Goal: Information Seeking & Learning: Learn about a topic

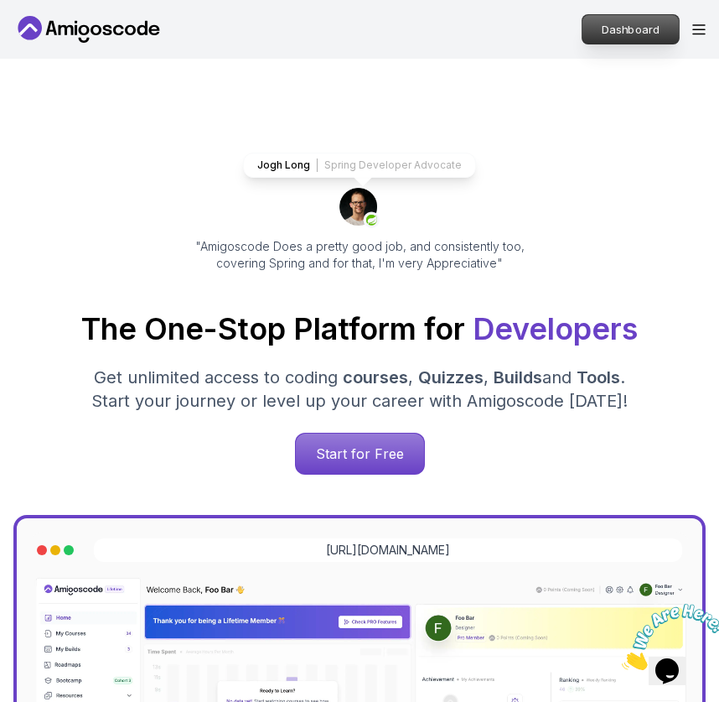
click at [615, 39] on p "Dashboard" at bounding box center [631, 29] width 96 height 29
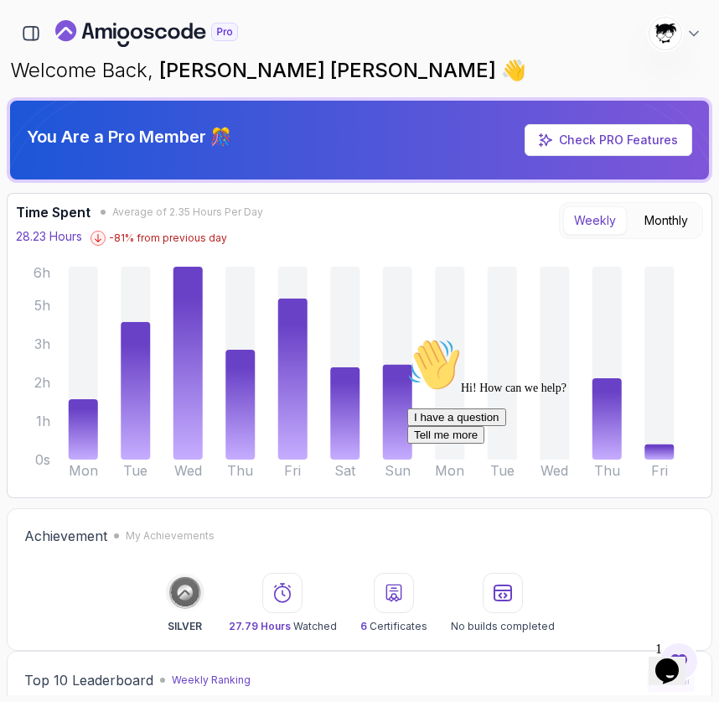
click at [679, 660] on icon "Chat widget" at bounding box center [667, 670] width 23 height 25
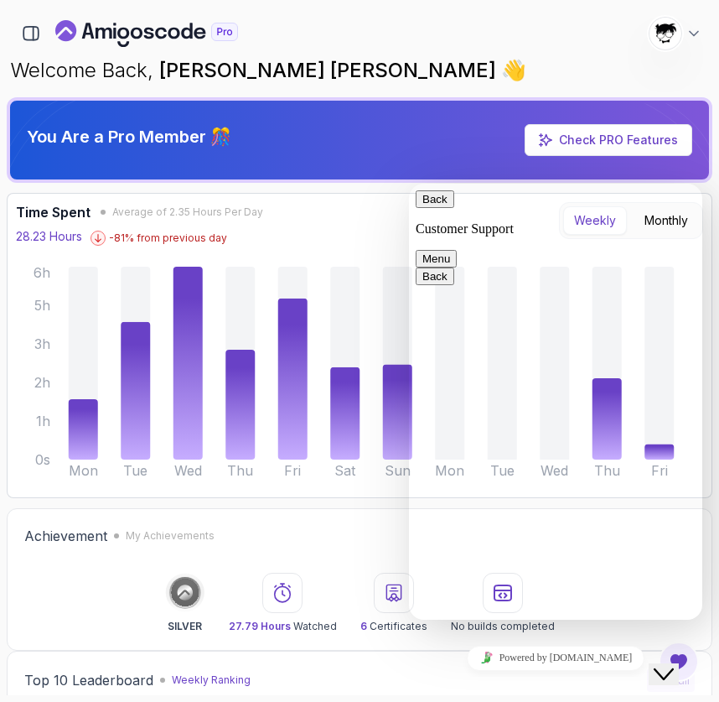
click at [674, 664] on icon "Close Chat This icon closes the chat window." at bounding box center [664, 674] width 20 height 20
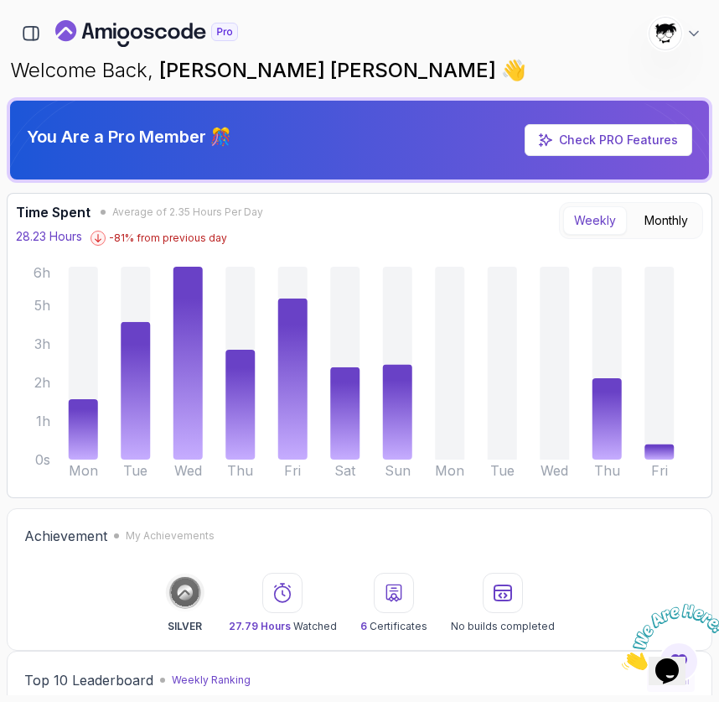
click at [622, 658] on icon "Close" at bounding box center [622, 665] width 0 height 14
click at [51, 39] on div at bounding box center [147, 33] width 260 height 29
click at [35, 31] on icon "button" at bounding box center [31, 33] width 18 height 18
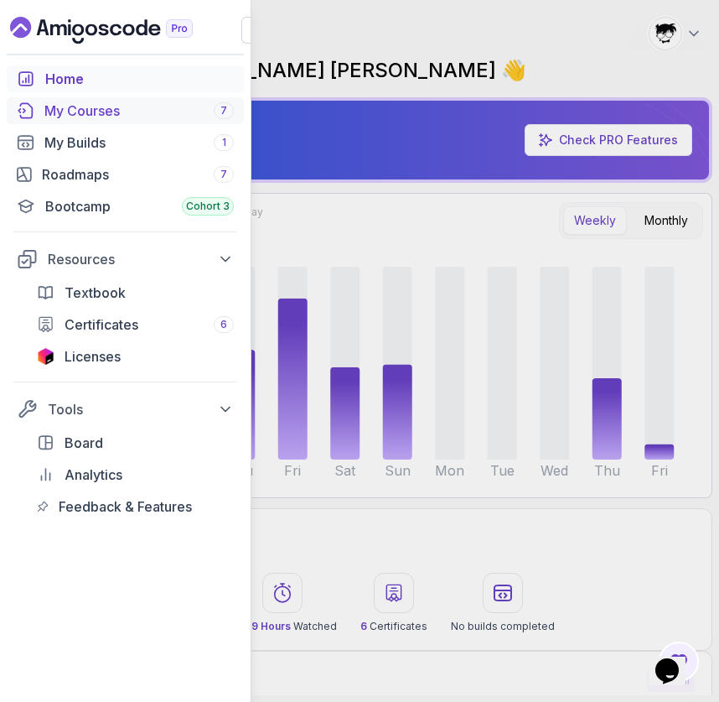
click at [66, 104] on div "My Courses 7" at bounding box center [139, 111] width 190 height 20
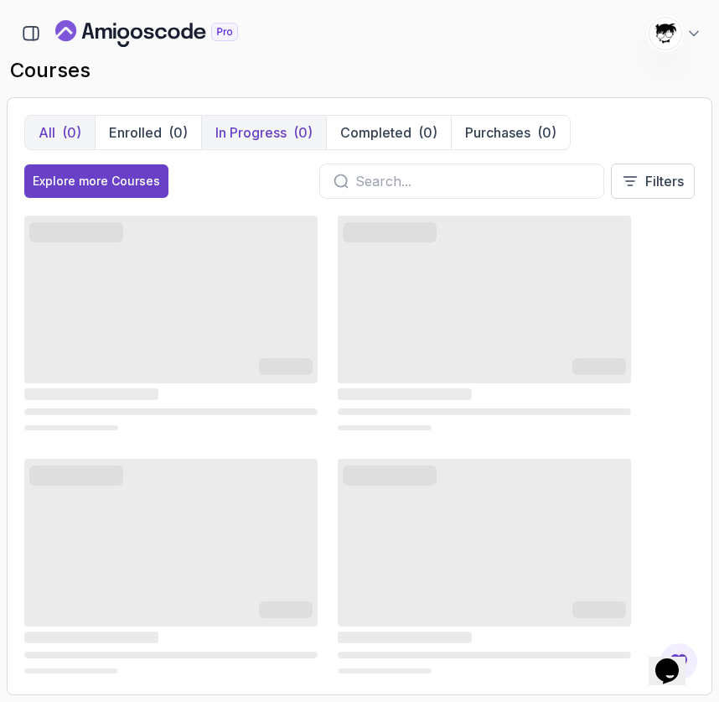
click at [218, 132] on p "In Progress" at bounding box center [250, 132] width 71 height 20
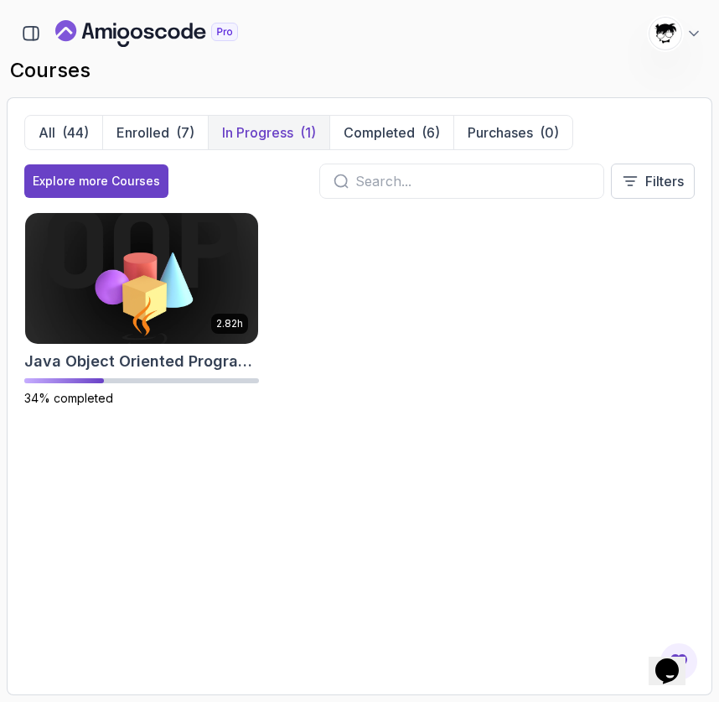
click at [260, 136] on p "In Progress" at bounding box center [257, 132] width 71 height 20
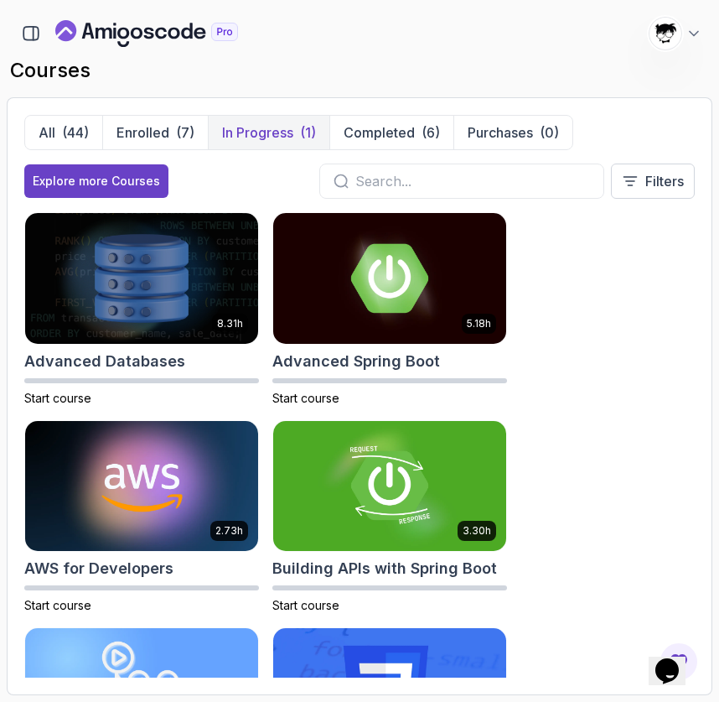
click at [287, 143] on button "In Progress (1)" at bounding box center [269, 133] width 122 height 34
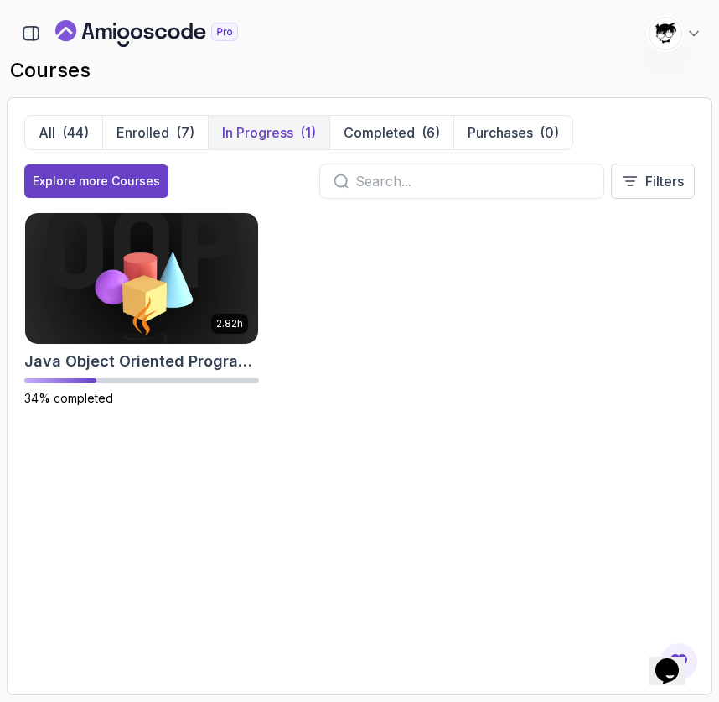
click at [287, 143] on button "In Progress (1)" at bounding box center [269, 133] width 122 height 34
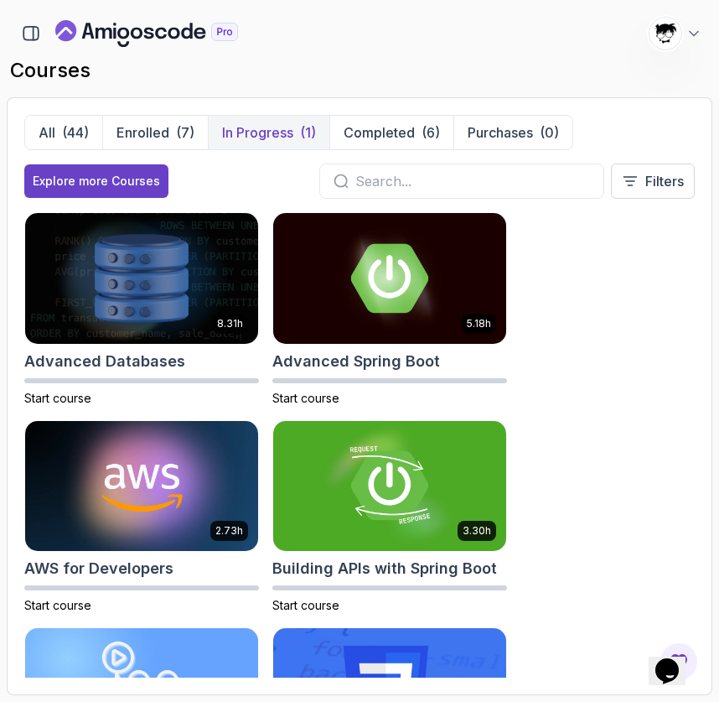
click at [248, 138] on p "In Progress" at bounding box center [257, 132] width 71 height 20
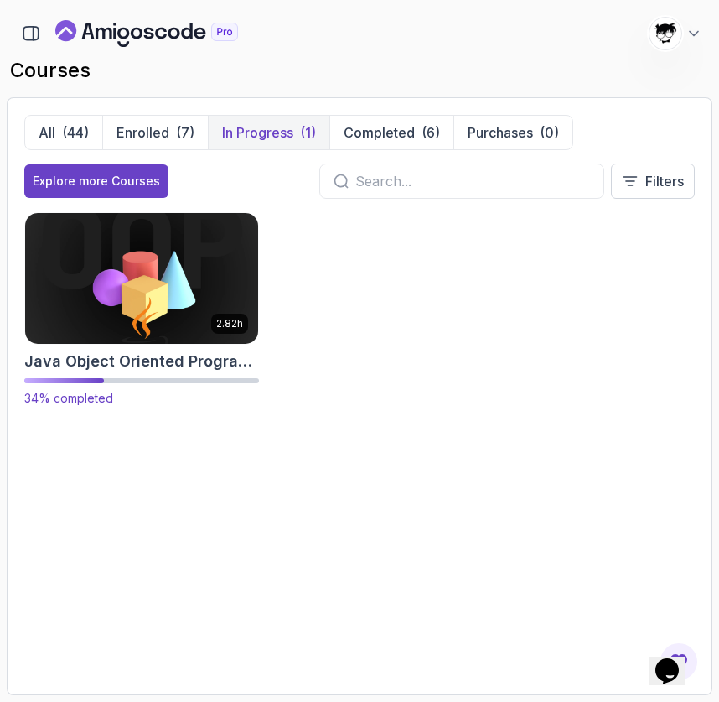
click at [138, 303] on img at bounding box center [141, 278] width 245 height 137
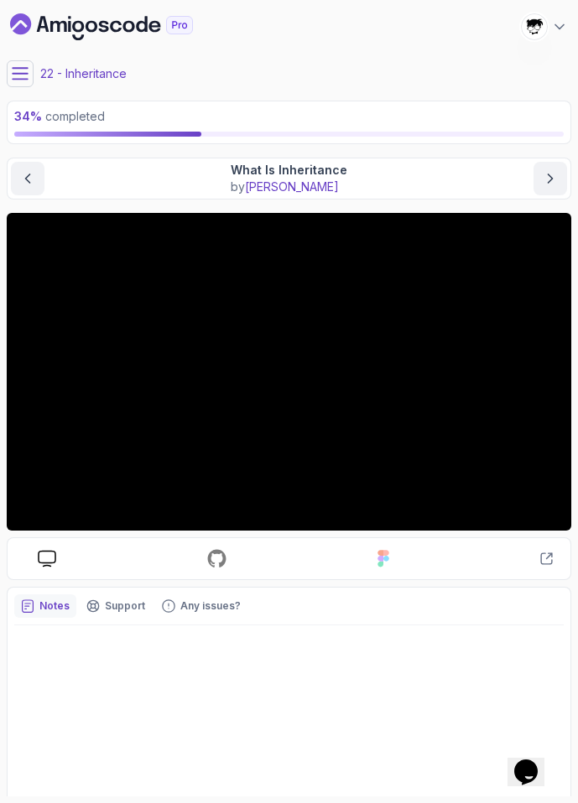
click at [96, 75] on p "22 - Inheritance" at bounding box center [83, 73] width 86 height 17
click at [23, 75] on icon at bounding box center [20, 73] width 17 height 17
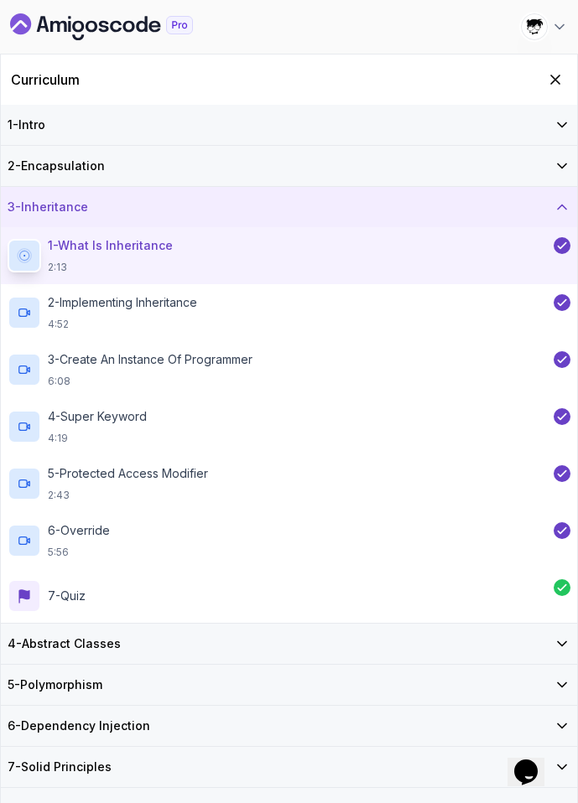
click at [103, 634] on div "4 - Abstract Classes" at bounding box center [289, 644] width 576 height 40
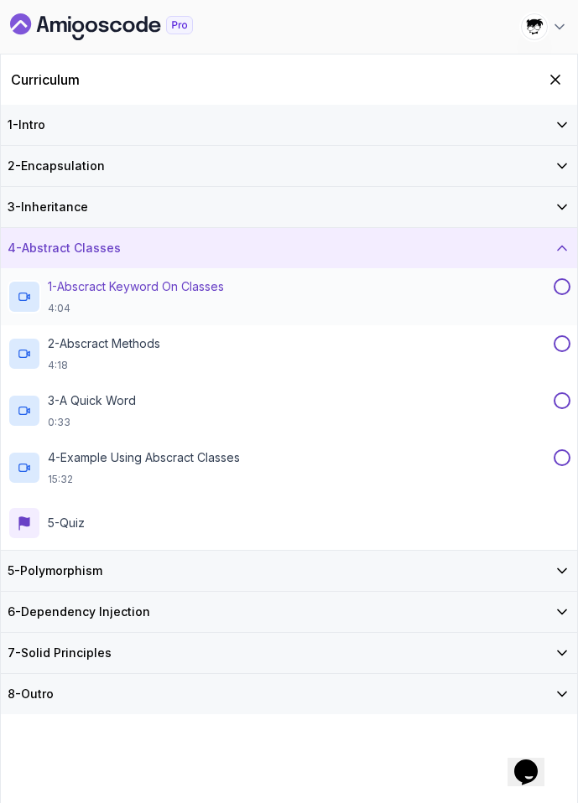
click at [101, 293] on p "1 - Abscract Keyword On Classes" at bounding box center [136, 286] width 176 height 17
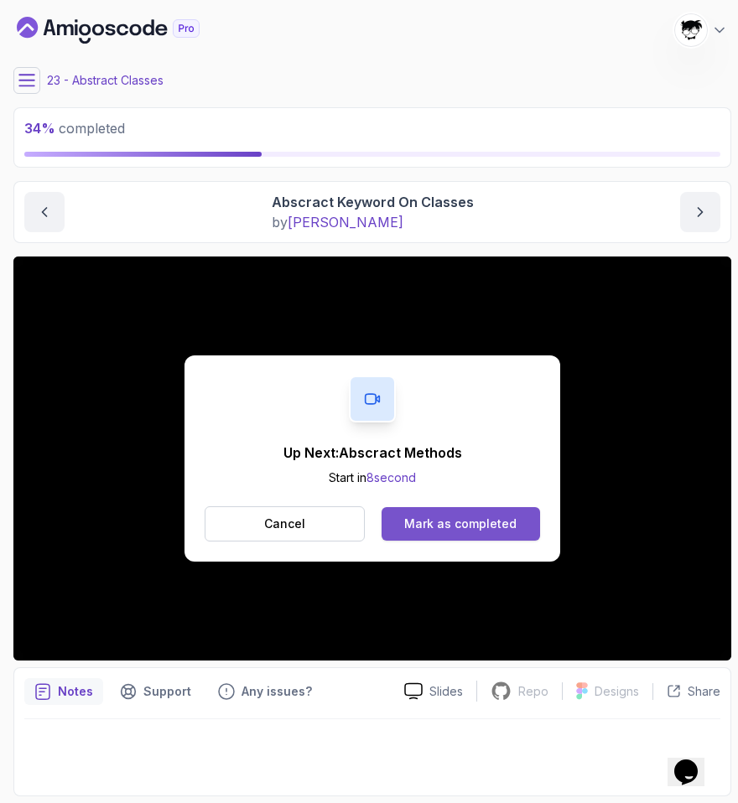
click at [493, 525] on div "Mark as completed" at bounding box center [460, 524] width 112 height 17
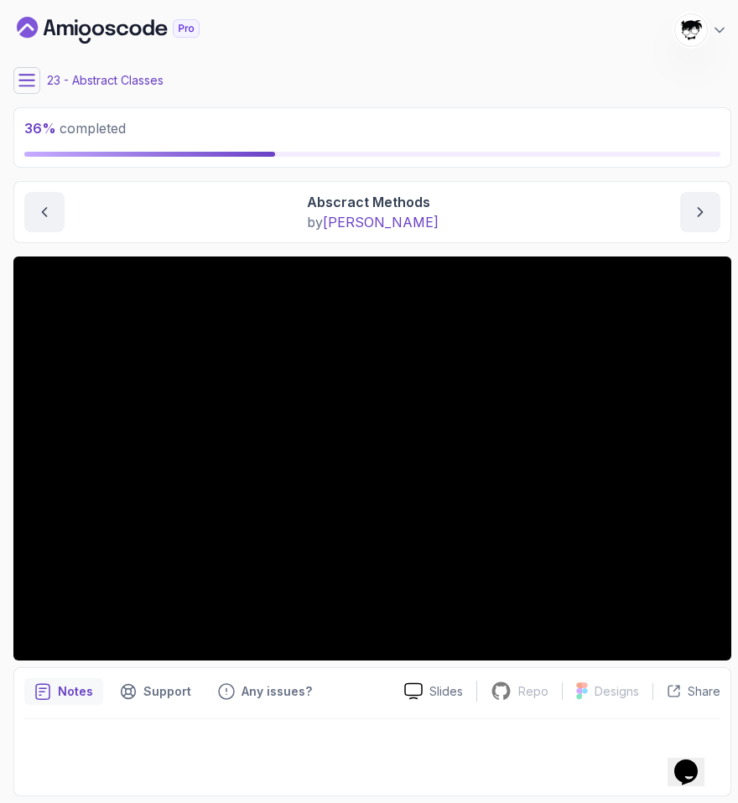
click at [27, 72] on icon at bounding box center [26, 80] width 17 height 17
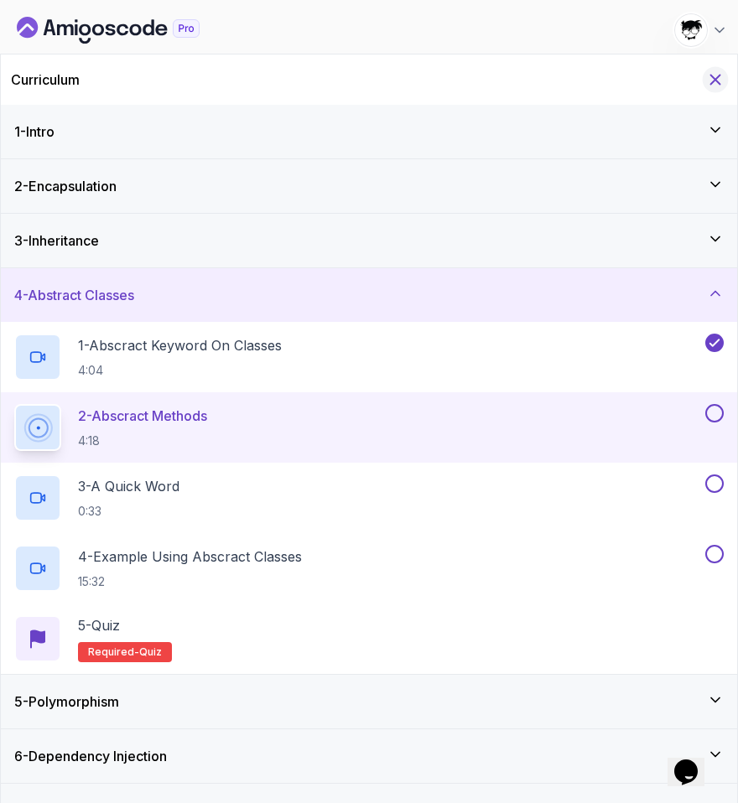
click at [719, 76] on icon "Hide Curriculum for mobile" at bounding box center [715, 79] width 18 height 18
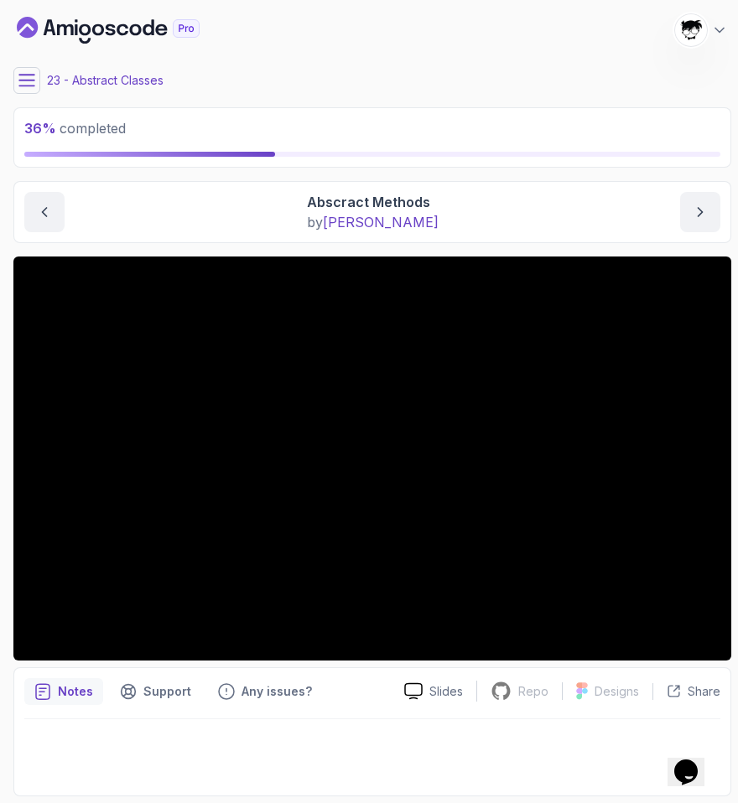
click at [22, 81] on icon at bounding box center [26, 80] width 17 height 17
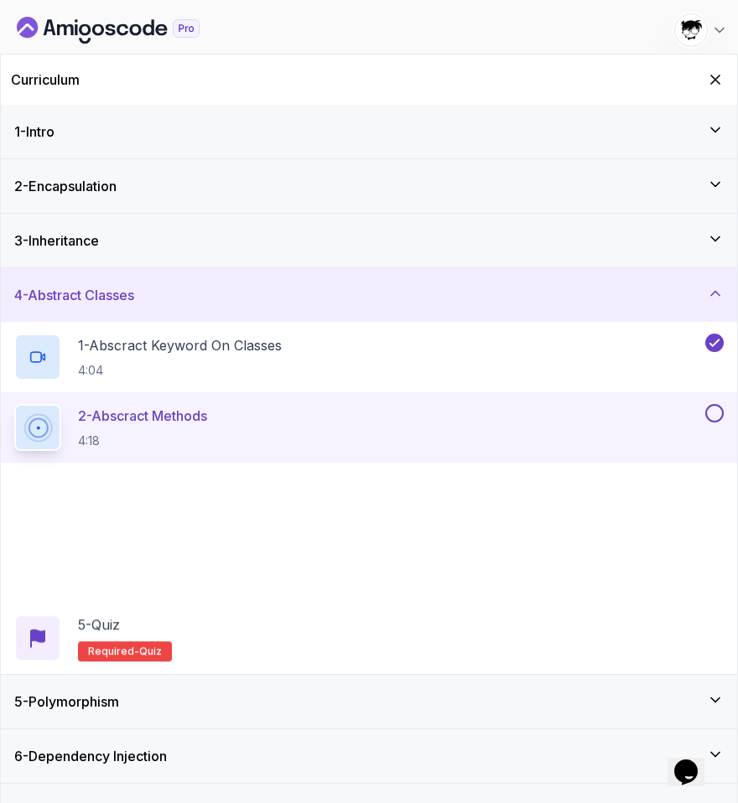
scroll to position [36, 0]
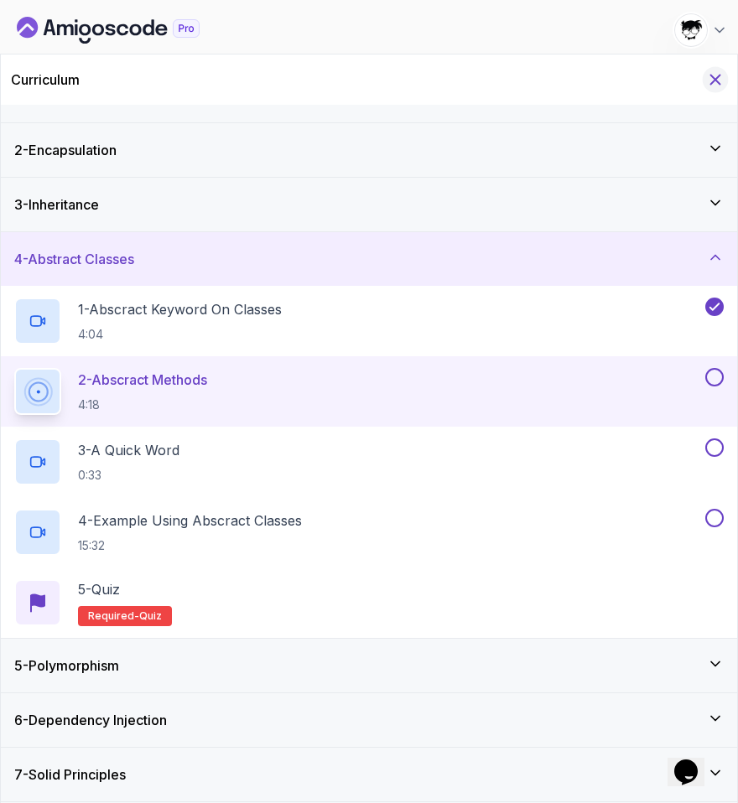
click at [712, 73] on icon "Hide Curriculum for mobile" at bounding box center [715, 79] width 18 height 18
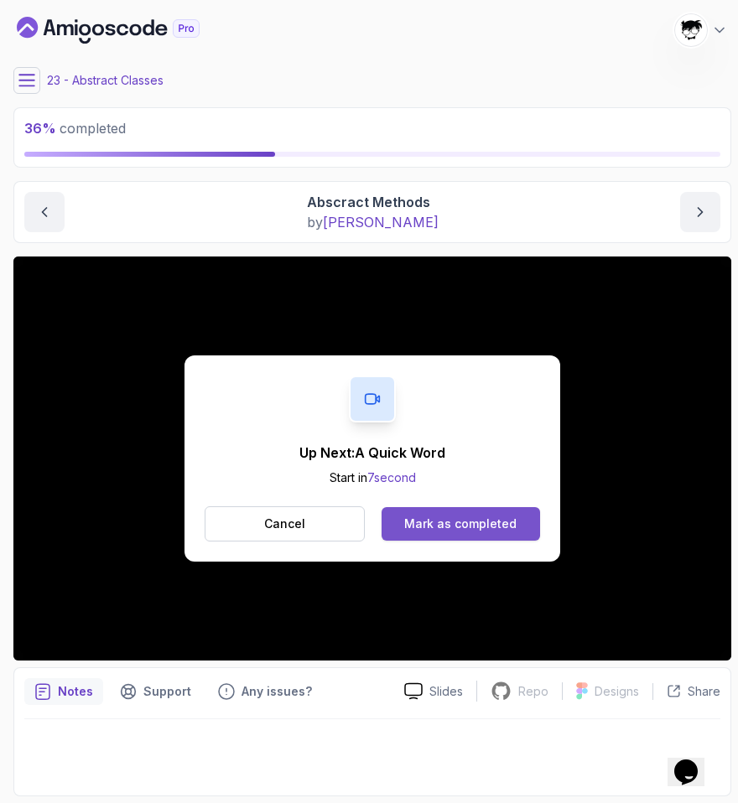
click at [470, 511] on button "Mark as completed" at bounding box center [461, 524] width 158 height 34
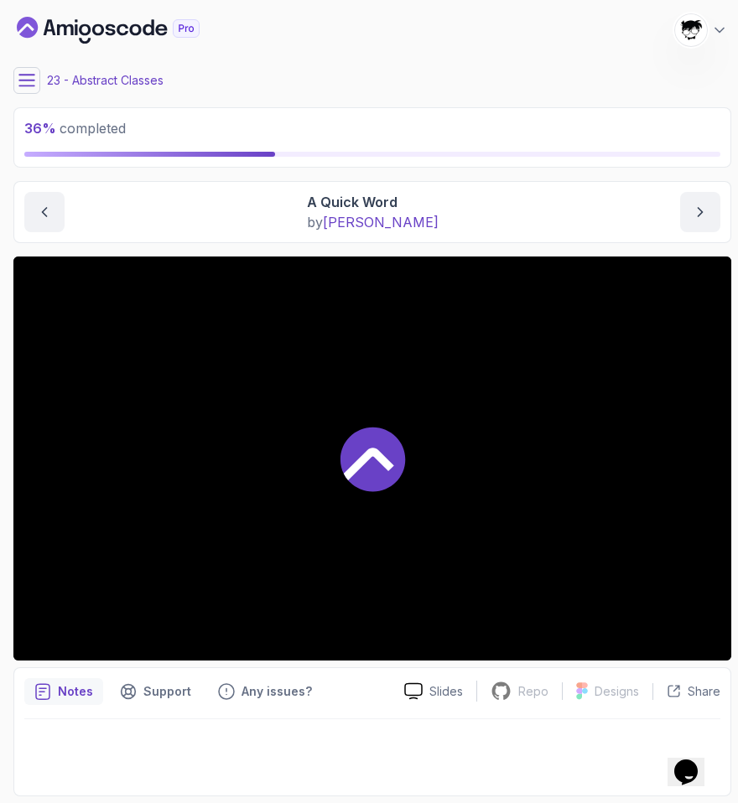
click at [31, 83] on icon at bounding box center [26, 80] width 17 height 17
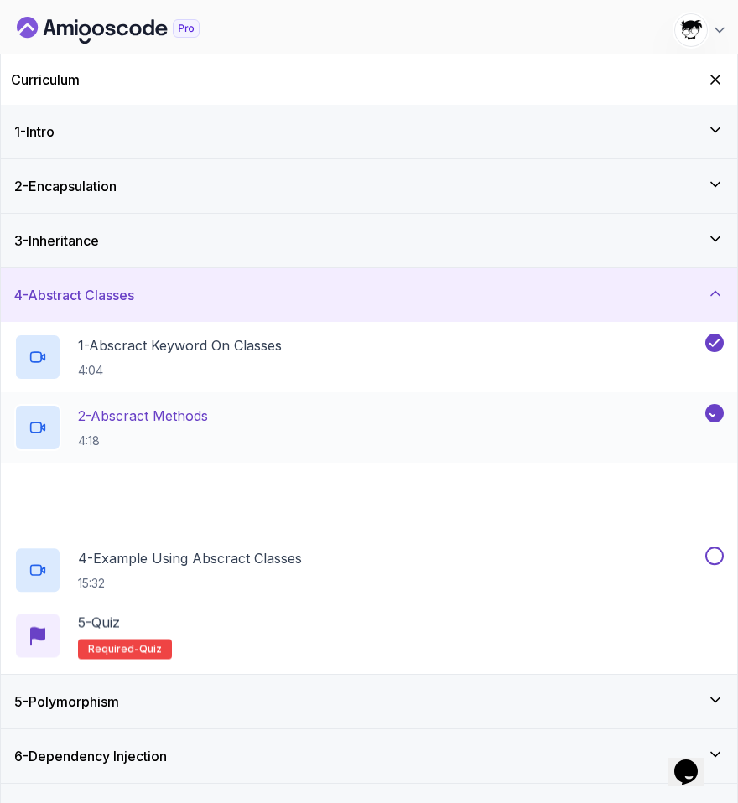
scroll to position [36, 0]
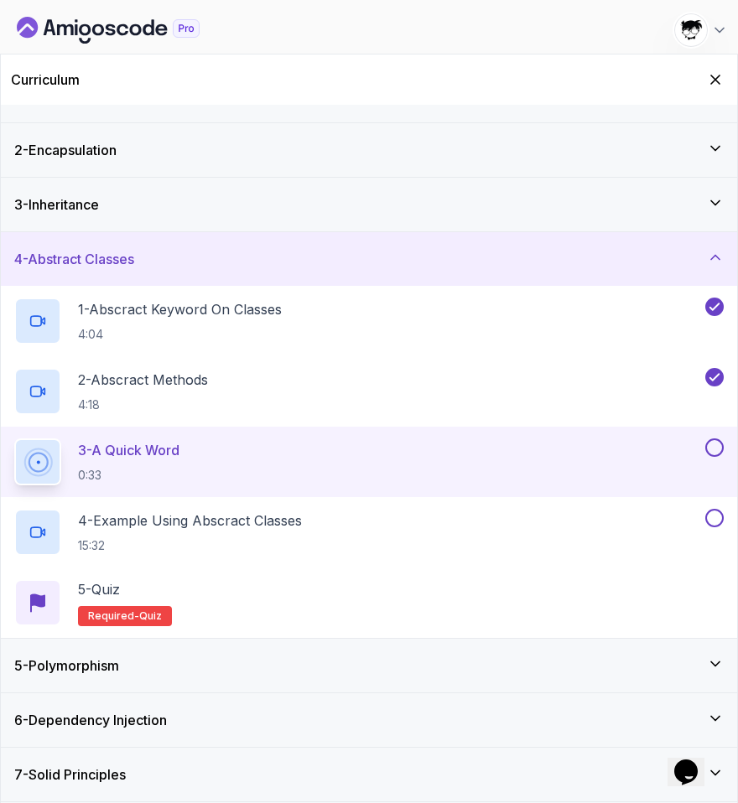
click at [200, 672] on div "5 - Polymorphism" at bounding box center [368, 666] width 709 height 20
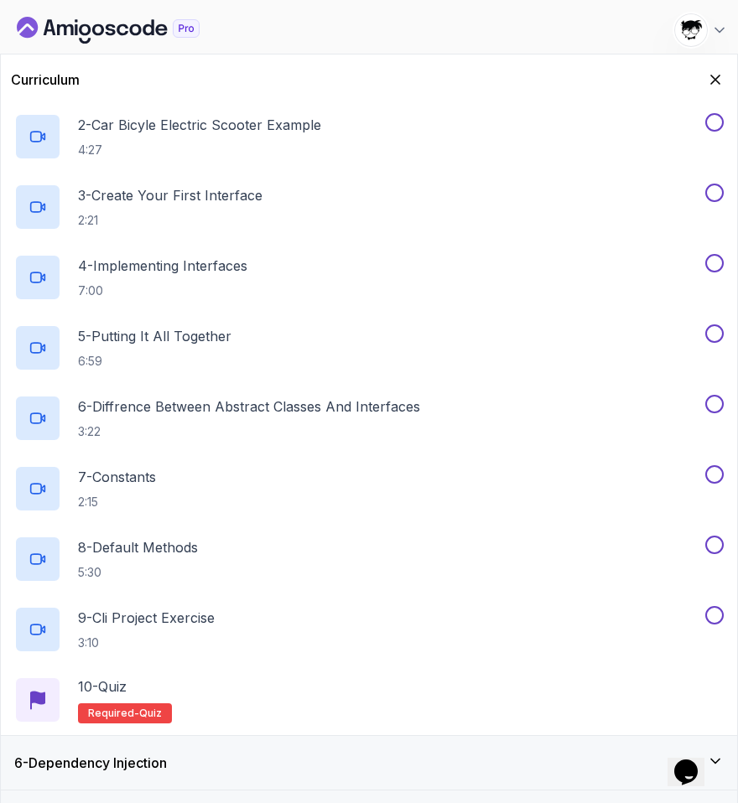
scroll to position [388, 0]
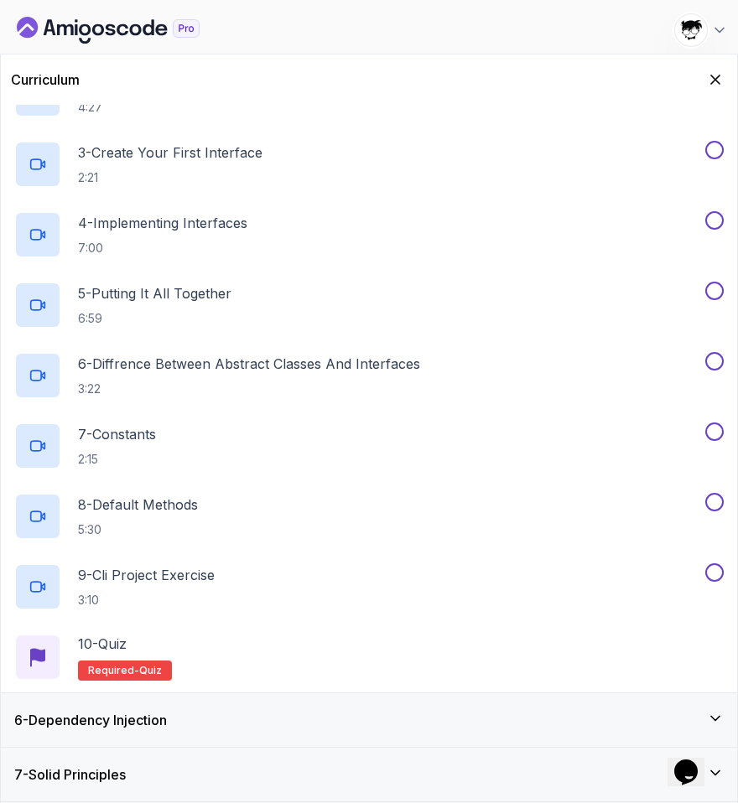
click at [185, 701] on div "6 - Dependency Injection" at bounding box center [368, 720] width 709 height 20
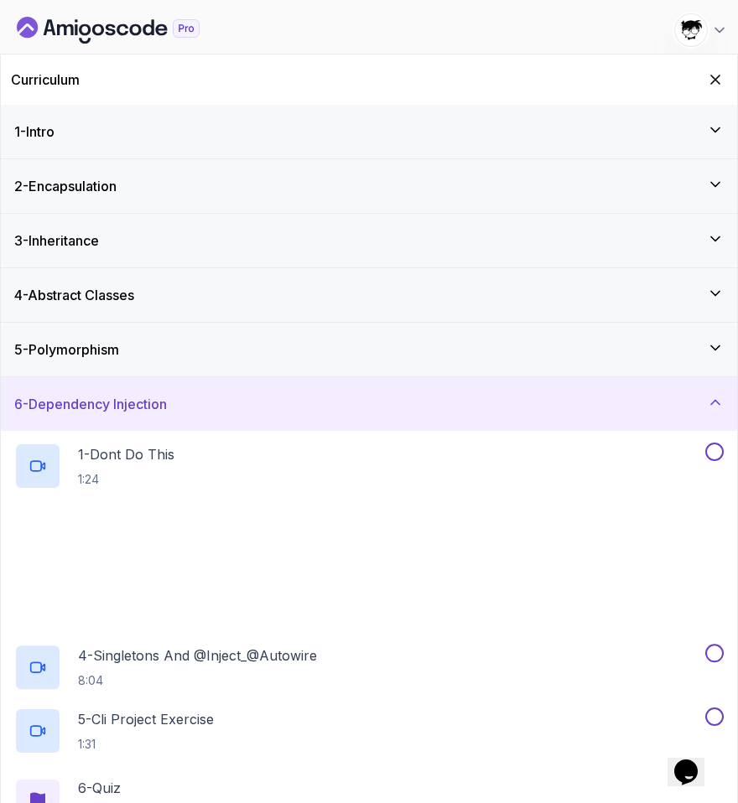
scroll to position [106, 0]
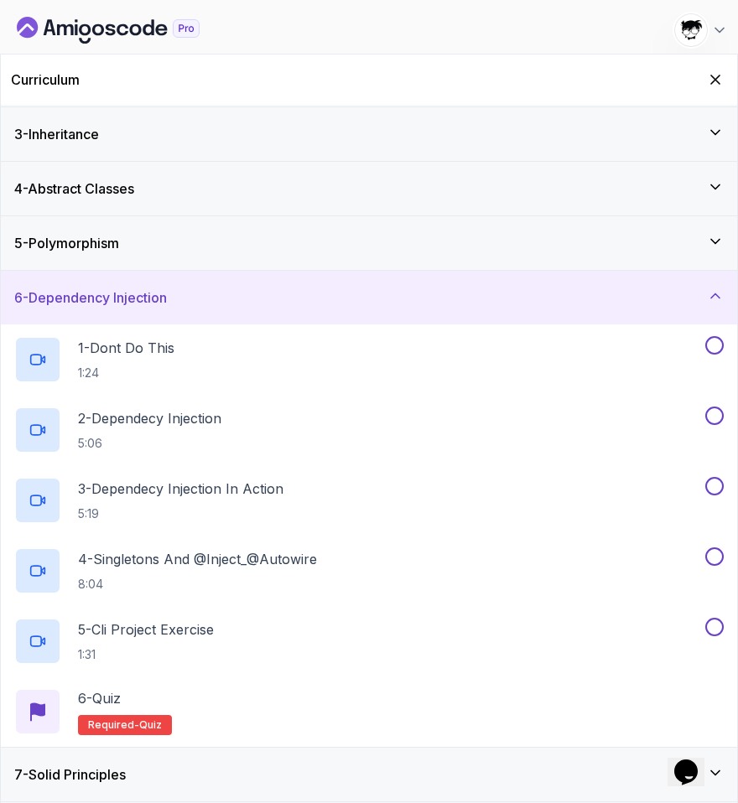
click at [163, 701] on div "7 - Solid Principles" at bounding box center [368, 775] width 709 height 20
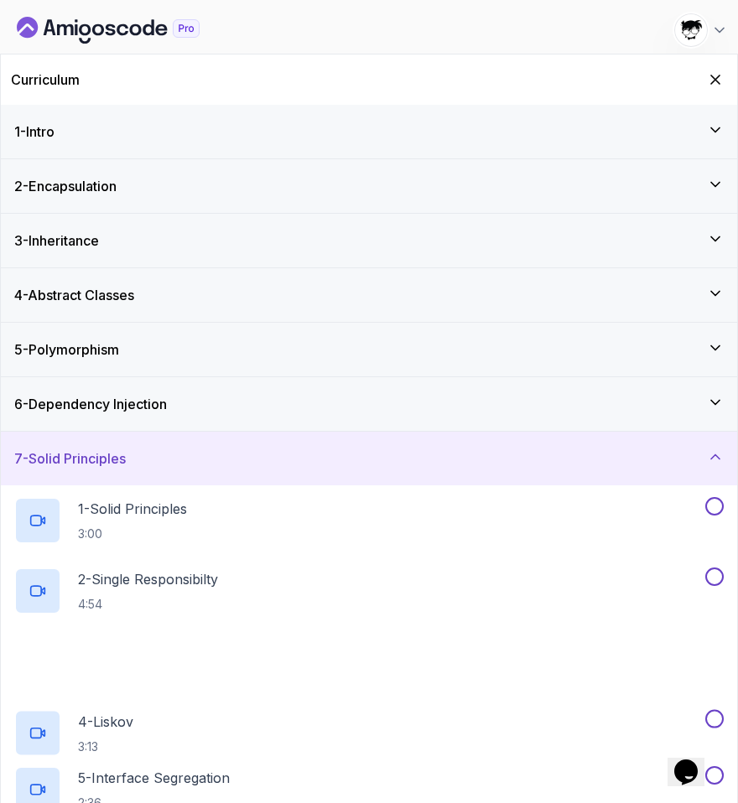
scroll to position [177, 0]
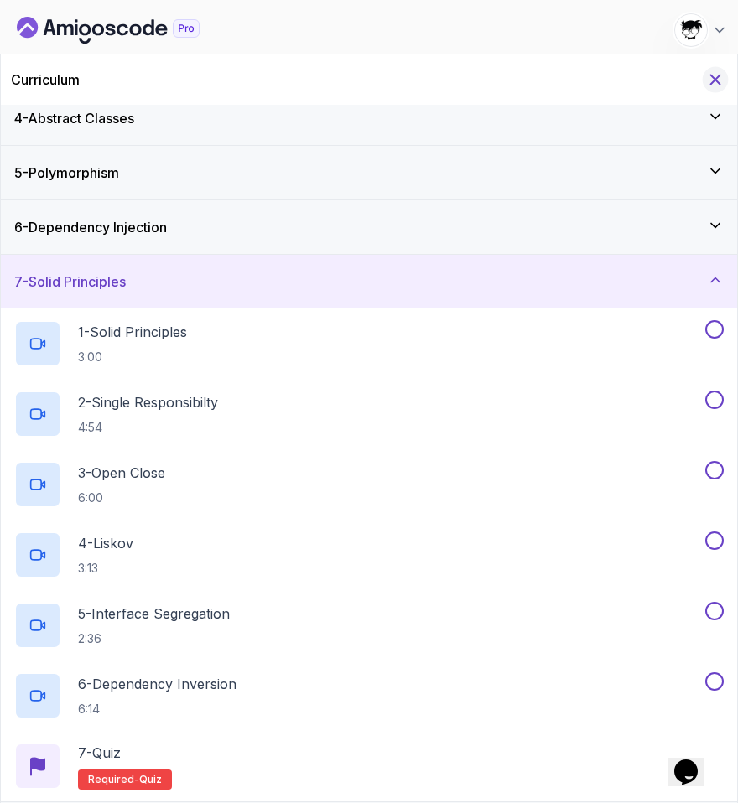
click at [714, 85] on icon "Hide Curriculum for mobile" at bounding box center [715, 79] width 18 height 18
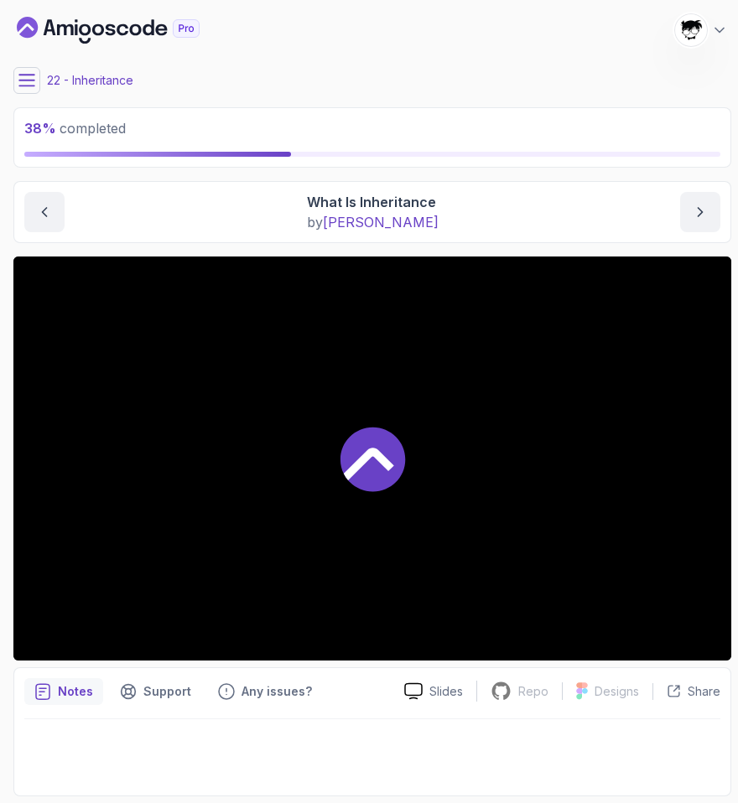
click at [314, 67] on div "22 - Inheritance" at bounding box center [372, 80] width 718 height 27
click at [44, 80] on div "22 - Inheritance" at bounding box center [372, 80] width 718 height 27
click at [36, 80] on button at bounding box center [26, 80] width 27 height 27
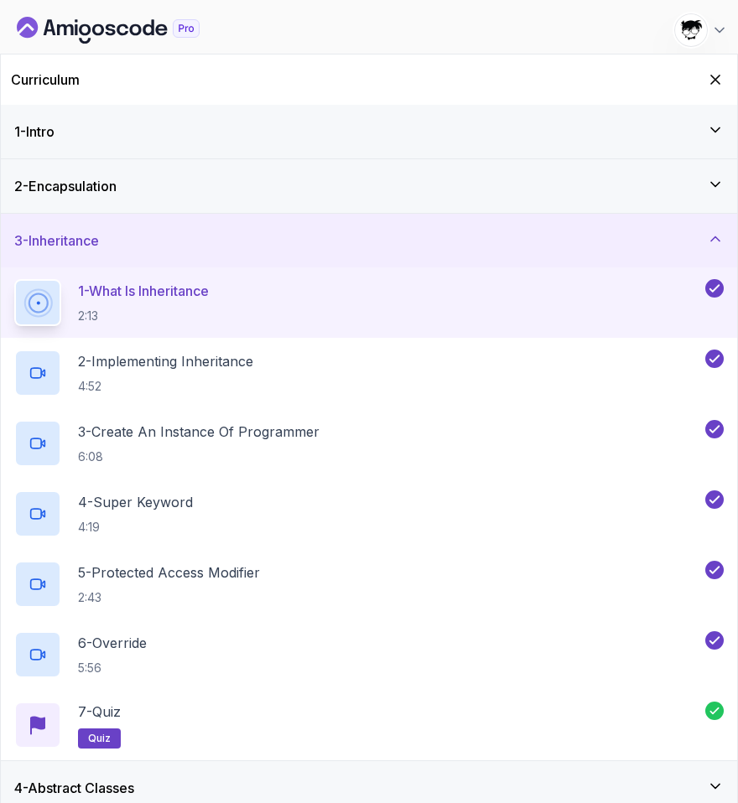
click at [728, 79] on div "Curriculum" at bounding box center [369, 80] width 736 height 50
click at [718, 79] on icon "Hide Curriculum for mobile" at bounding box center [715, 79] width 18 height 18
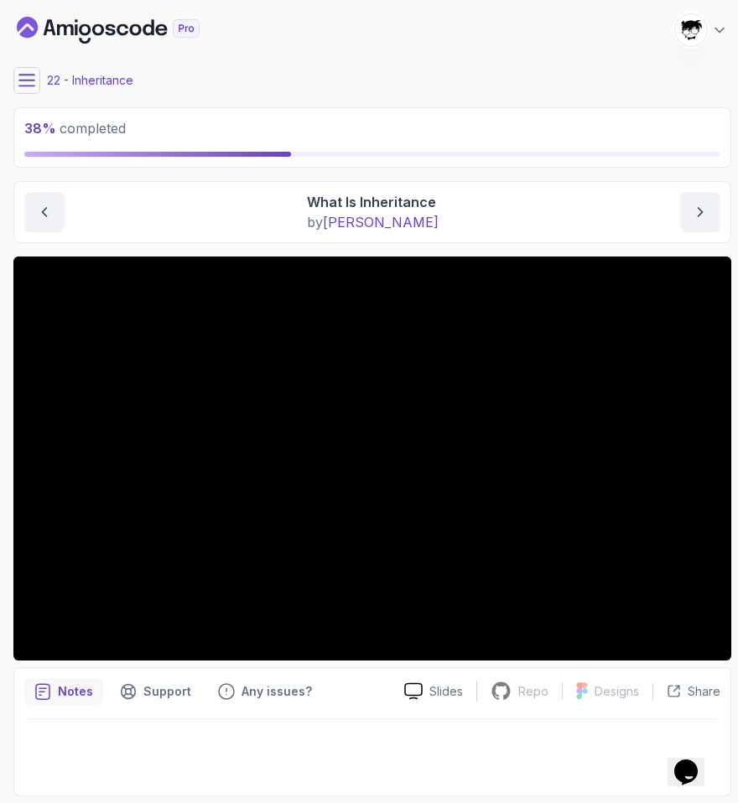
click at [29, 88] on button at bounding box center [26, 80] width 27 height 27
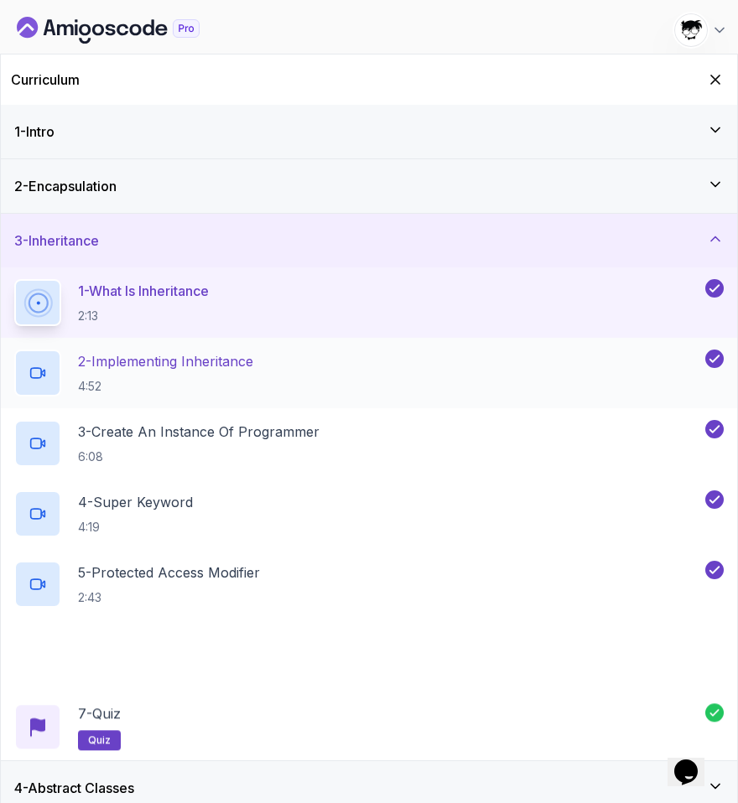
scroll to position [177, 0]
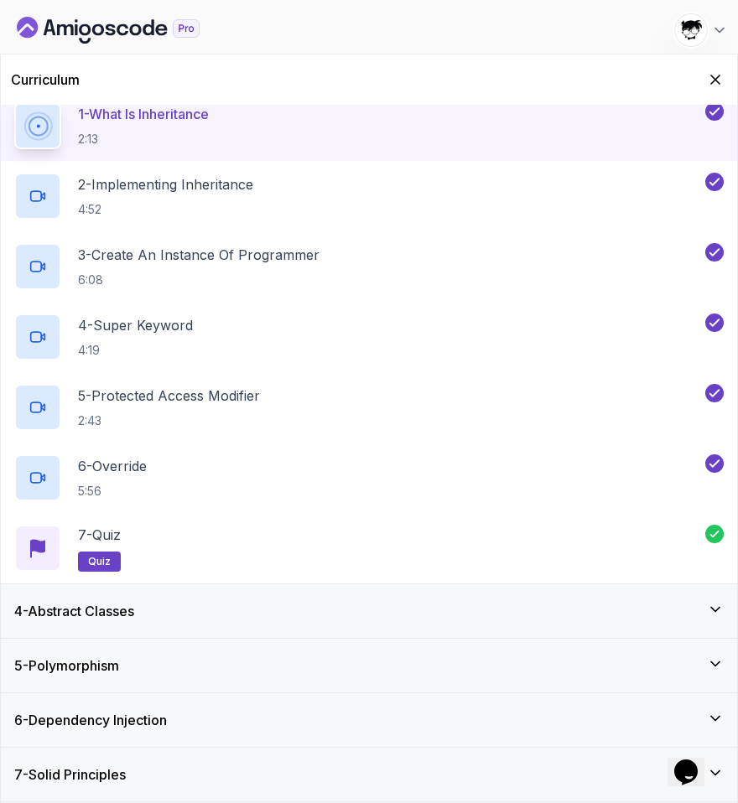
click at [112, 621] on div "4 - Abstract Classes" at bounding box center [369, 611] width 736 height 54
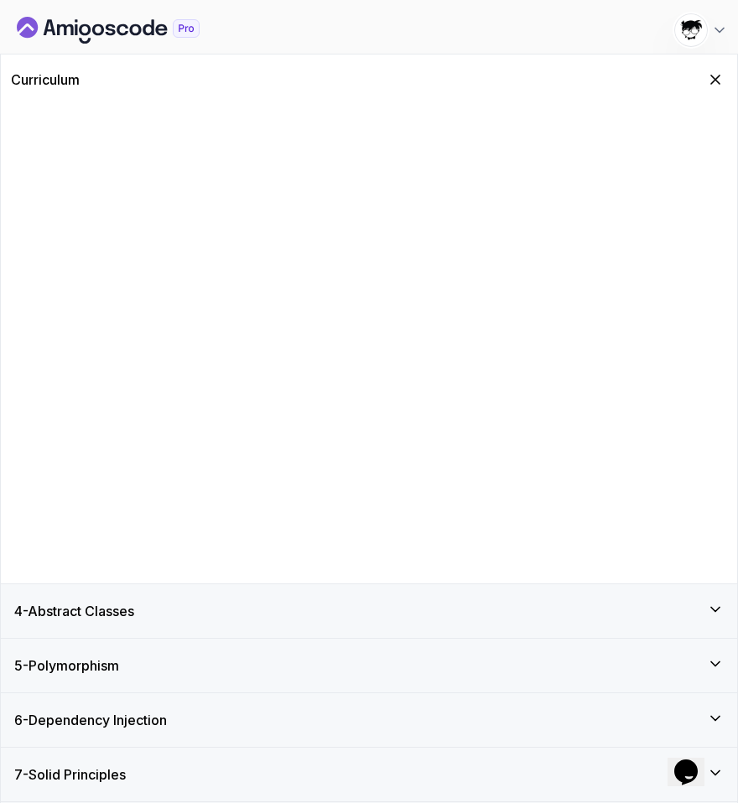
scroll to position [0, 0]
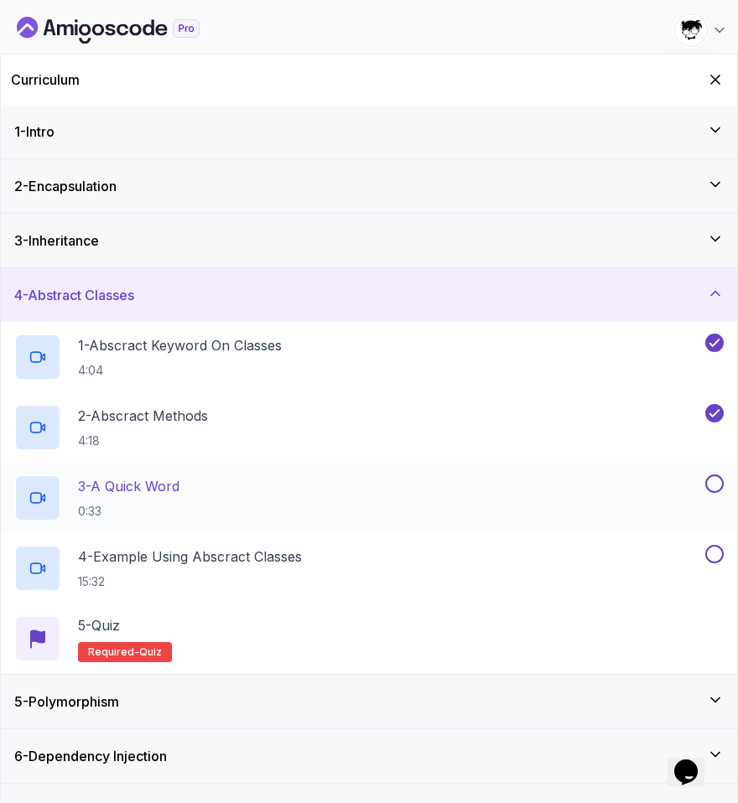
click at [140, 489] on p "3 - A Quick Word" at bounding box center [128, 486] width 101 height 20
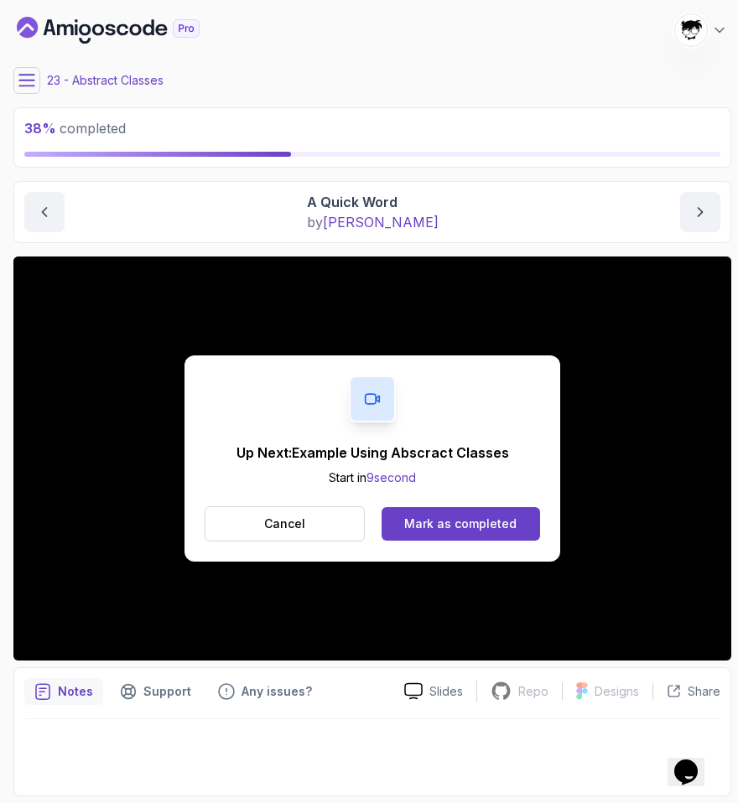
click at [429, 543] on div "Up Next: Example Using Abscract Classes Start in 9 second Cancel Mark as comple…" at bounding box center [372, 459] width 376 height 206
click at [425, 540] on button "Mark as completed" at bounding box center [461, 524] width 158 height 34
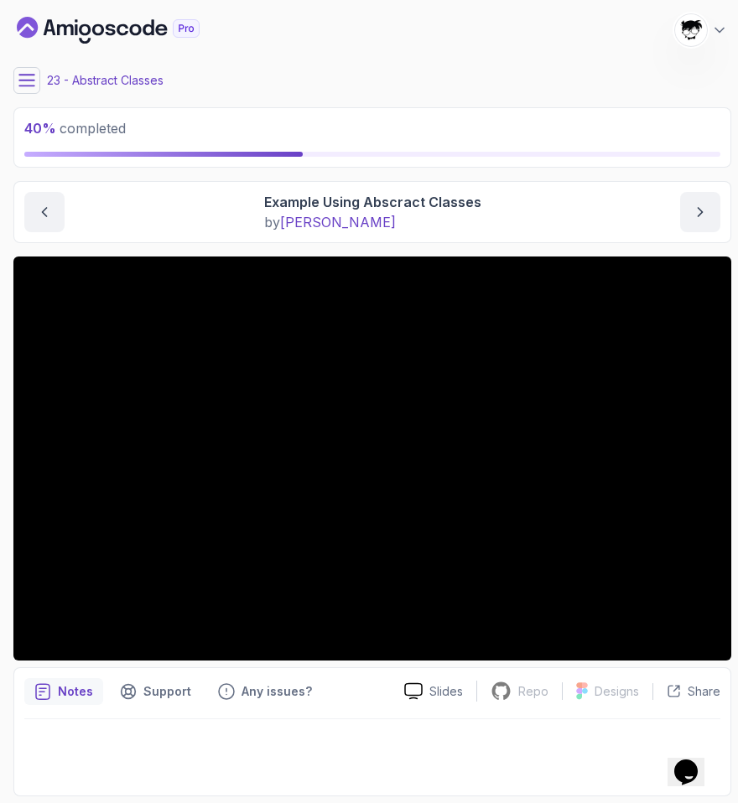
click at [16, 69] on button at bounding box center [26, 80] width 27 height 27
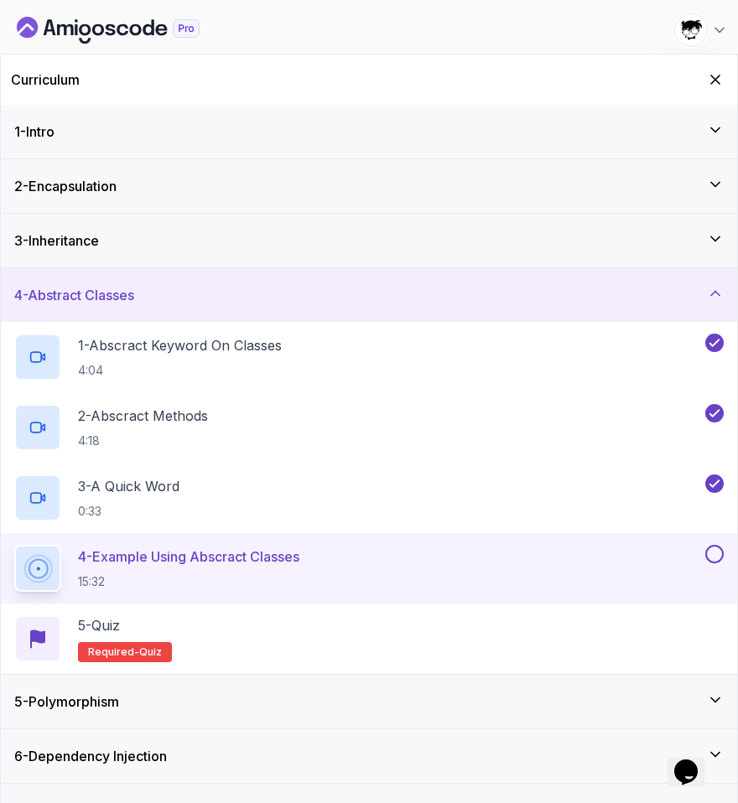
scroll to position [36, 0]
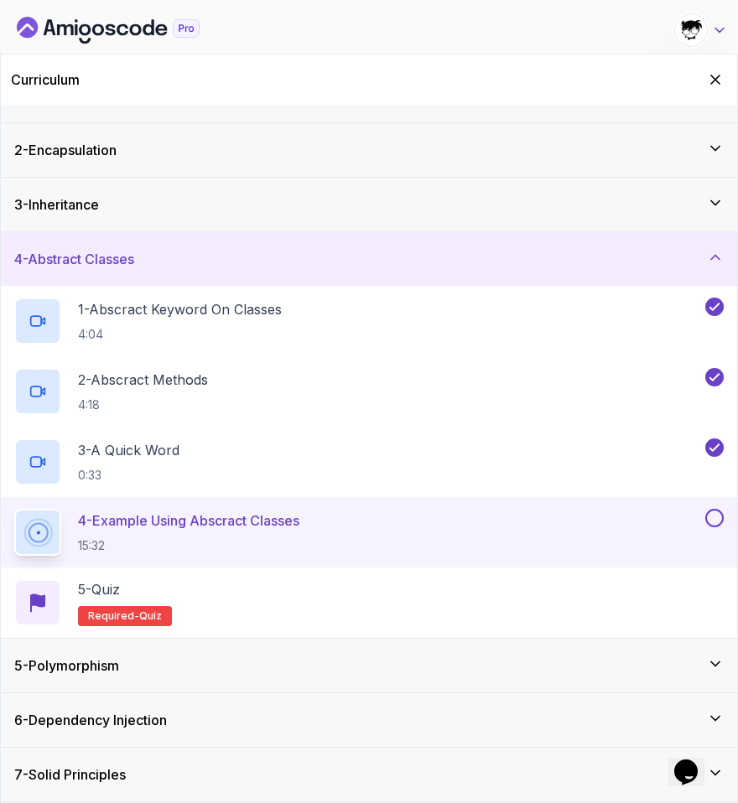
click at [727, 28] on icon at bounding box center [719, 30] width 17 height 17
click at [723, 75] on icon "Hide Curriculum for mobile" at bounding box center [715, 79] width 18 height 18
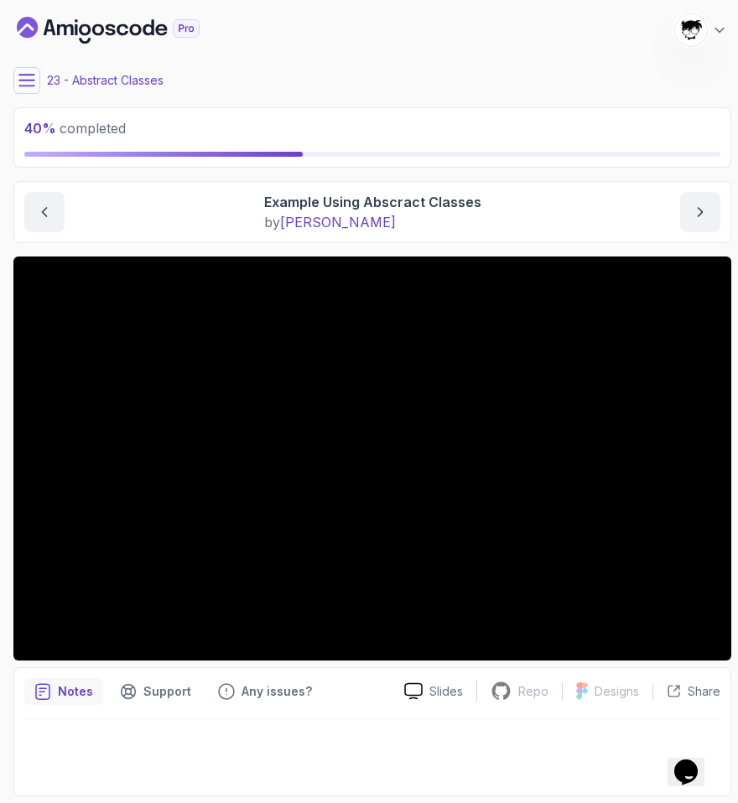
click at [31, 80] on icon at bounding box center [26, 80] width 15 height 11
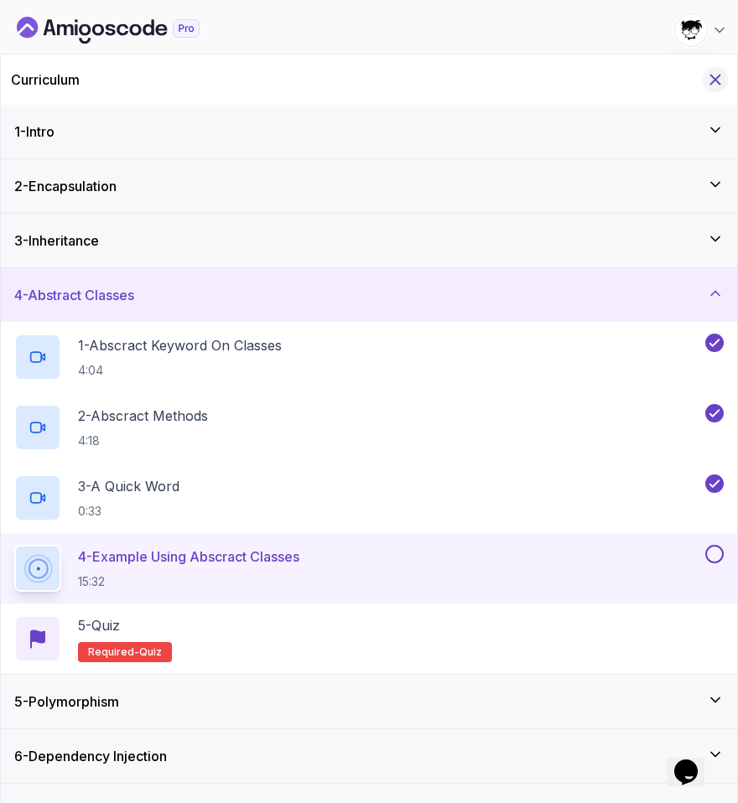
click at [722, 84] on icon "Hide Curriculum for mobile" at bounding box center [715, 79] width 18 height 18
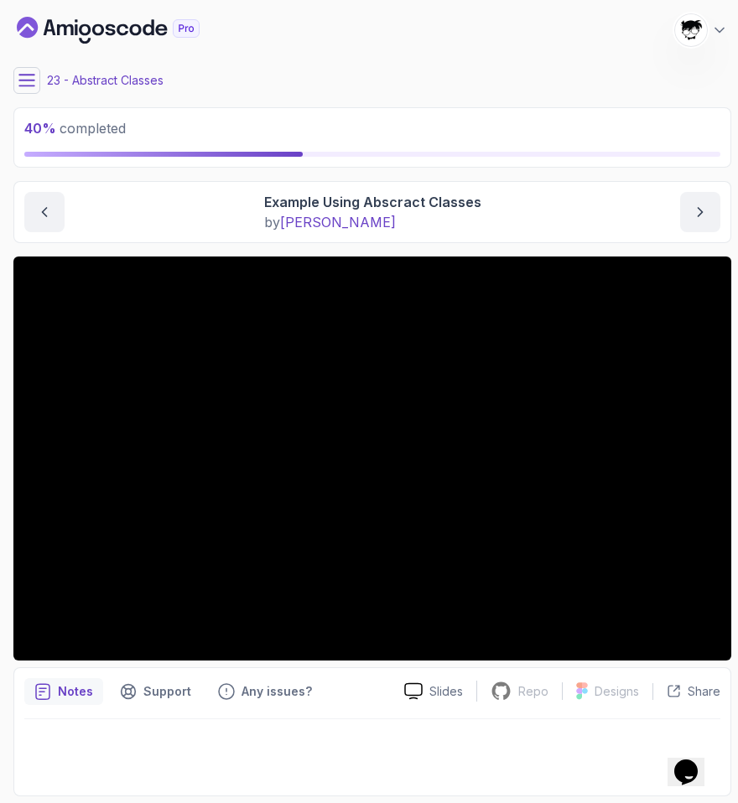
click at [27, 80] on icon at bounding box center [26, 80] width 17 height 17
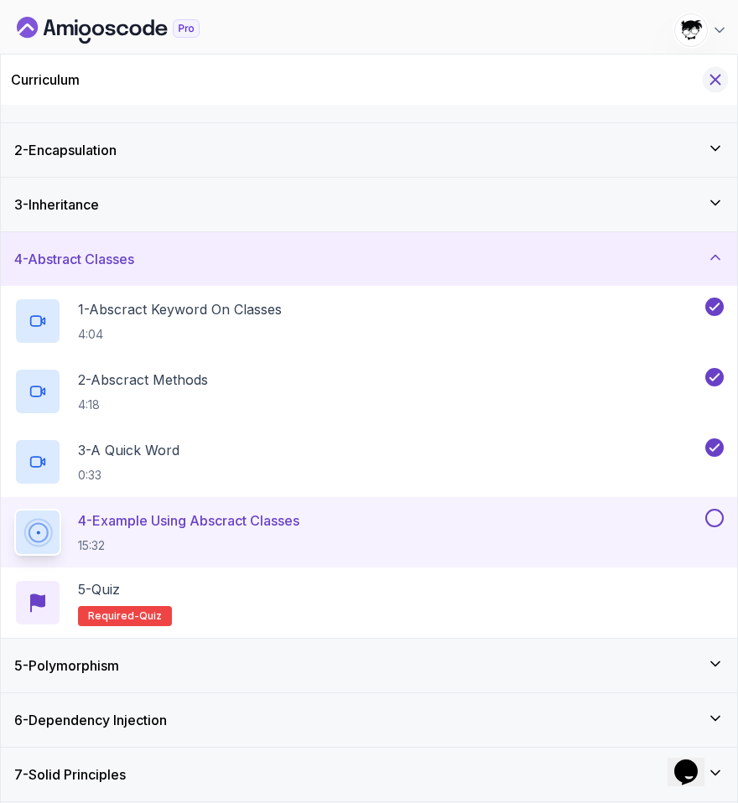
click at [713, 77] on icon "Hide Curriculum for mobile" at bounding box center [715, 79] width 9 height 9
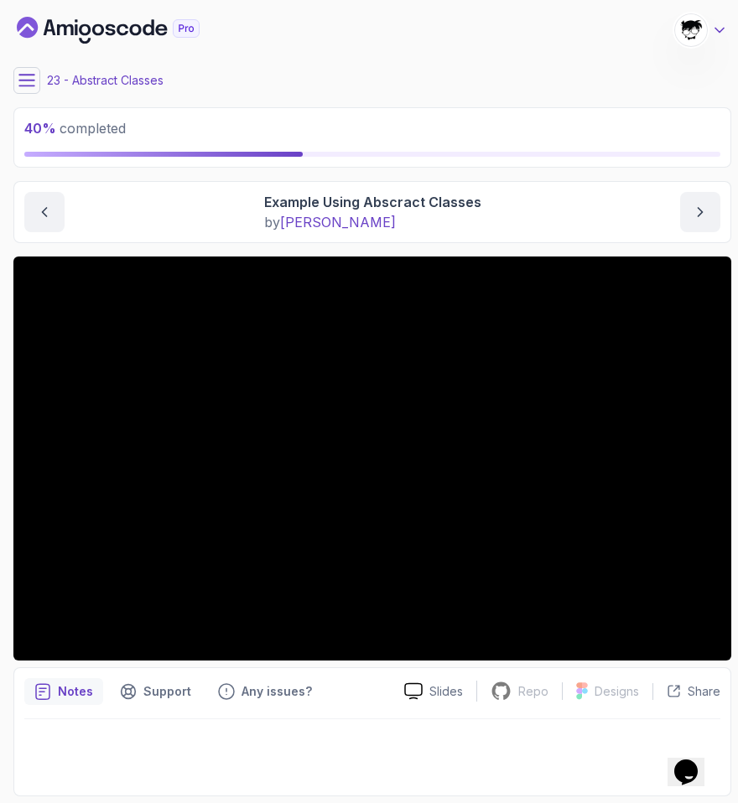
click at [719, 35] on icon at bounding box center [719, 30] width 17 height 17
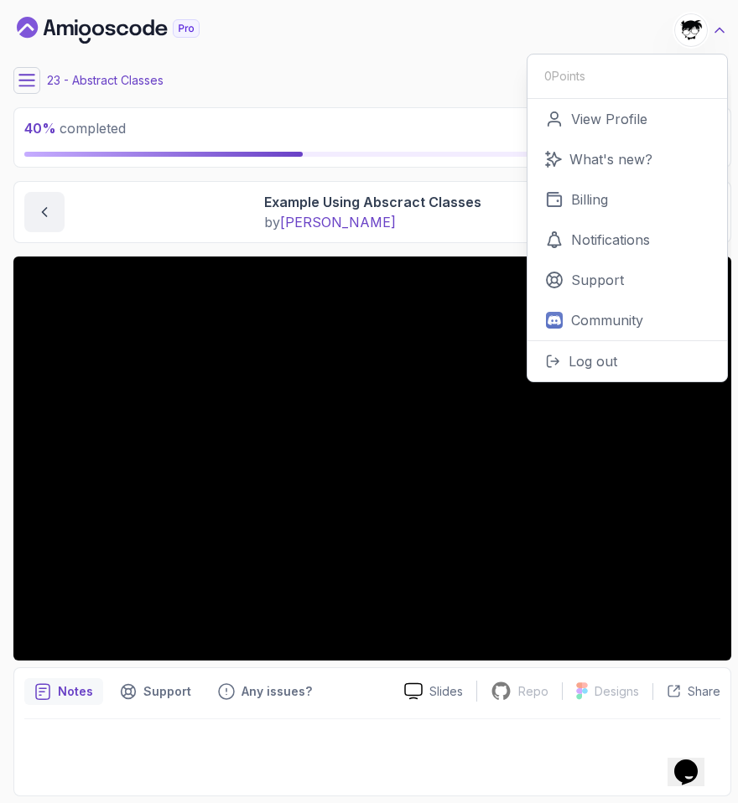
click at [719, 35] on icon at bounding box center [719, 30] width 17 height 17
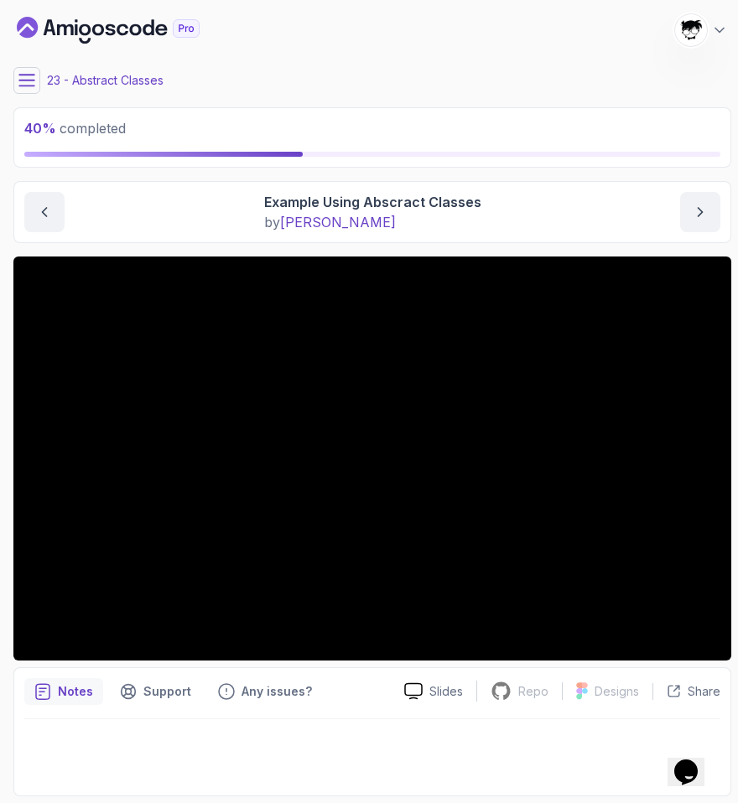
click at [38, 78] on button at bounding box center [26, 80] width 27 height 27
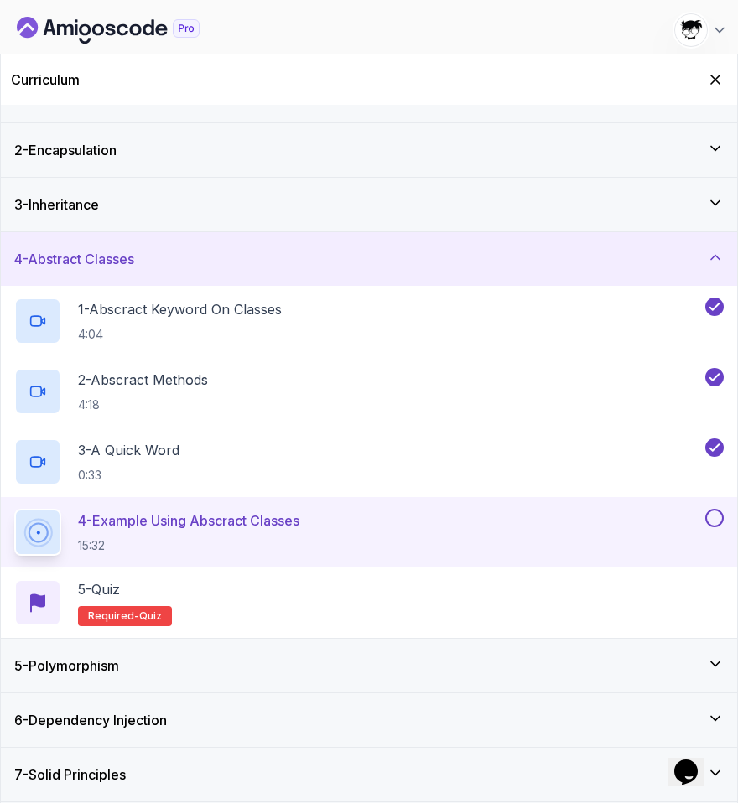
click at [83, 672] on h3 "5 - Polymorphism" at bounding box center [66, 666] width 105 height 20
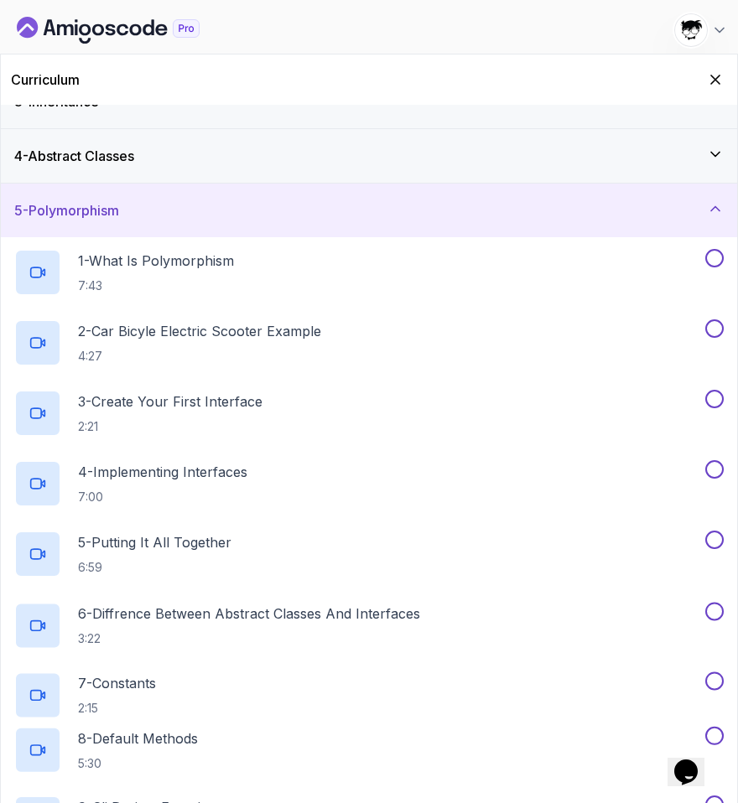
scroll to position [388, 0]
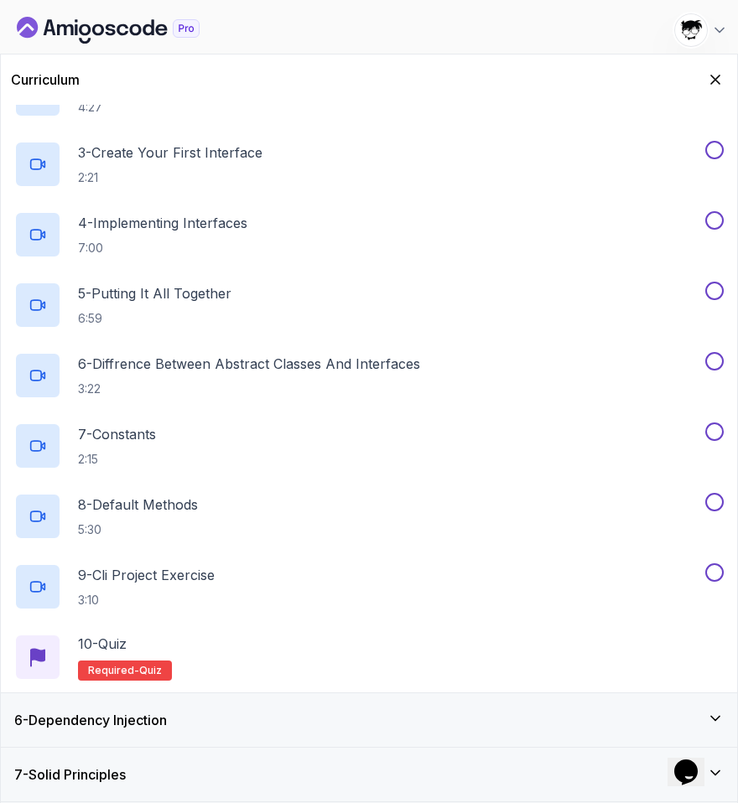
click at [82, 724] on h3 "6 - Dependency Injection" at bounding box center [90, 720] width 153 height 20
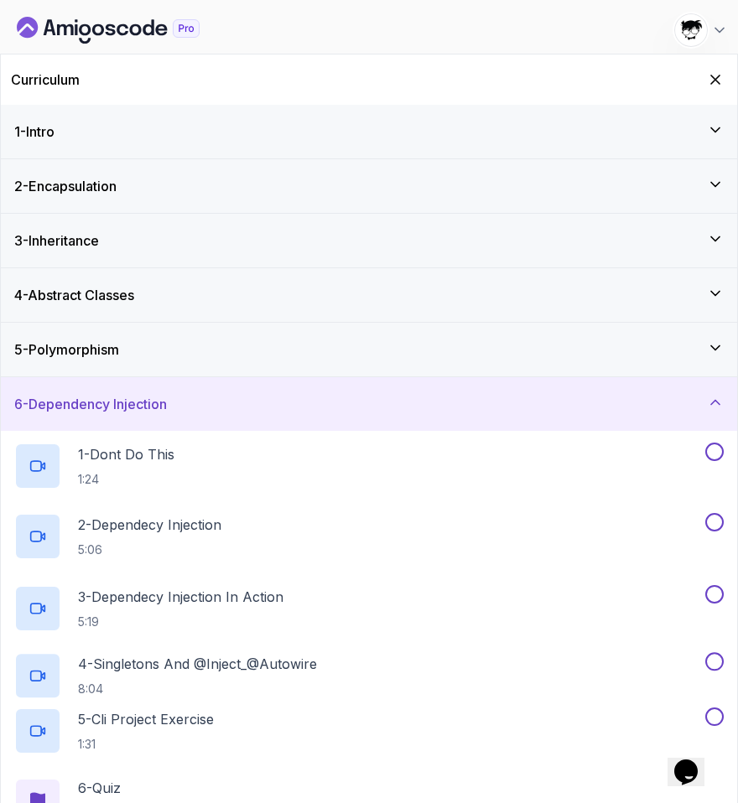
scroll to position [106, 0]
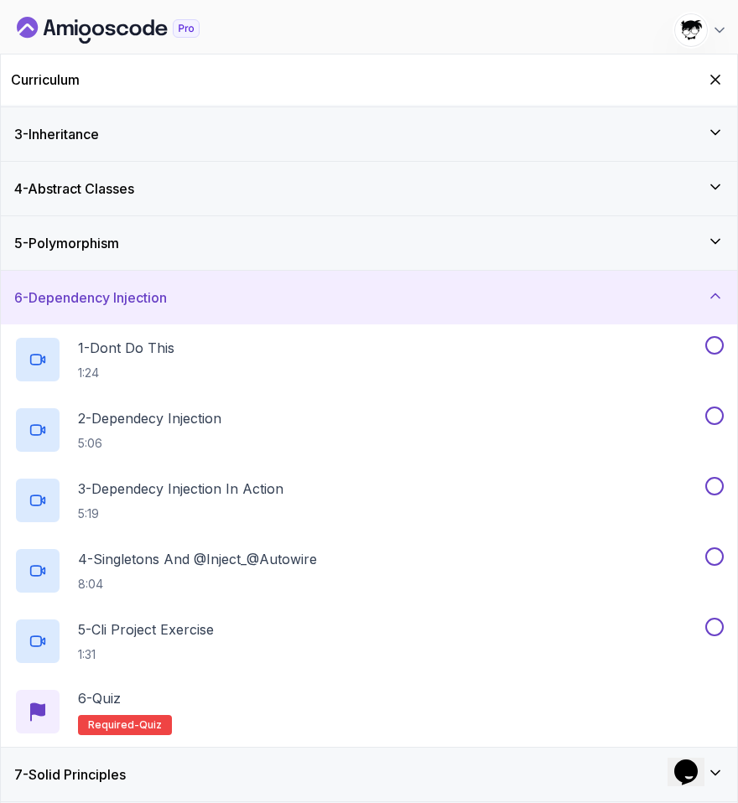
click at [70, 788] on div "7 - Solid Principles" at bounding box center [369, 775] width 736 height 54
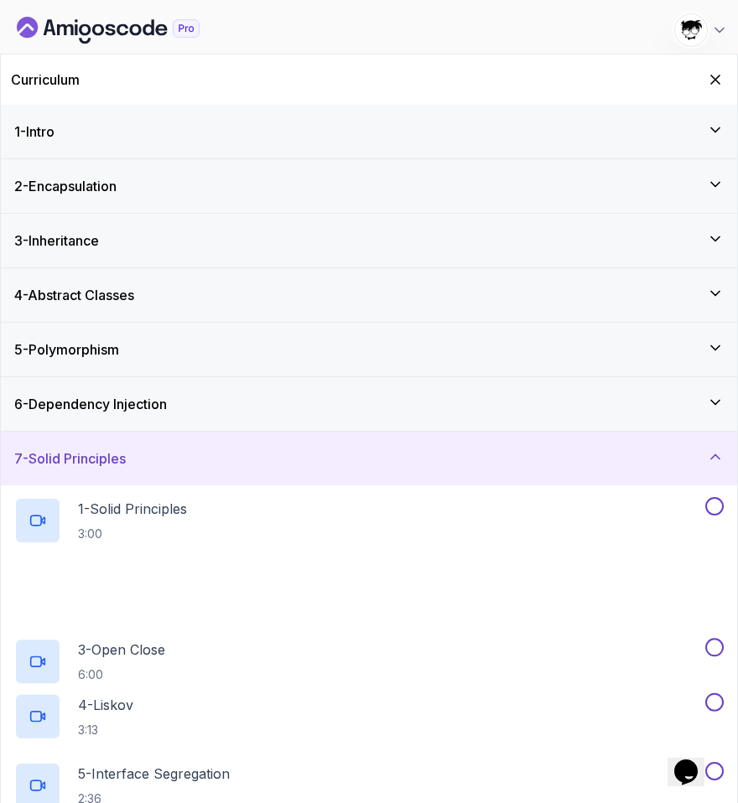
scroll to position [177, 0]
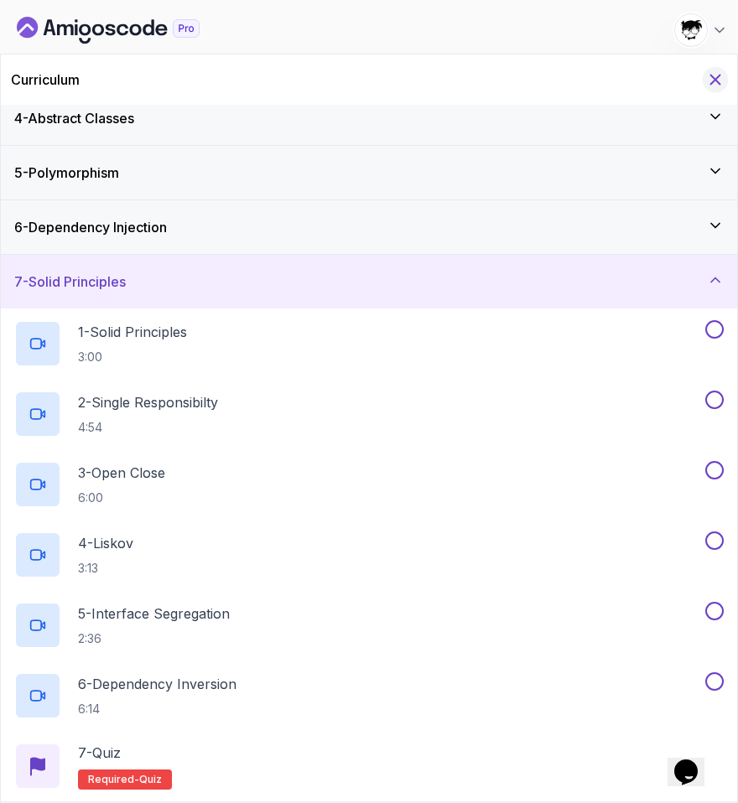
click at [716, 88] on button "Hide Curriculum for mobile" at bounding box center [716, 80] width 26 height 26
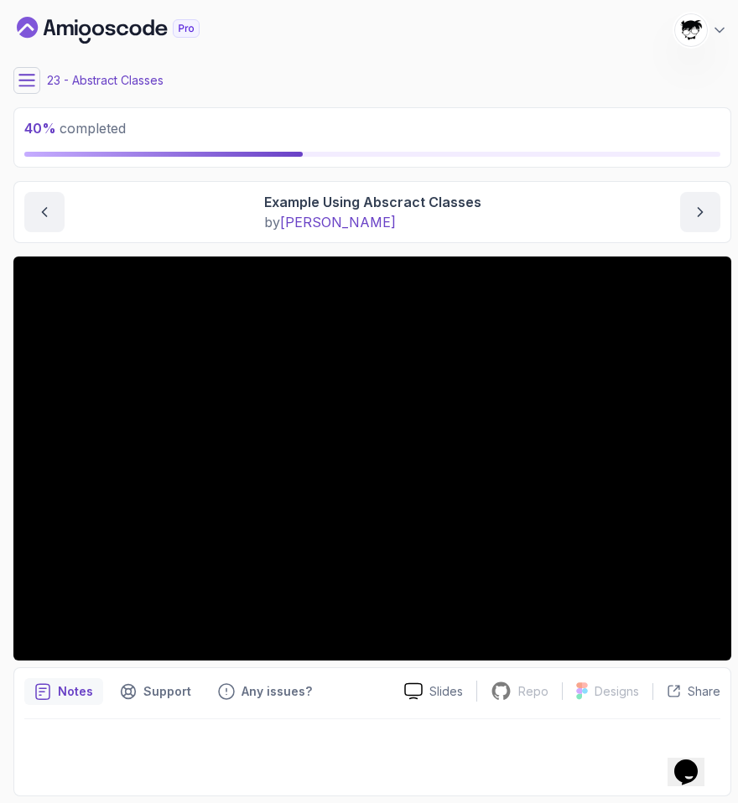
click at [18, 82] on icon at bounding box center [26, 80] width 17 height 17
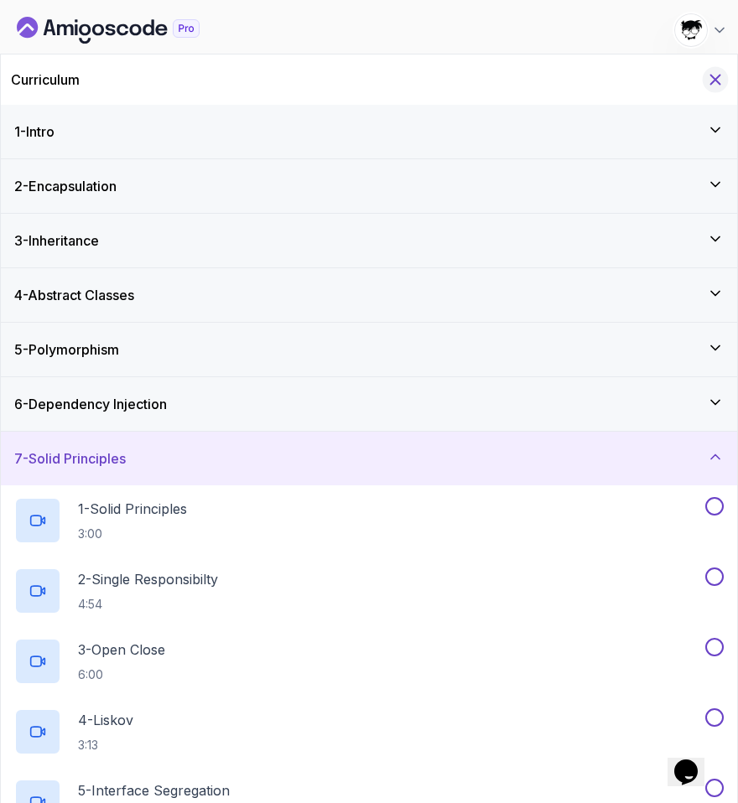
click at [709, 80] on icon "Hide Curriculum for mobile" at bounding box center [715, 79] width 18 height 18
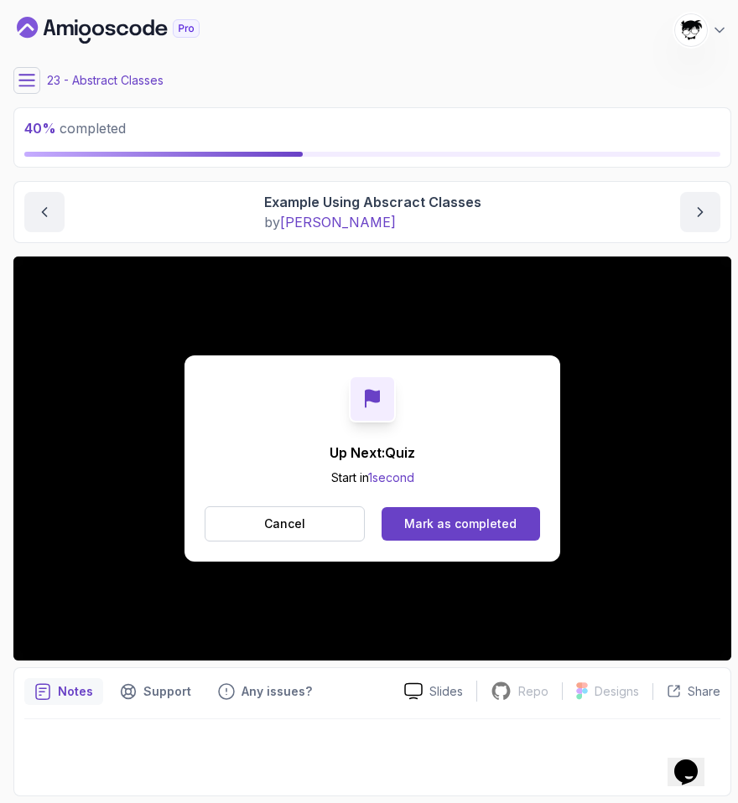
click at [444, 546] on div "Up Next: Quiz Start in 1 second Cancel Mark as completed" at bounding box center [372, 459] width 376 height 206
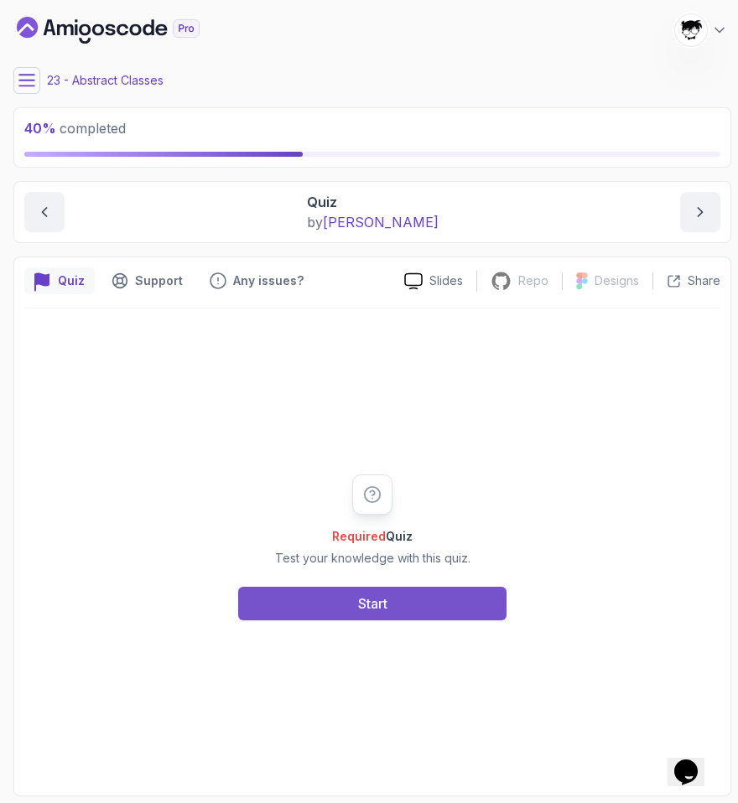
click at [372, 587] on button "Start" at bounding box center [372, 604] width 268 height 34
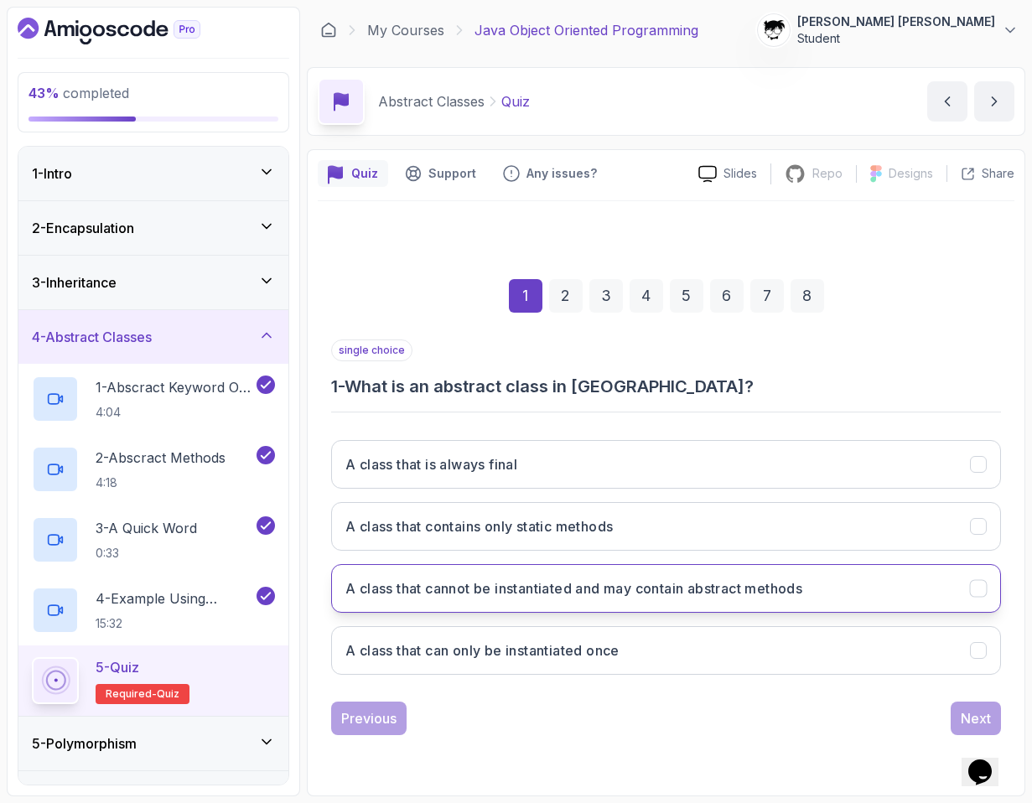
click at [462, 605] on button "A class that cannot be instantiated and may contain abstract methods" at bounding box center [666, 588] width 670 height 49
click at [737, 709] on div "Next" at bounding box center [976, 719] width 30 height 20
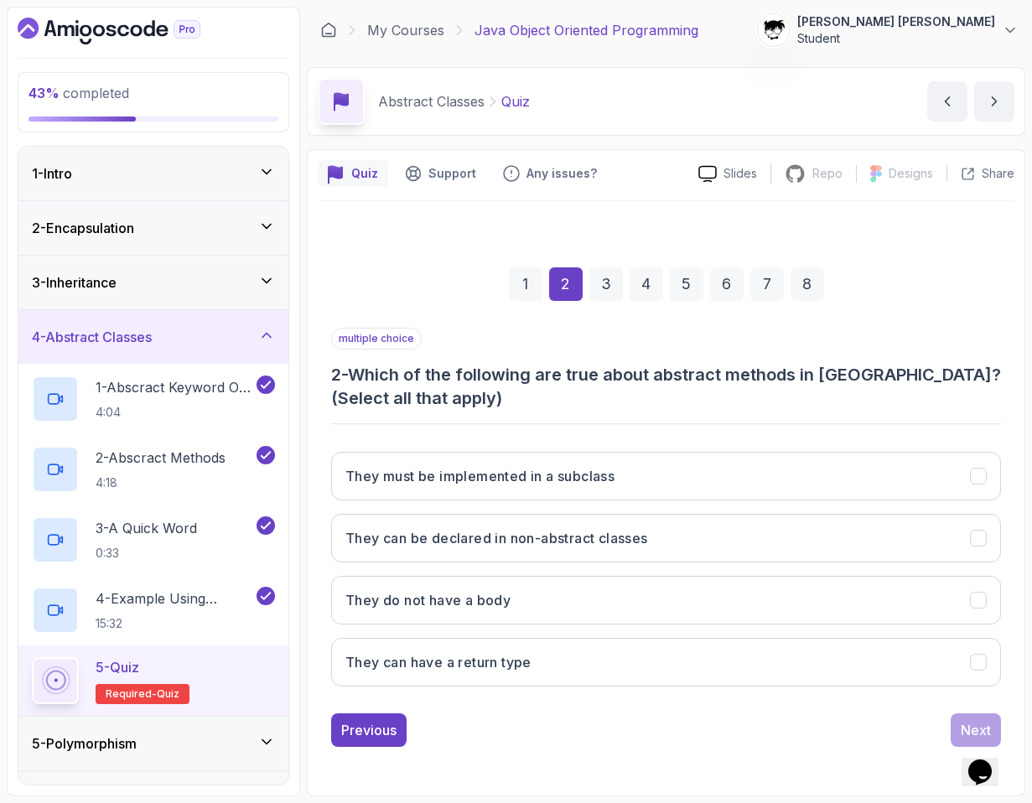
click at [346, 371] on h3 "2 - Which of the following are true about abstract methods in [GEOGRAPHIC_DATA]…" at bounding box center [666, 386] width 670 height 47
click at [361, 400] on h3 "2 - Which of the following are true about abstract methods in [GEOGRAPHIC_DATA]…" at bounding box center [666, 386] width 670 height 47
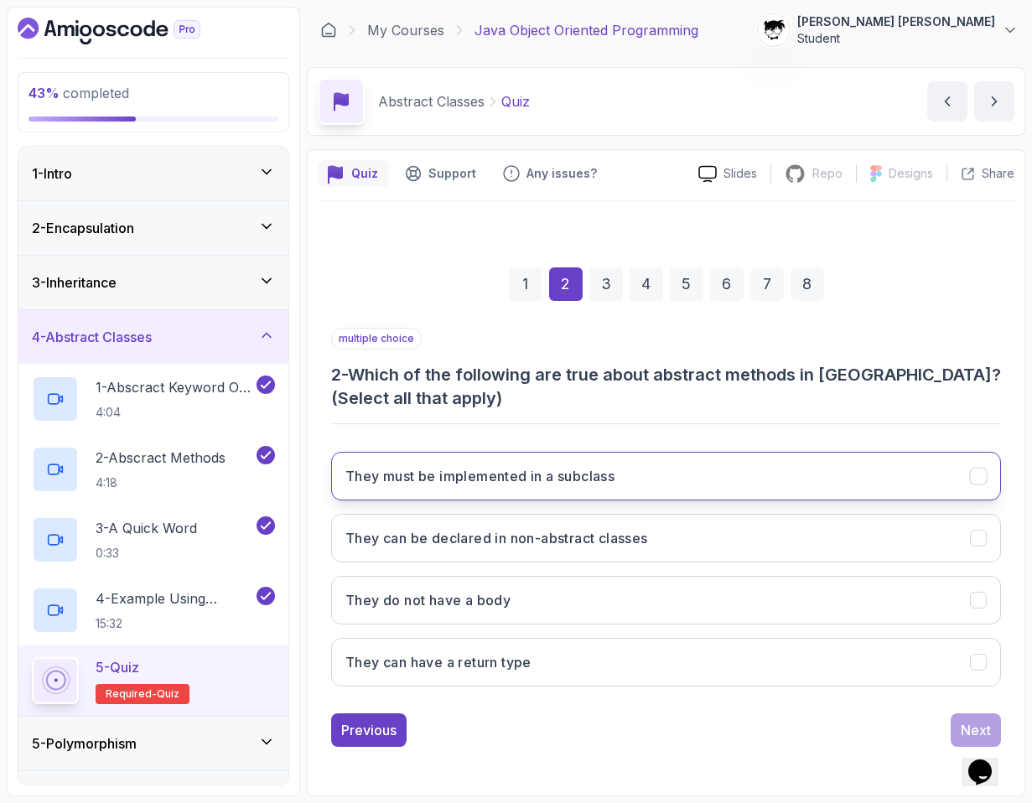
click at [400, 478] on h3 "They must be implemented in a subclass" at bounding box center [479, 476] width 269 height 20
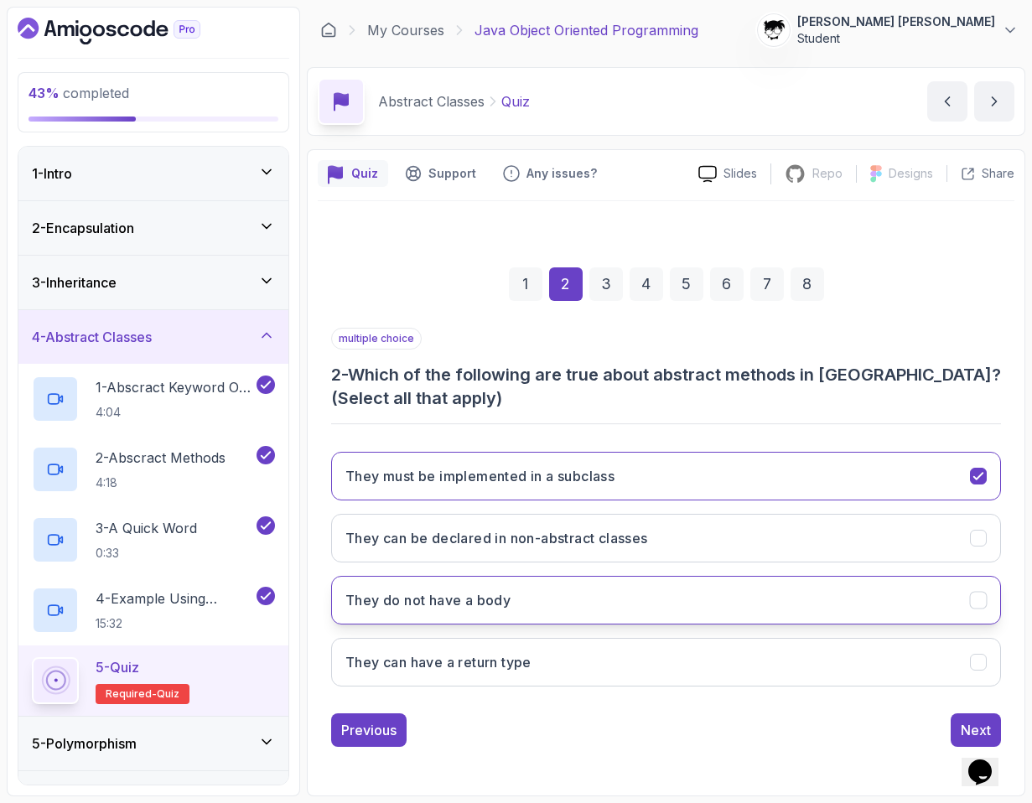
click at [393, 594] on h3 "They do not have a body" at bounding box center [427, 600] width 165 height 20
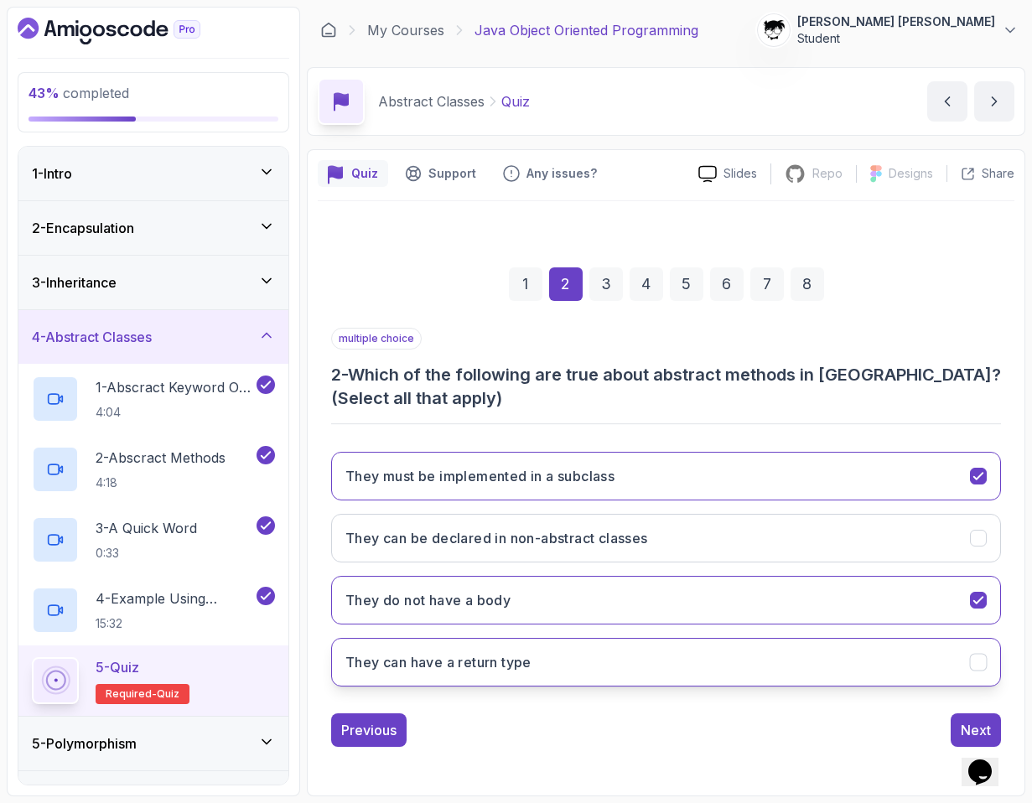
click at [423, 663] on h3 "They can have a return type" at bounding box center [438, 662] width 186 height 20
click at [737, 724] on div "Next" at bounding box center [976, 730] width 30 height 20
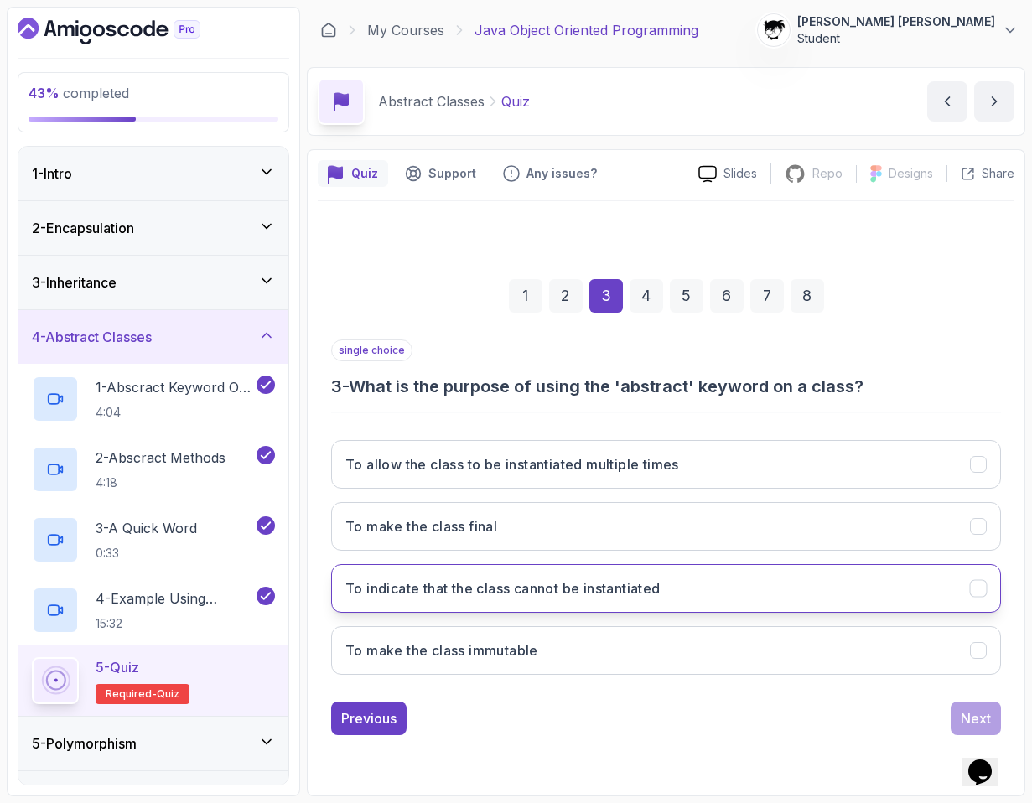
click at [521, 595] on h3 "To indicate that the class cannot be instantiated" at bounding box center [502, 589] width 315 height 20
click at [737, 713] on div "Next" at bounding box center [976, 719] width 30 height 20
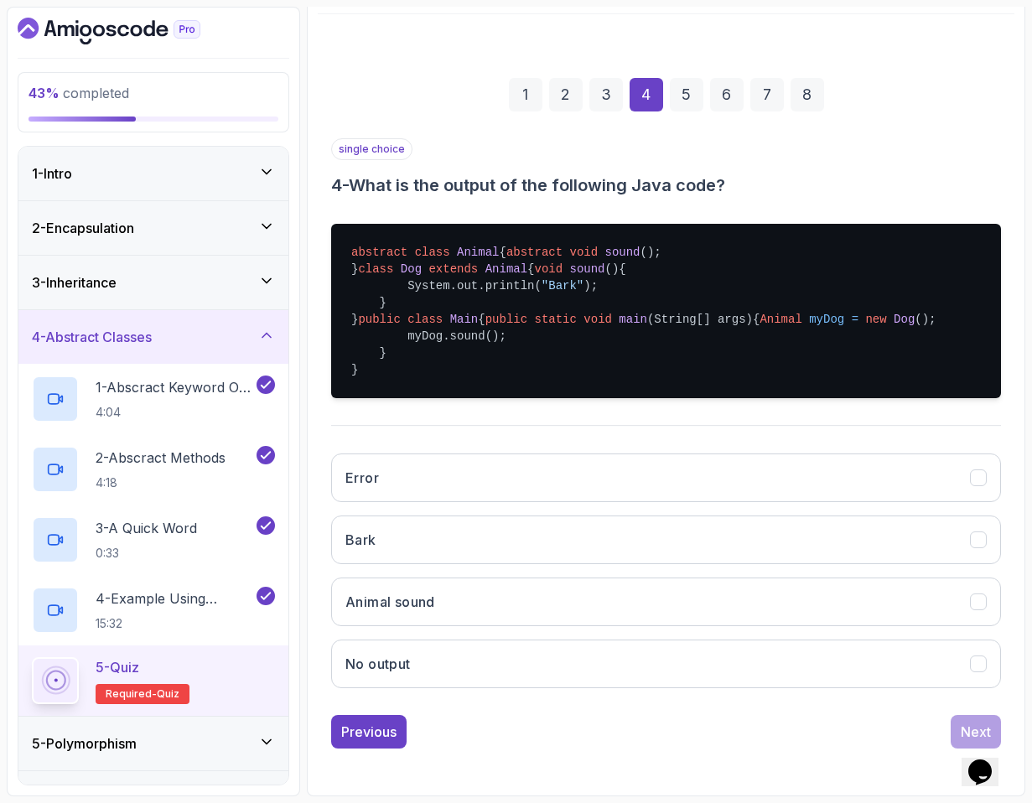
scroll to position [288, 0]
click at [387, 736] on div "Previous" at bounding box center [368, 732] width 55 height 20
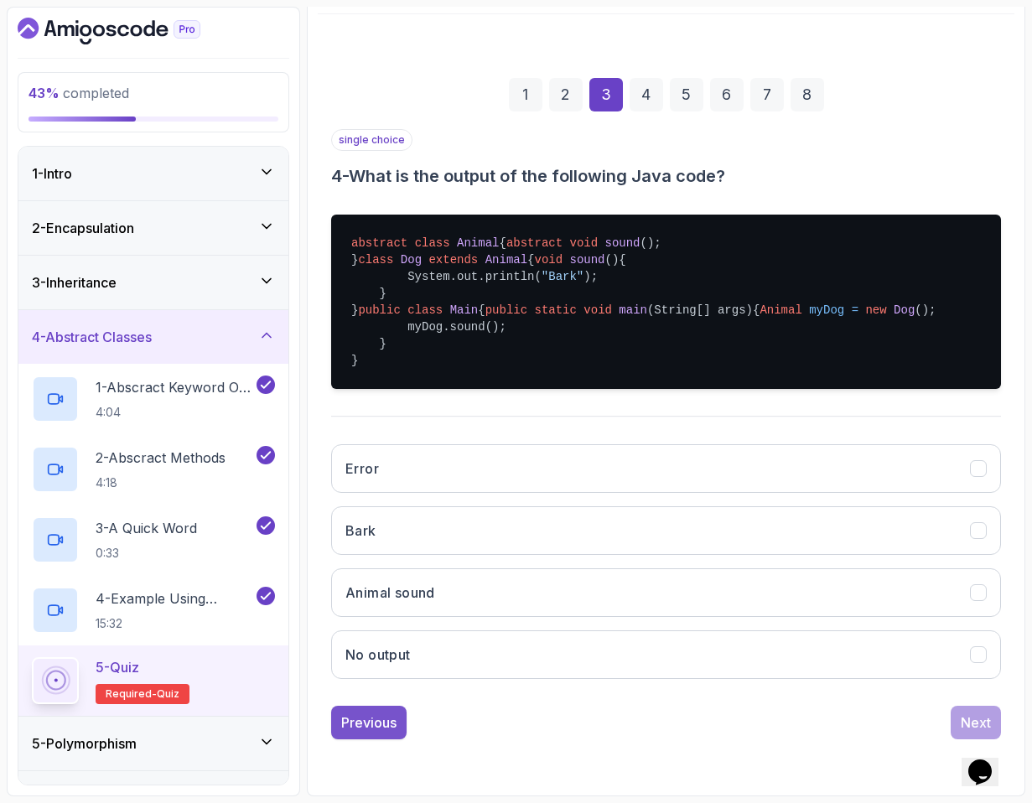
scroll to position [0, 0]
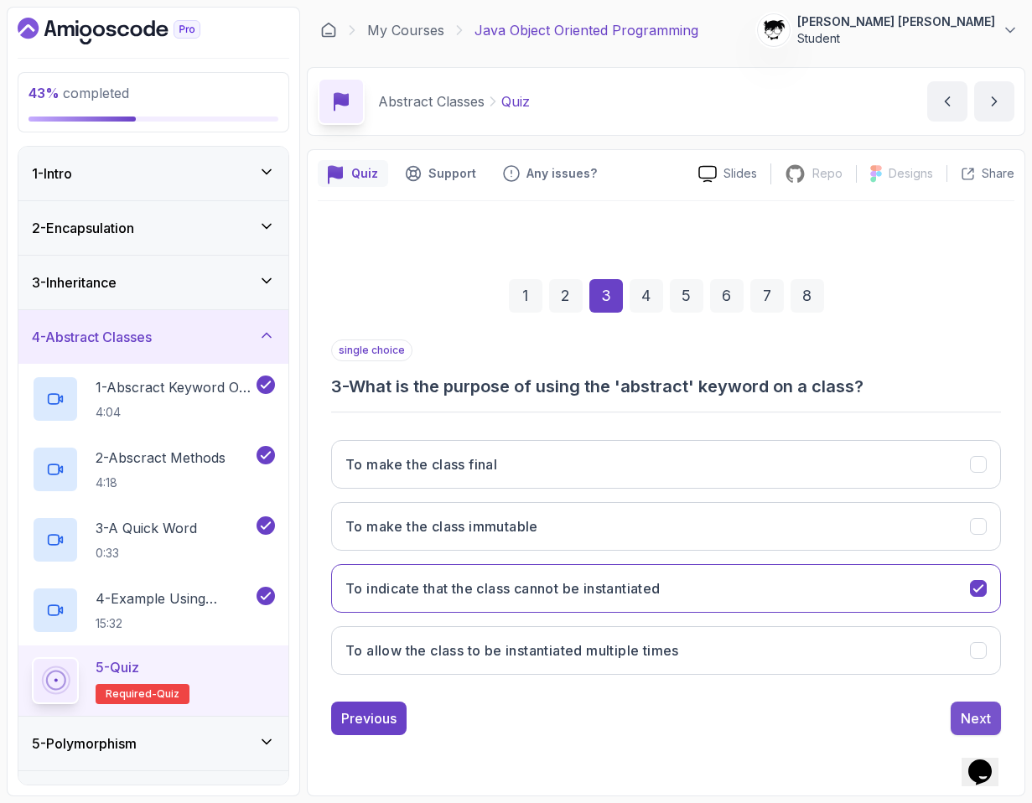
click at [737, 709] on div "Next" at bounding box center [976, 719] width 30 height 20
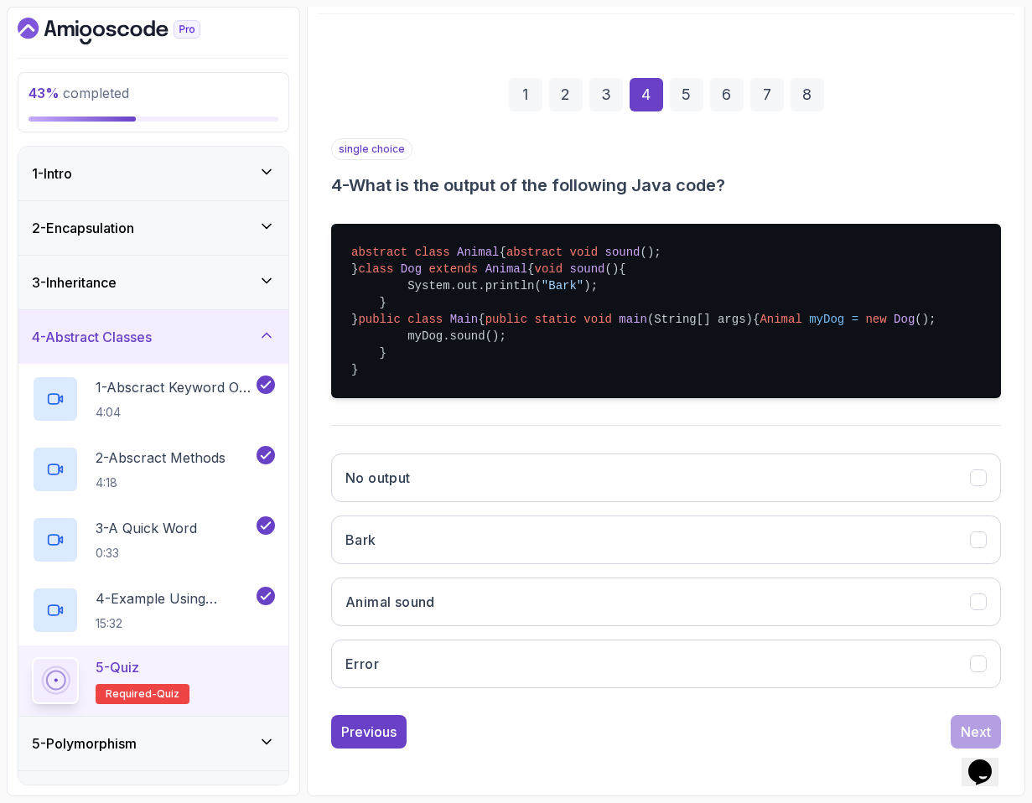
scroll to position [288, 0]
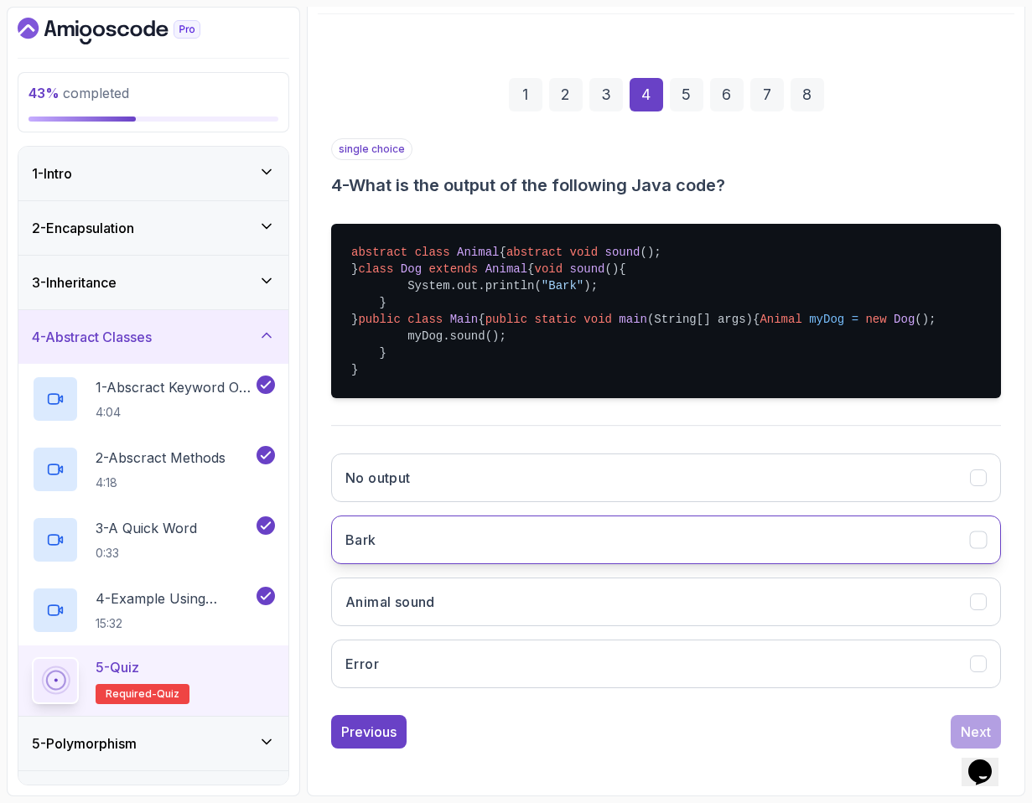
click at [438, 525] on button "Bark" at bounding box center [666, 540] width 670 height 49
click at [737, 720] on button "Next" at bounding box center [976, 732] width 50 height 34
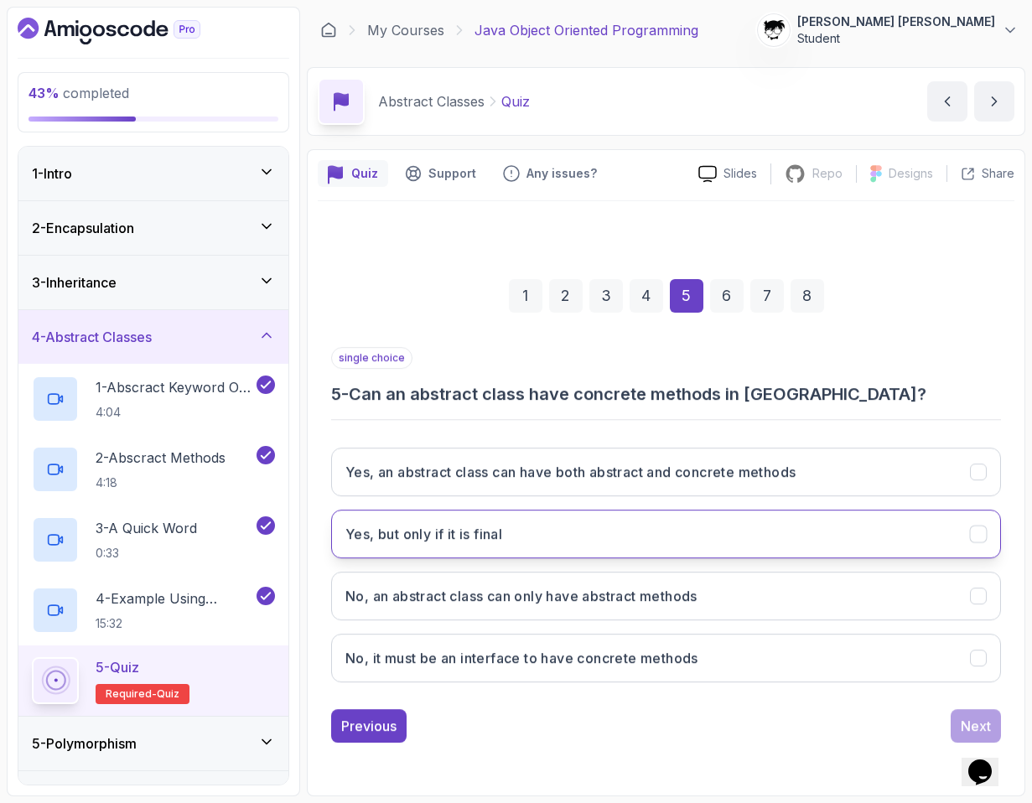
scroll to position [0, 0]
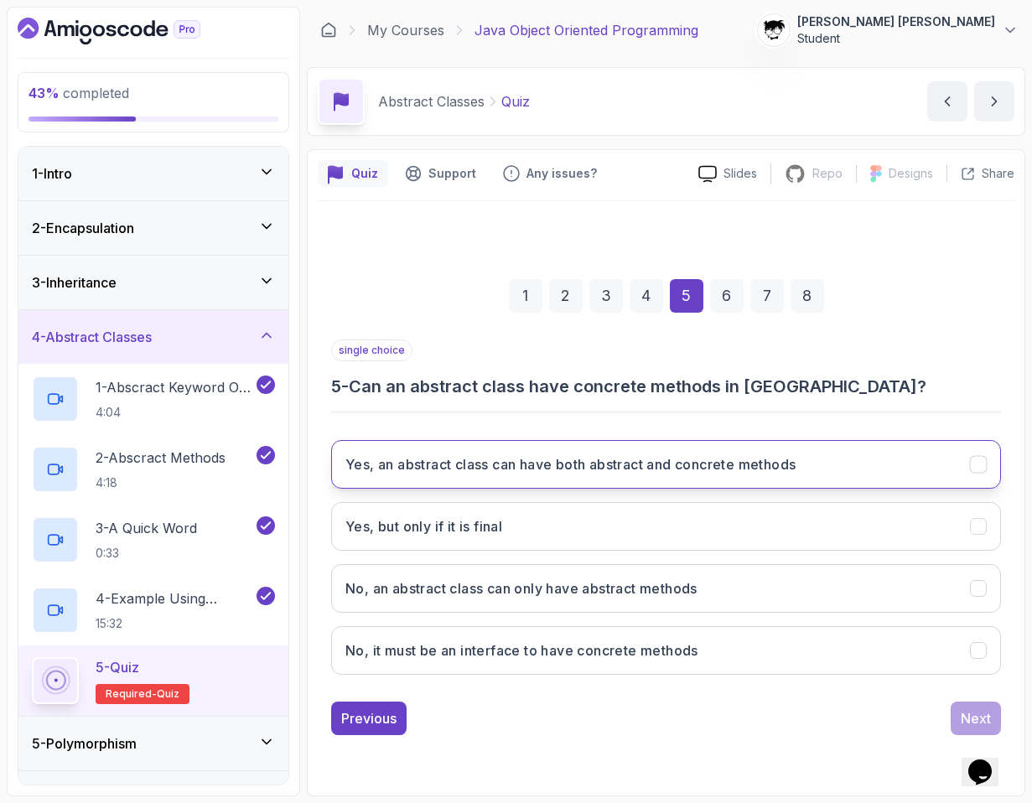
click at [565, 475] on button "Yes, an abstract class can have both abstract and concrete methods" at bounding box center [666, 464] width 670 height 49
click at [737, 722] on button "Next" at bounding box center [976, 719] width 50 height 34
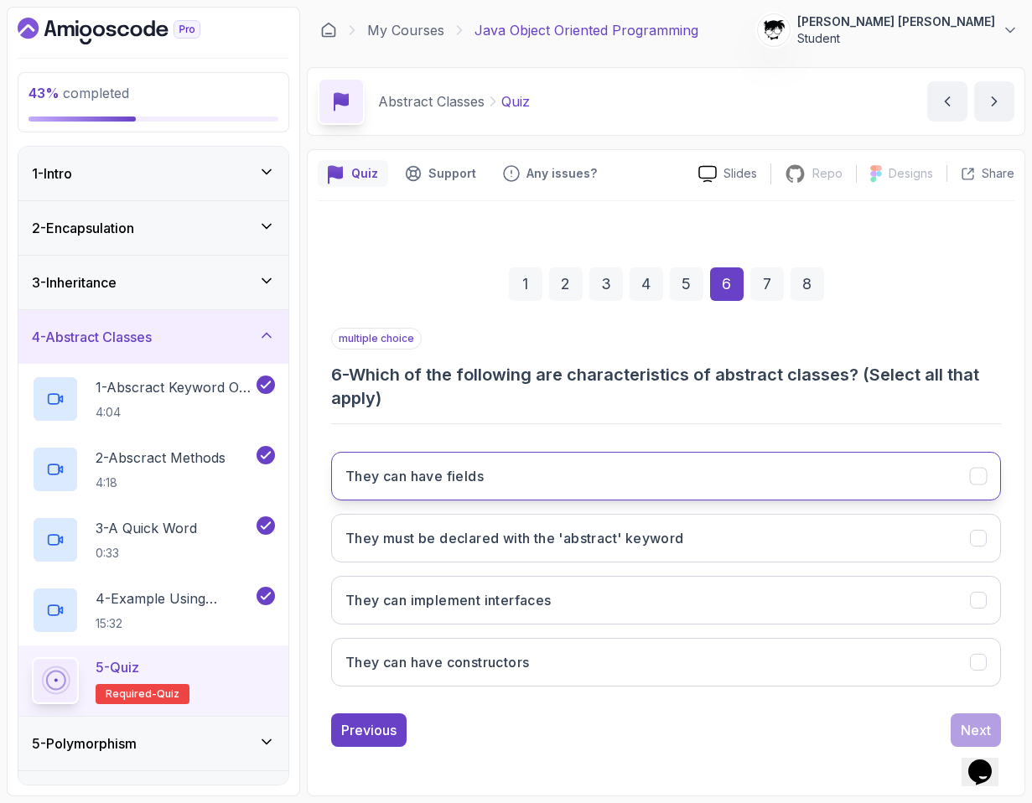
click at [385, 485] on button "They can have fields" at bounding box center [666, 476] width 670 height 49
click at [381, 532] on h3 "They must be declared with the 'abstract' keyword" at bounding box center [514, 538] width 339 height 20
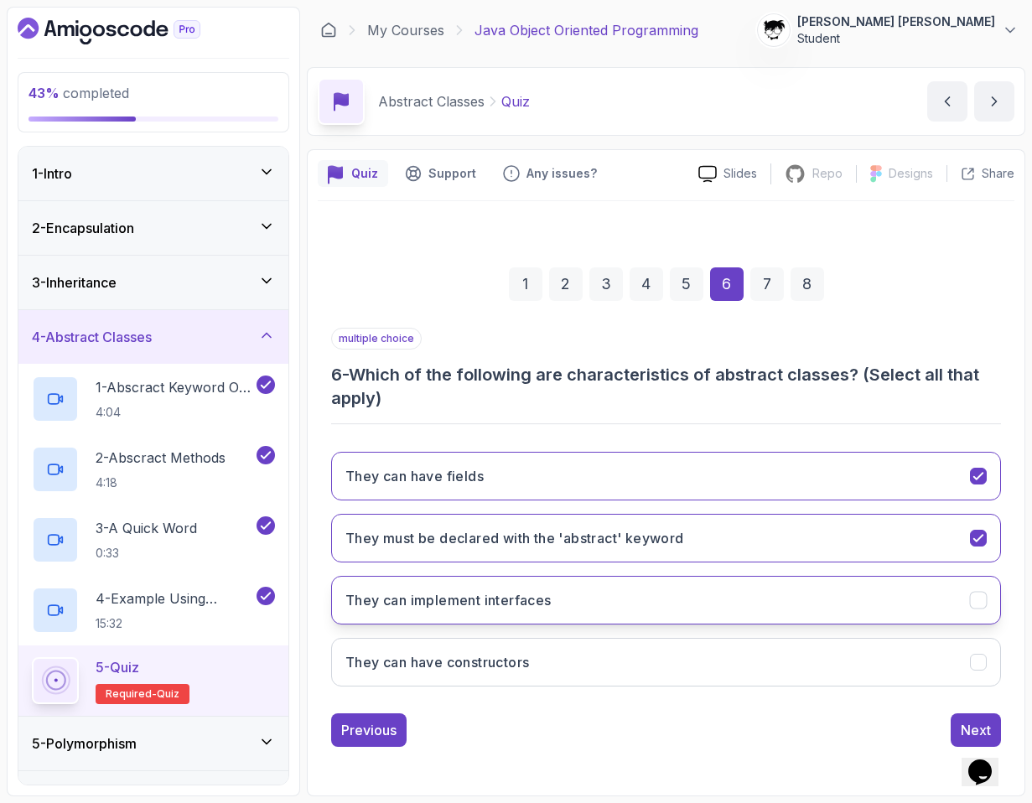
click at [390, 608] on h3 "They can implement interfaces" at bounding box center [448, 600] width 206 height 20
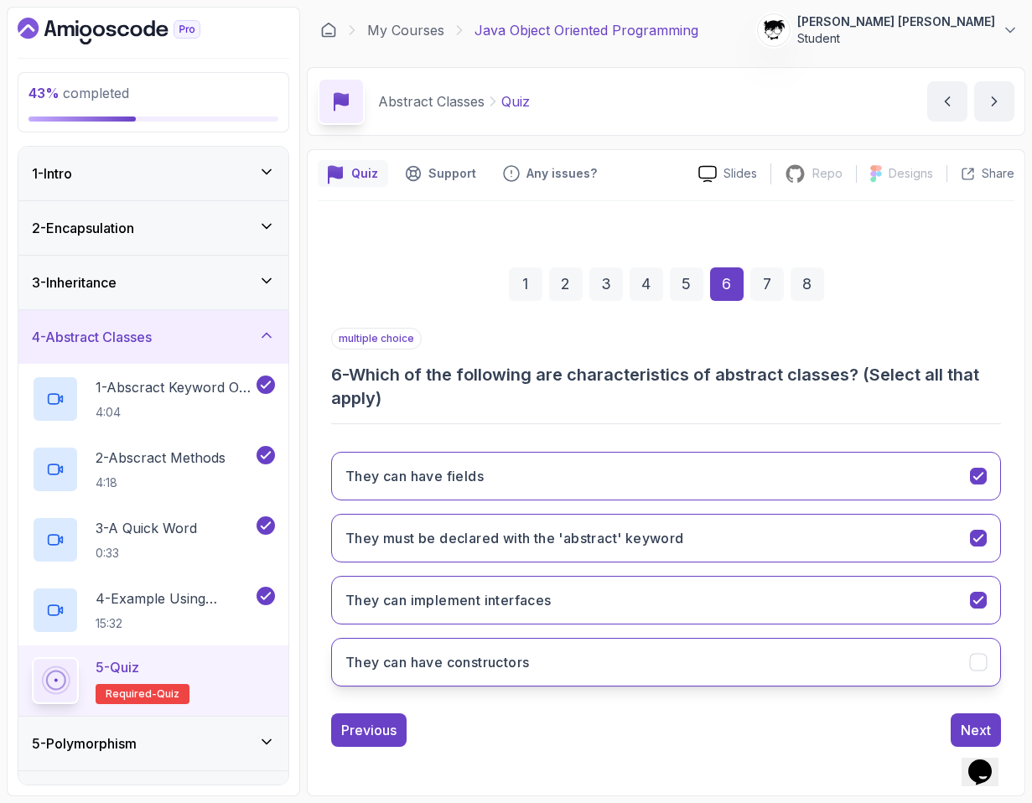
click at [407, 650] on button "They can have constructors" at bounding box center [666, 662] width 670 height 49
click at [737, 714] on div "Next" at bounding box center [976, 731] width 50 height 34
click at [737, 732] on div "Next" at bounding box center [976, 730] width 30 height 20
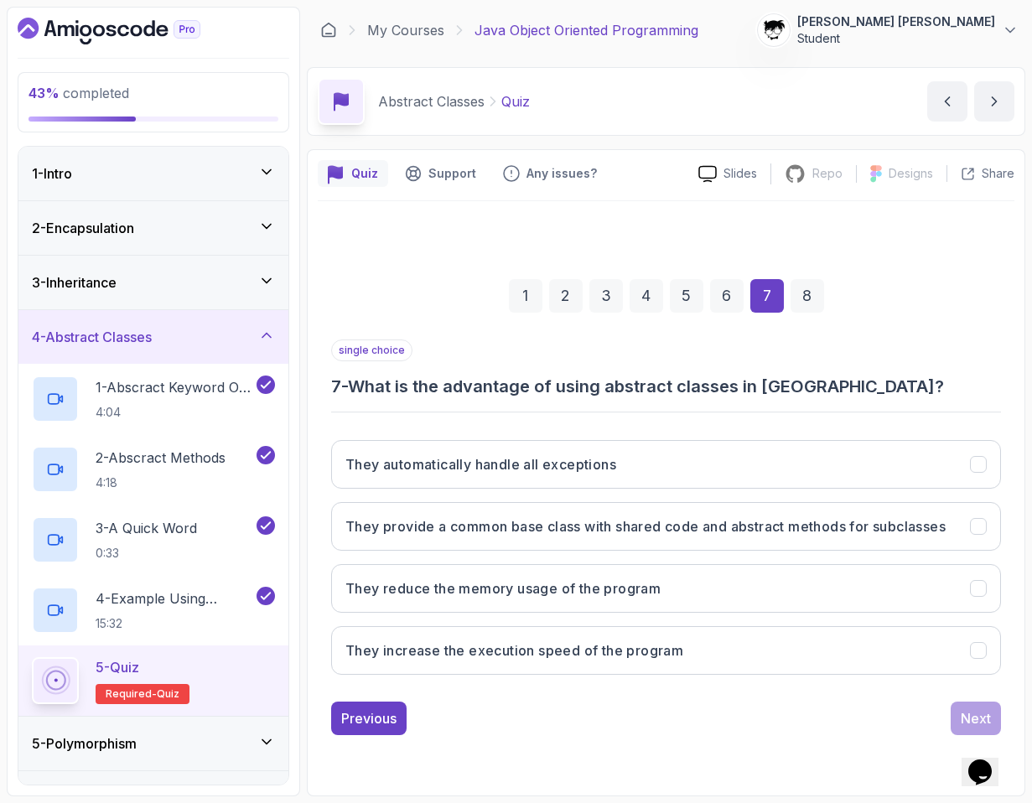
click at [390, 377] on h3 "7 - What is the advantage of using abstract classes in [GEOGRAPHIC_DATA]?" at bounding box center [666, 386] width 670 height 23
click at [397, 412] on hr at bounding box center [666, 413] width 670 height 2
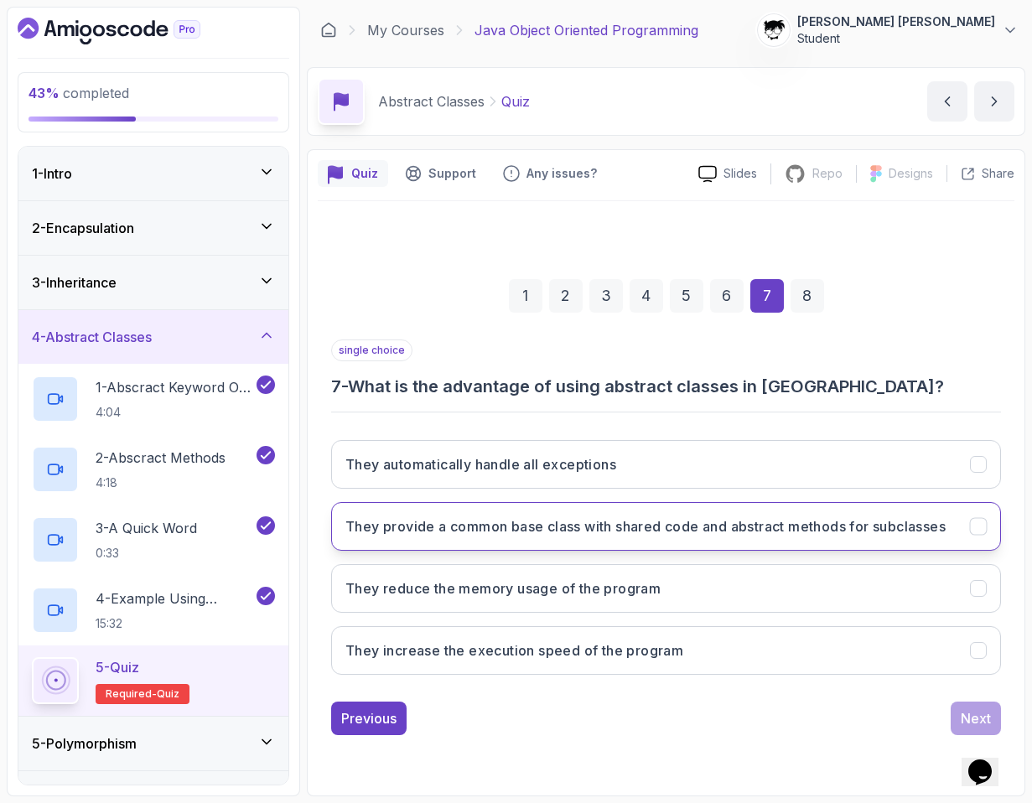
click at [403, 505] on button "They provide a common base class with shared code and abstract methods for subc…" at bounding box center [666, 526] width 670 height 49
click at [737, 721] on div "Next" at bounding box center [976, 719] width 30 height 20
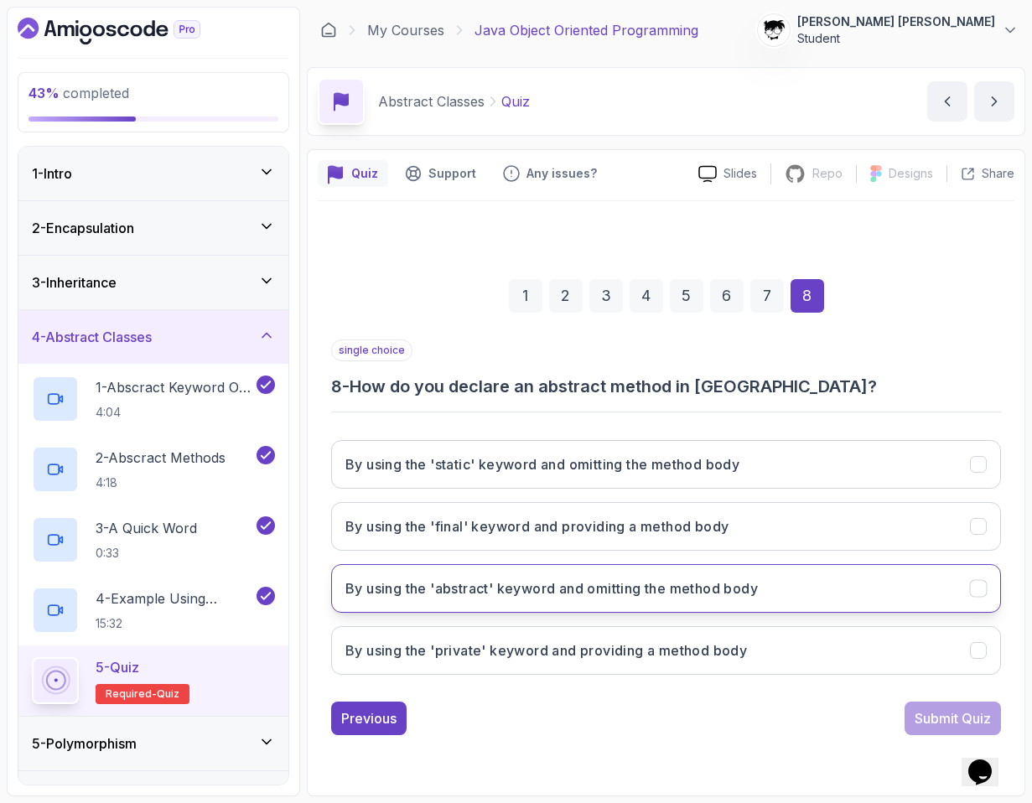
click at [494, 581] on h3 "By using the 'abstract' keyword and omitting the method body" at bounding box center [551, 589] width 413 height 20
click at [737, 728] on button "Submit Quiz" at bounding box center [953, 719] width 96 height 34
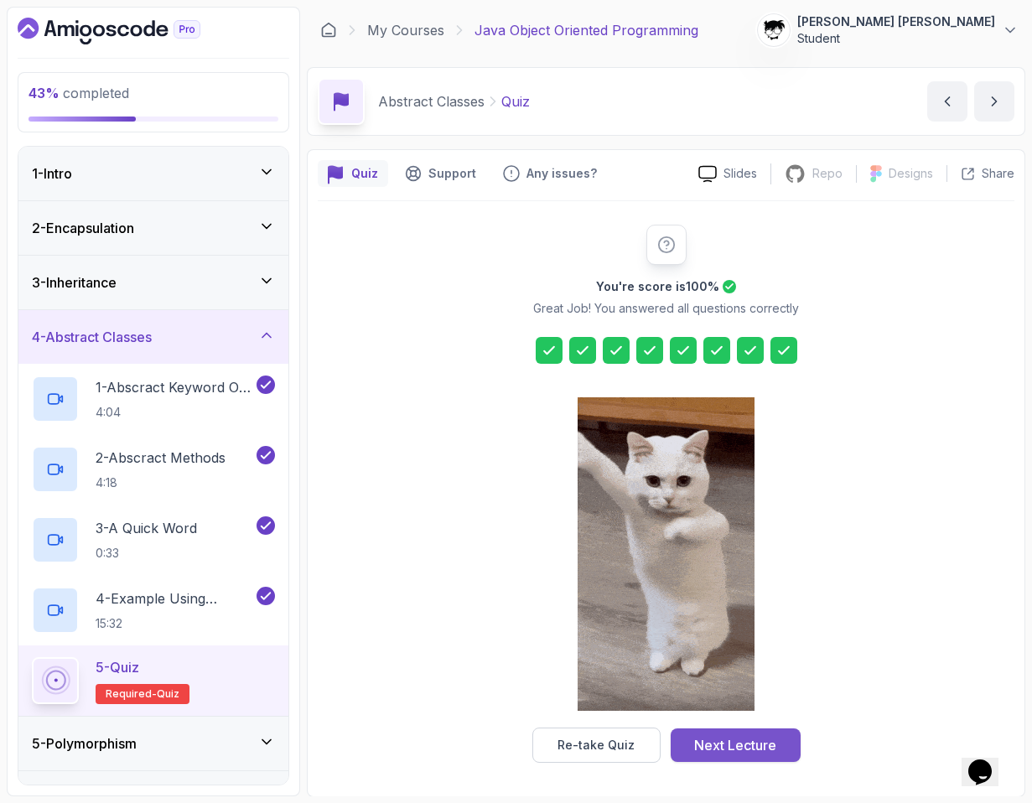
click at [725, 740] on div "Next Lecture" at bounding box center [735, 745] width 82 height 20
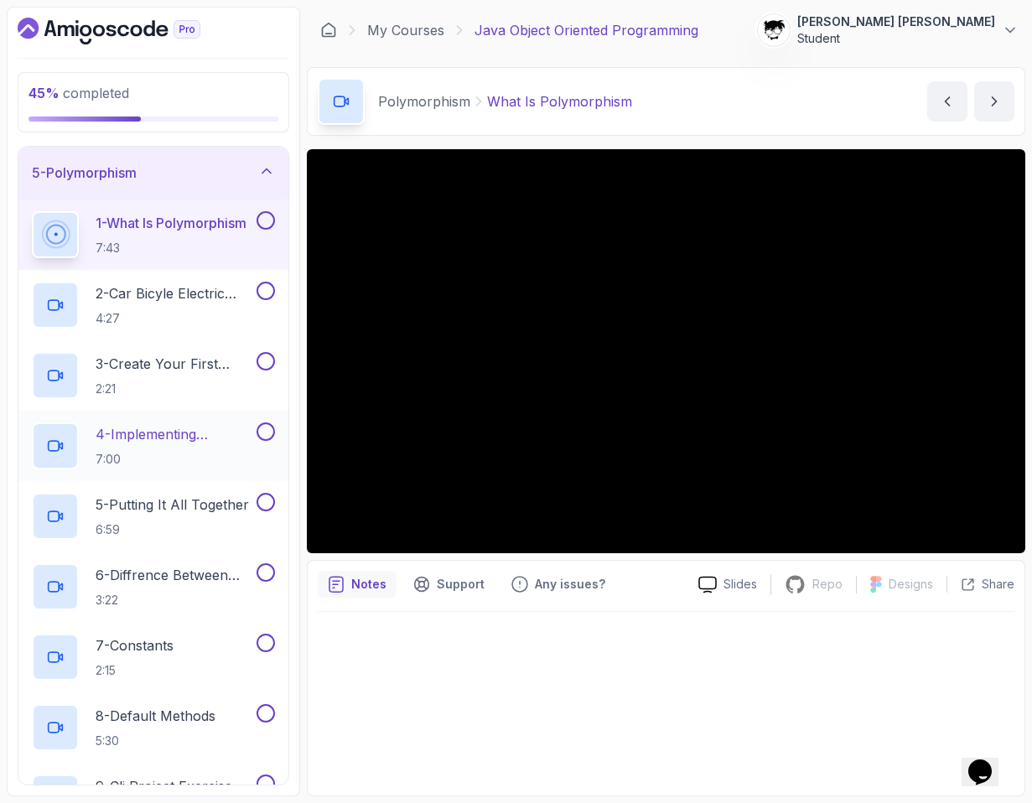
scroll to position [501, 0]
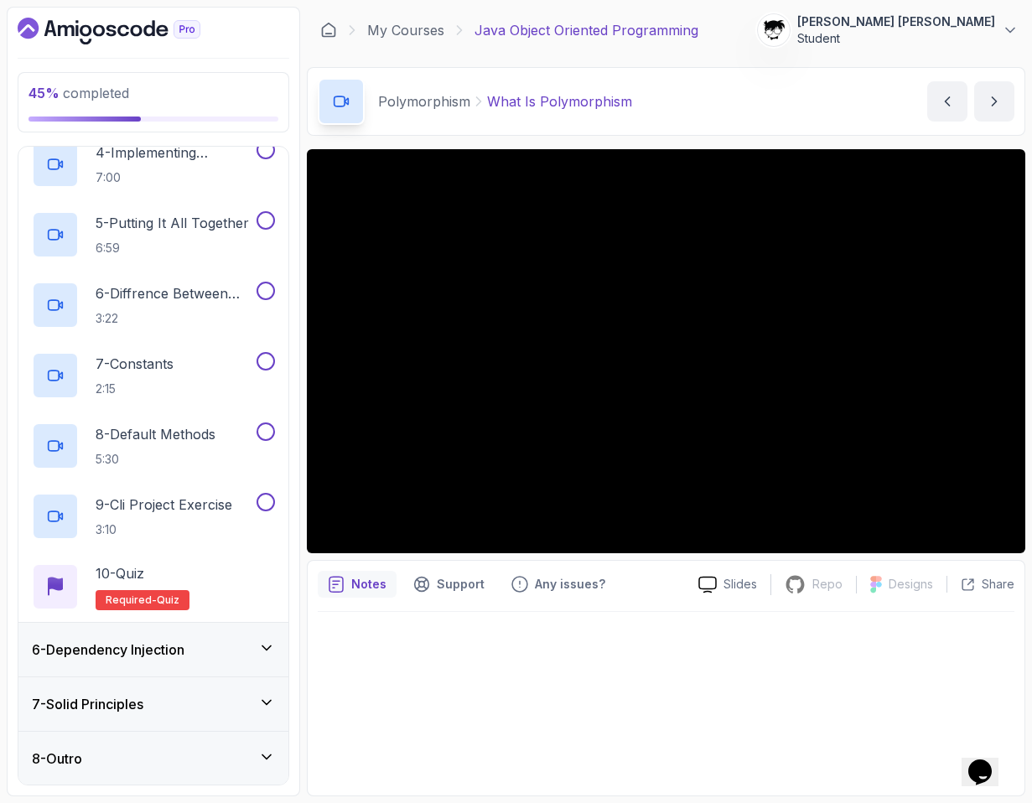
click at [83, 636] on div "6 - Dependency Injection" at bounding box center [153, 650] width 270 height 54
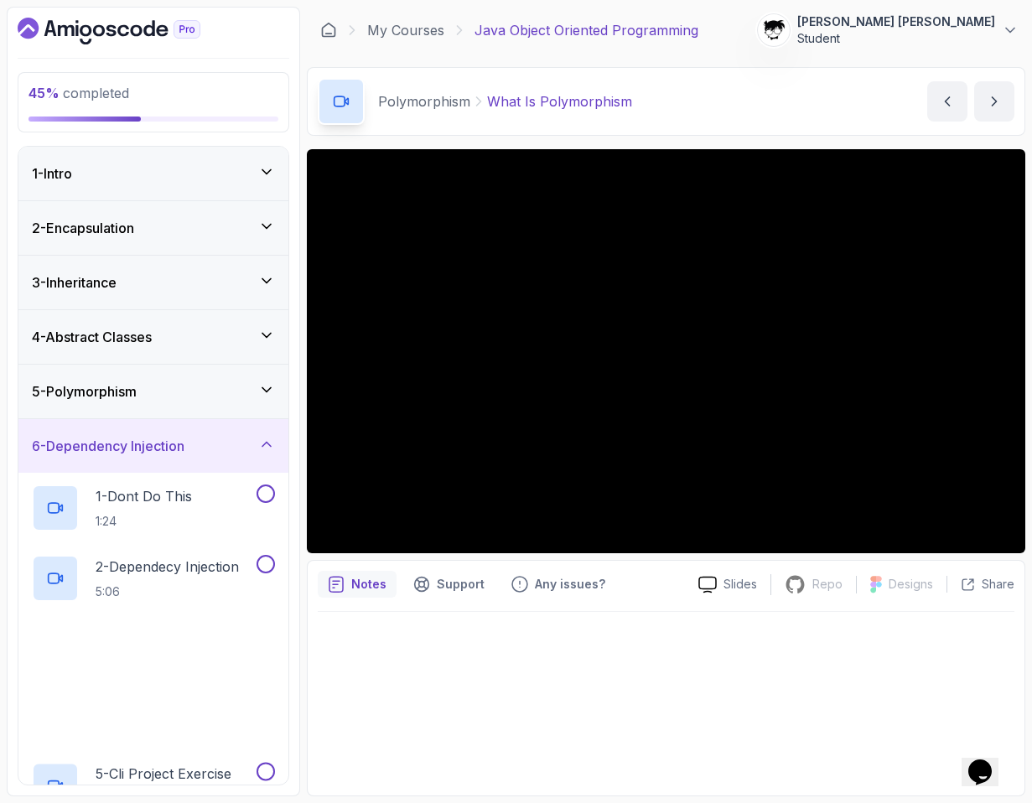
scroll to position [219, 0]
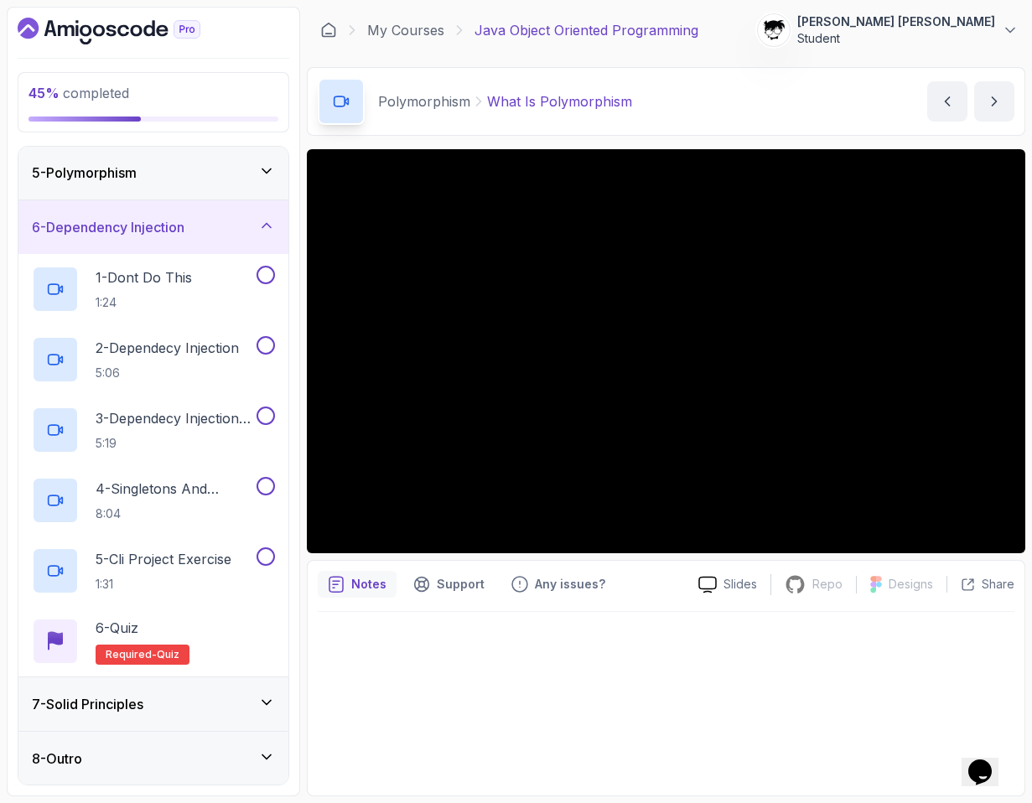
click at [85, 695] on h3 "7 - Solid Principles" at bounding box center [88, 704] width 112 height 20
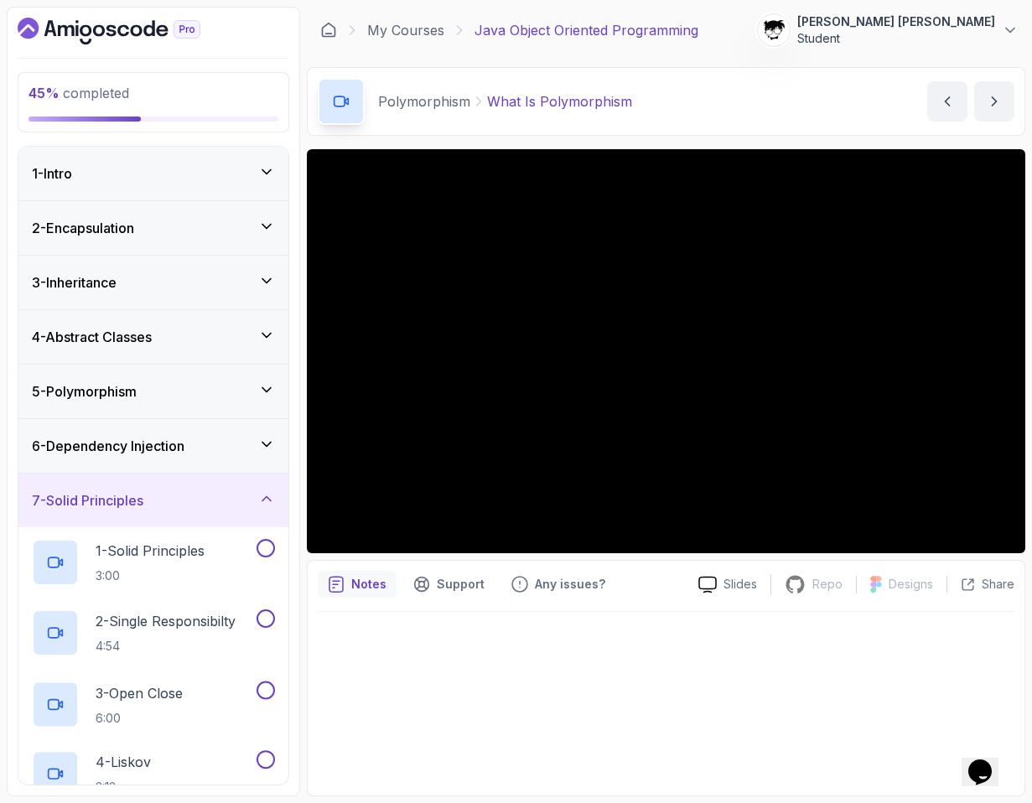
scroll to position [289, 0]
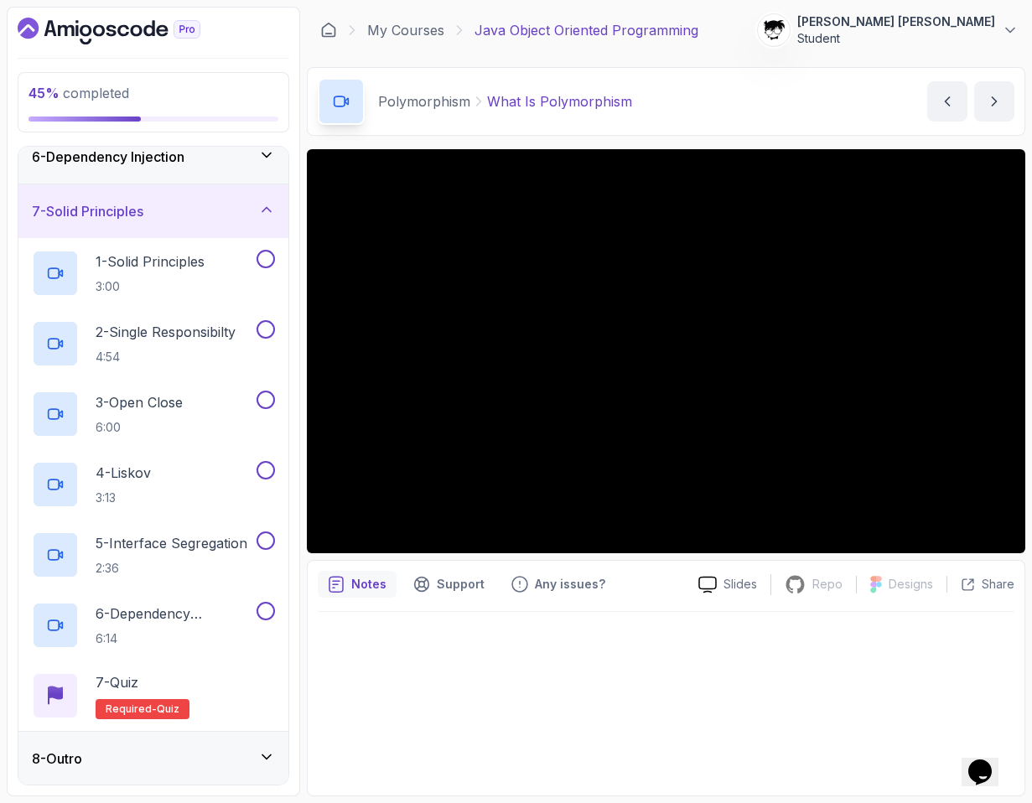
click at [84, 736] on div "8 - Outro" at bounding box center [153, 759] width 270 height 54
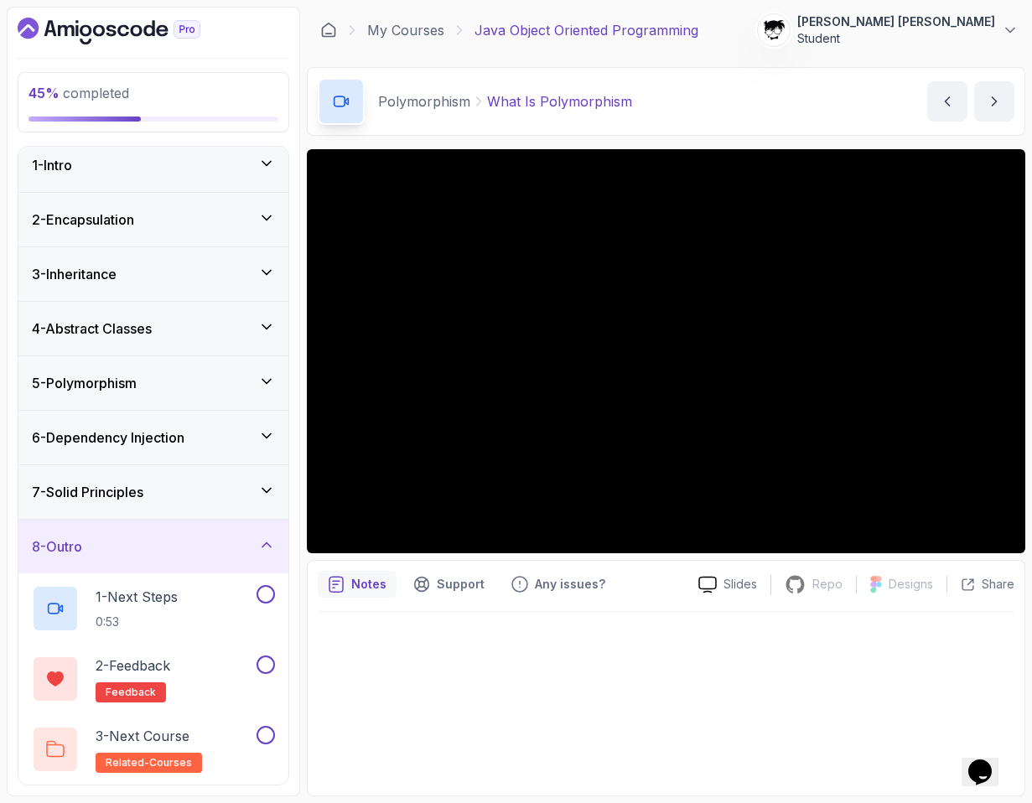
scroll to position [0, 0]
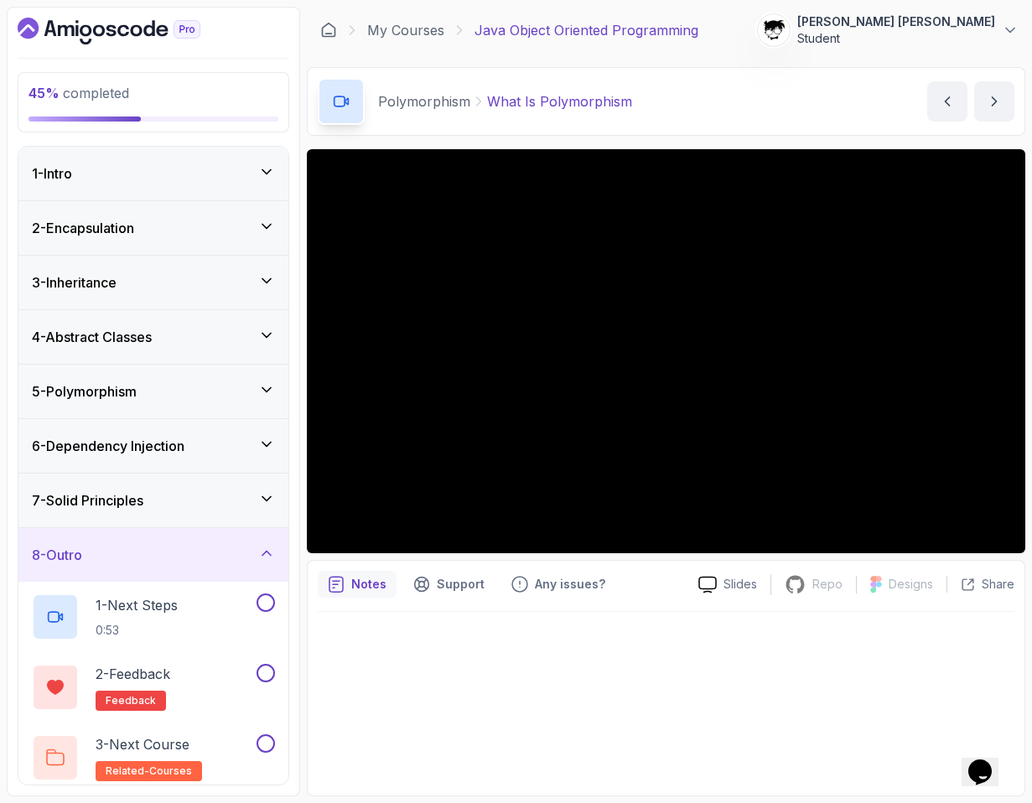
click at [93, 404] on div "5 - Polymorphism" at bounding box center [153, 392] width 270 height 54
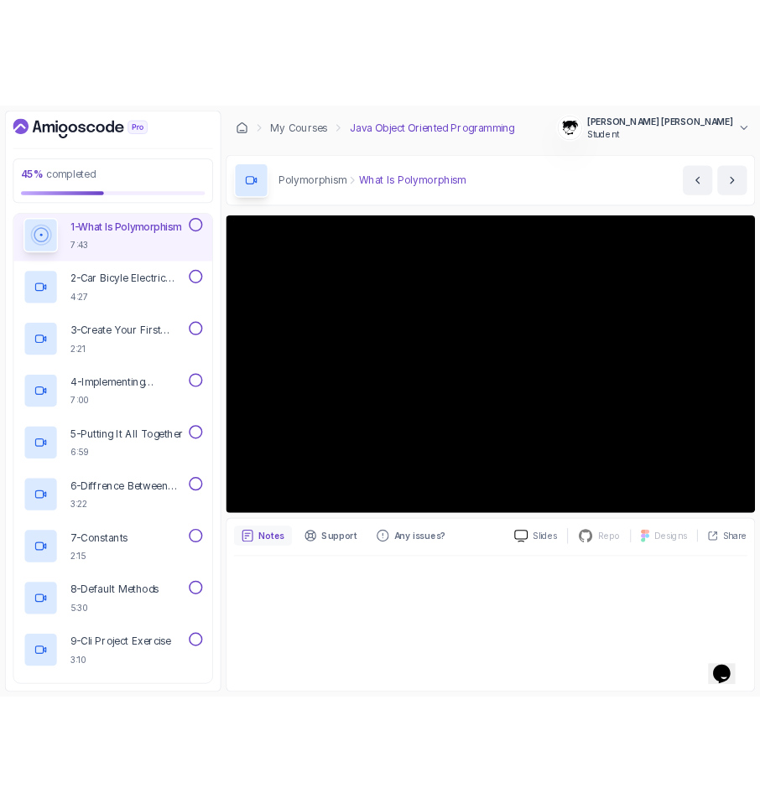
scroll to position [277, 0]
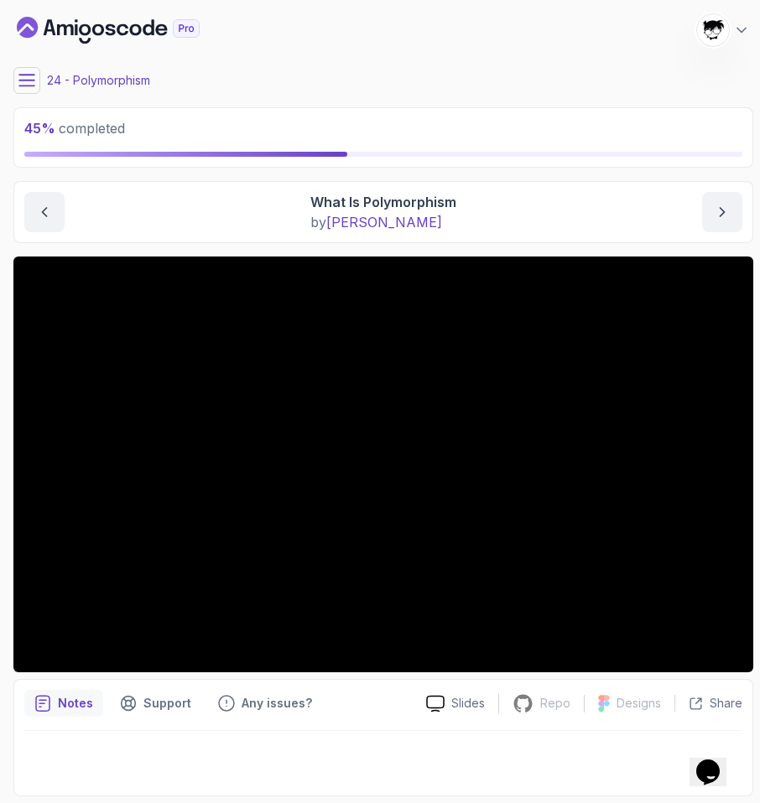
click at [36, 89] on button at bounding box center [26, 80] width 27 height 27
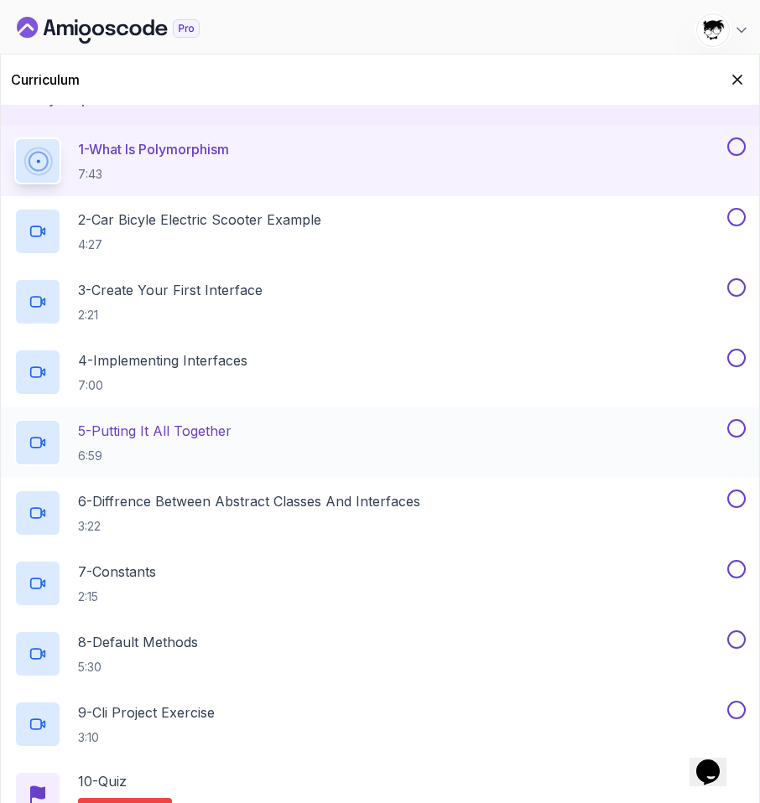
scroll to position [0, 0]
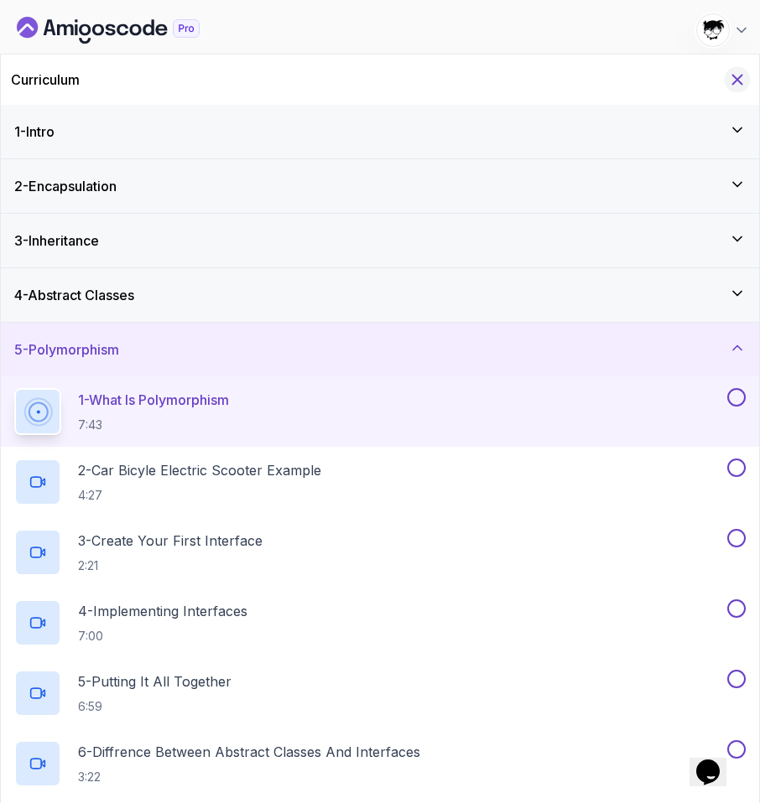
click at [733, 74] on icon "Hide Curriculum for mobile" at bounding box center [737, 79] width 18 height 18
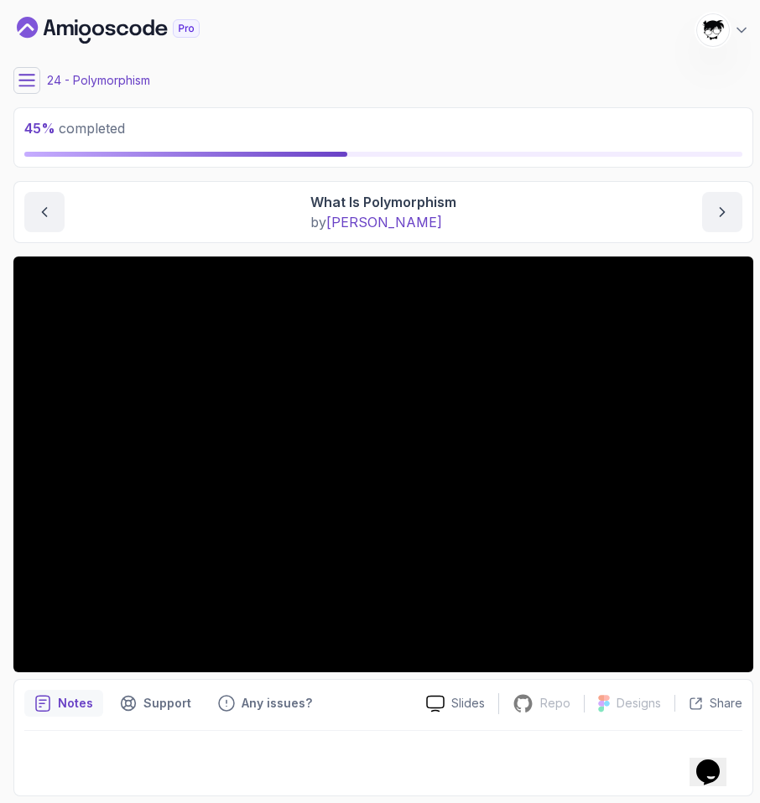
click at [28, 85] on icon at bounding box center [26, 80] width 15 height 11
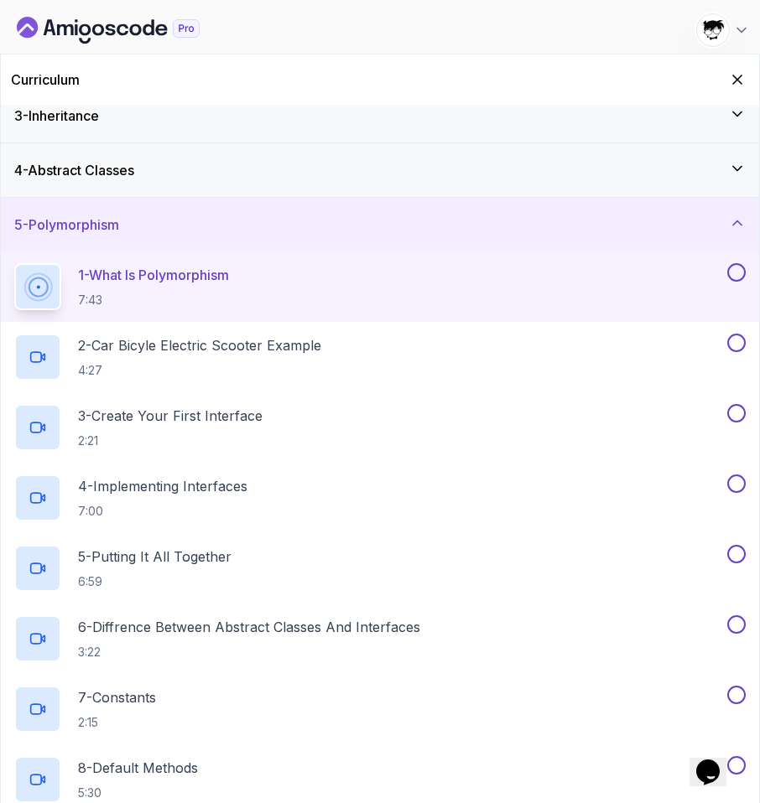
scroll to position [78, 0]
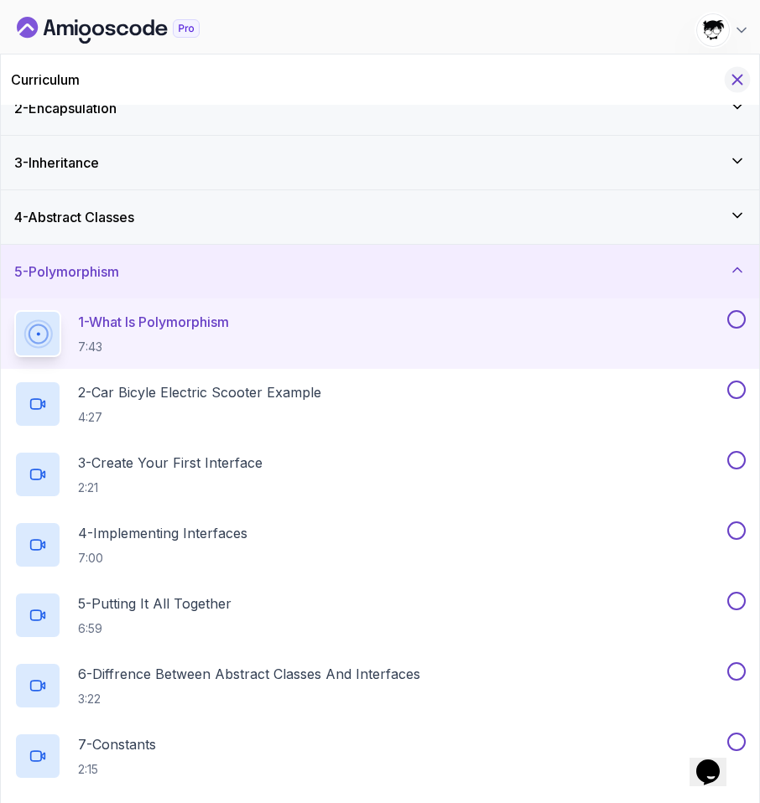
click at [730, 82] on icon "Hide Curriculum for mobile" at bounding box center [737, 79] width 18 height 18
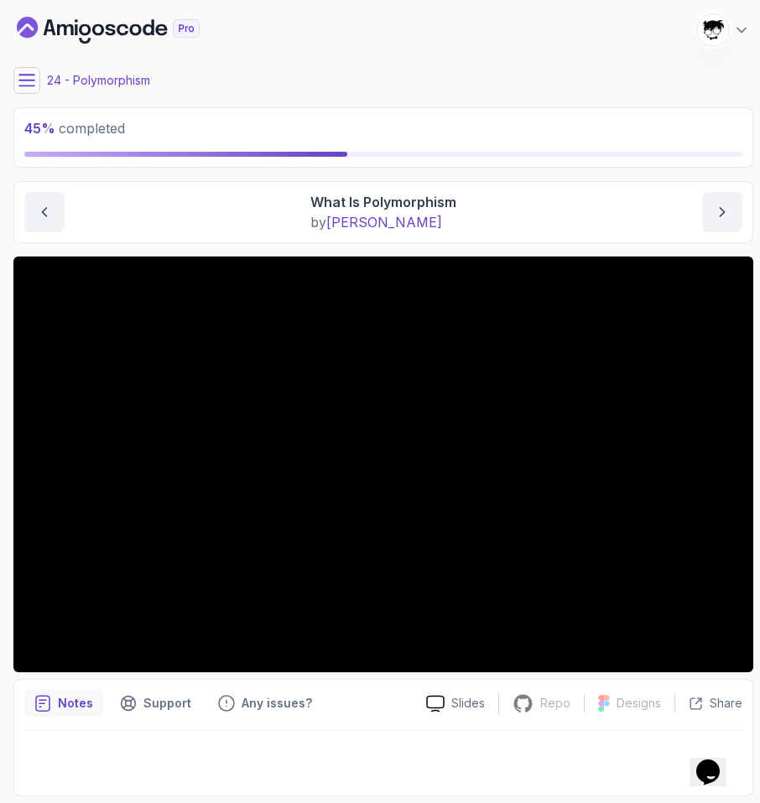
click at [29, 75] on icon at bounding box center [26, 80] width 17 height 17
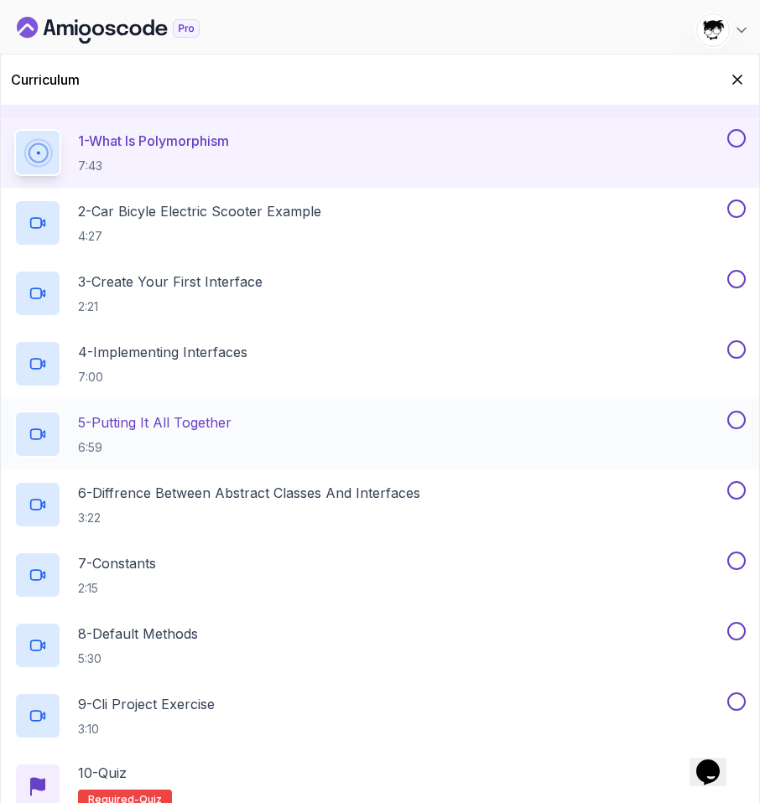
scroll to position [388, 0]
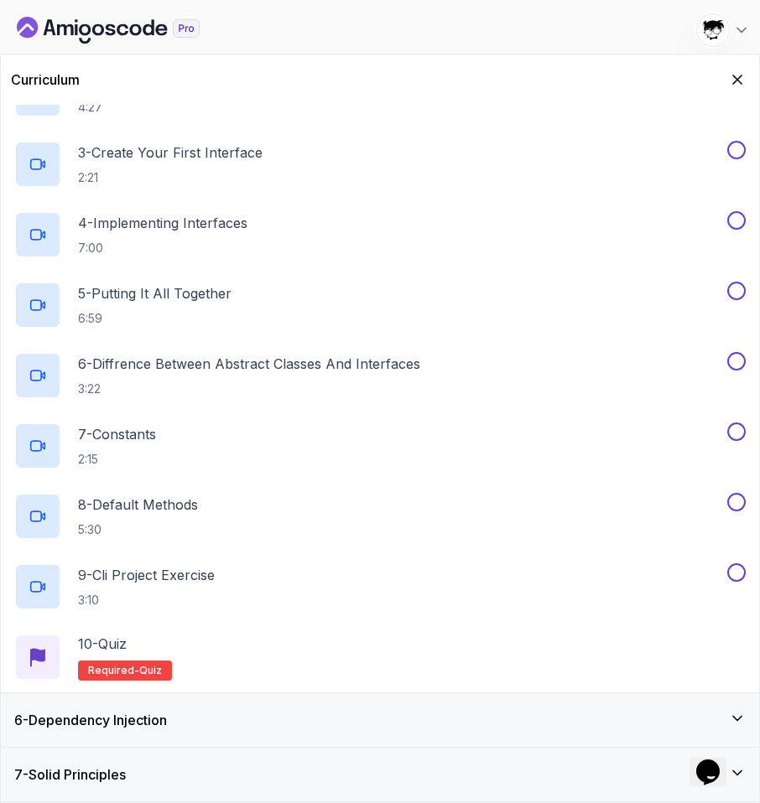
click at [737, 92] on div "Curriculum" at bounding box center [380, 80] width 758 height 50
click at [737, 86] on icon "Hide Curriculum for mobile" at bounding box center [737, 79] width 18 height 18
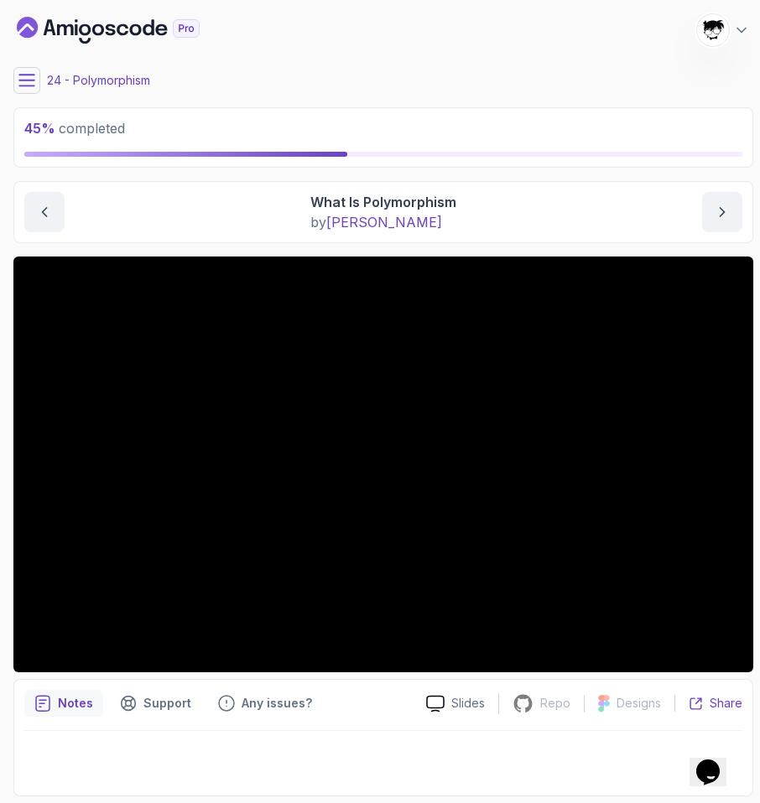
click at [713, 697] on p "Share" at bounding box center [725, 703] width 33 height 17
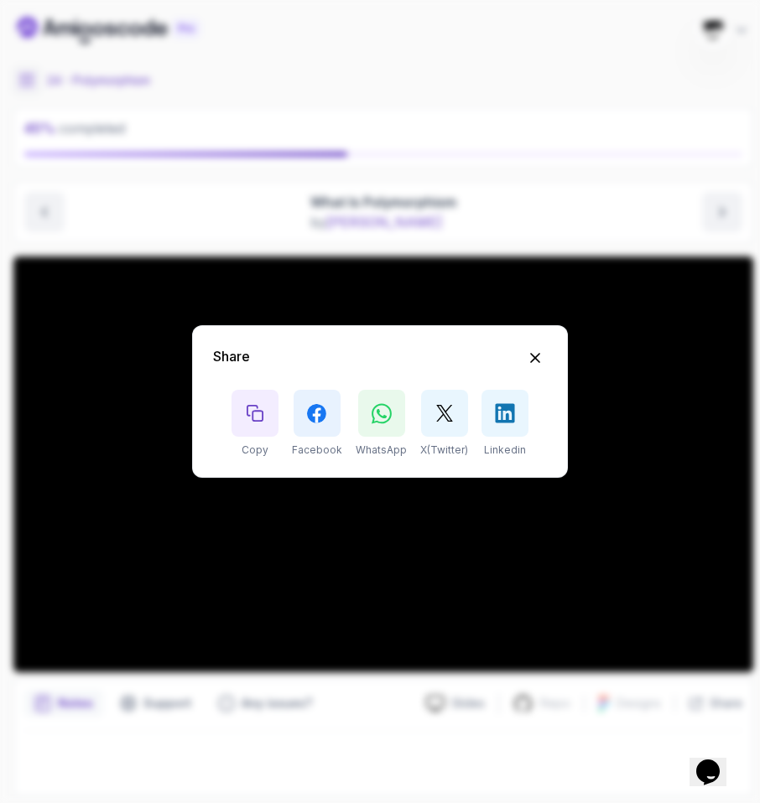
click at [541, 344] on div "Share Copy Facebook WhatsApp X(Twitter) Linkedin" at bounding box center [380, 401] width 376 height 153
click at [537, 356] on icon "Hide Share modal" at bounding box center [535, 358] width 9 height 9
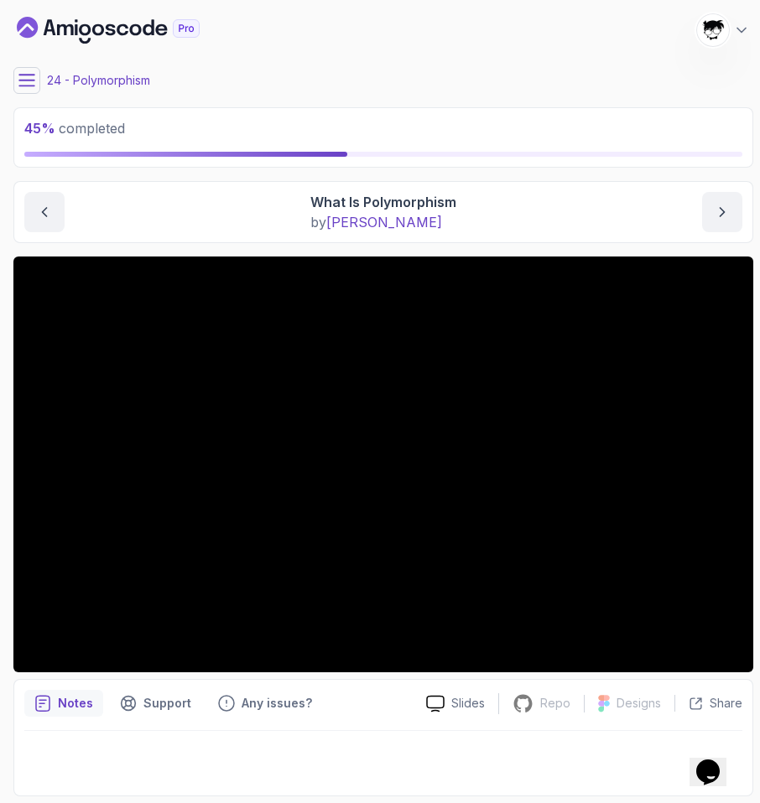
click at [21, 71] on button at bounding box center [26, 80] width 27 height 27
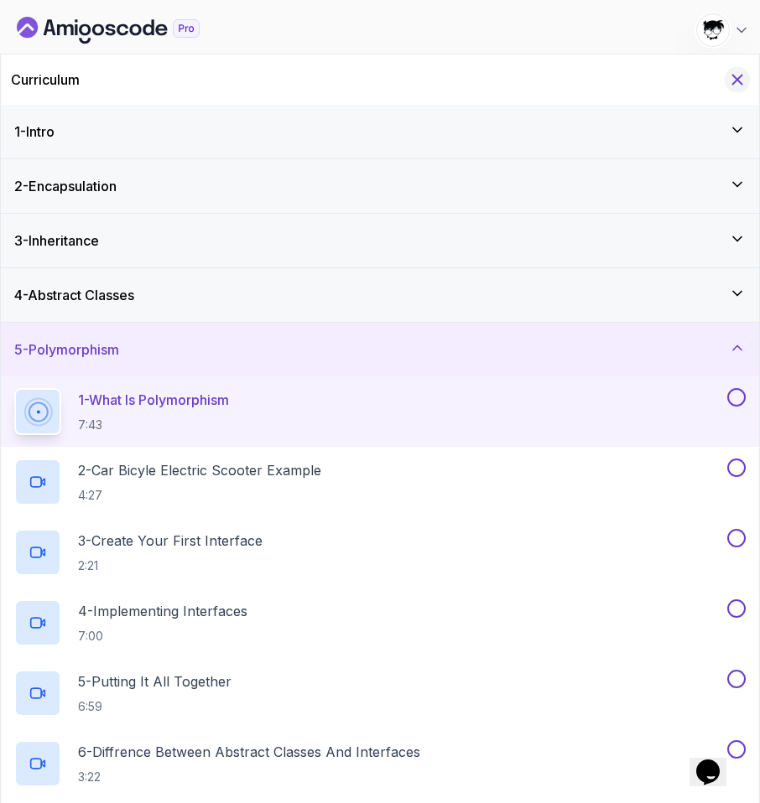
click at [737, 75] on icon "Hide Curriculum for mobile" at bounding box center [737, 79] width 18 height 18
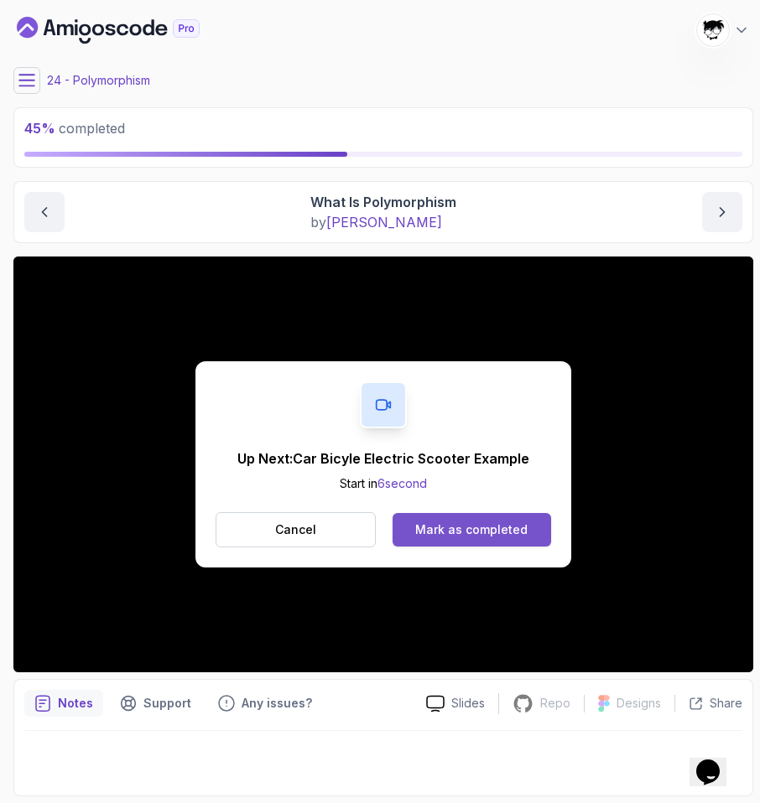
click at [479, 534] on div "Mark as completed" at bounding box center [471, 530] width 112 height 17
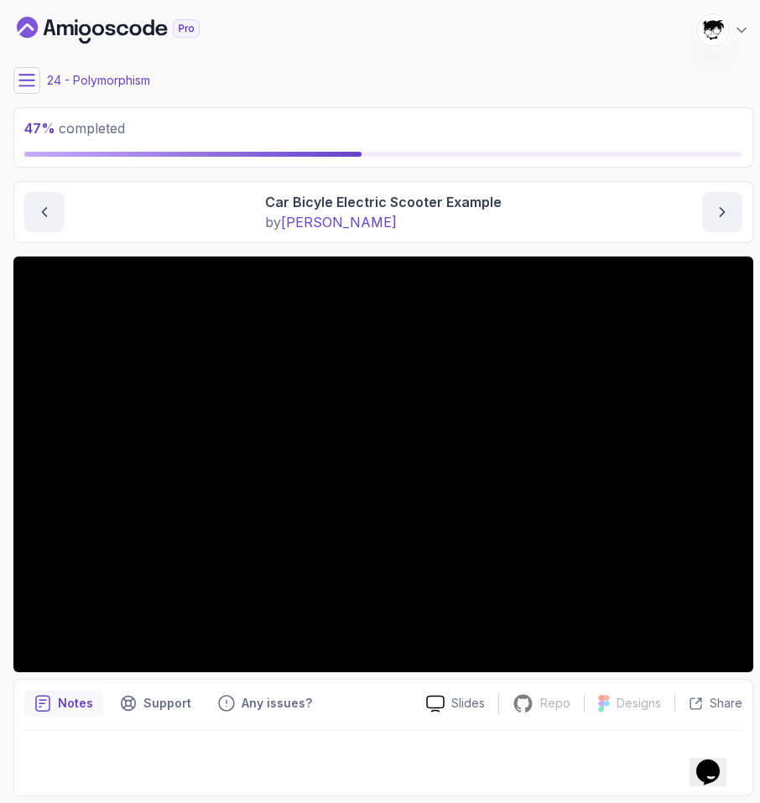
click at [49, 91] on div "24 - Polymorphism" at bounding box center [383, 80] width 740 height 27
click at [43, 89] on div "24 - Polymorphism" at bounding box center [383, 80] width 740 height 27
click at [29, 86] on icon at bounding box center [26, 80] width 15 height 11
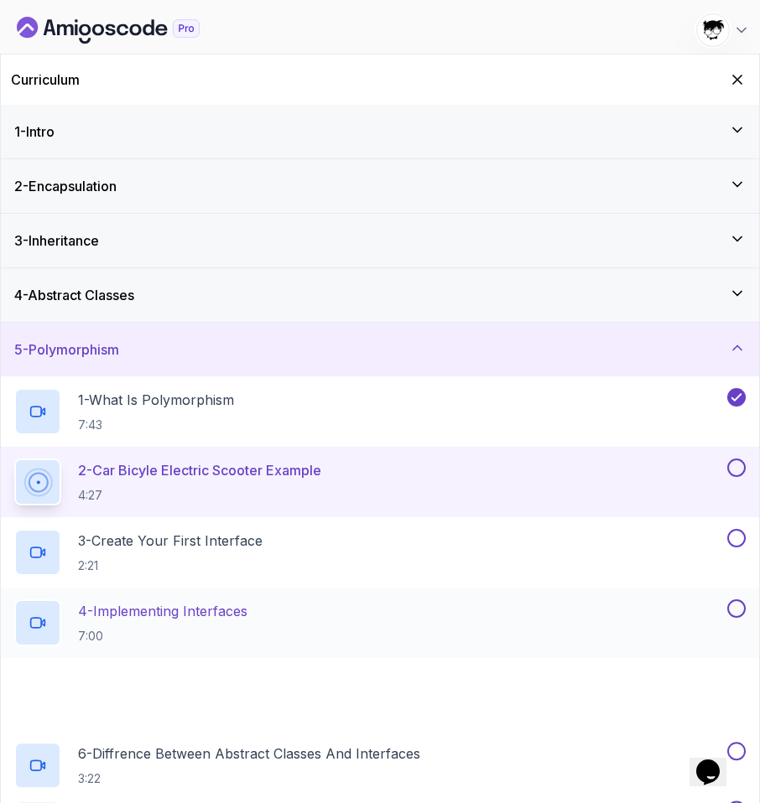
scroll to position [23, 0]
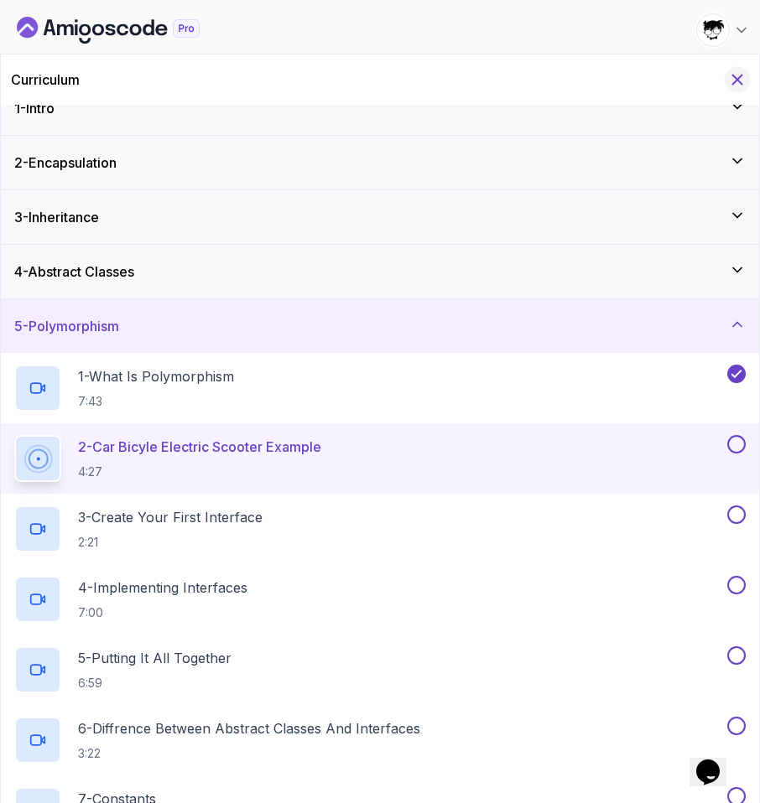
click at [737, 86] on icon "Hide Curriculum for mobile" at bounding box center [737, 79] width 18 height 18
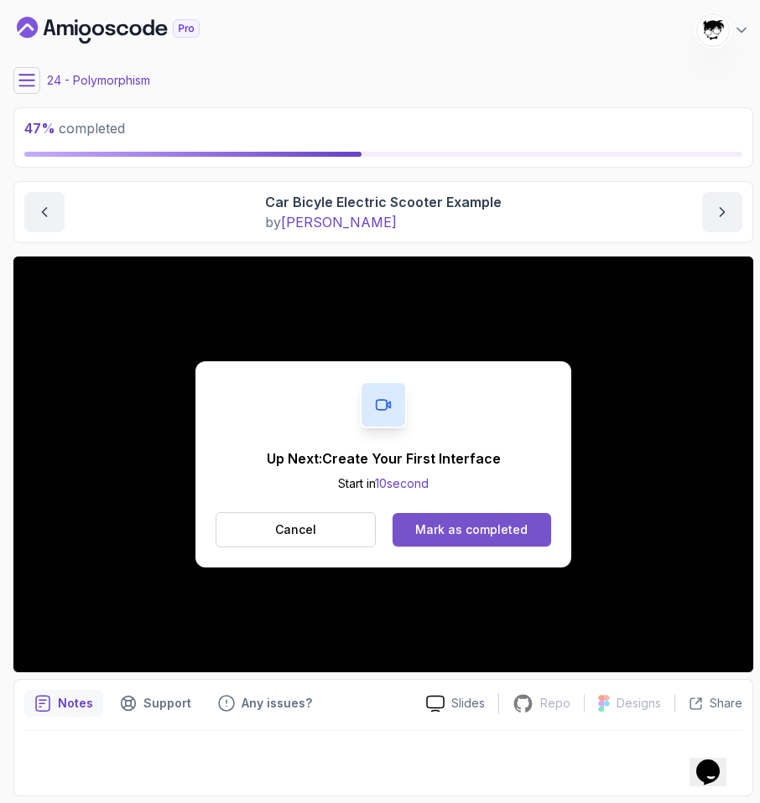
click at [434, 530] on div "Mark as completed" at bounding box center [471, 530] width 112 height 17
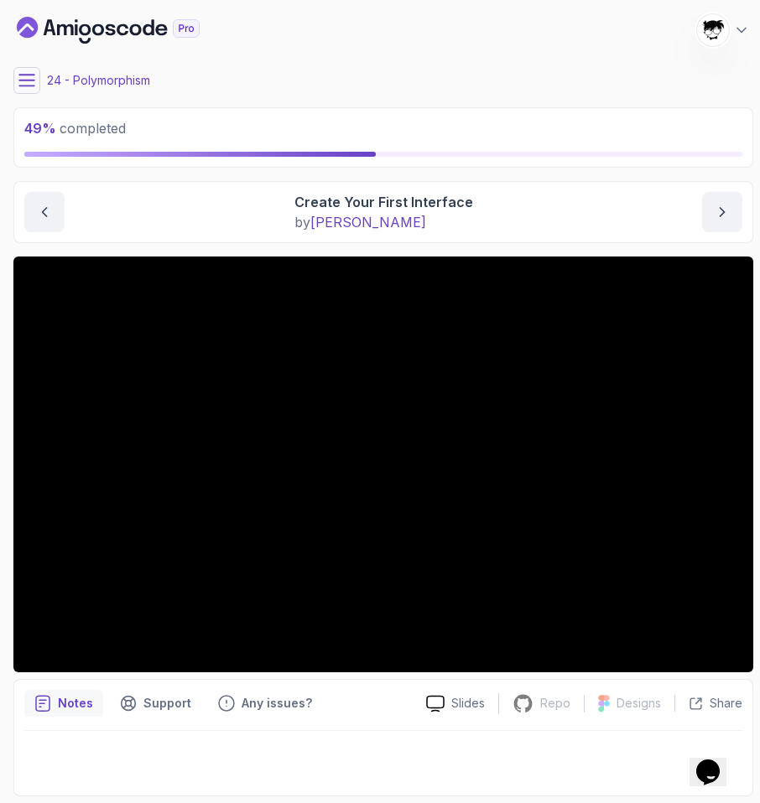
click at [33, 89] on button at bounding box center [26, 80] width 27 height 27
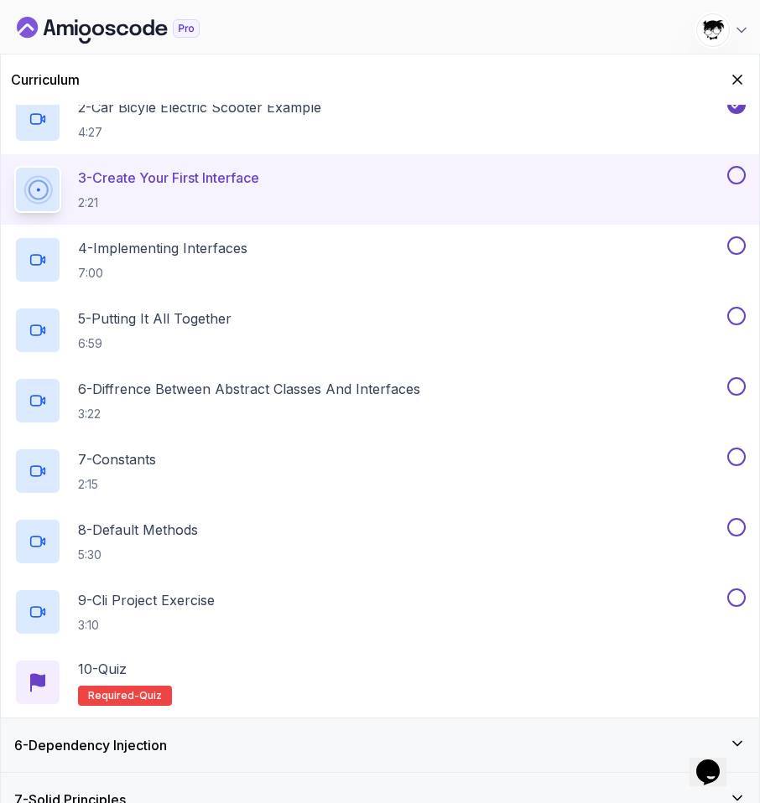
scroll to position [388, 0]
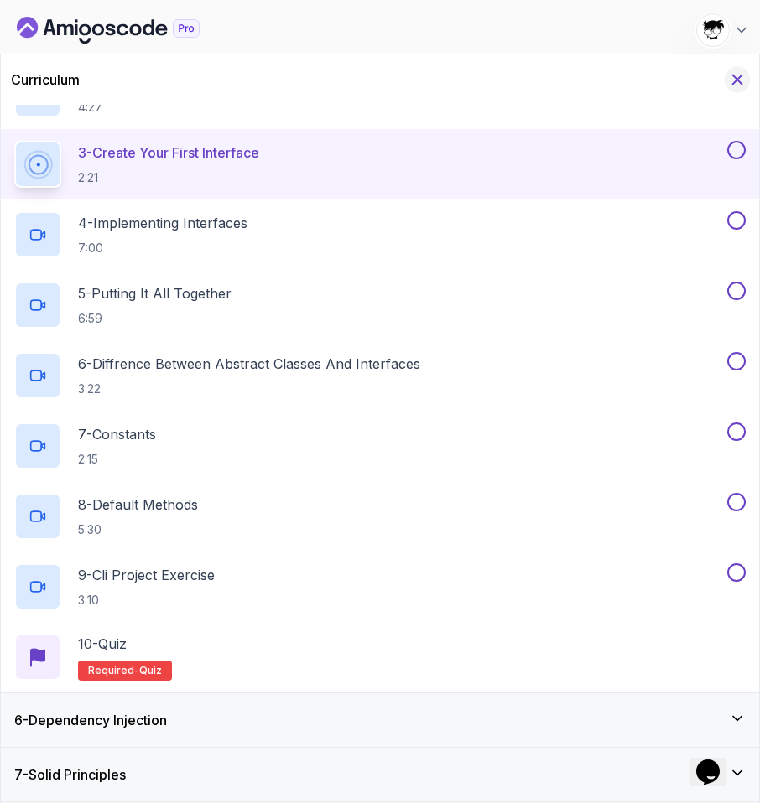
click at [736, 86] on icon "Hide Curriculum for mobile" at bounding box center [737, 79] width 18 height 18
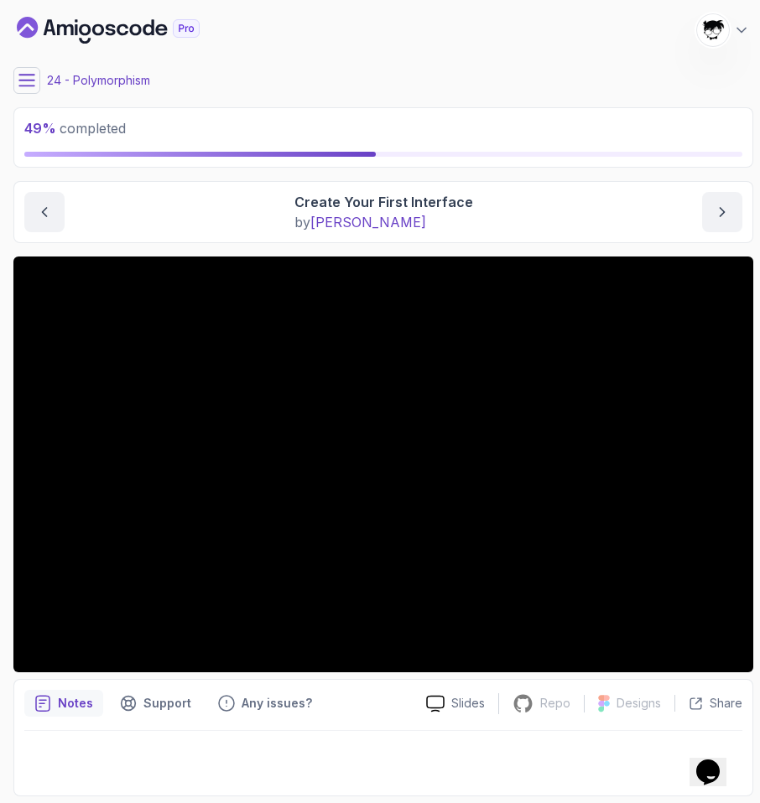
click at [18, 72] on button at bounding box center [26, 80] width 27 height 27
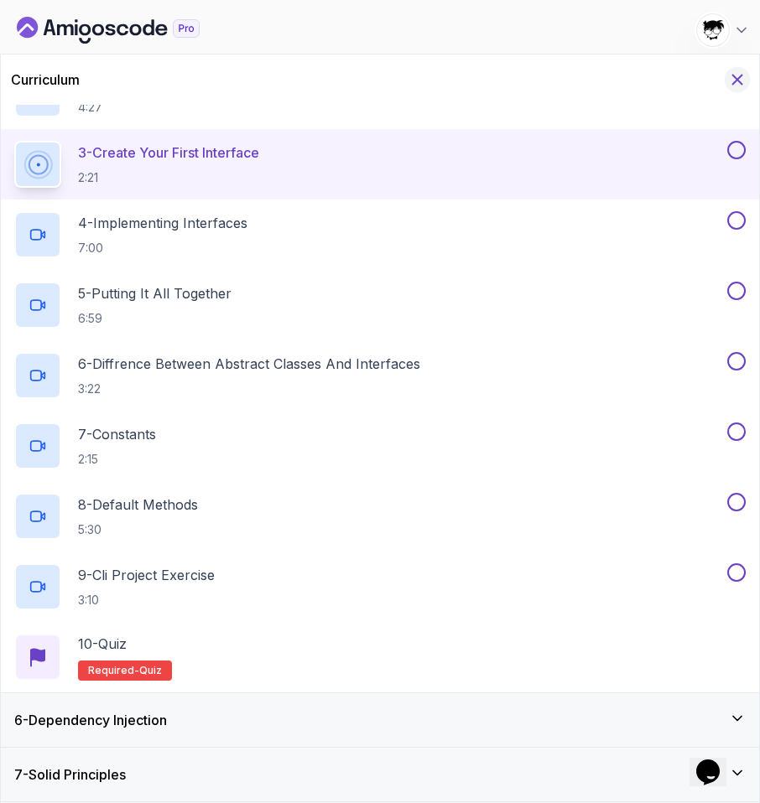
click at [731, 85] on icon "Hide Curriculum for mobile" at bounding box center [737, 79] width 18 height 18
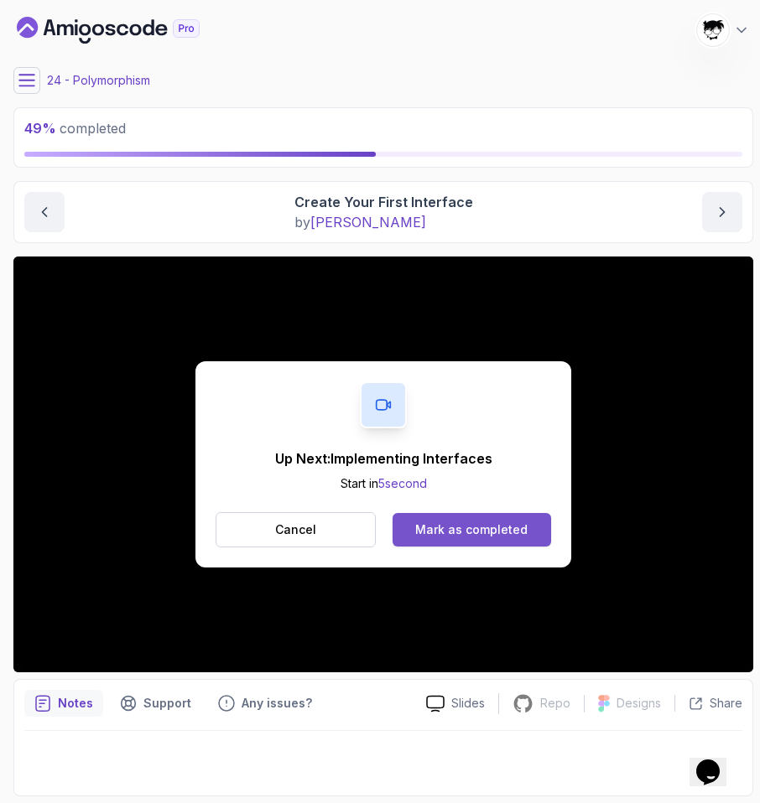
click at [410, 535] on button "Mark as completed" at bounding box center [471, 530] width 158 height 34
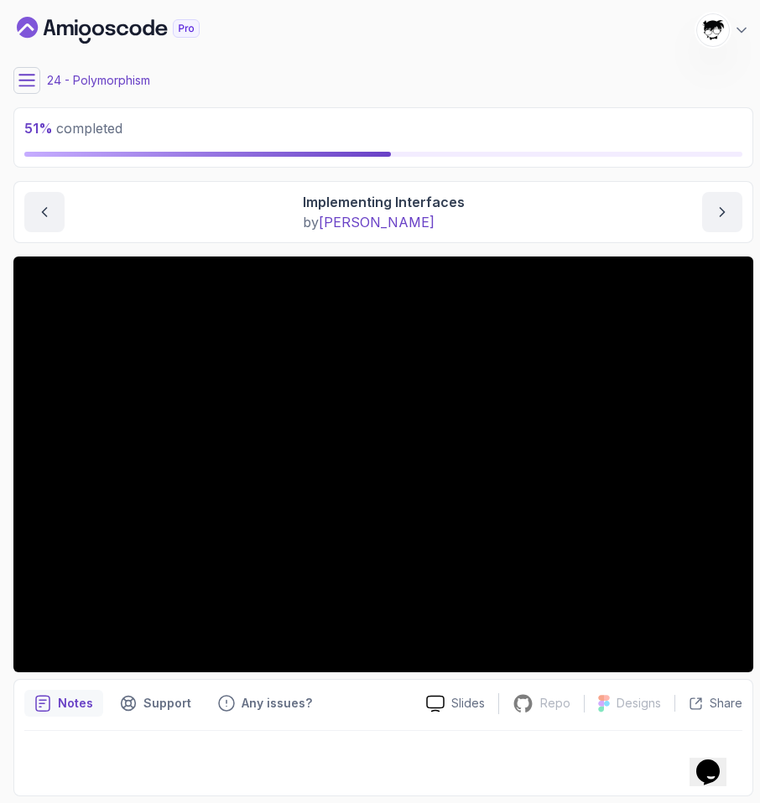
click at [21, 78] on icon at bounding box center [26, 80] width 17 height 17
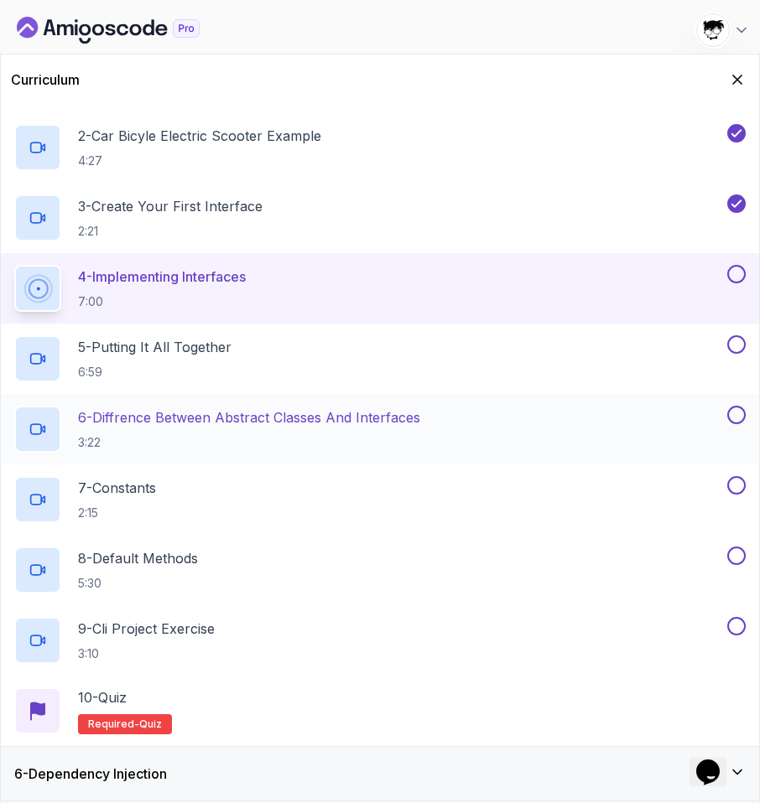
scroll to position [388, 0]
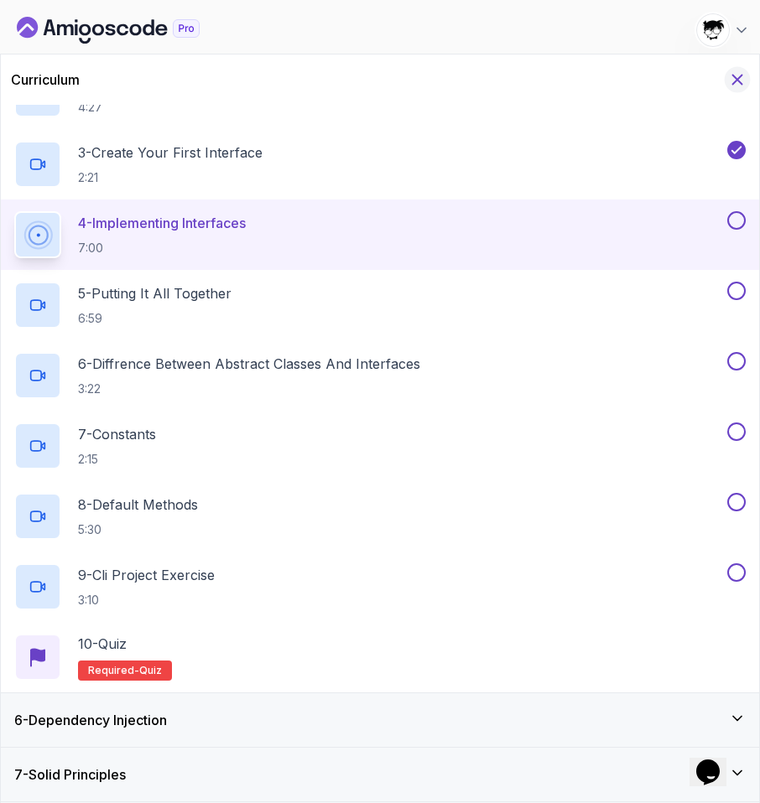
click at [737, 78] on icon "Hide Curriculum for mobile" at bounding box center [737, 79] width 18 height 18
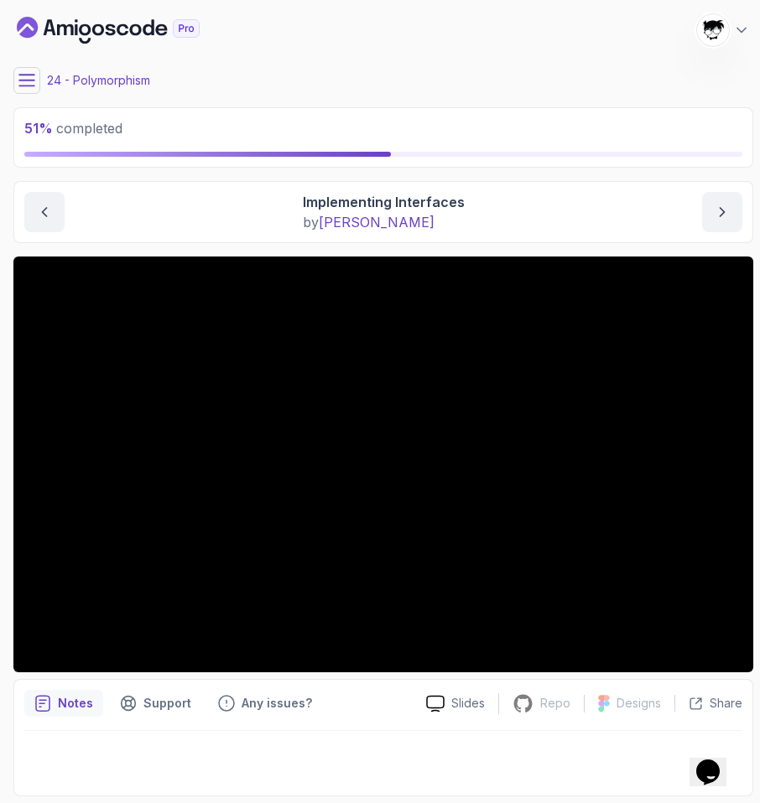
click at [30, 82] on icon at bounding box center [26, 80] width 17 height 17
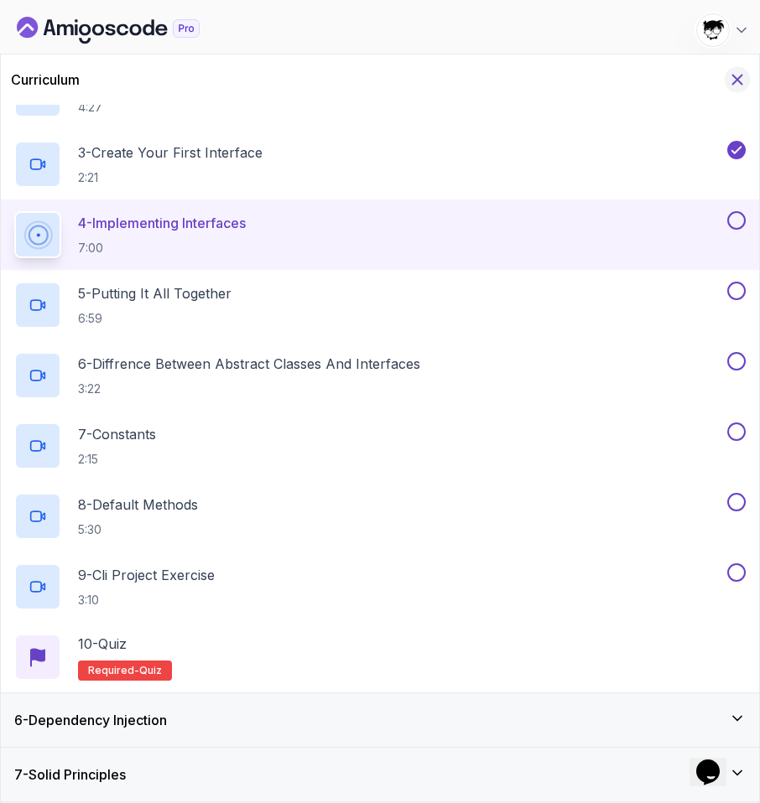
click at [735, 86] on icon "Hide Curriculum for mobile" at bounding box center [737, 79] width 18 height 18
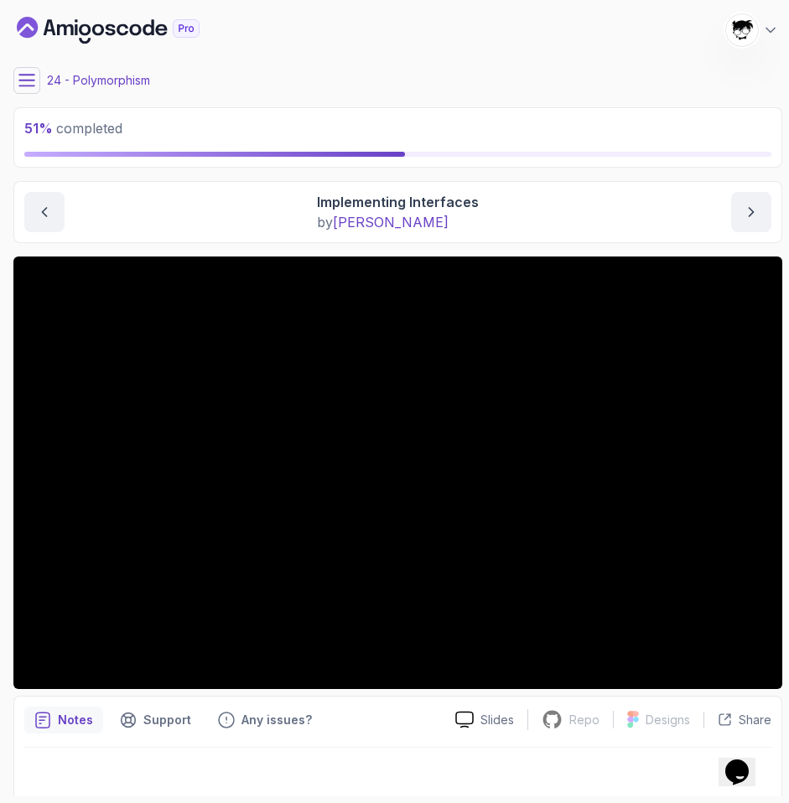
click at [30, 81] on icon at bounding box center [26, 80] width 17 height 17
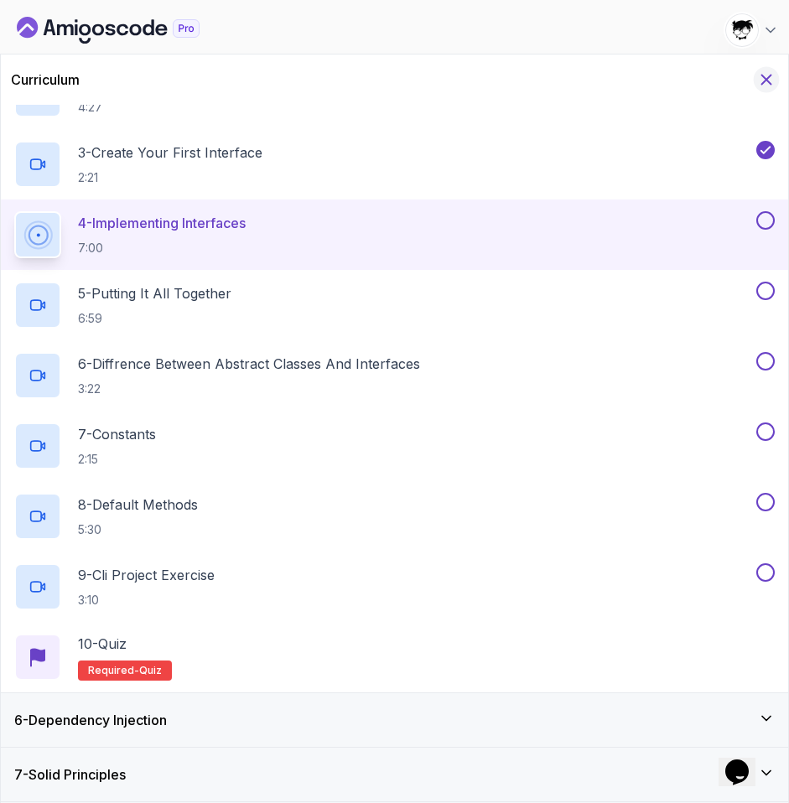
click at [737, 75] on icon "Hide Curriculum for mobile" at bounding box center [766, 79] width 18 height 18
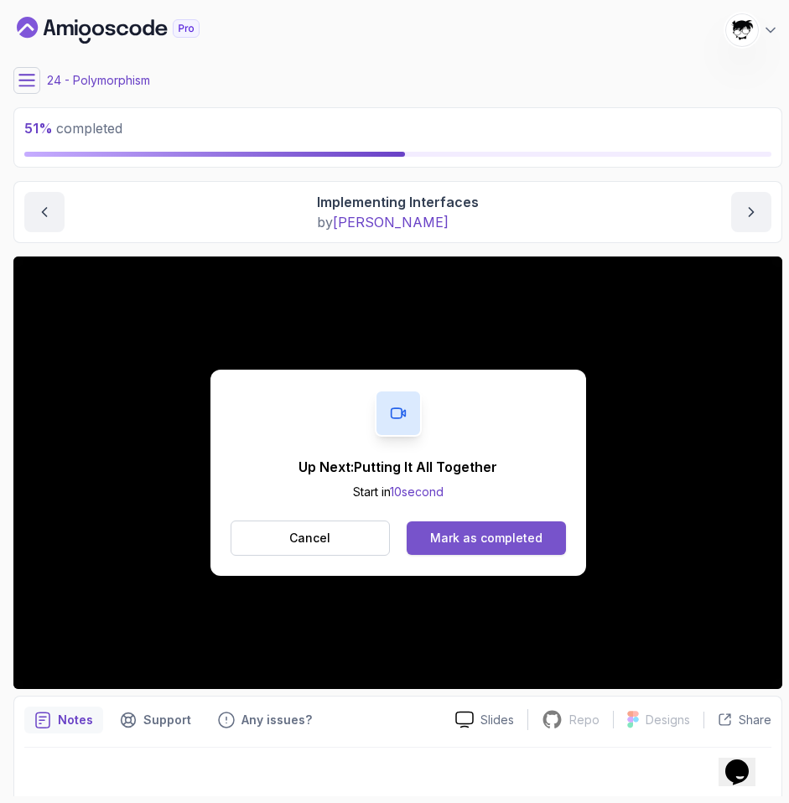
click at [517, 535] on div "Mark as completed" at bounding box center [486, 538] width 112 height 17
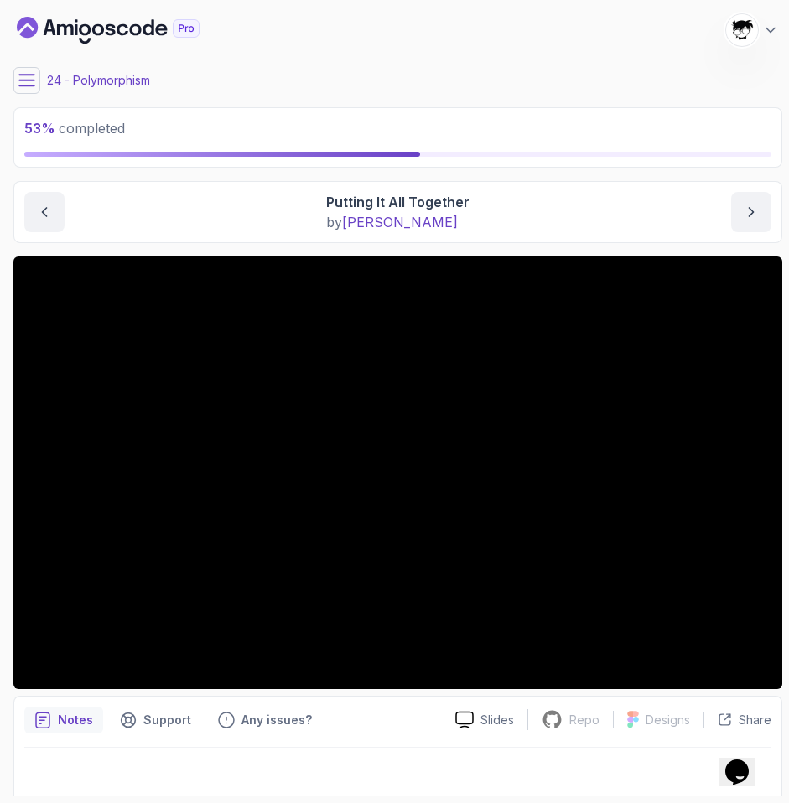
click at [23, 79] on icon at bounding box center [26, 80] width 17 height 17
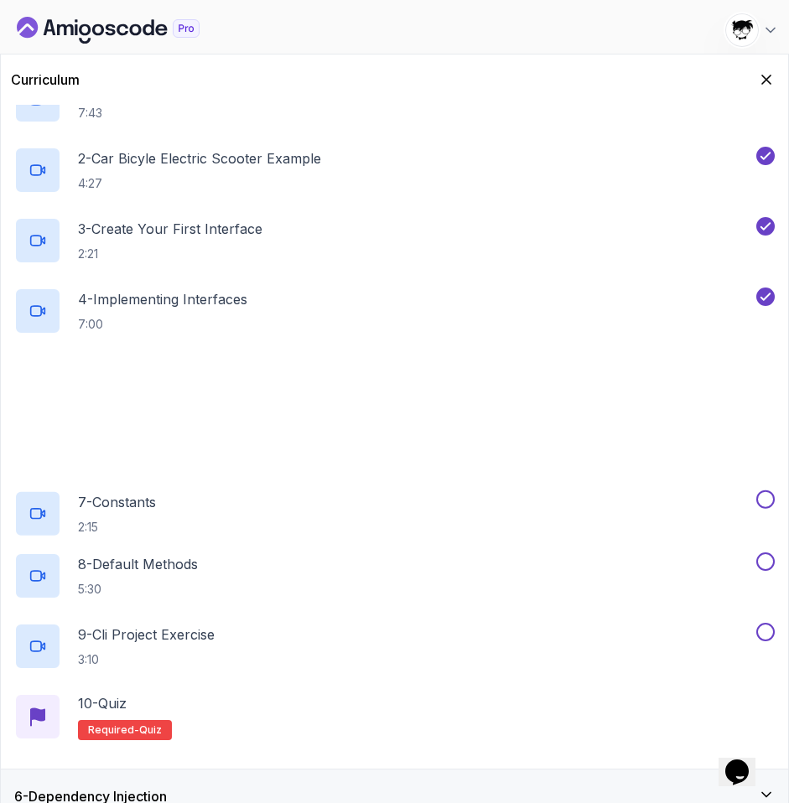
scroll to position [388, 0]
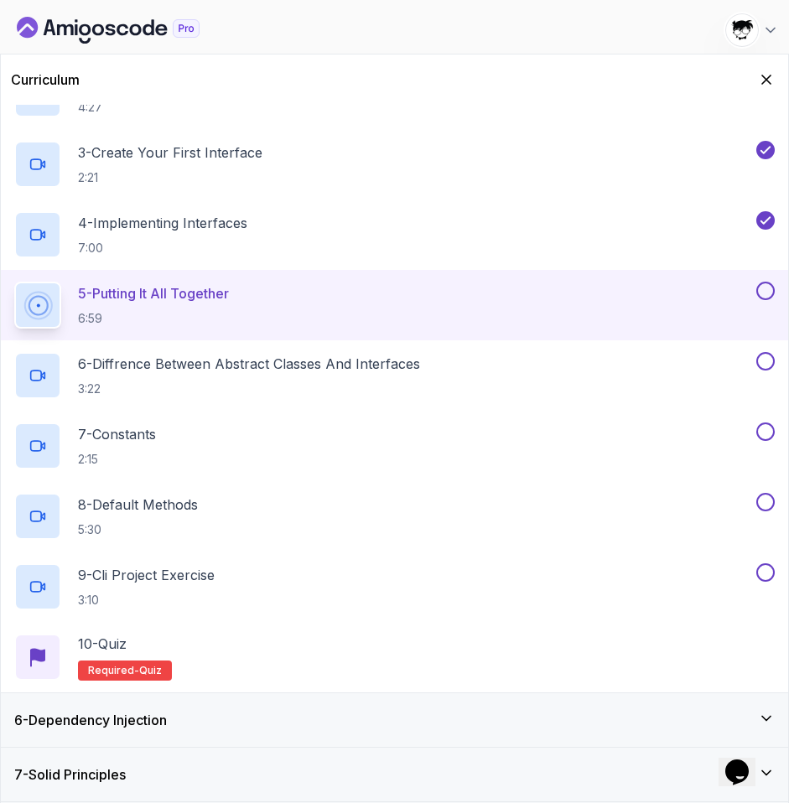
click at [737, 3] on section "53 % completed 1 - Intro 2 - Encapsulation 3 - Inheritance 4 - Abstract Classes…" at bounding box center [394, 401] width 789 height 803
click at [737, 26] on icon at bounding box center [770, 30] width 17 height 17
click at [737, 82] on icon "Hide Curriculum for mobile" at bounding box center [766, 79] width 18 height 18
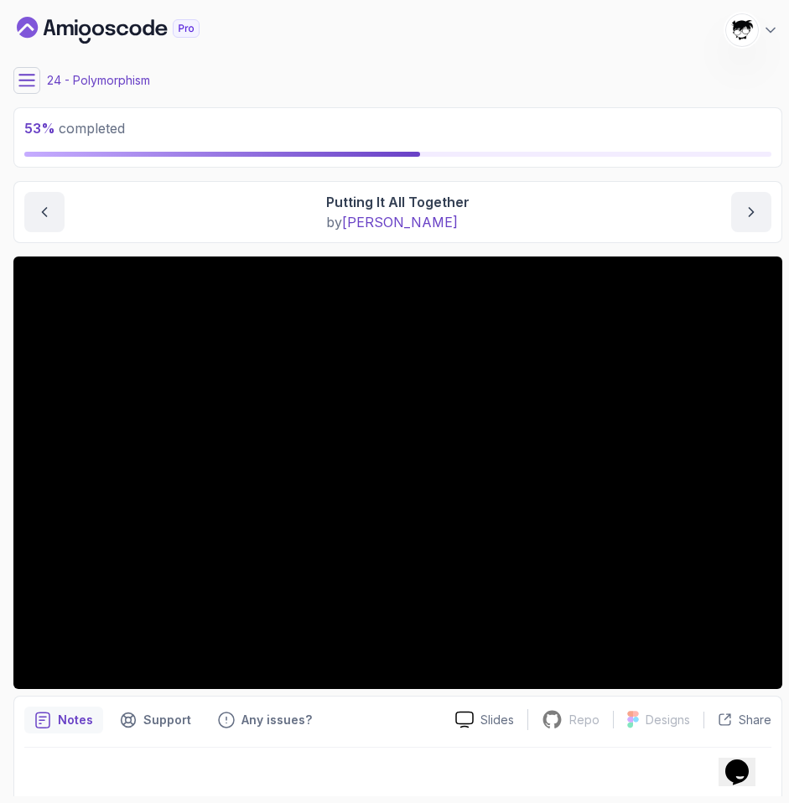
click at [737, 21] on div "My Courses Java Object Oriented Programming 630 Points [PERSON_NAME] [PERSON_NA…" at bounding box center [397, 30] width 769 height 47
click at [737, 24] on icon at bounding box center [770, 30] width 17 height 17
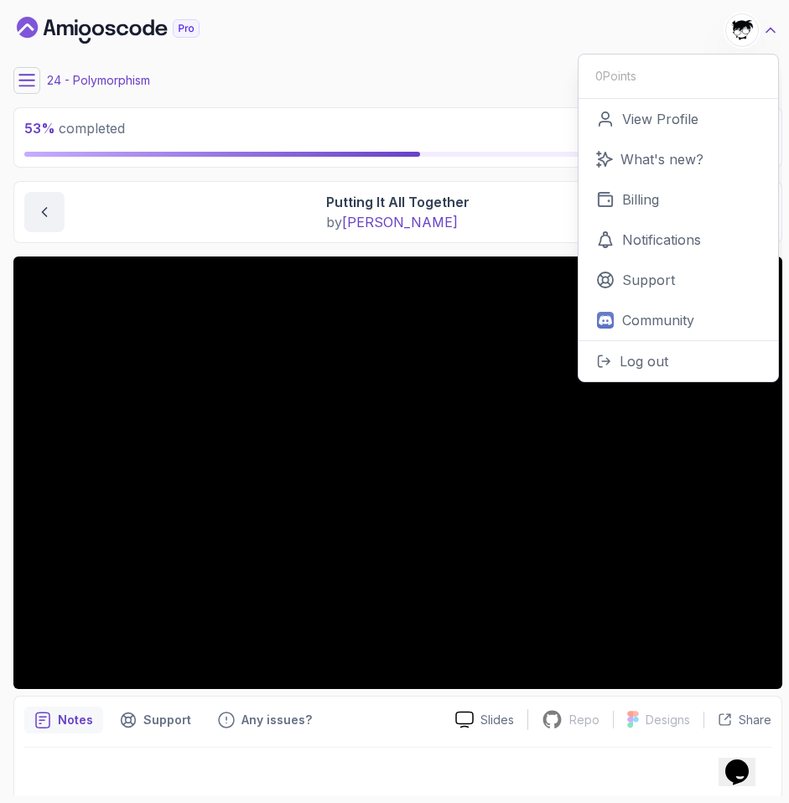
click at [737, 24] on icon at bounding box center [770, 30] width 17 height 17
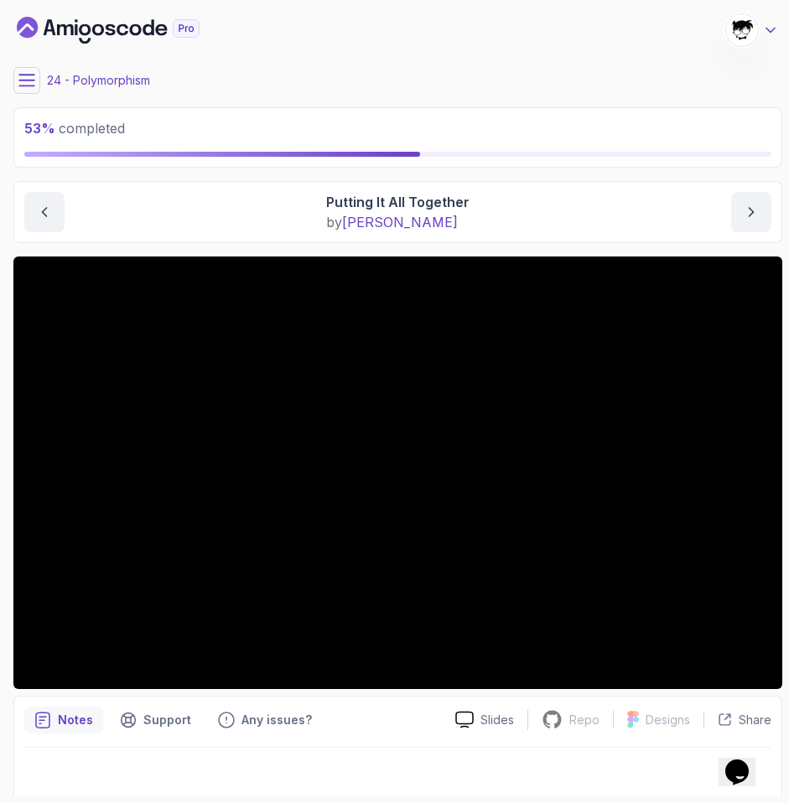
click at [737, 24] on icon at bounding box center [770, 30] width 17 height 17
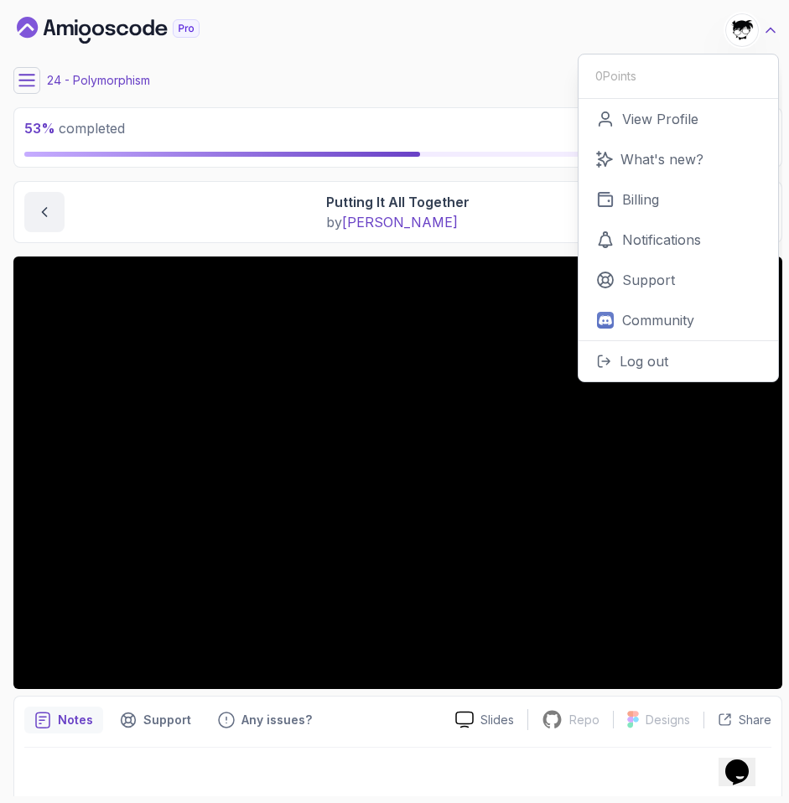
click at [737, 34] on icon at bounding box center [770, 30] width 17 height 17
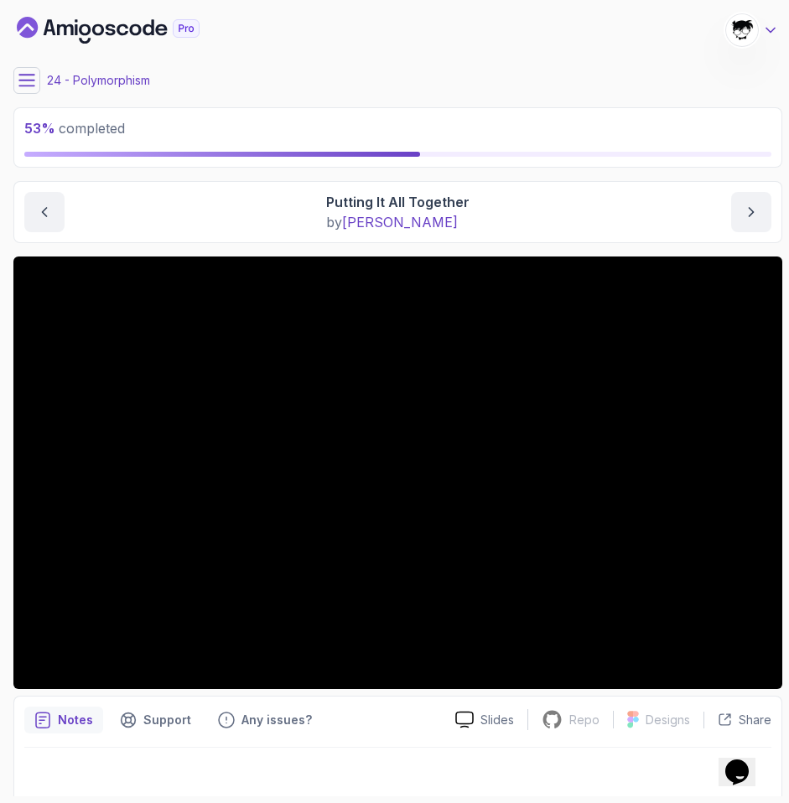
click at [737, 35] on icon at bounding box center [770, 30] width 17 height 17
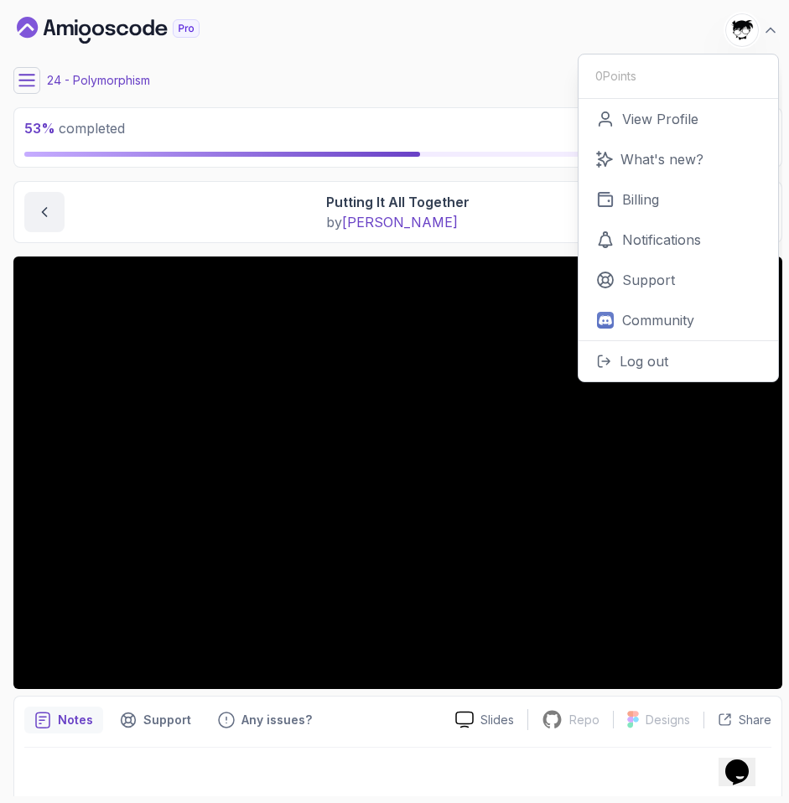
click at [517, 72] on div "24 - Polymorphism" at bounding box center [397, 80] width 769 height 27
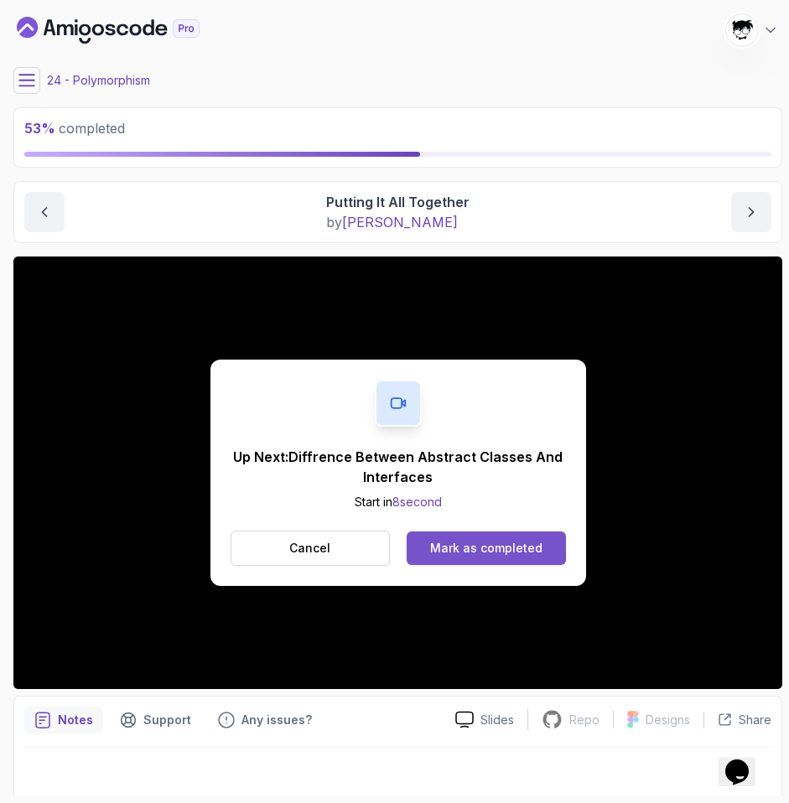
click at [465, 543] on div "Mark as completed" at bounding box center [486, 548] width 112 height 17
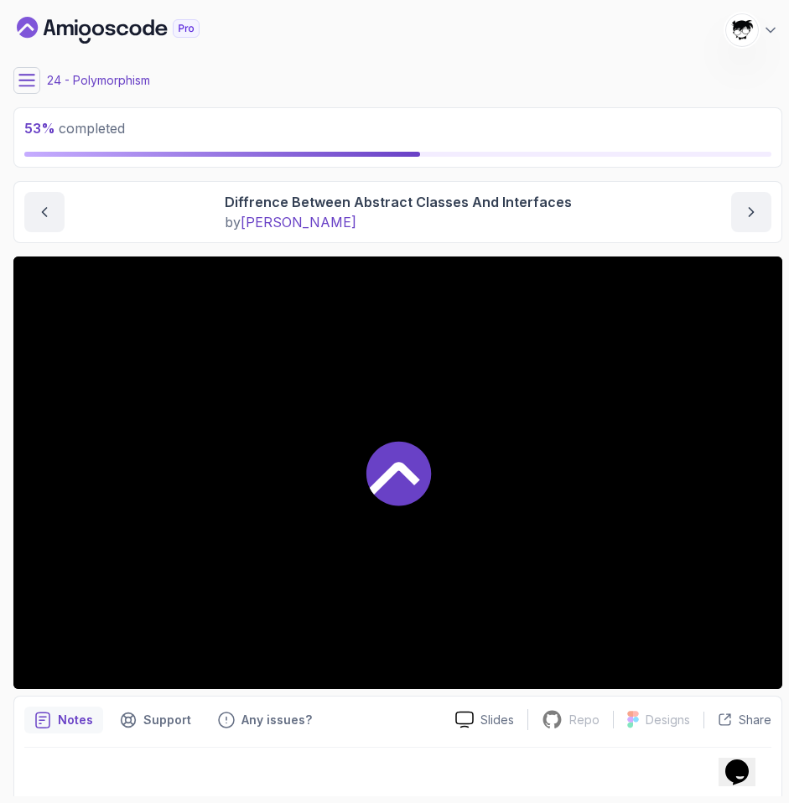
click at [25, 76] on icon at bounding box center [26, 80] width 17 height 17
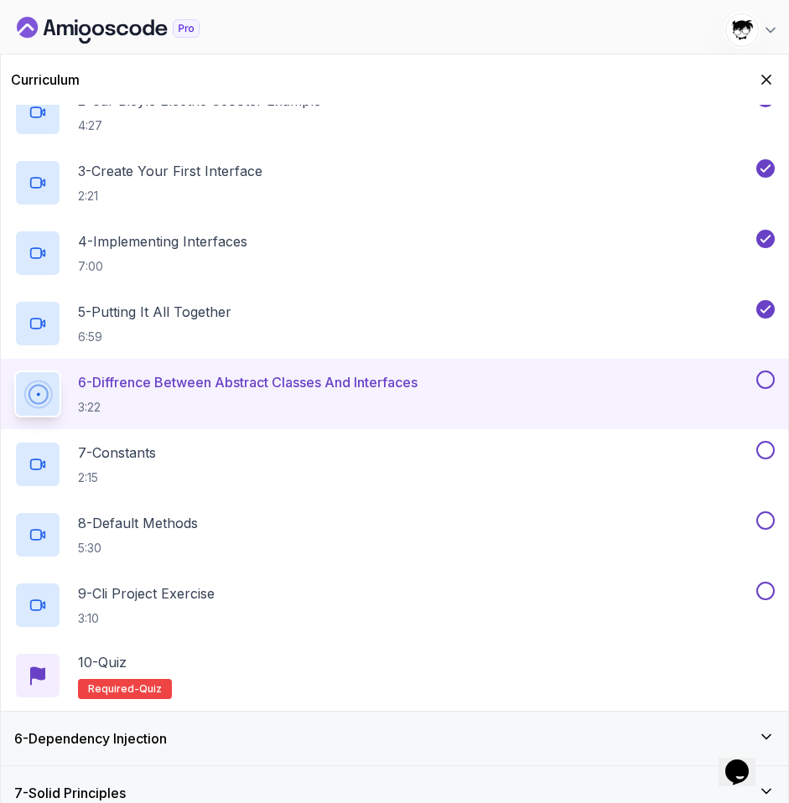
scroll to position [388, 0]
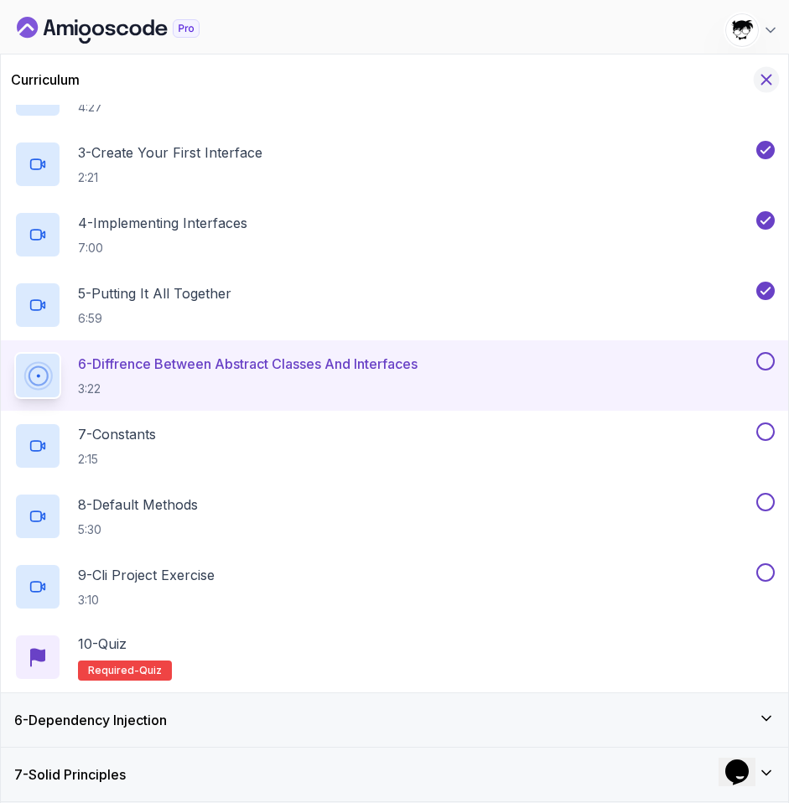
click at [737, 80] on icon "Hide Curriculum for mobile" at bounding box center [766, 79] width 18 height 18
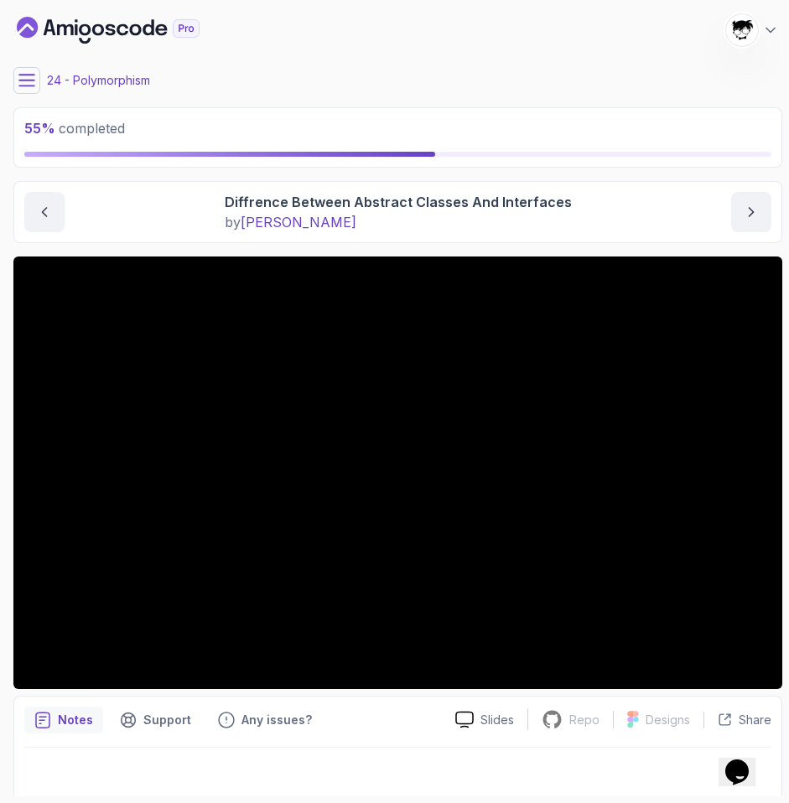
click at [304, 85] on div "24 - Polymorphism" at bounding box center [397, 80] width 769 height 27
click at [14, 101] on main "My Courses Java Object Oriented Programming 630 Points [PERSON_NAME] [PERSON_NA…" at bounding box center [397, 402] width 769 height 790
click at [24, 91] on button at bounding box center [26, 80] width 27 height 27
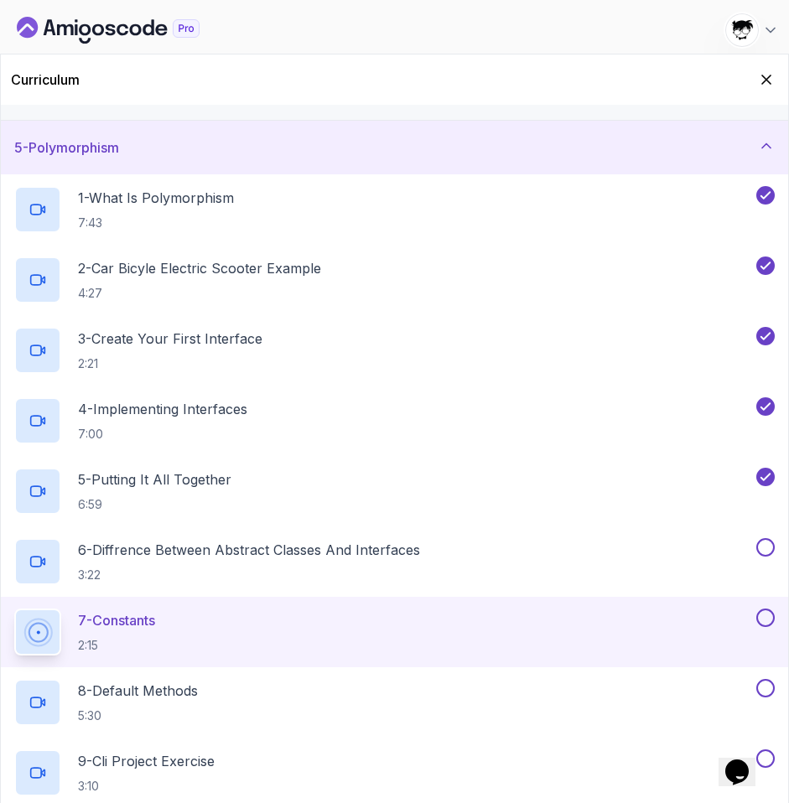
scroll to position [192, 0]
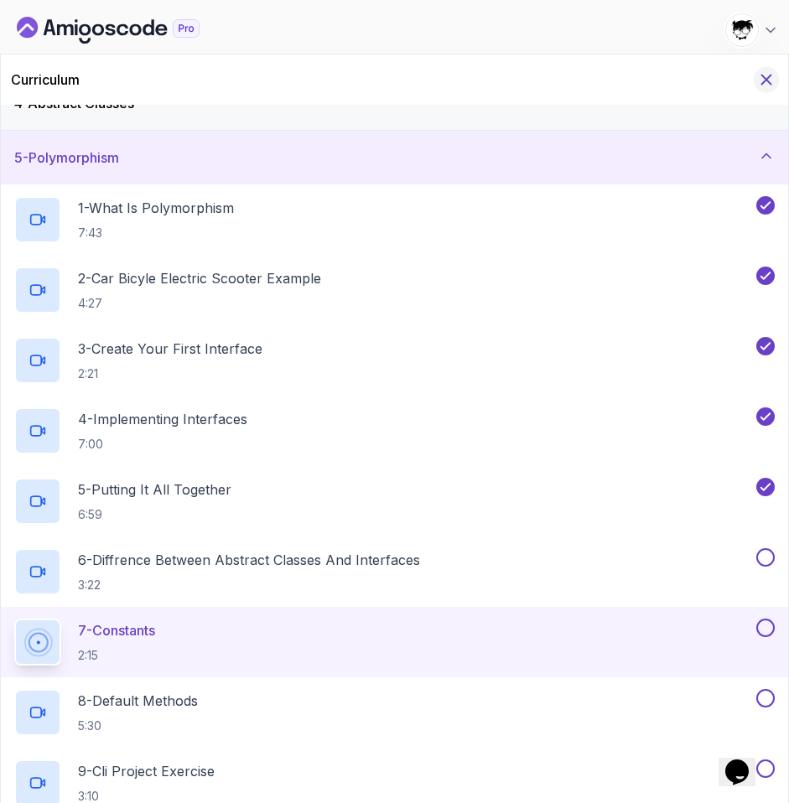
click at [737, 89] on button "Hide Curriculum for mobile" at bounding box center [767, 80] width 26 height 26
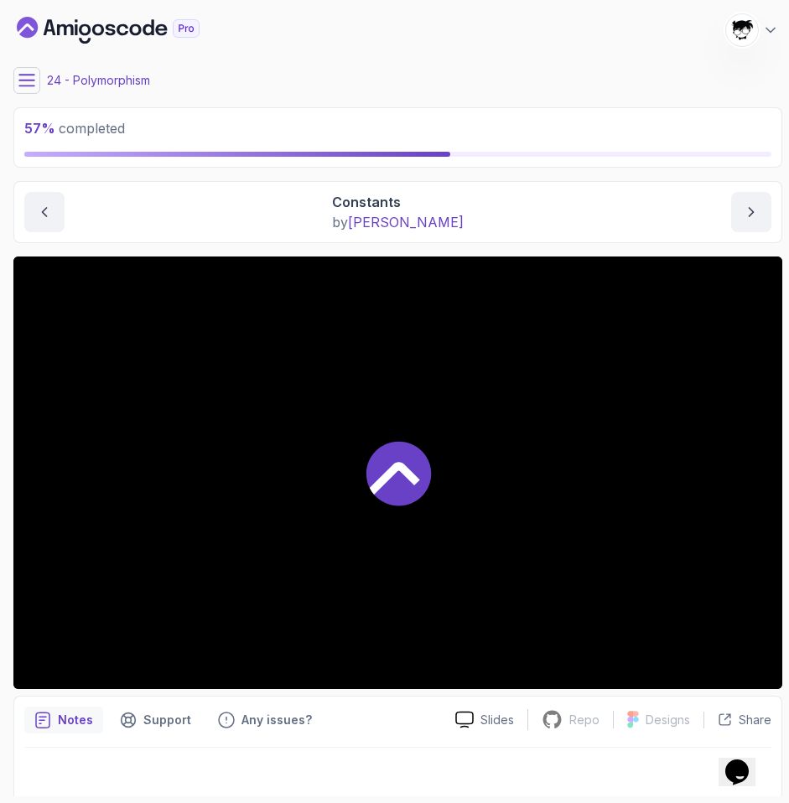
click at [27, 76] on icon at bounding box center [26, 80] width 17 height 17
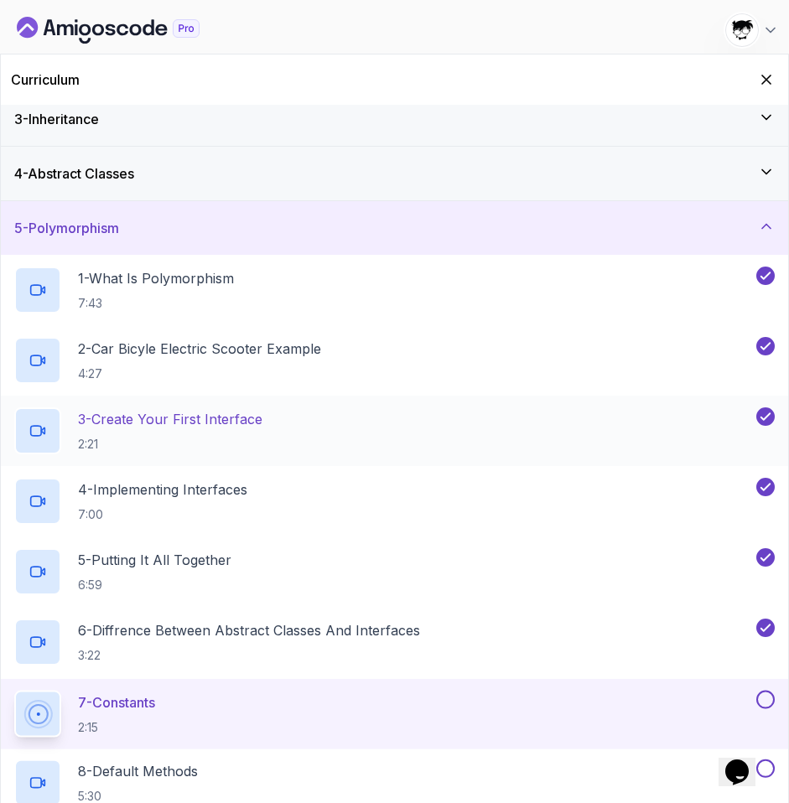
scroll to position [388, 0]
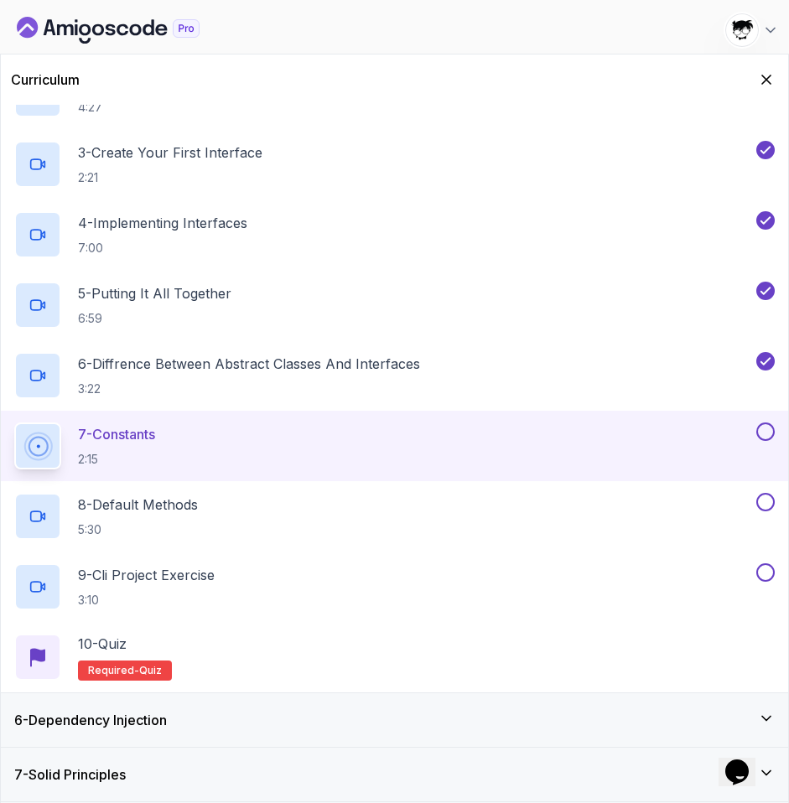
click at [737, 94] on div "Curriculum" at bounding box center [394, 80] width 787 height 50
click at [737, 76] on icon "Hide Curriculum for mobile" at bounding box center [766, 79] width 18 height 18
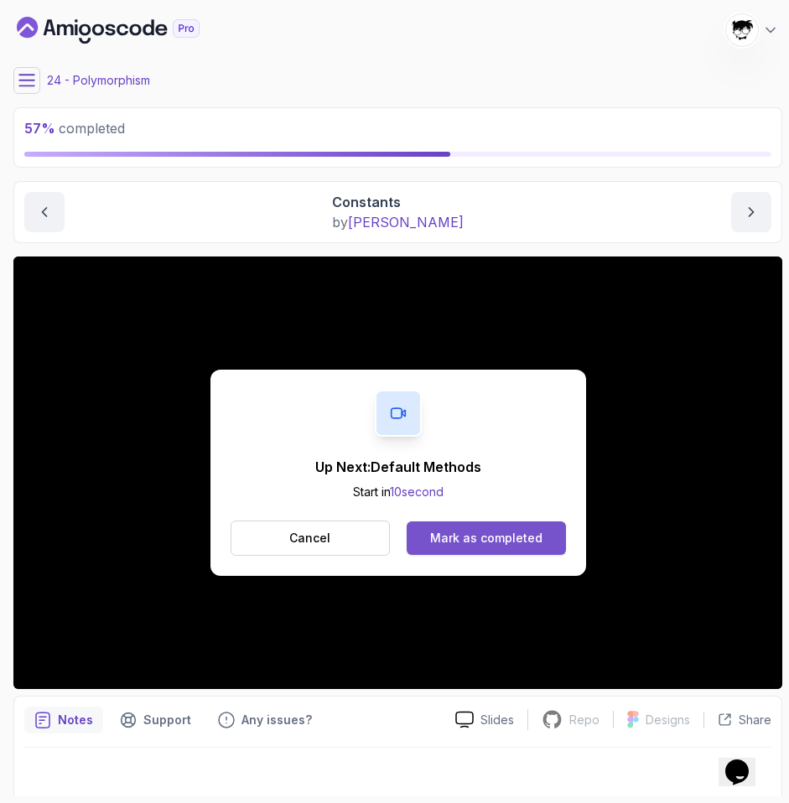
click at [481, 548] on button "Mark as completed" at bounding box center [486, 539] width 158 height 34
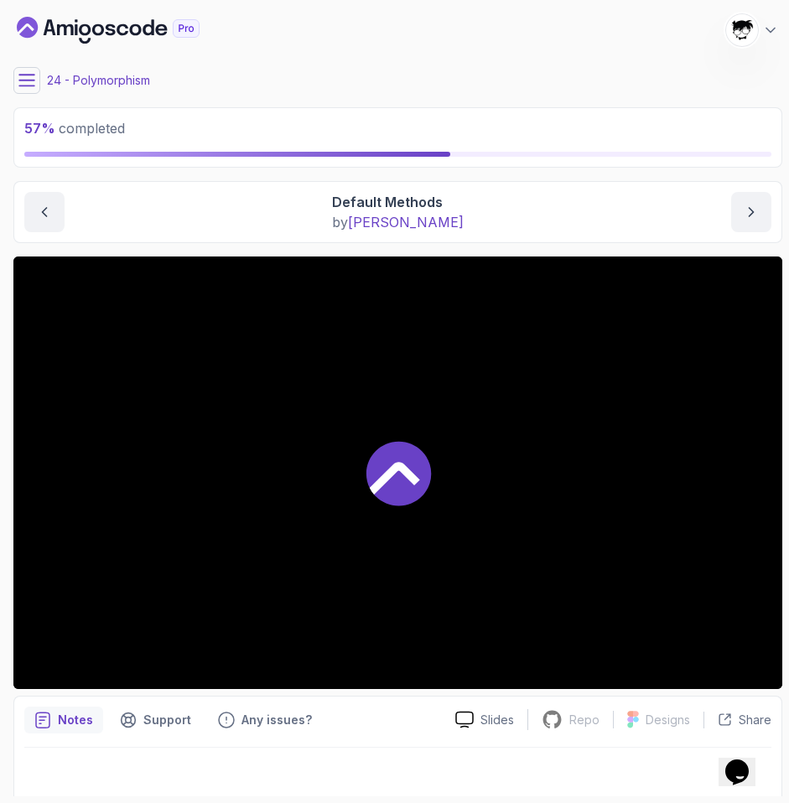
click at [33, 75] on icon at bounding box center [26, 80] width 15 height 11
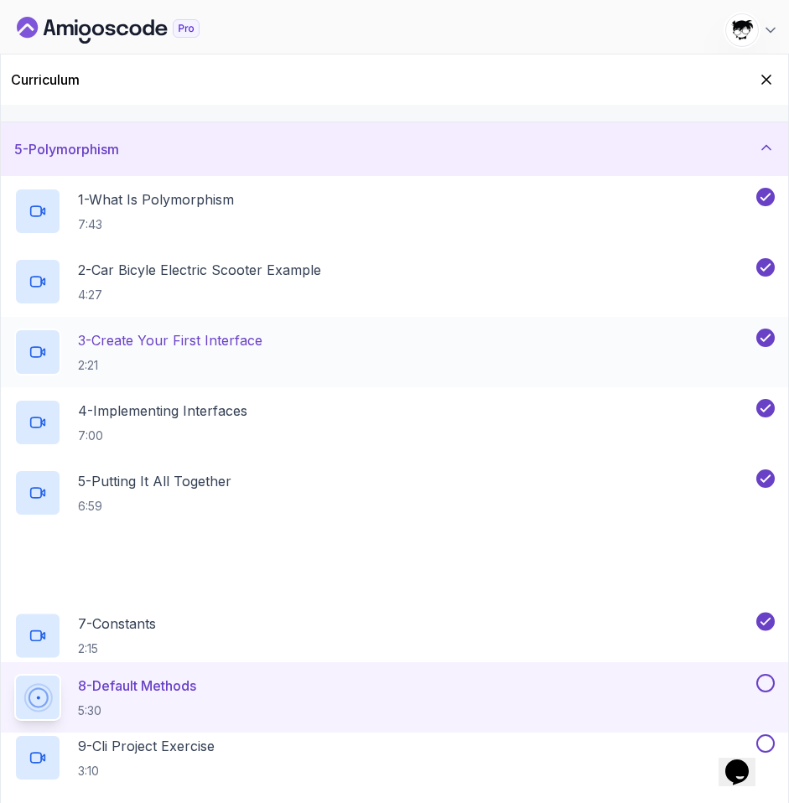
scroll to position [388, 0]
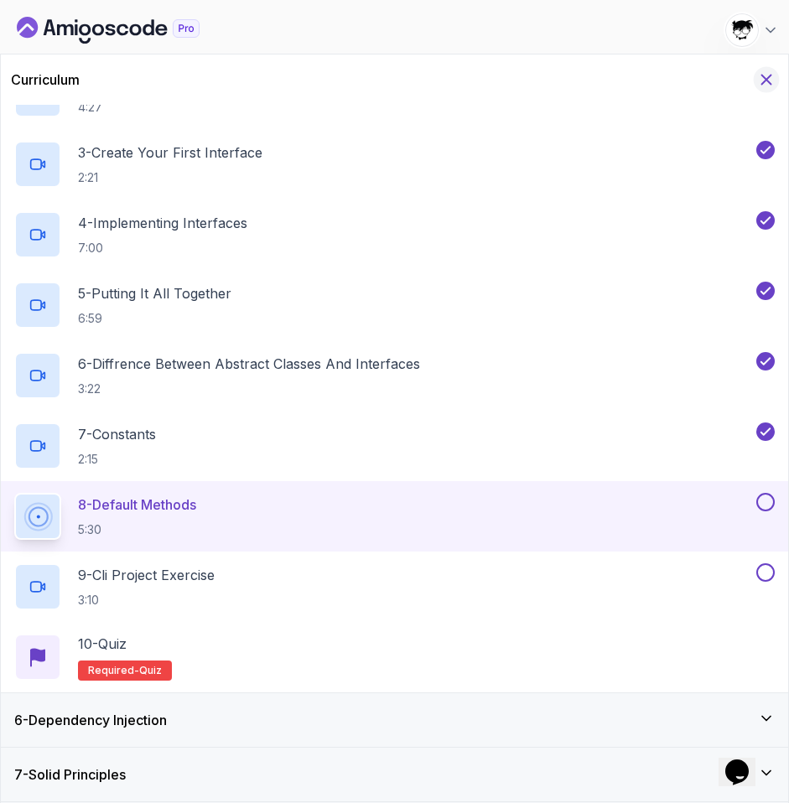
click at [737, 79] on icon "Hide Curriculum for mobile" at bounding box center [766, 79] width 18 height 18
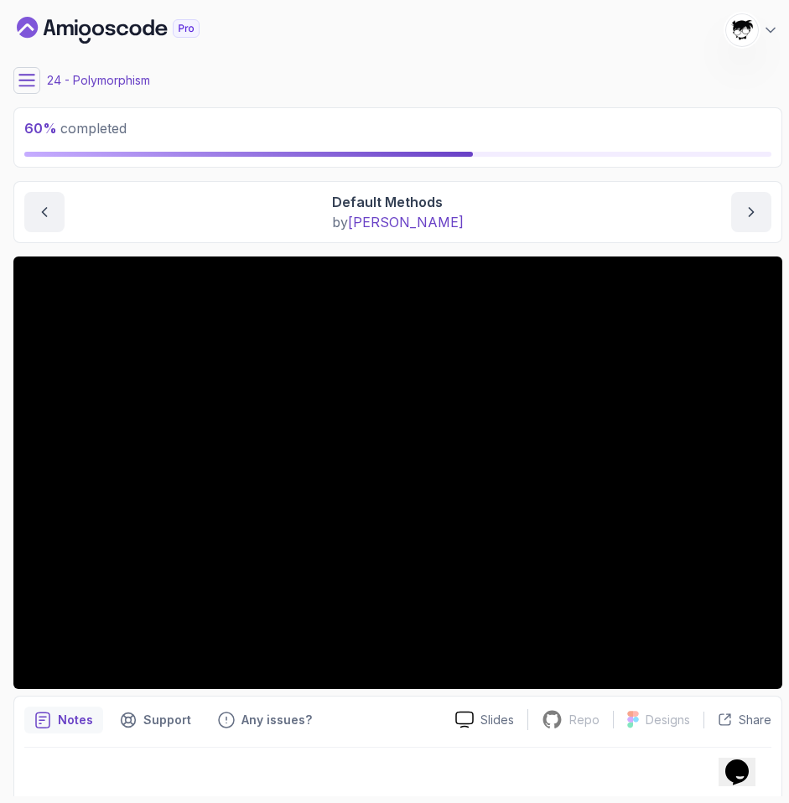
click at [35, 91] on button at bounding box center [26, 80] width 27 height 27
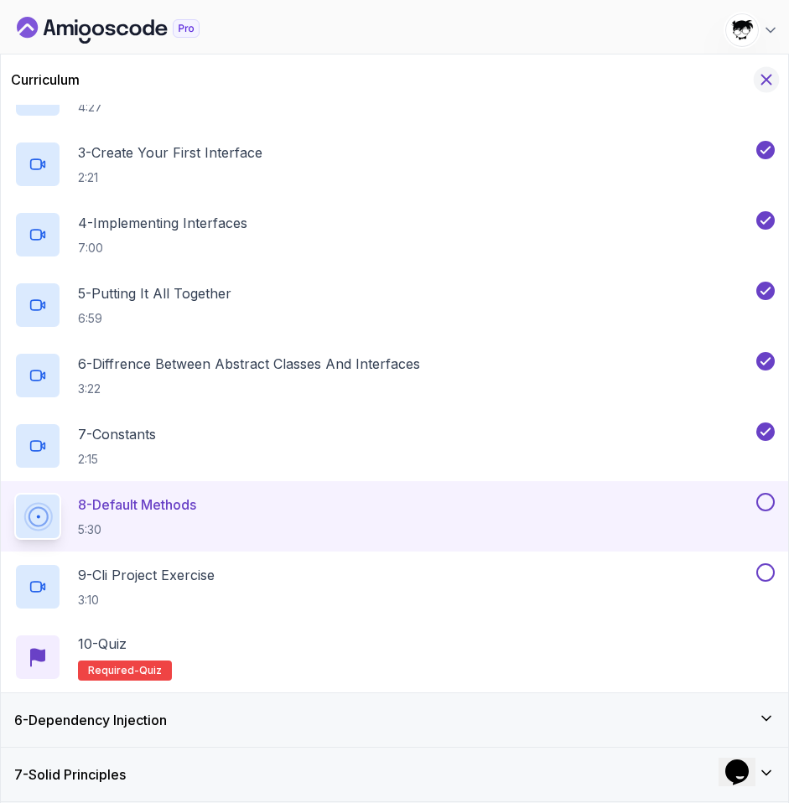
click at [737, 87] on icon "Hide Curriculum for mobile" at bounding box center [766, 79] width 18 height 18
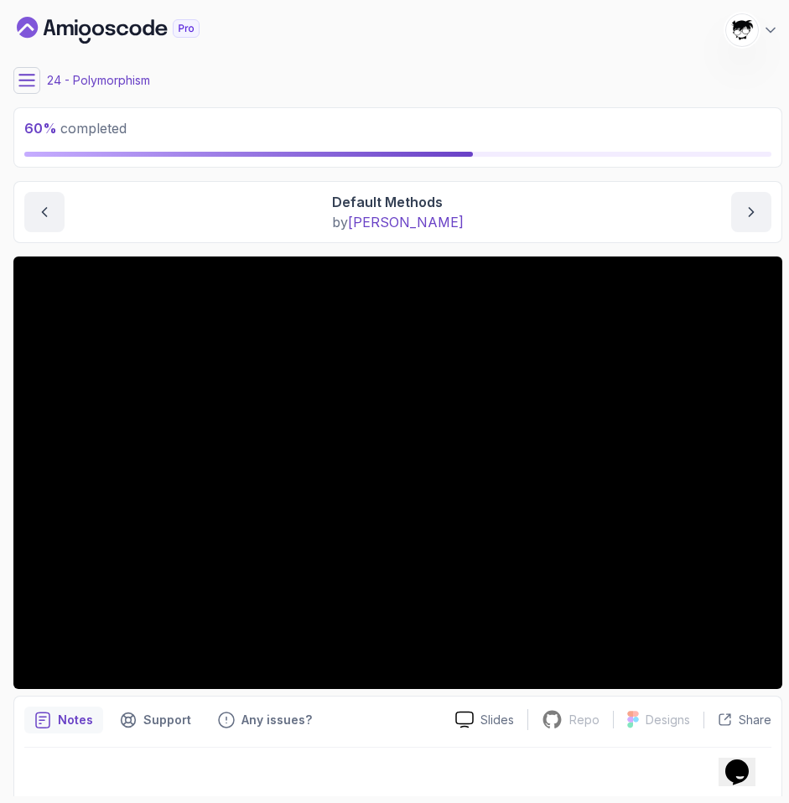
click at [19, 88] on icon at bounding box center [26, 80] width 17 height 17
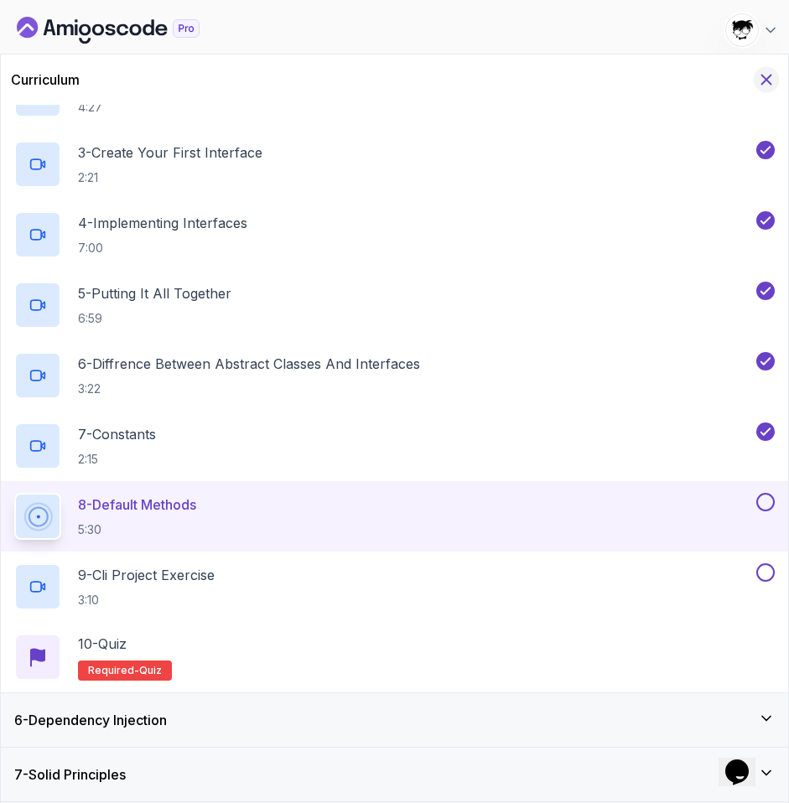
click at [737, 77] on button "Hide Curriculum for mobile" at bounding box center [767, 80] width 26 height 26
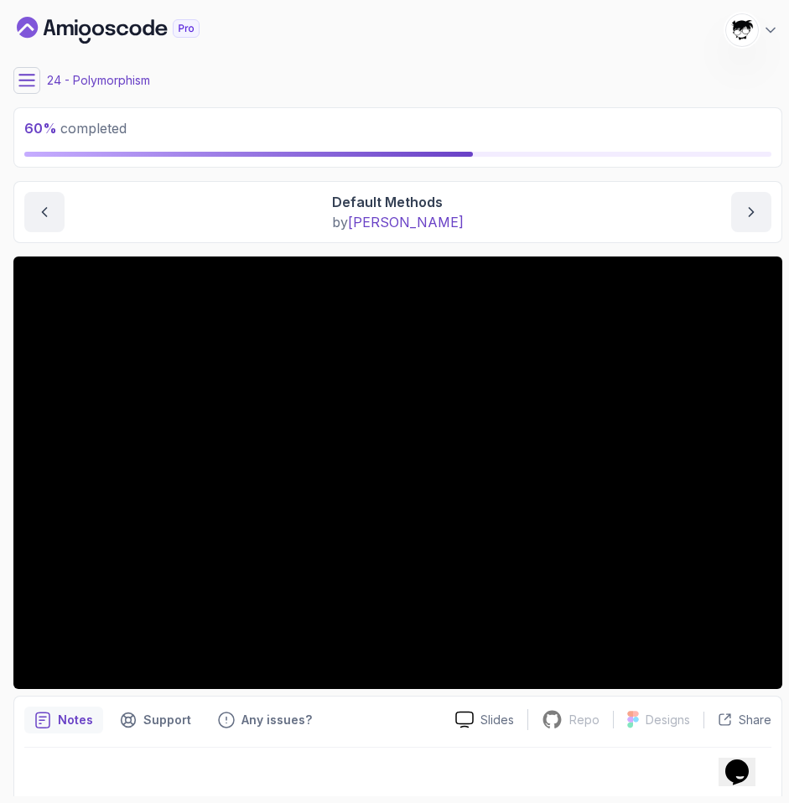
click at [33, 80] on icon at bounding box center [26, 80] width 15 height 11
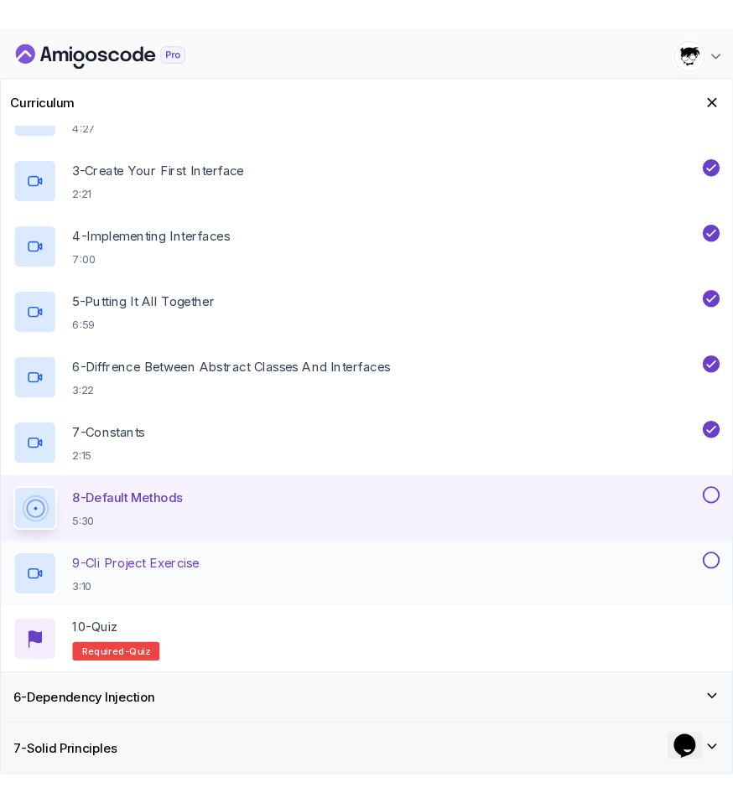
scroll to position [0, 0]
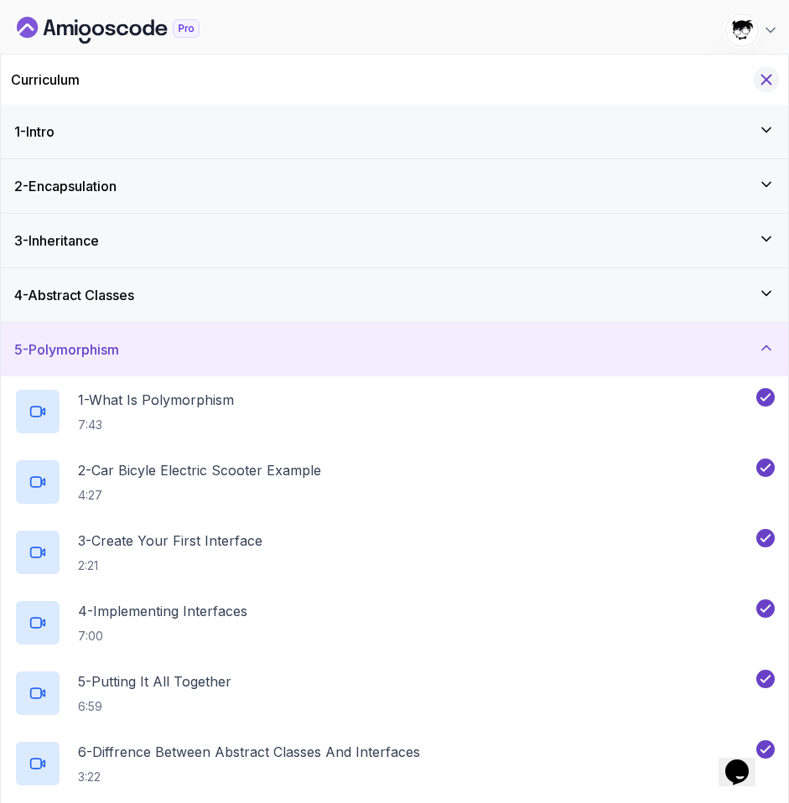
click at [737, 74] on icon "Hide Curriculum for mobile" at bounding box center [766, 79] width 18 height 18
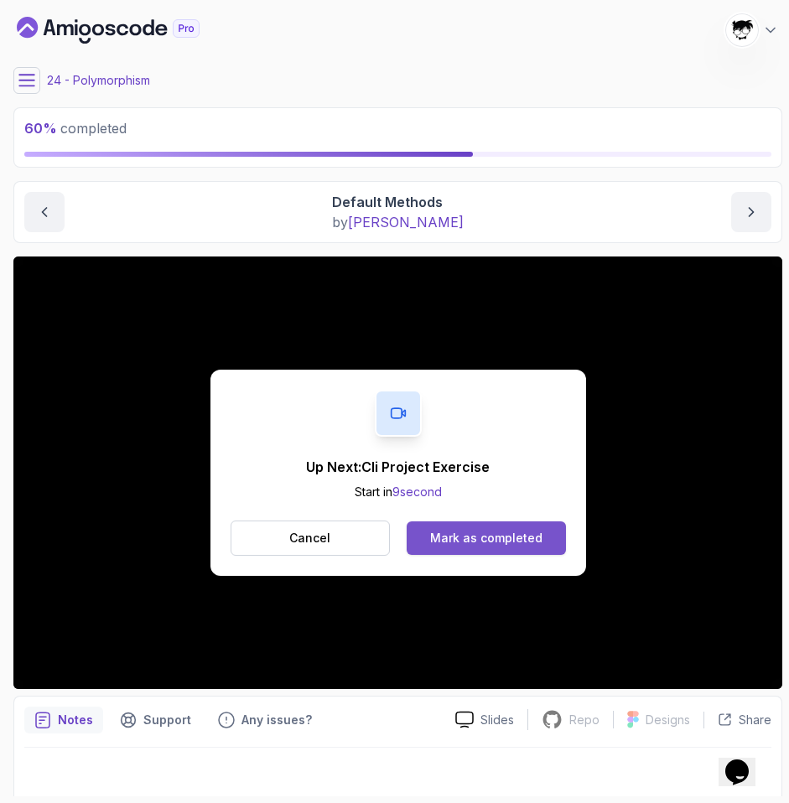
click at [454, 538] on div "Mark as completed" at bounding box center [486, 538] width 112 height 17
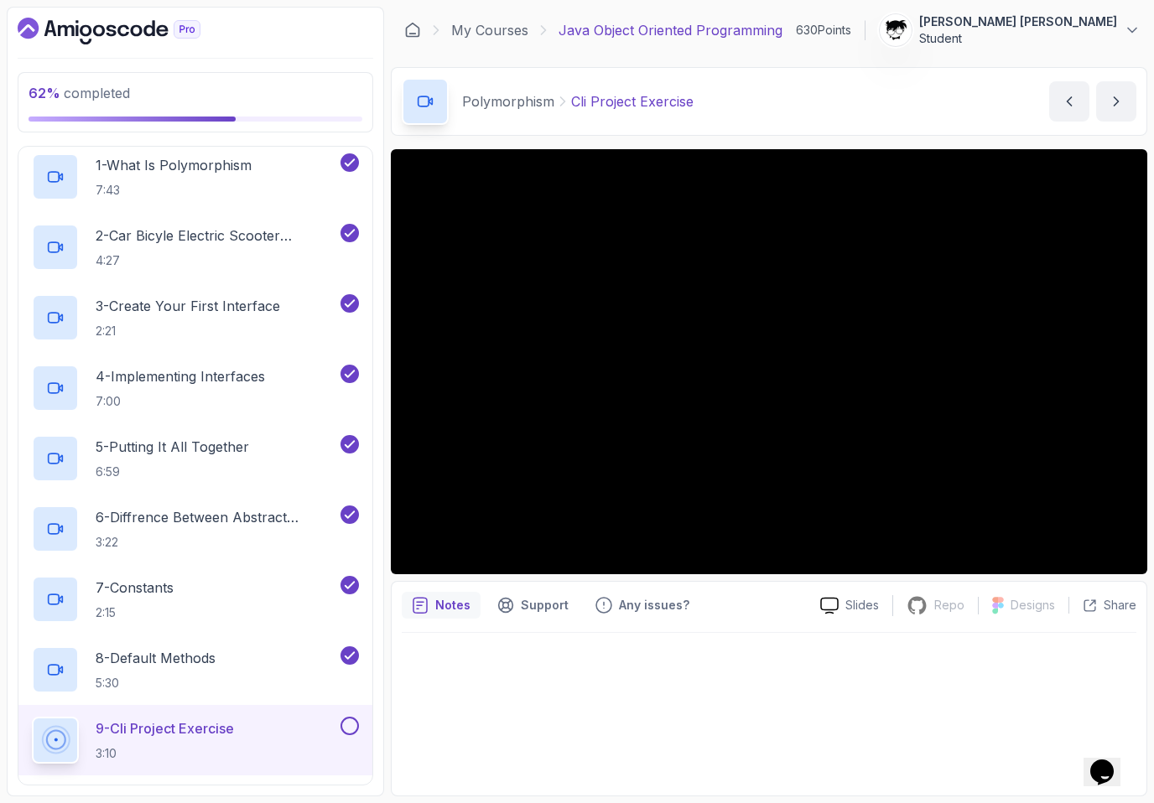
click at [737, 43] on button "[PERSON_NAME] [PERSON_NAME] Student" at bounding box center [1010, 30] width 262 height 34
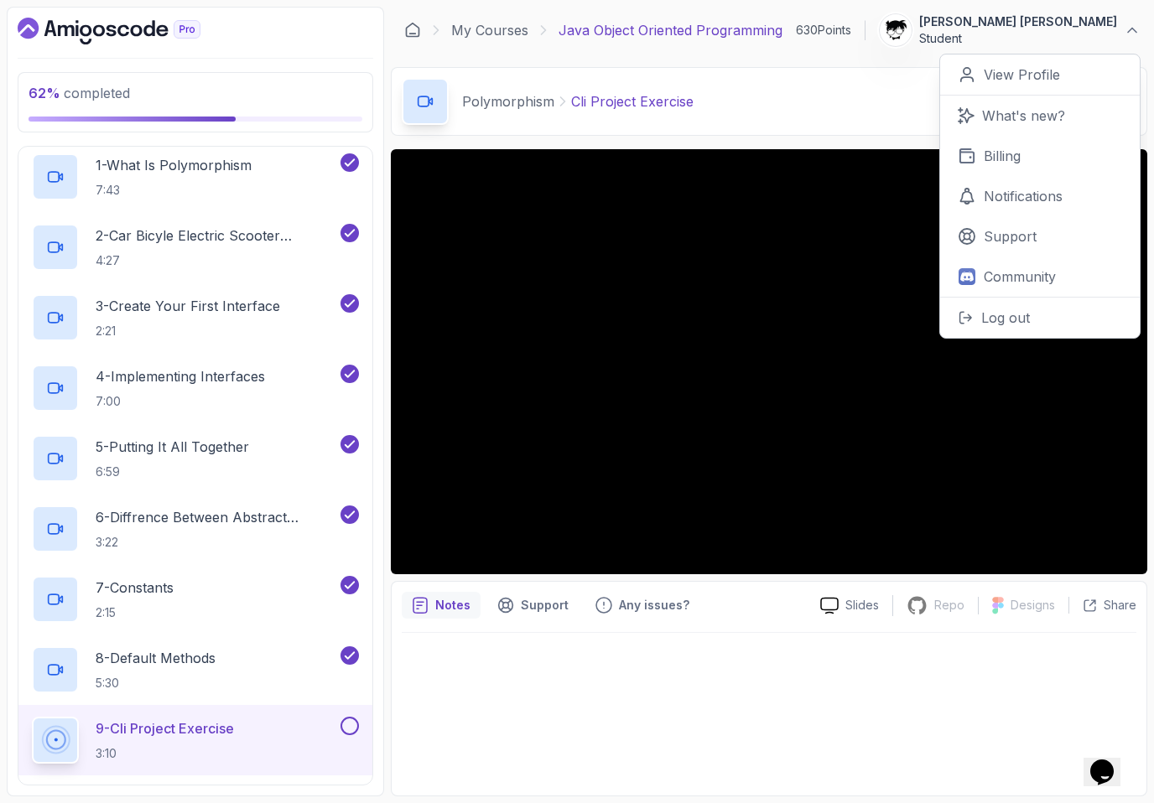
click at [737, 43] on button "[PERSON_NAME] [PERSON_NAME] Student" at bounding box center [1010, 30] width 262 height 34
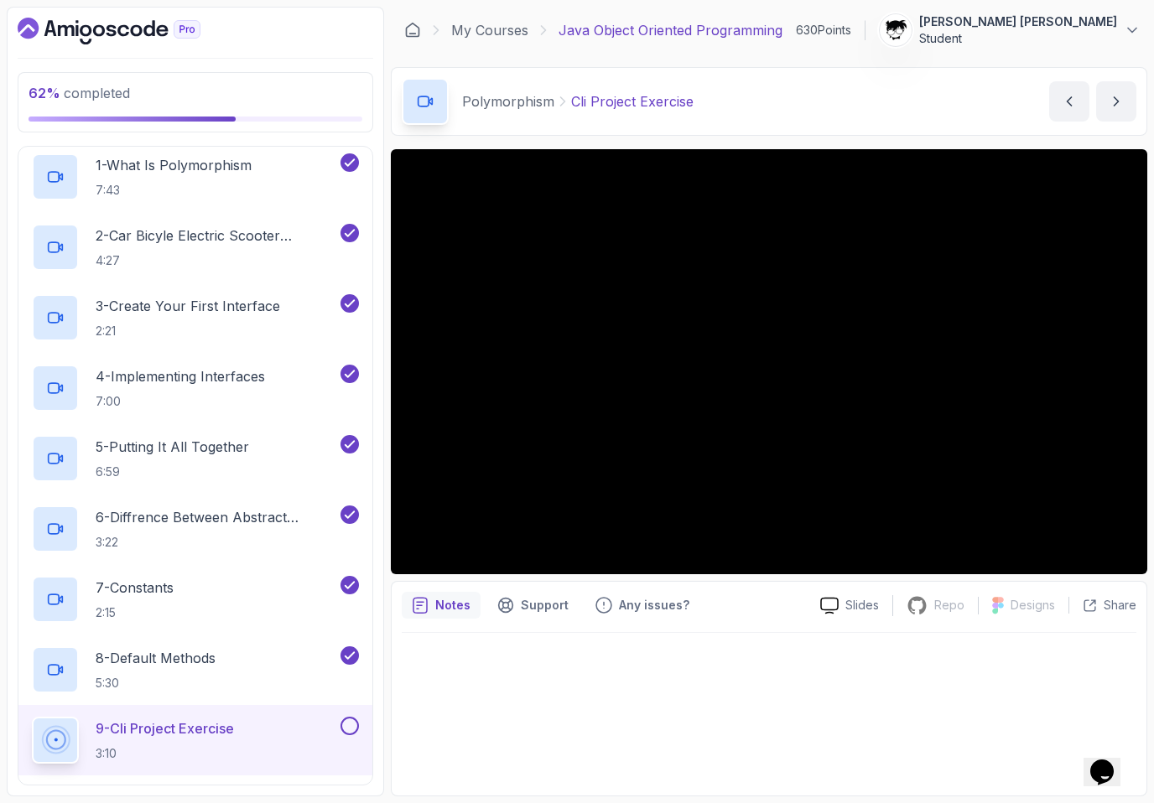
click at [737, 35] on p "Student" at bounding box center [1018, 38] width 198 height 17
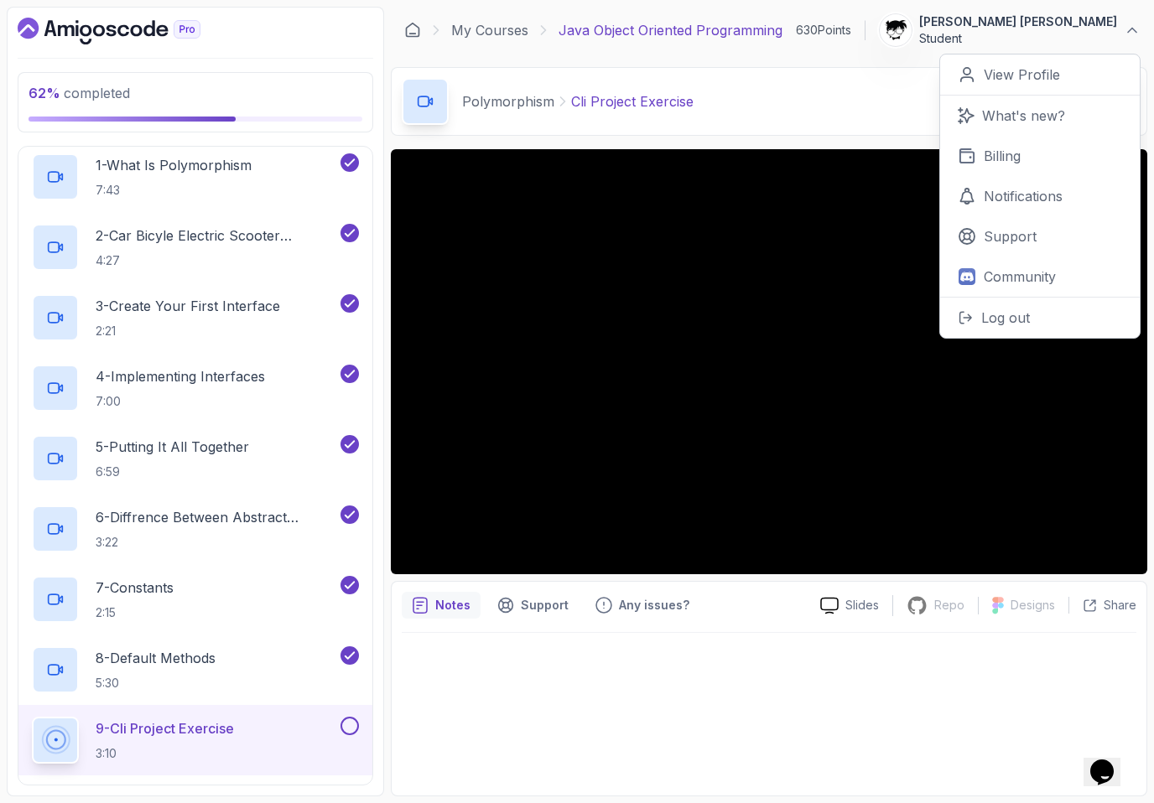
click at [737, 27] on p "[PERSON_NAME] [PERSON_NAME]" at bounding box center [1018, 21] width 198 height 17
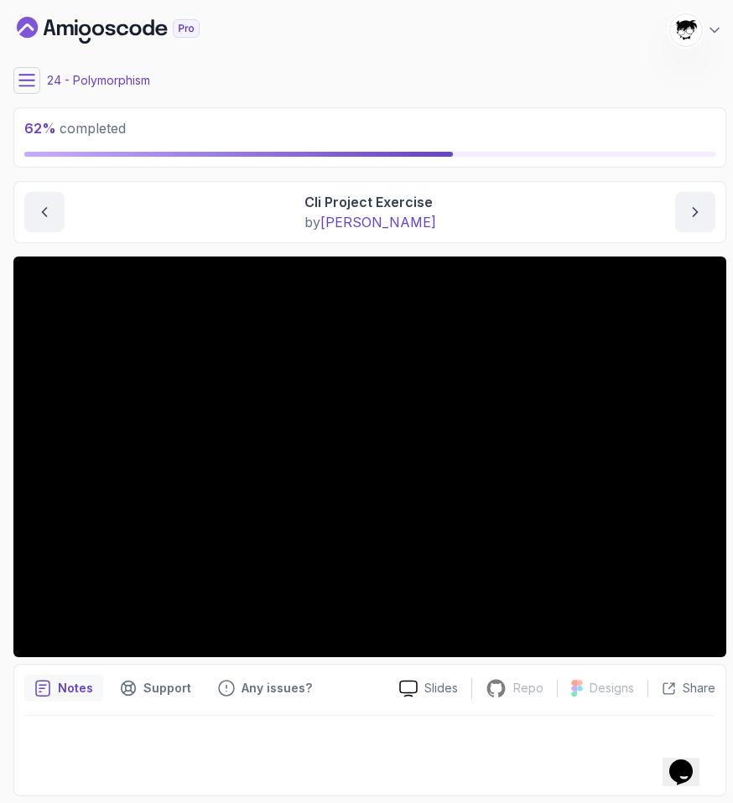
click at [32, 72] on icon at bounding box center [26, 80] width 17 height 17
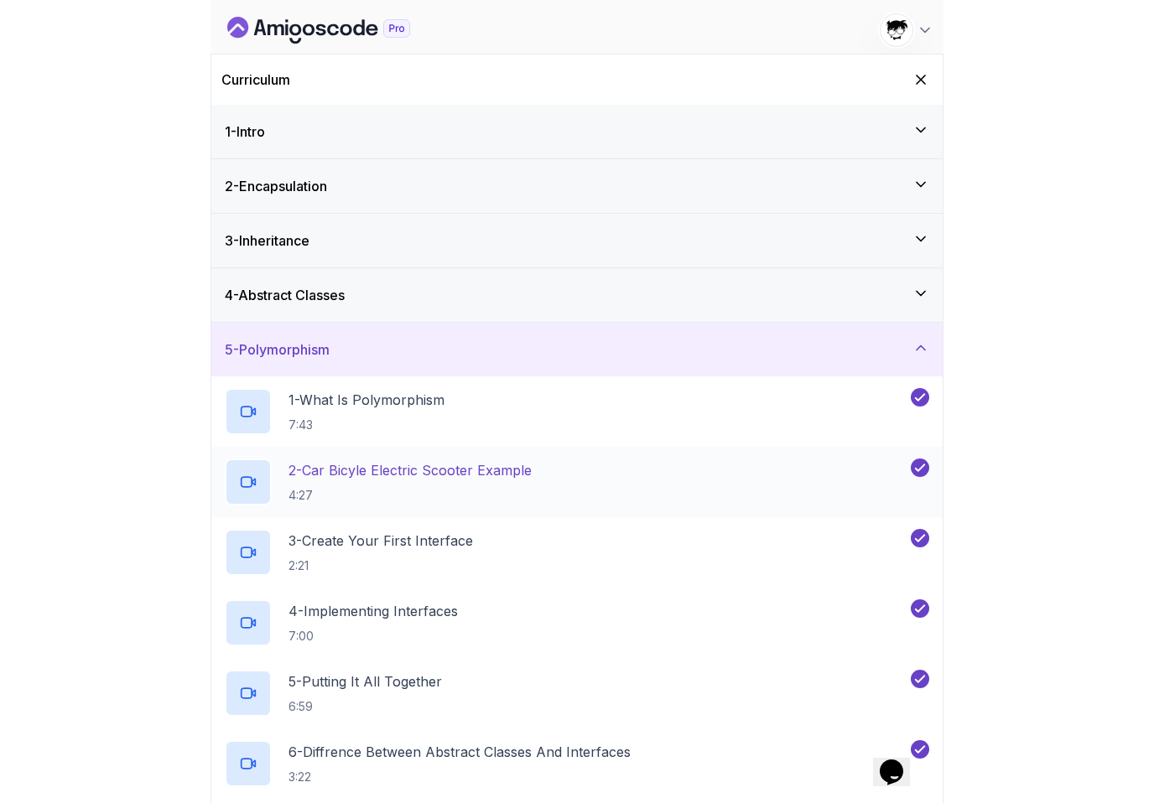
scroll to position [388, 0]
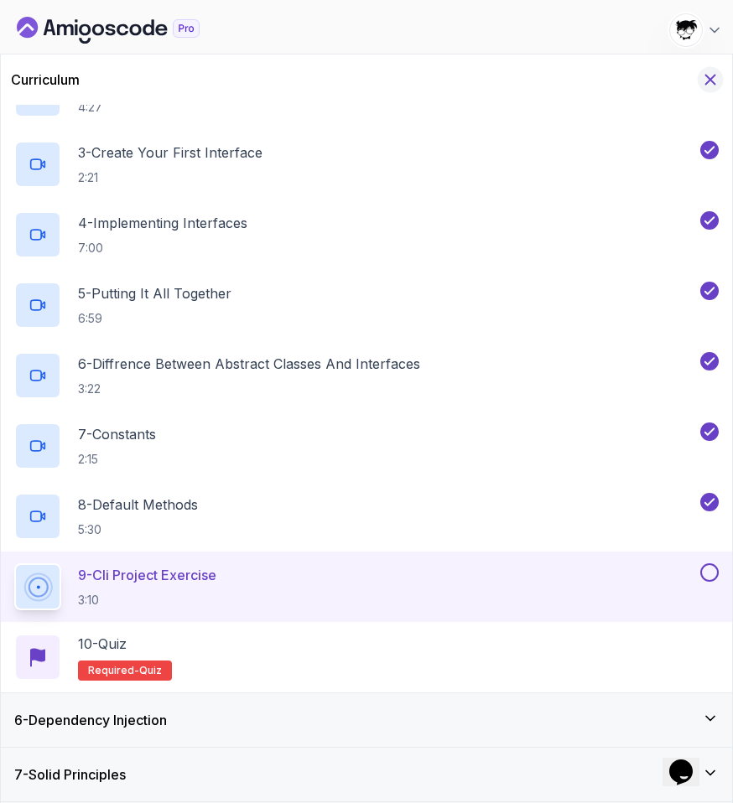
click at [707, 79] on icon "Hide Curriculum for mobile" at bounding box center [710, 79] width 18 height 18
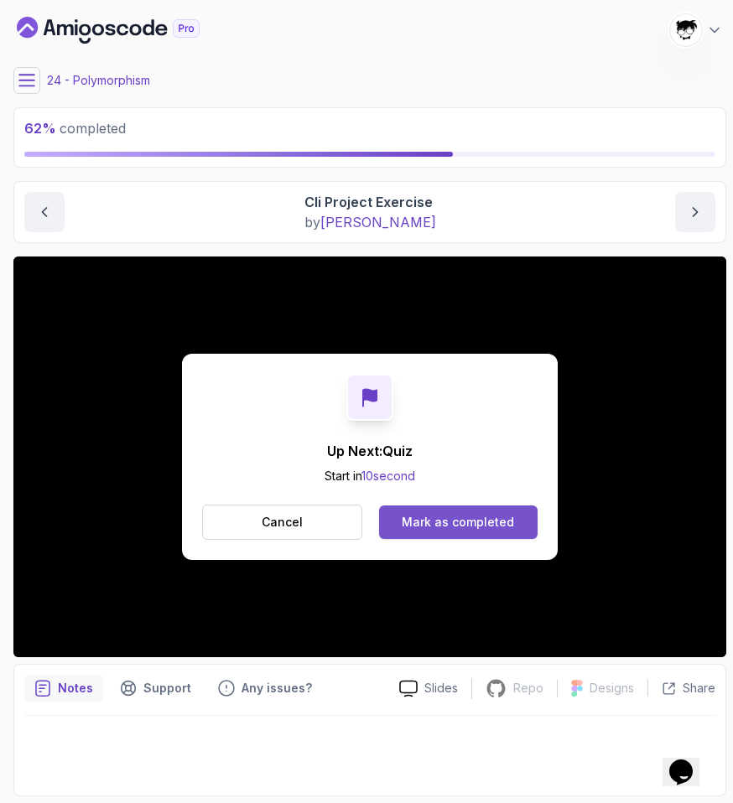
click at [435, 532] on button "Mark as completed" at bounding box center [458, 523] width 158 height 34
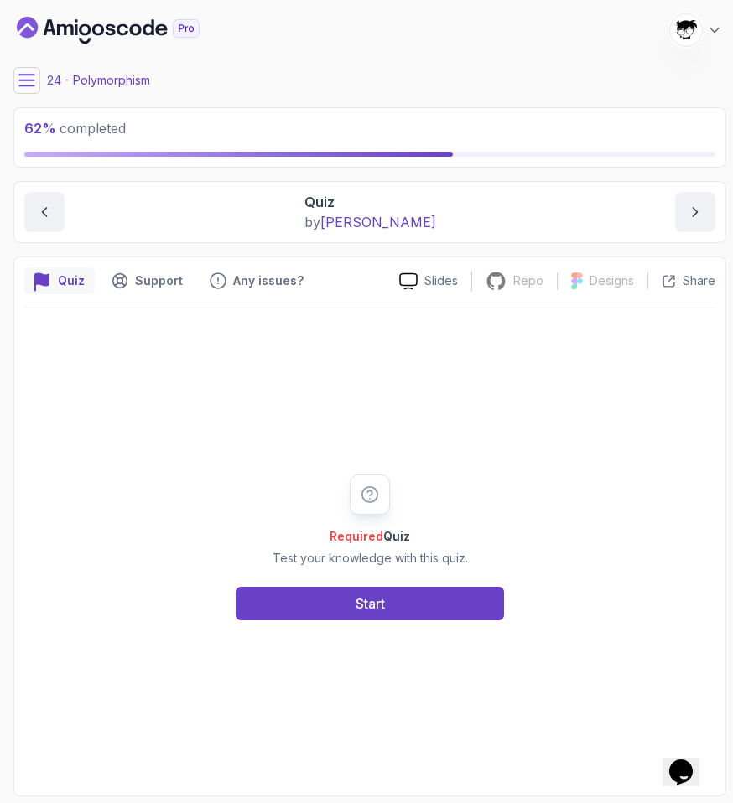
click at [378, 580] on div "Required Quiz Test your knowledge with this quiz. Start" at bounding box center [370, 548] width 322 height 146
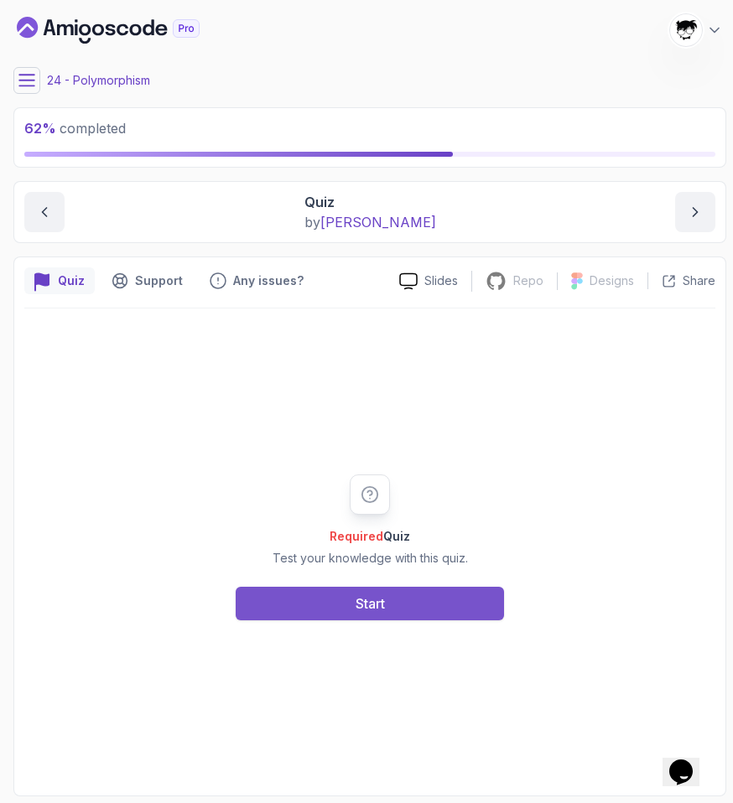
click at [374, 591] on button "Start" at bounding box center [370, 604] width 268 height 34
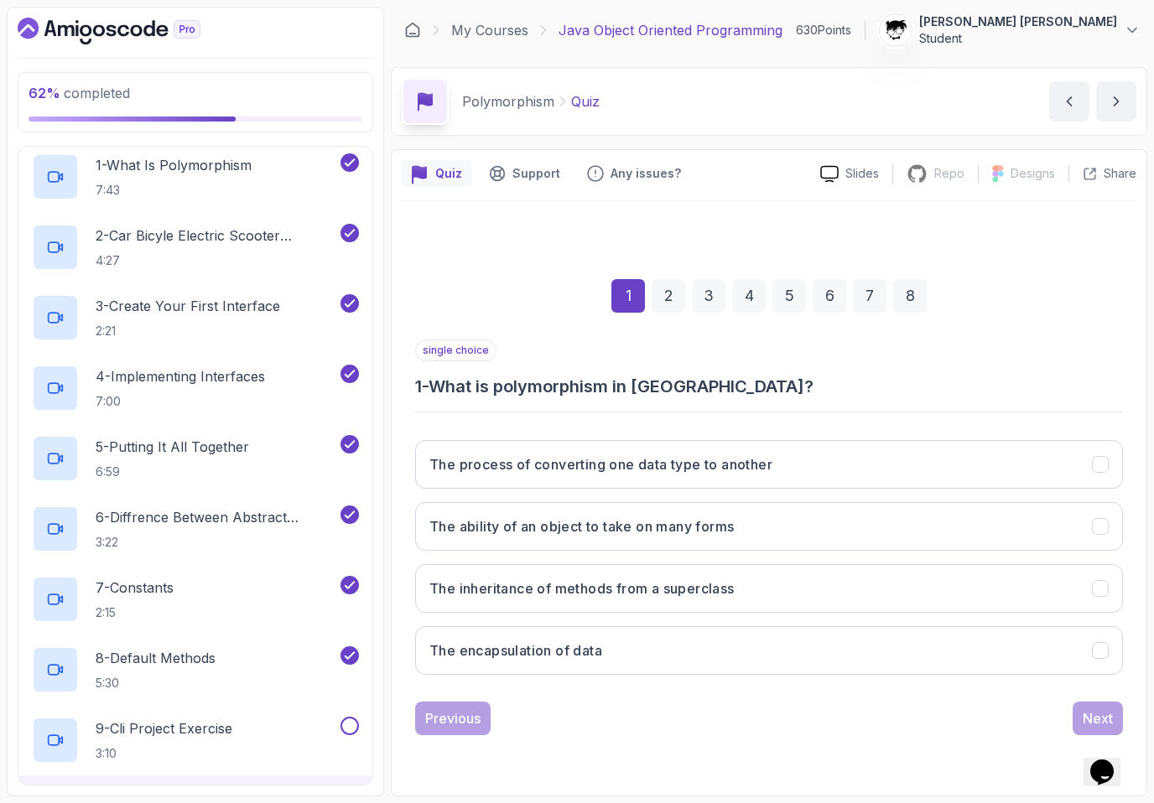
click at [503, 259] on div "1 2 3 4 5 6 7 8" at bounding box center [769, 295] width 708 height 87
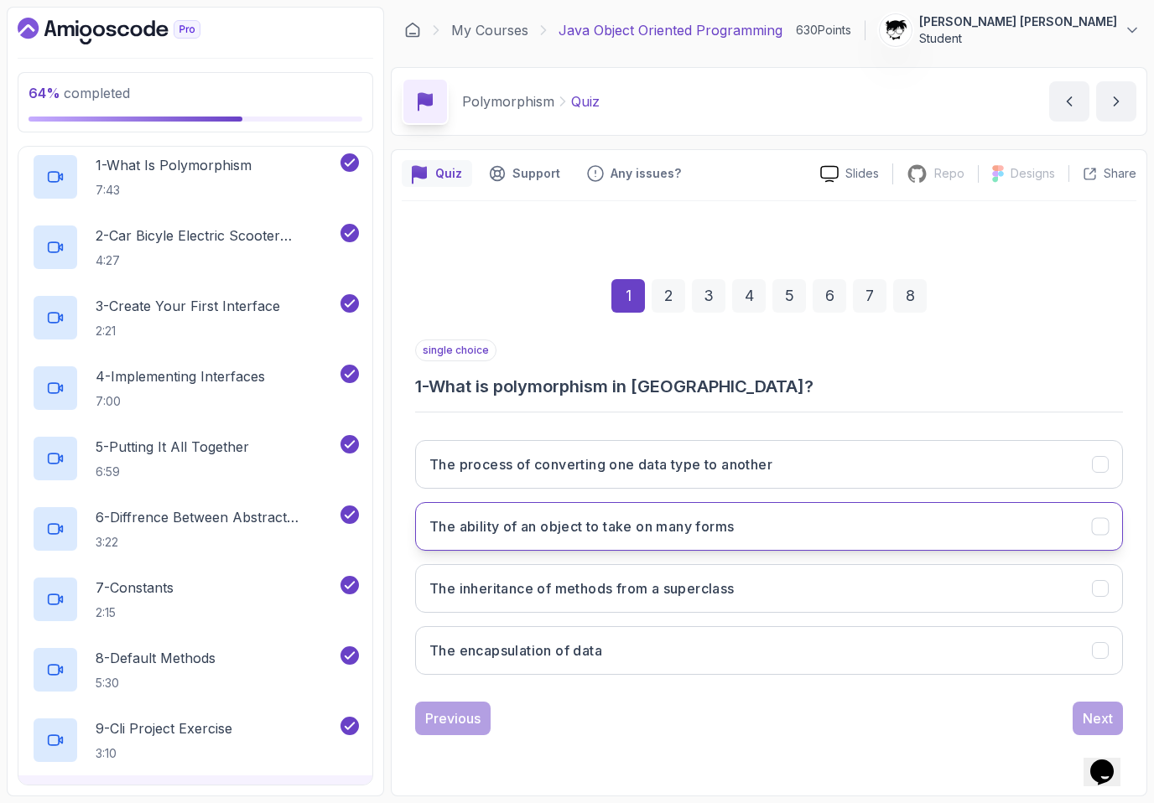
click at [537, 526] on h3 "The ability of an object to take on many forms" at bounding box center [581, 527] width 304 height 20
click at [737, 703] on button "Next" at bounding box center [1097, 719] width 50 height 34
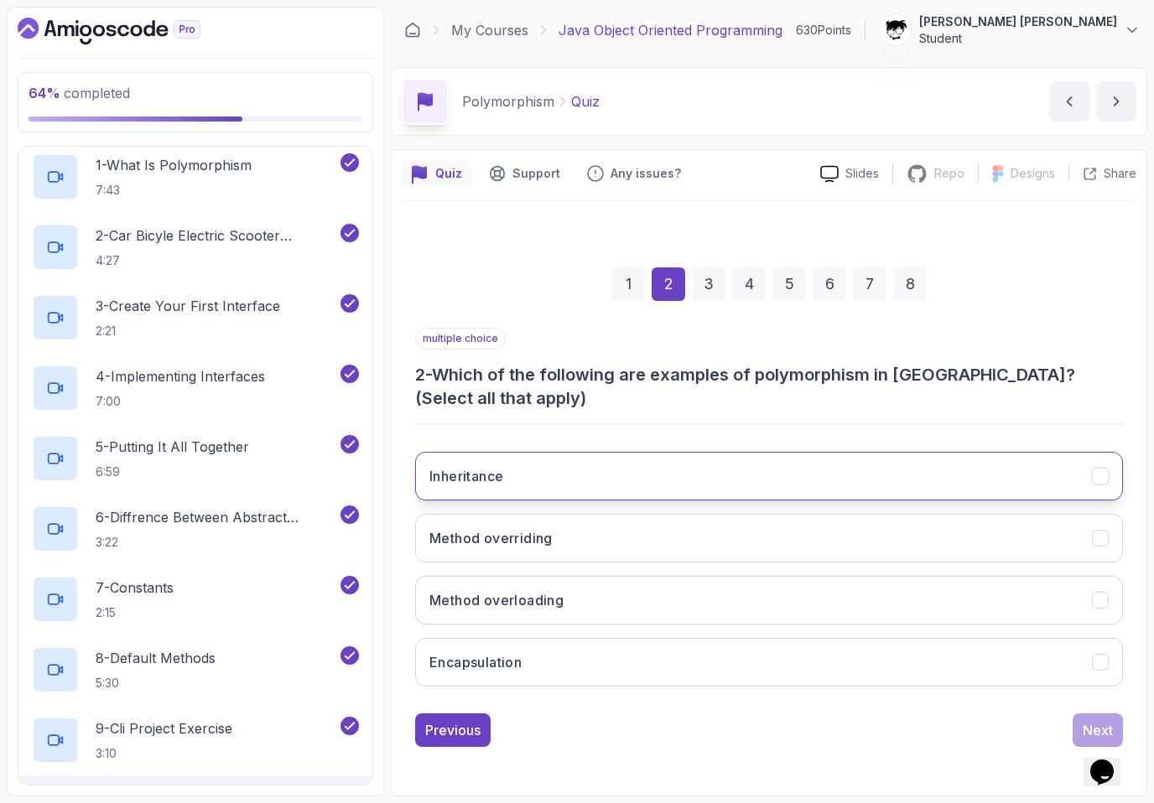
click at [737, 485] on button "Inheritance" at bounding box center [769, 476] width 708 height 49
click at [737, 620] on button "Method overloading" at bounding box center [769, 600] width 708 height 49
click at [737, 512] on div "Inheritance Method overriding Method overloading Encapsulation" at bounding box center [769, 570] width 708 height 262
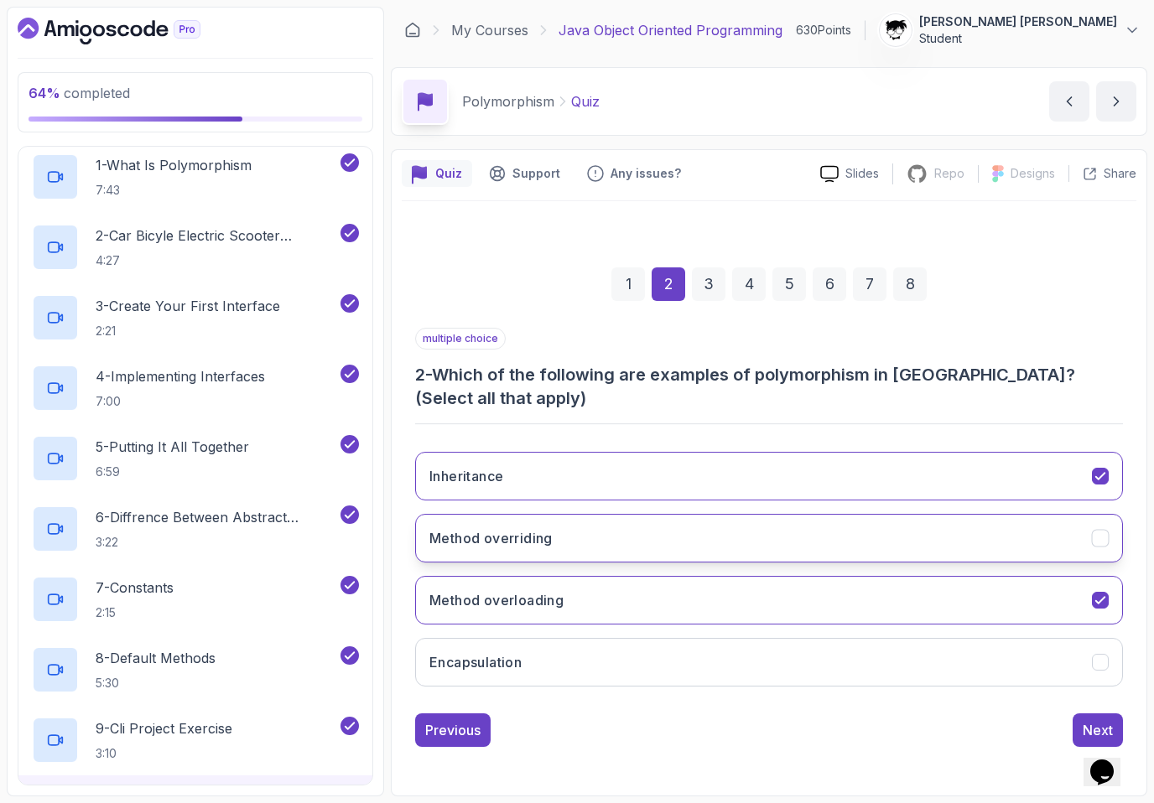
click at [737, 534] on button "Method overriding" at bounding box center [769, 538] width 708 height 49
click at [737, 718] on button "Next" at bounding box center [1097, 731] width 50 height 34
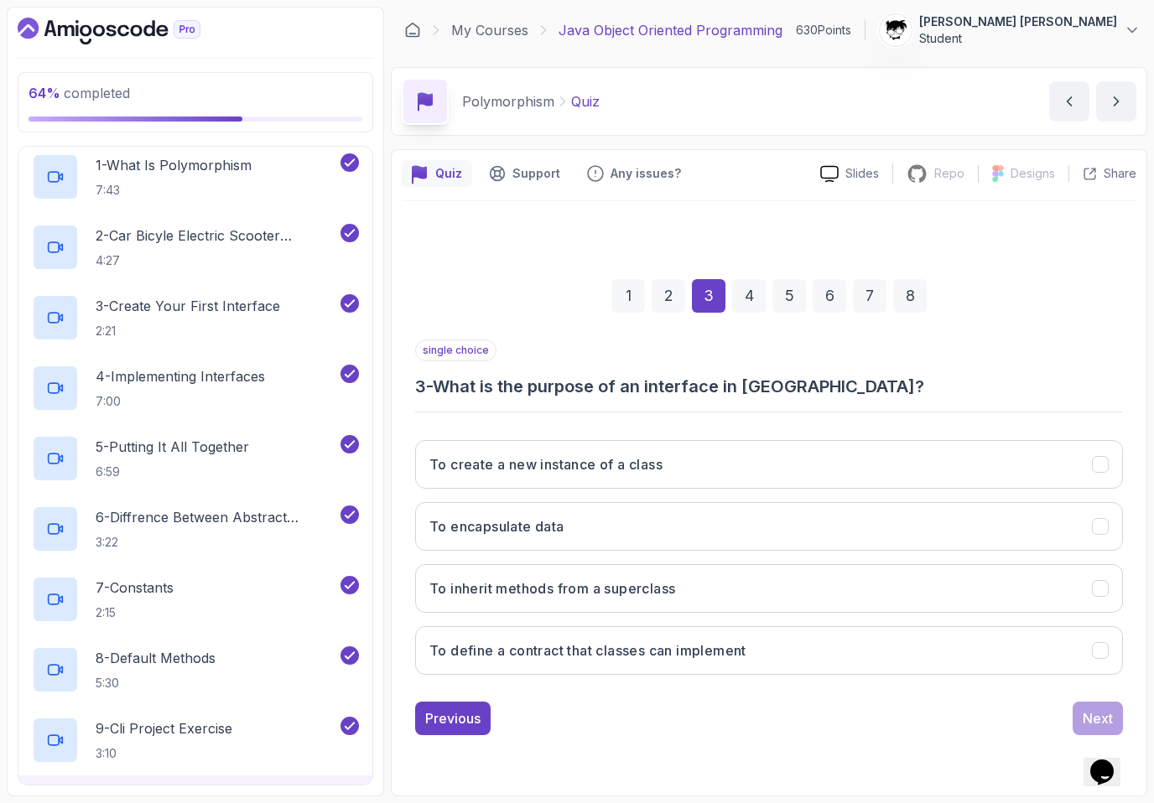
click at [621, 688] on div "single choice 3 - What is the purpose of an interface in [GEOGRAPHIC_DATA]? To …" at bounding box center [769, 538] width 708 height 396
click at [614, 660] on h3 "To define a contract that classes can implement" at bounding box center [587, 651] width 317 height 20
click at [737, 715] on div "Next" at bounding box center [1098, 719] width 30 height 20
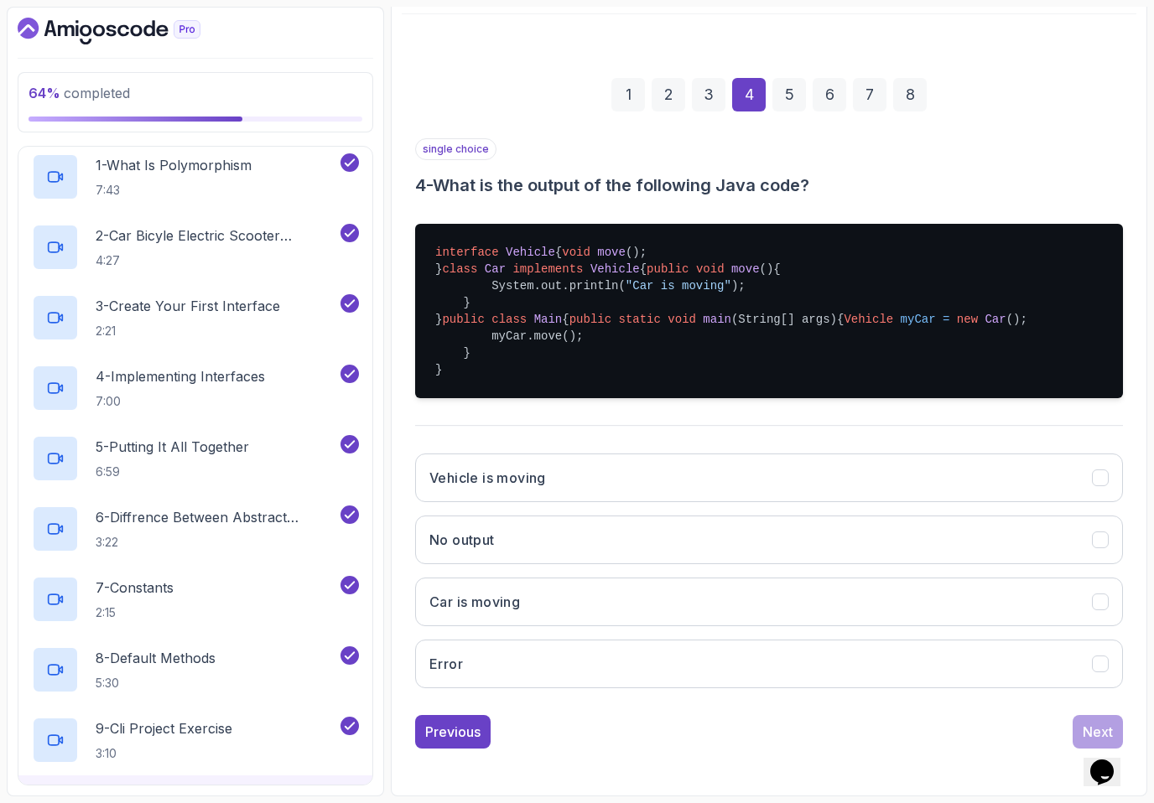
scroll to position [288, 0]
click at [737, 592] on button "Car is moving" at bounding box center [769, 602] width 708 height 49
click at [737, 715] on button "Next" at bounding box center [1097, 732] width 50 height 34
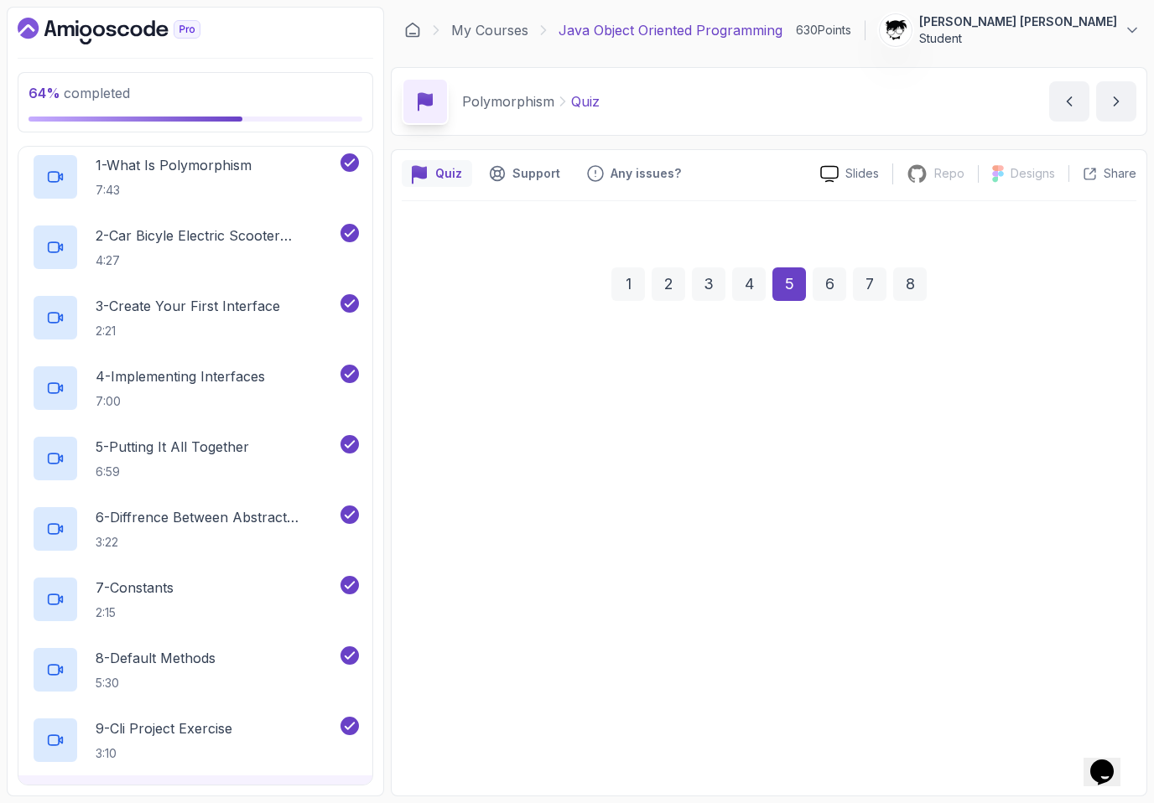
scroll to position [0, 0]
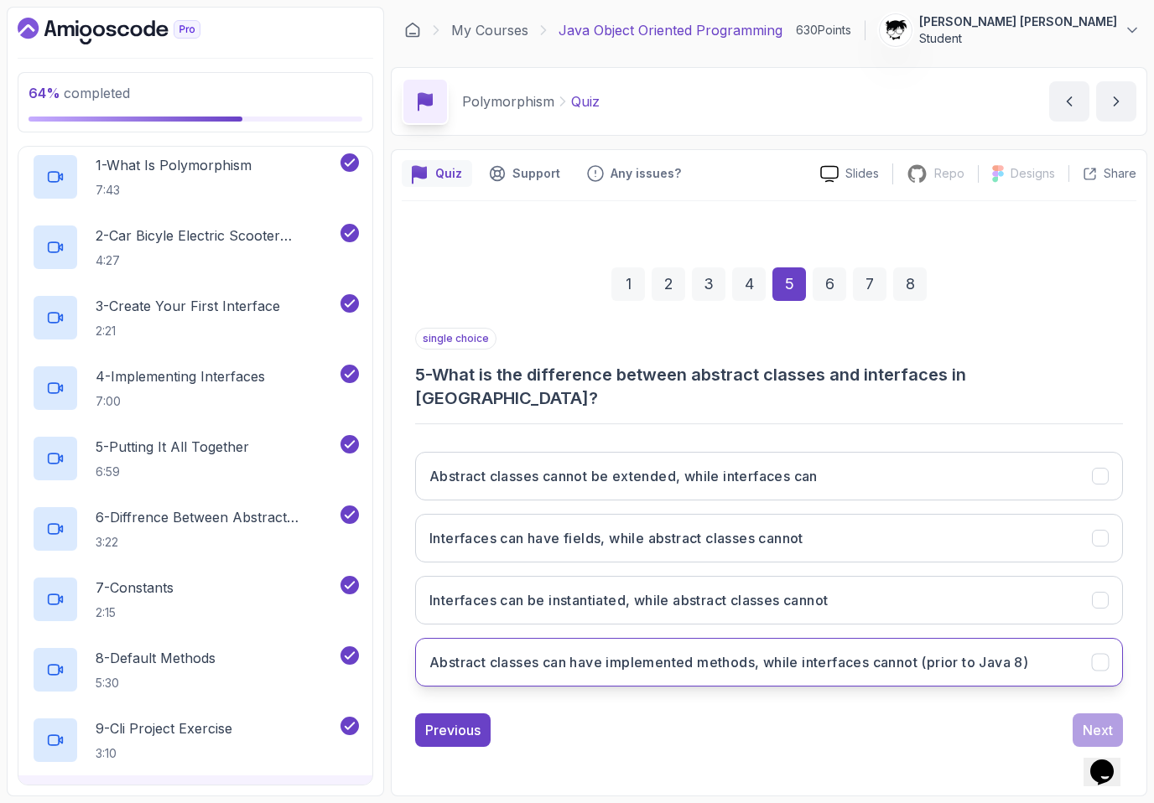
click at [737, 638] on button "Abstract classes can have implemented methods, while interfaces cannot (prior t…" at bounding box center [769, 662] width 708 height 49
click at [737, 714] on button "Next" at bounding box center [1097, 731] width 50 height 34
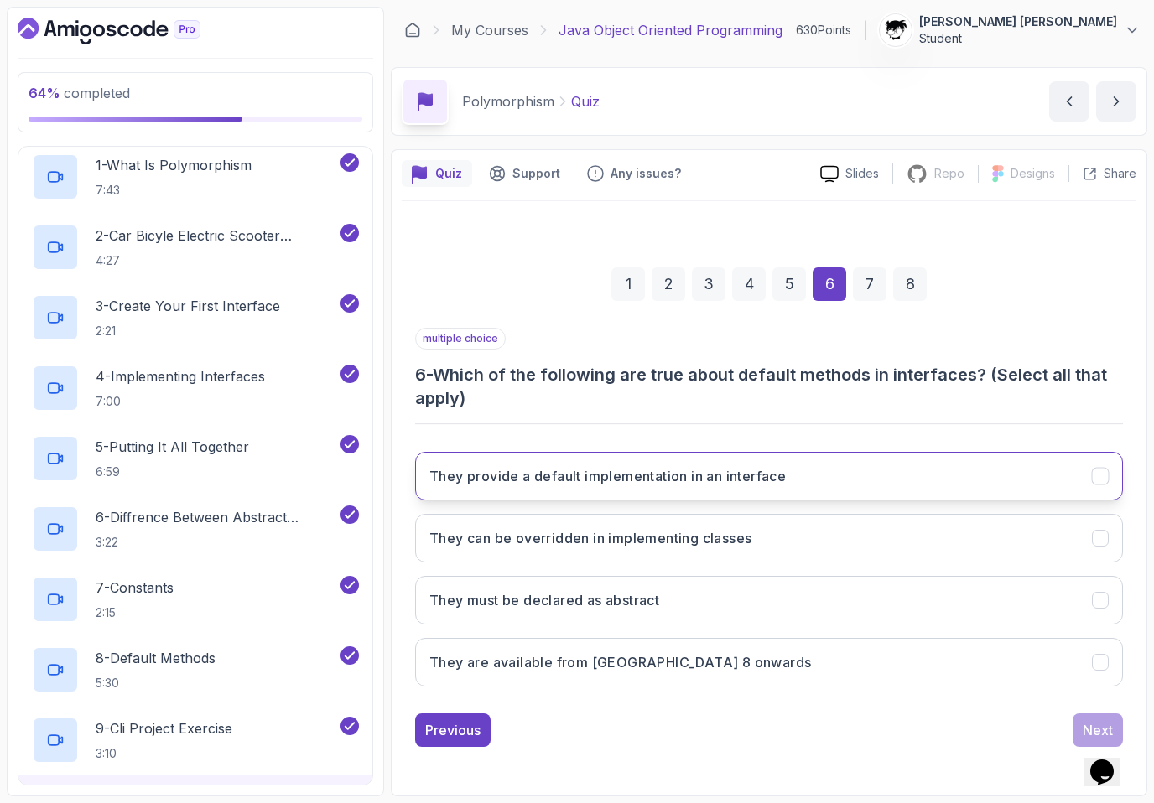
click at [586, 470] on h3 "They provide a default implementation in an interface" at bounding box center [607, 476] width 356 height 20
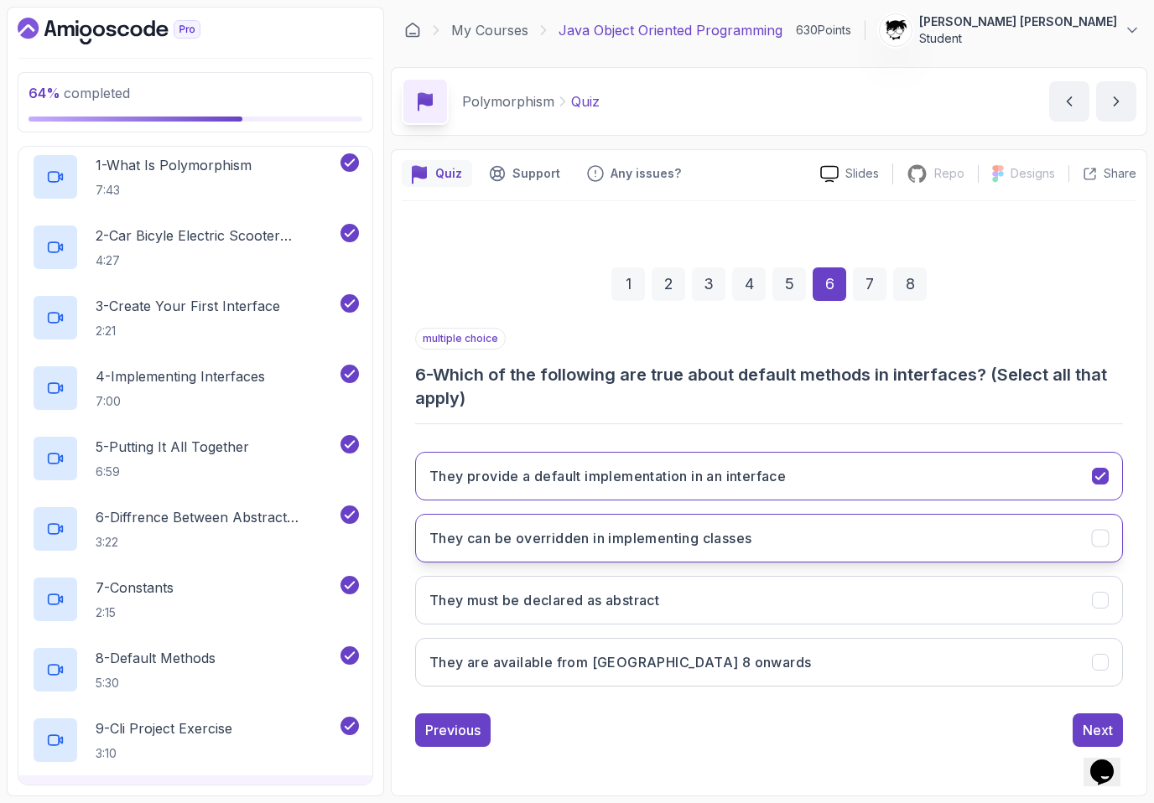
click at [463, 543] on h3 "They can be overridden in implementing classes" at bounding box center [590, 538] width 322 height 20
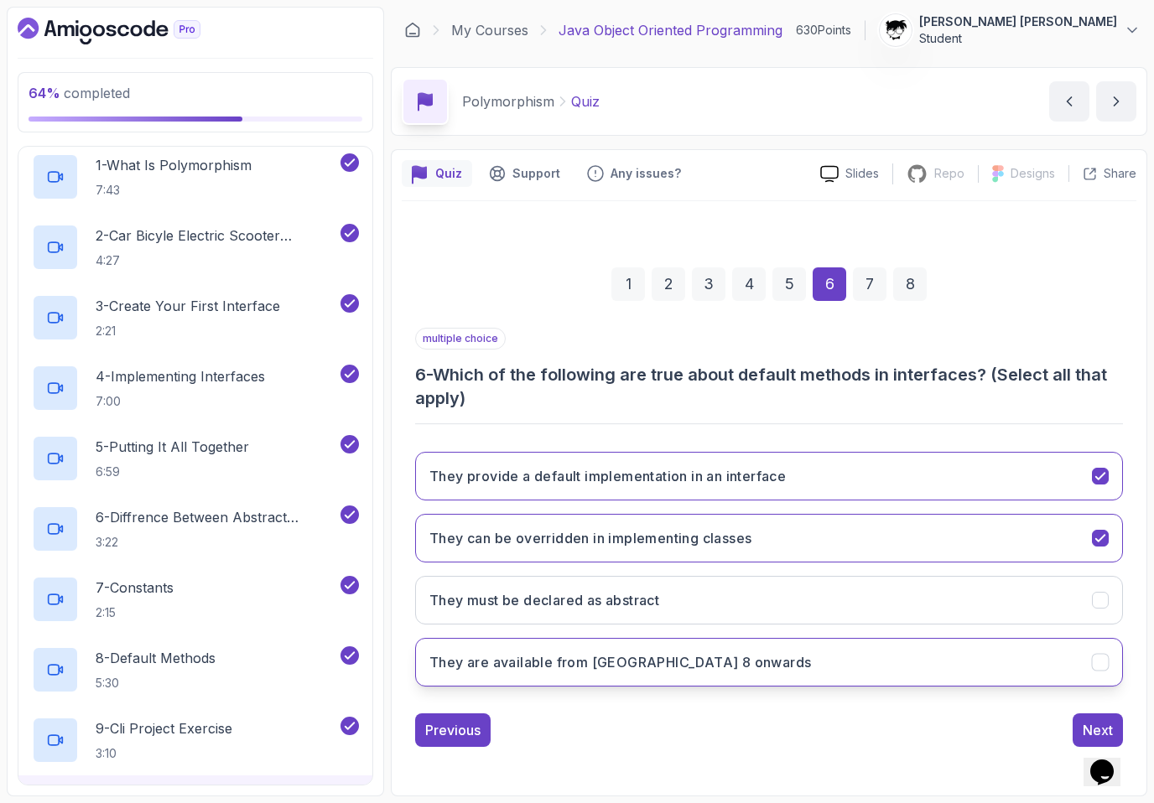
click at [461, 648] on button "They are available from [GEOGRAPHIC_DATA] 8 onwards" at bounding box center [769, 662] width 708 height 49
click at [737, 721] on div "Next" at bounding box center [1098, 730] width 30 height 20
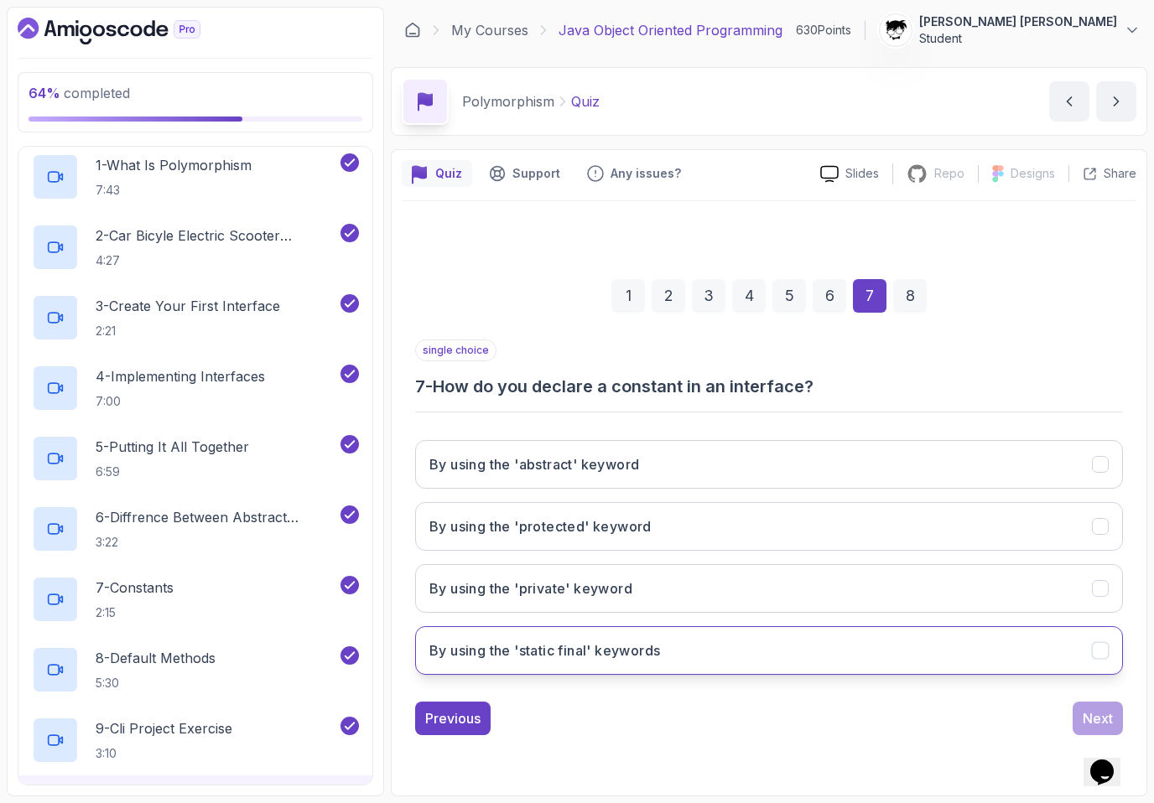
click at [737, 646] on button "By using the 'static final' keywords" at bounding box center [769, 650] width 708 height 49
click at [737, 713] on button "Next" at bounding box center [1097, 719] width 50 height 34
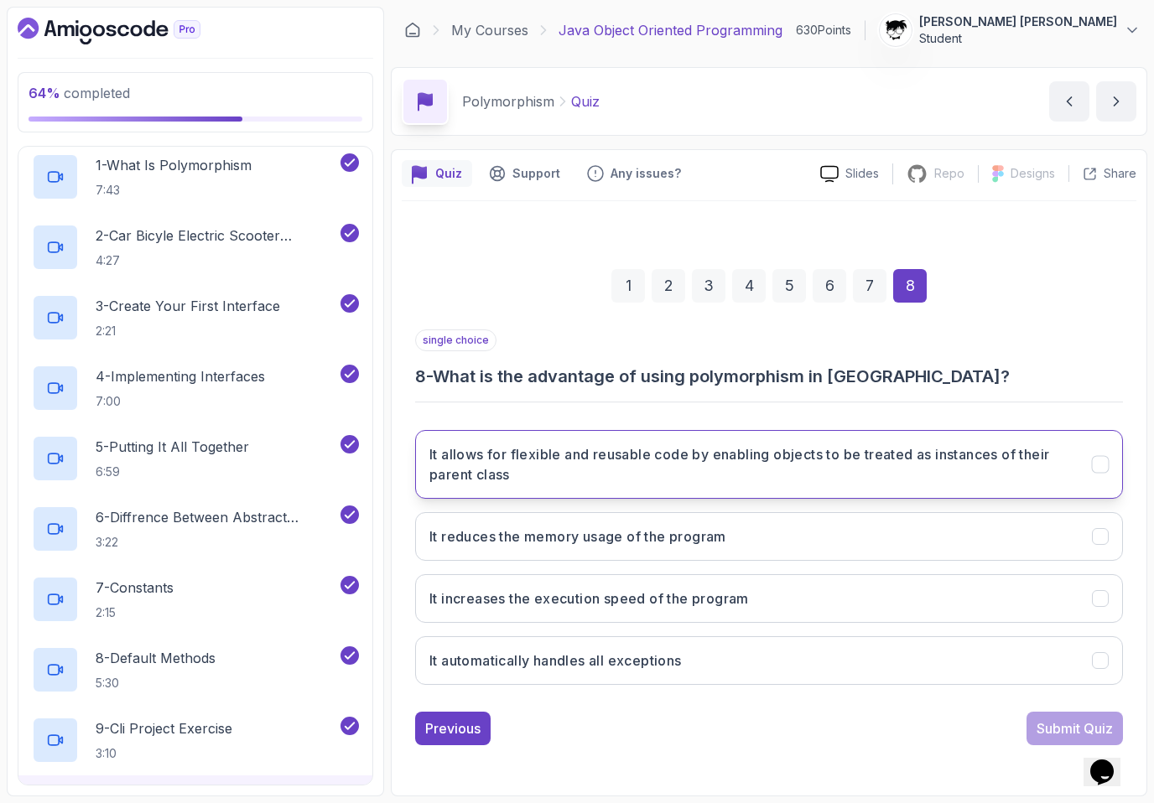
click at [737, 496] on button "It allows for flexible and reusable code by enabling objects to be treated as i…" at bounding box center [769, 464] width 708 height 69
click at [737, 720] on div "Submit Quiz" at bounding box center [1074, 729] width 76 height 20
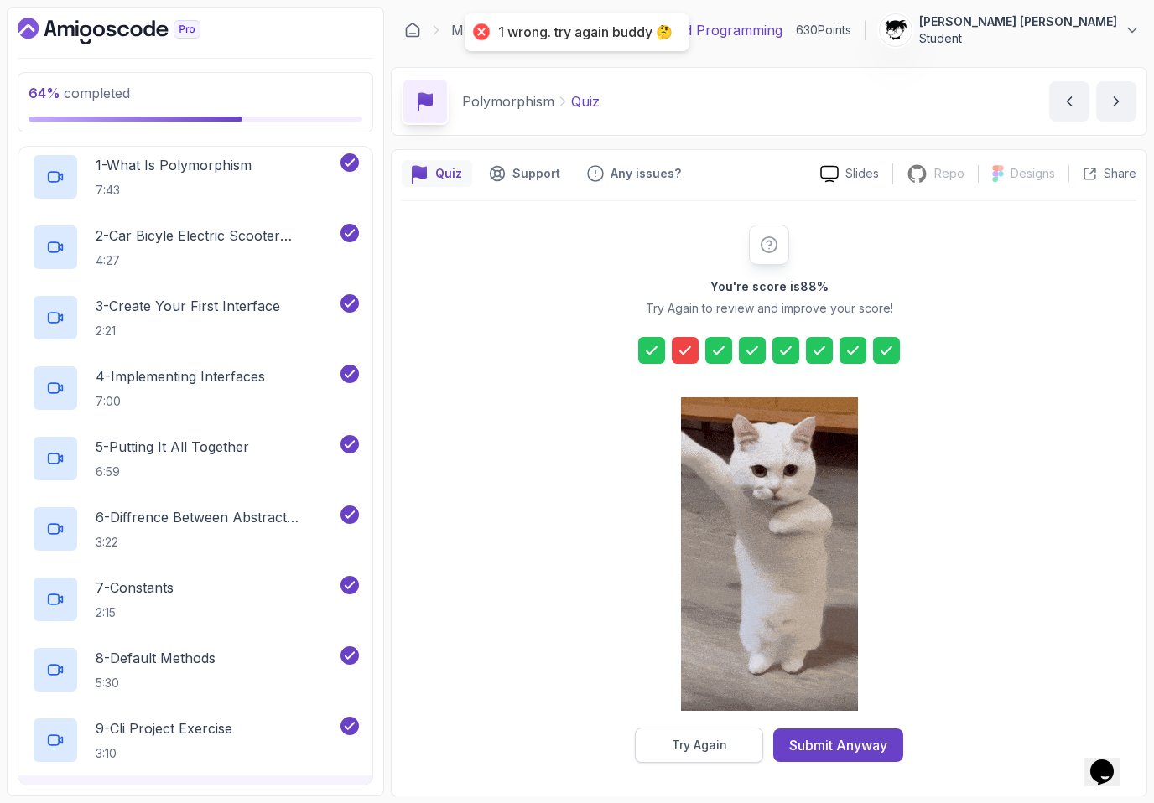
click at [703, 738] on div "Try Again" at bounding box center [699, 745] width 55 height 17
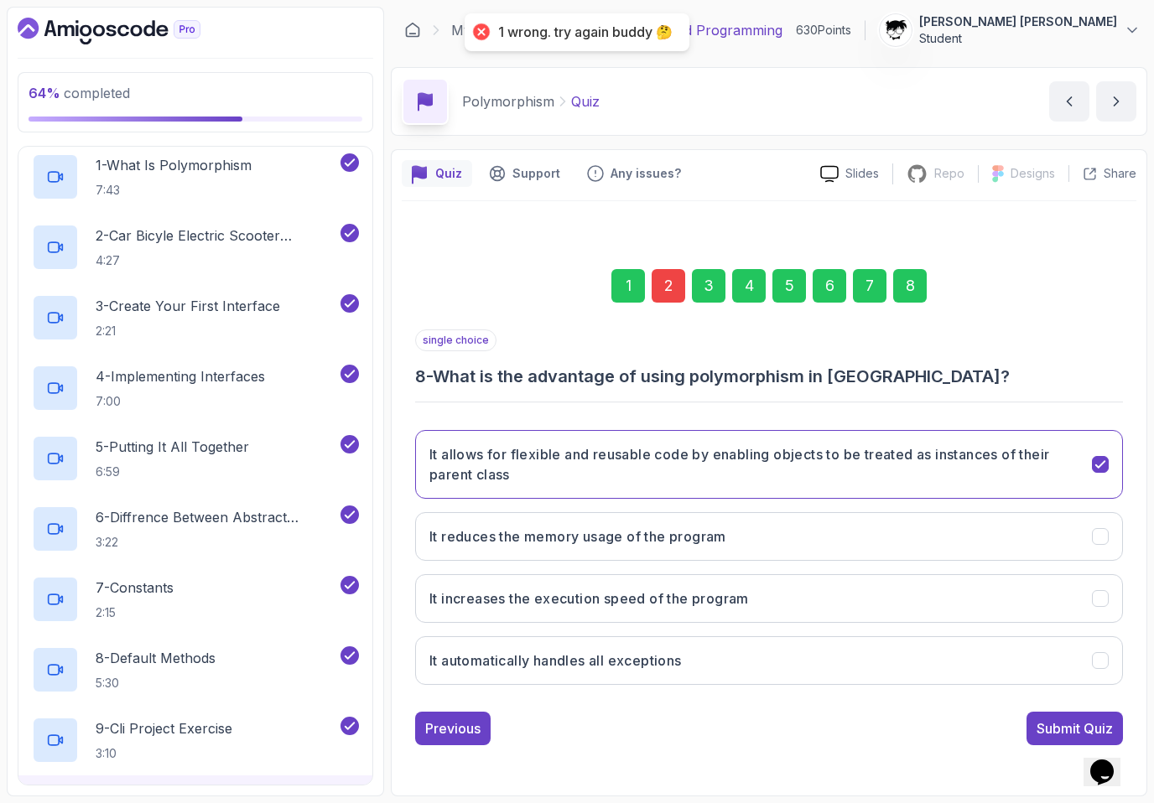
click at [678, 289] on div "2" at bounding box center [669, 286] width 34 height 34
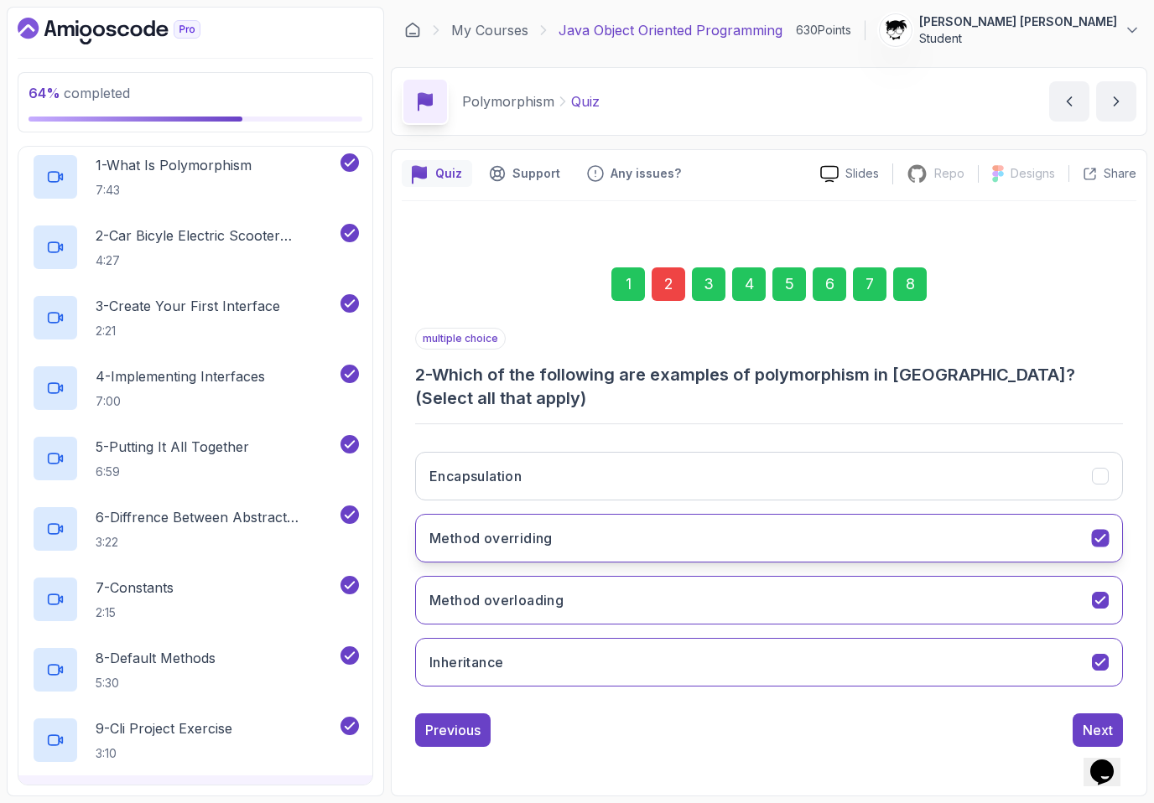
click at [500, 531] on h3 "Method overriding" at bounding box center [490, 538] width 123 height 20
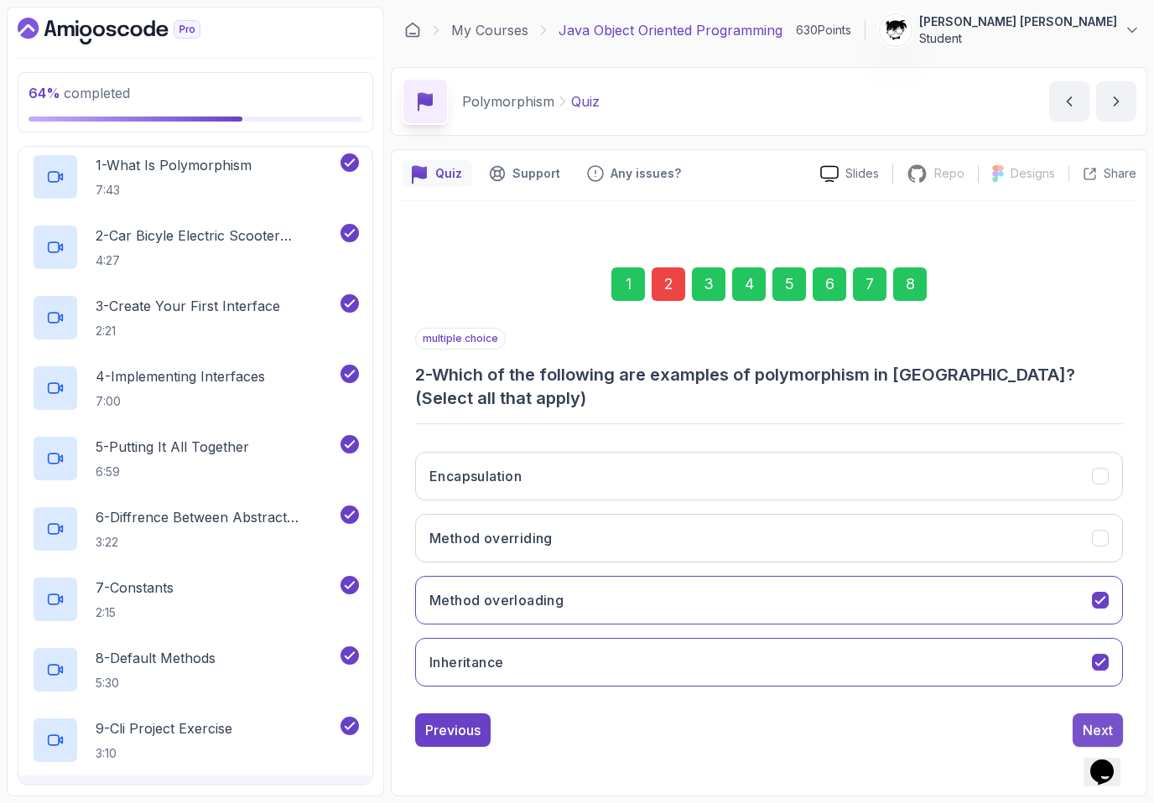
click at [737, 719] on button "Next" at bounding box center [1097, 731] width 50 height 34
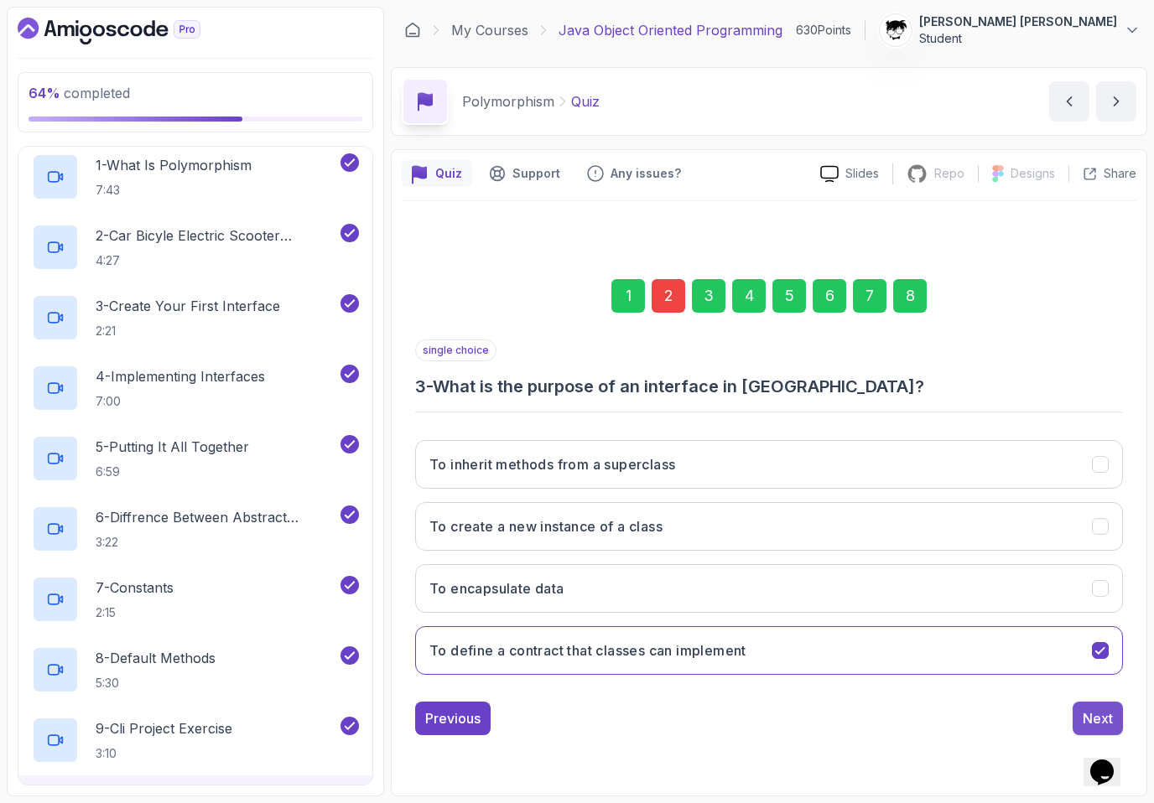
click at [737, 725] on button "Next" at bounding box center [1097, 719] width 50 height 34
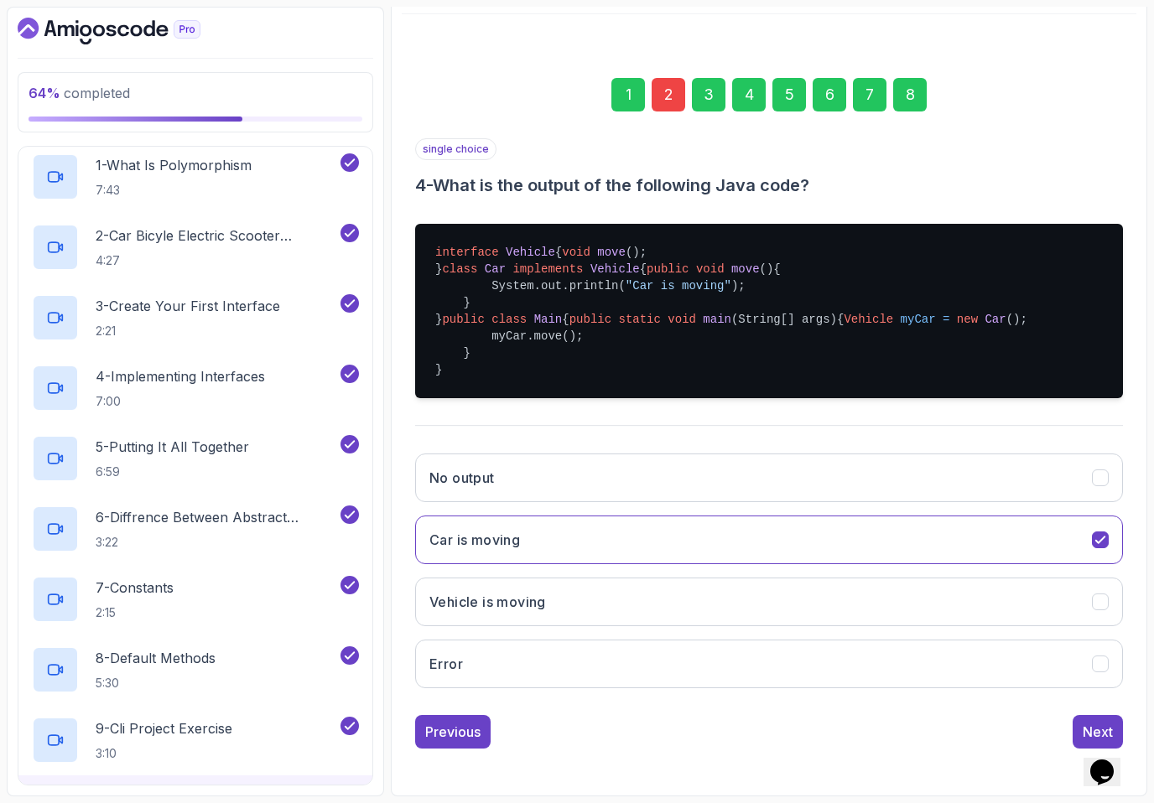
scroll to position [288, 0]
click at [737, 732] on button "Next" at bounding box center [1097, 732] width 50 height 34
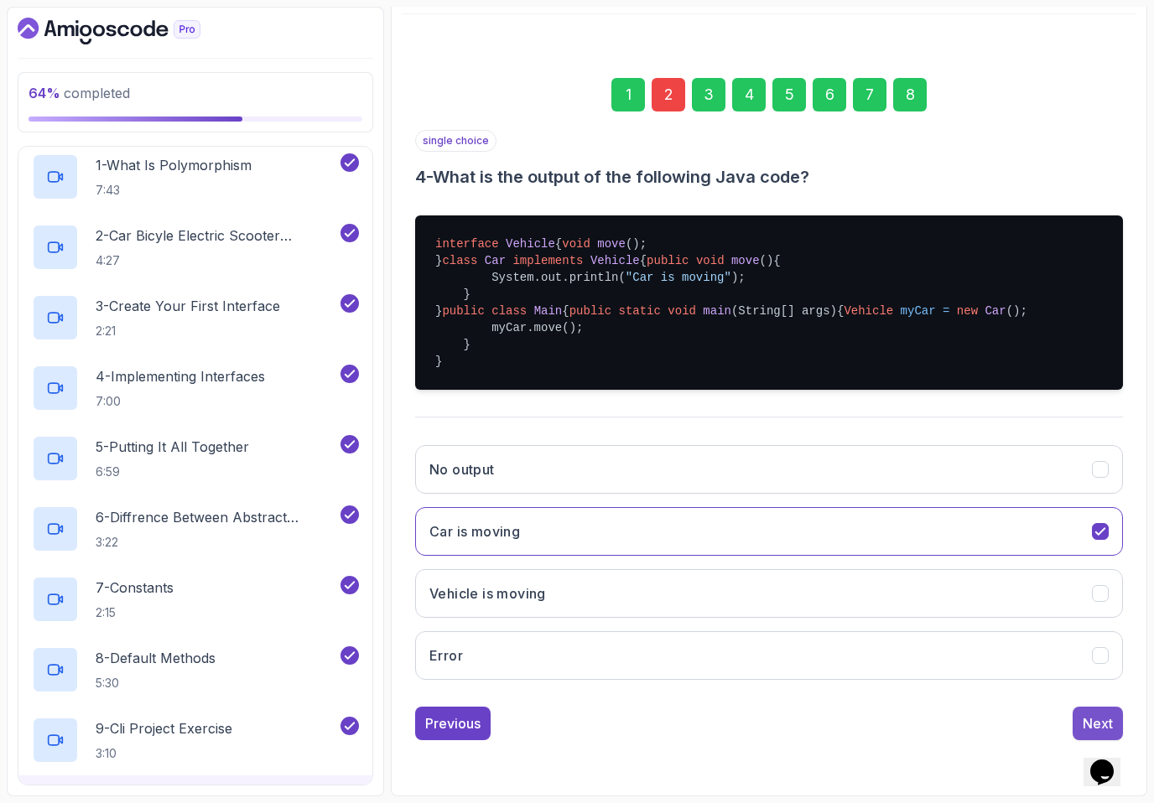
scroll to position [0, 0]
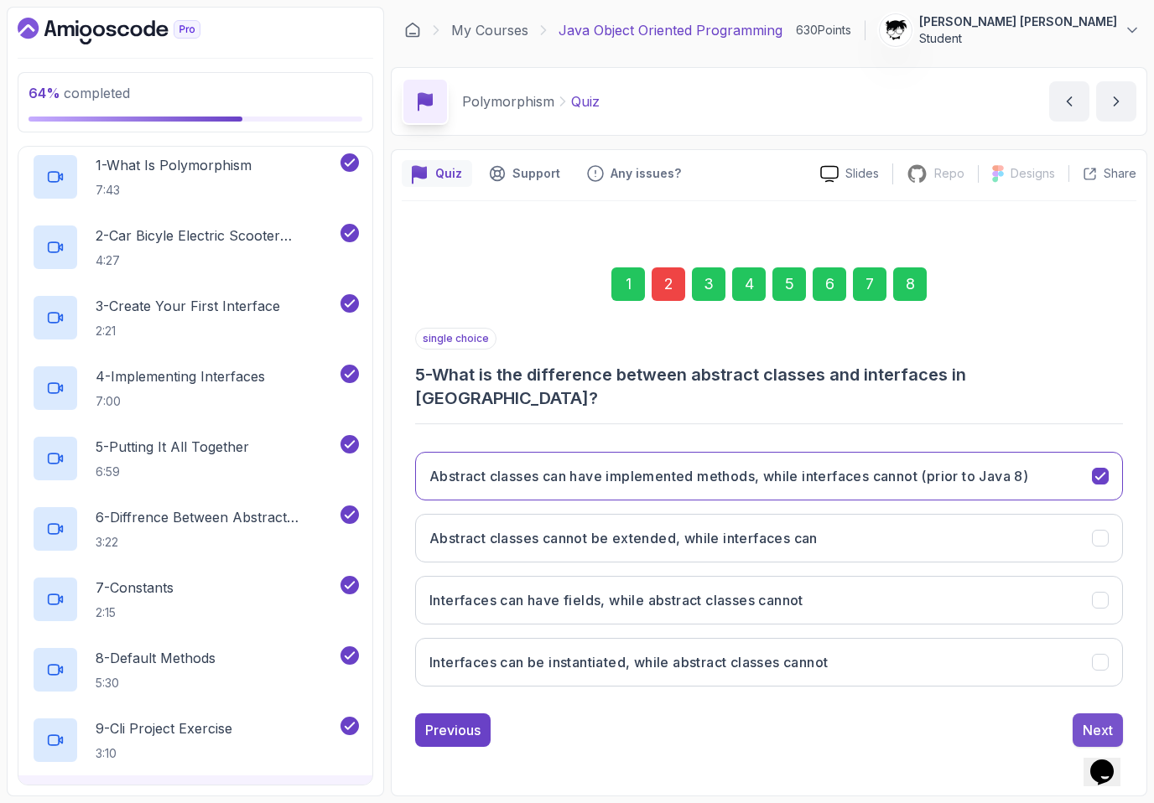
click at [737, 714] on button "Next" at bounding box center [1097, 731] width 50 height 34
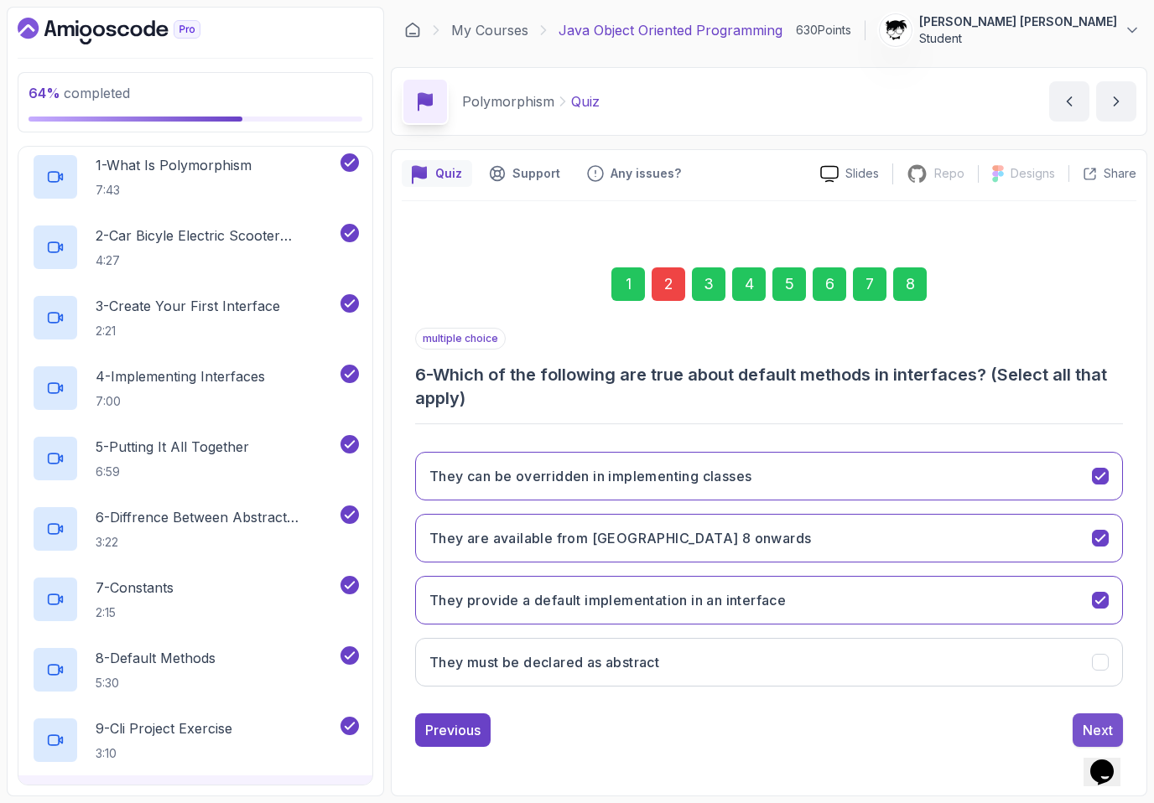
click at [737, 717] on button "Next" at bounding box center [1097, 731] width 50 height 34
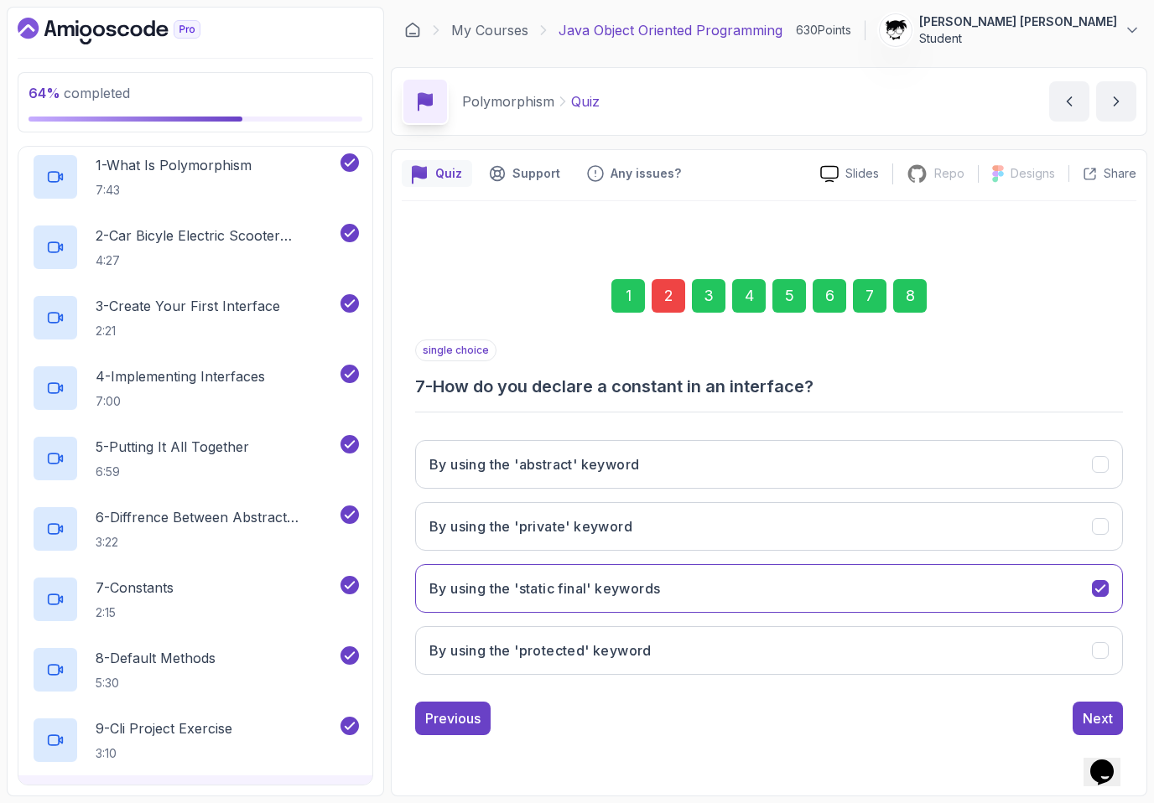
click at [737, 717] on div "Next" at bounding box center [1098, 719] width 30 height 20
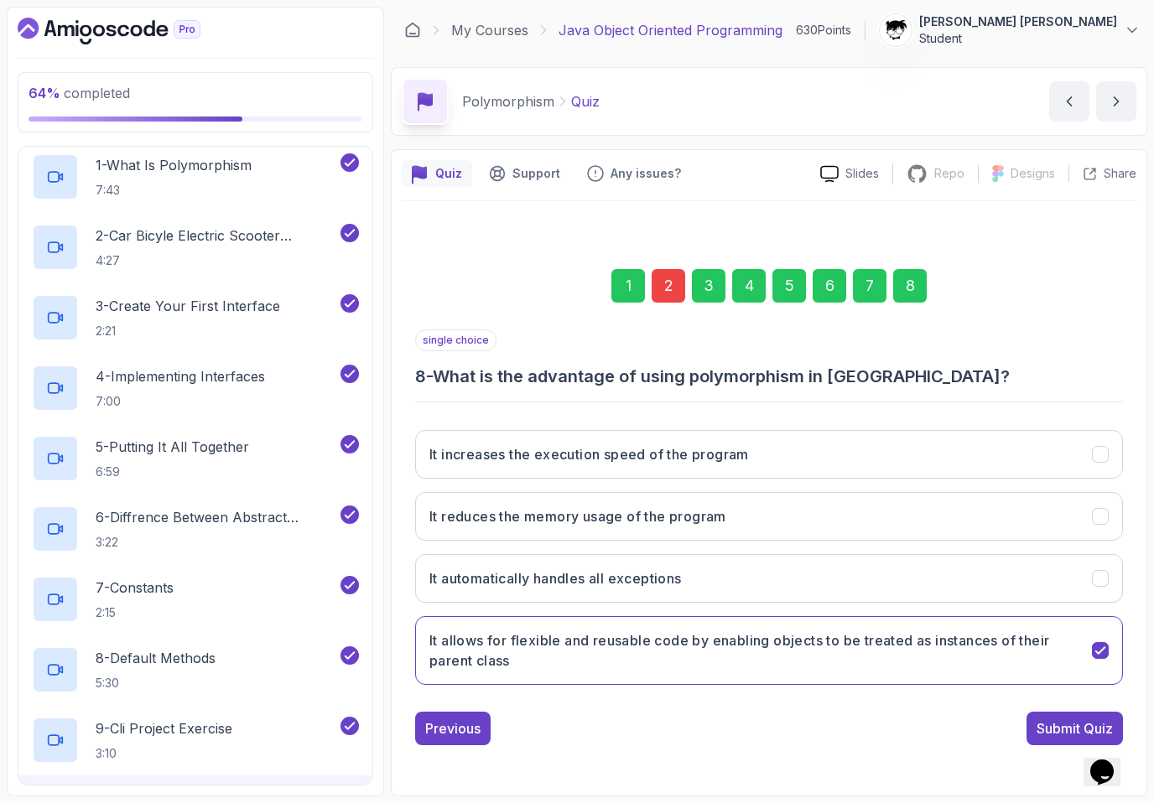
click at [737, 717] on button "Submit Quiz" at bounding box center [1074, 729] width 96 height 34
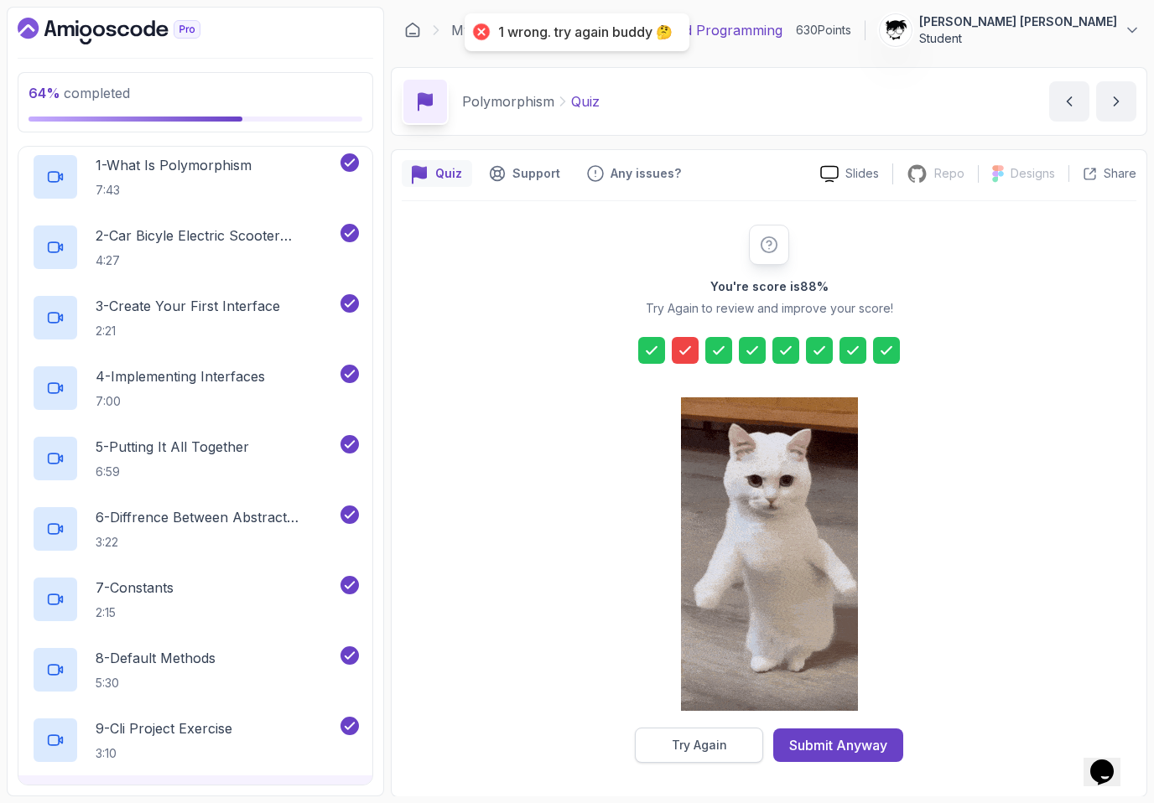
click at [712, 750] on div "Try Again" at bounding box center [699, 745] width 55 height 17
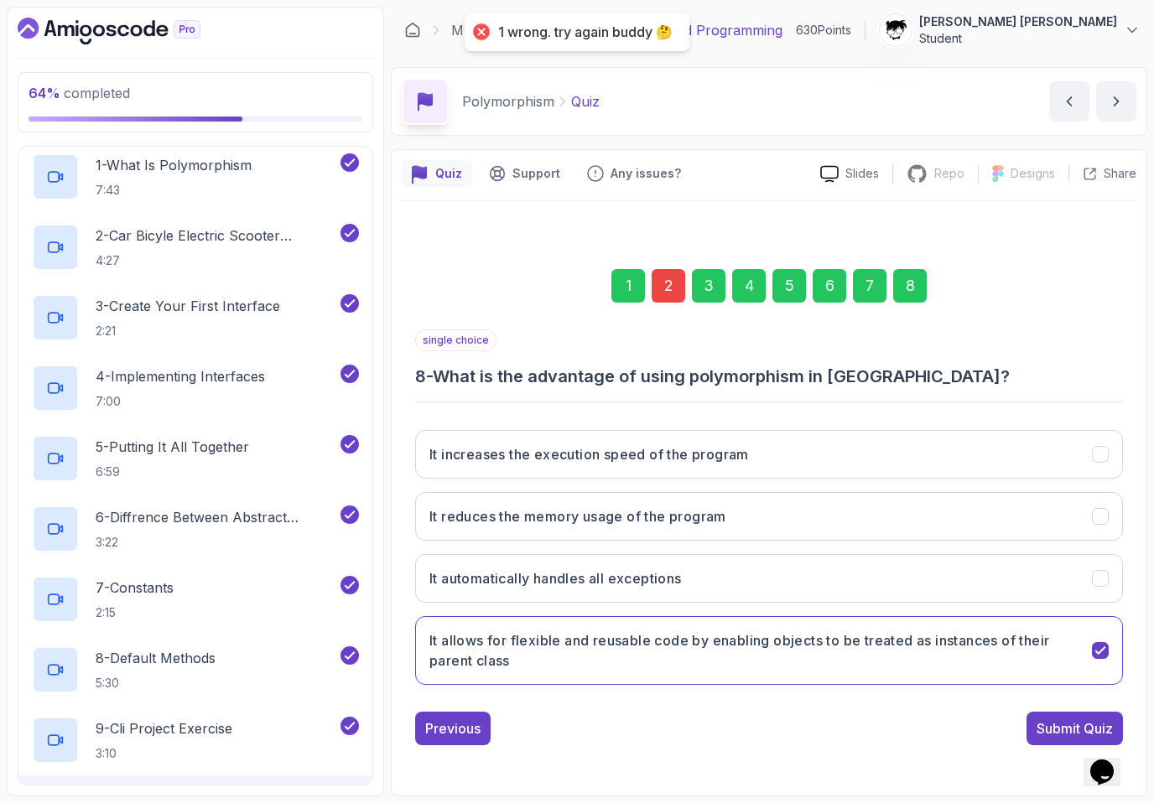
click at [675, 293] on div "2" at bounding box center [669, 286] width 34 height 34
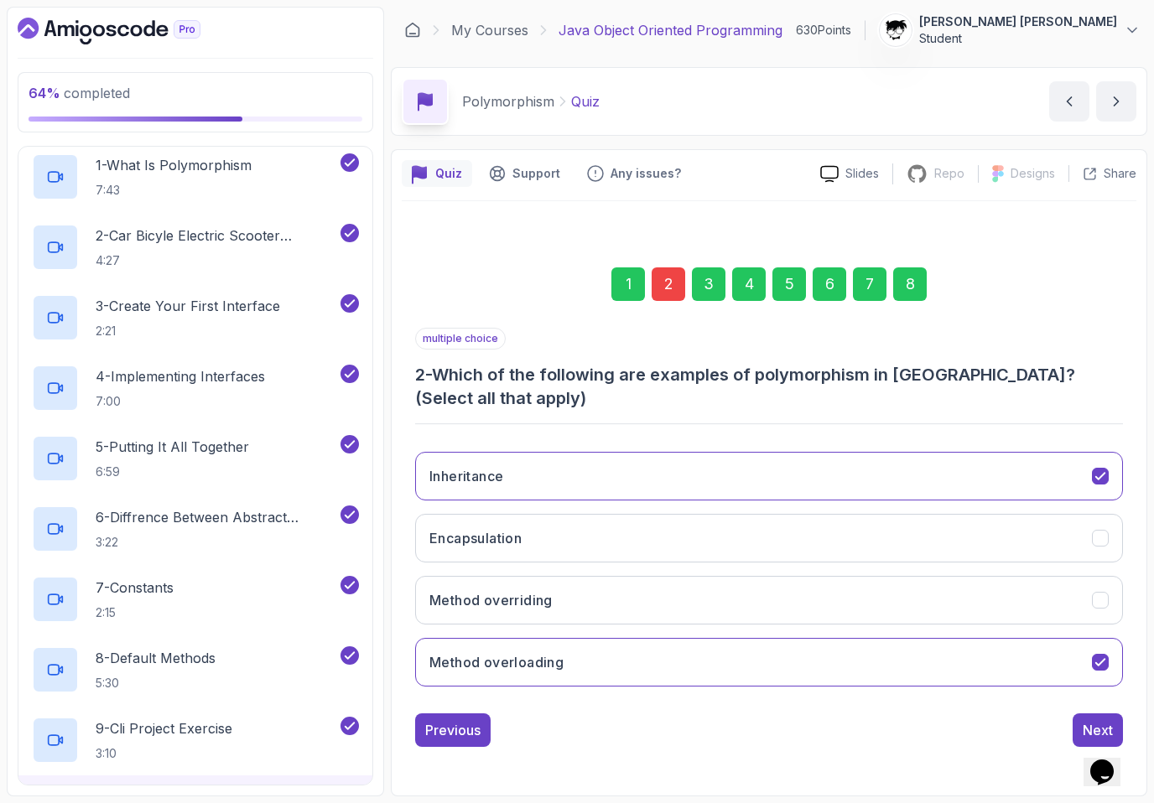
click at [428, 357] on div "multiple choice 2 - Which of the following are examples of polymorphism in [GEO…" at bounding box center [769, 369] width 708 height 82
click at [429, 381] on h3 "2 - Which of the following are examples of polymorphism in [GEOGRAPHIC_DATA]? (…" at bounding box center [769, 386] width 708 height 47
click at [522, 647] on button "Method overloading" at bounding box center [769, 662] width 708 height 49
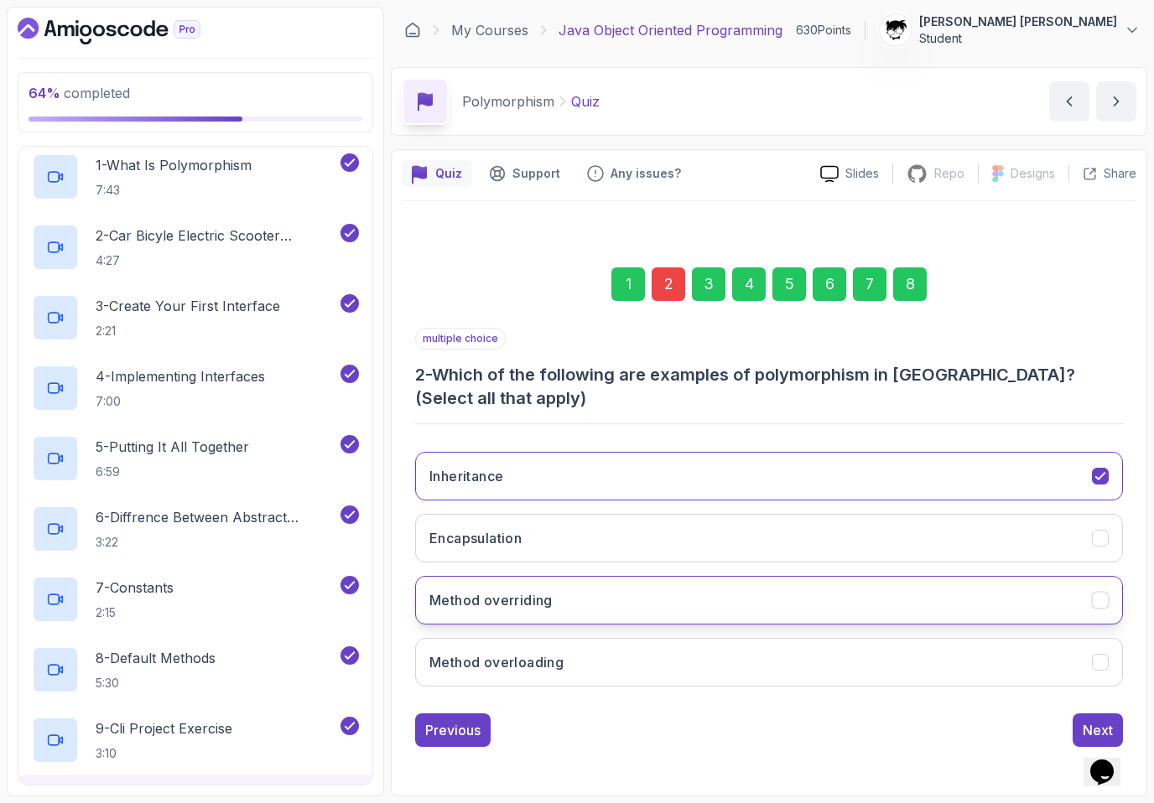
click at [482, 609] on h3 "Method overriding" at bounding box center [490, 600] width 123 height 20
click at [737, 722] on div "Next" at bounding box center [1098, 730] width 30 height 20
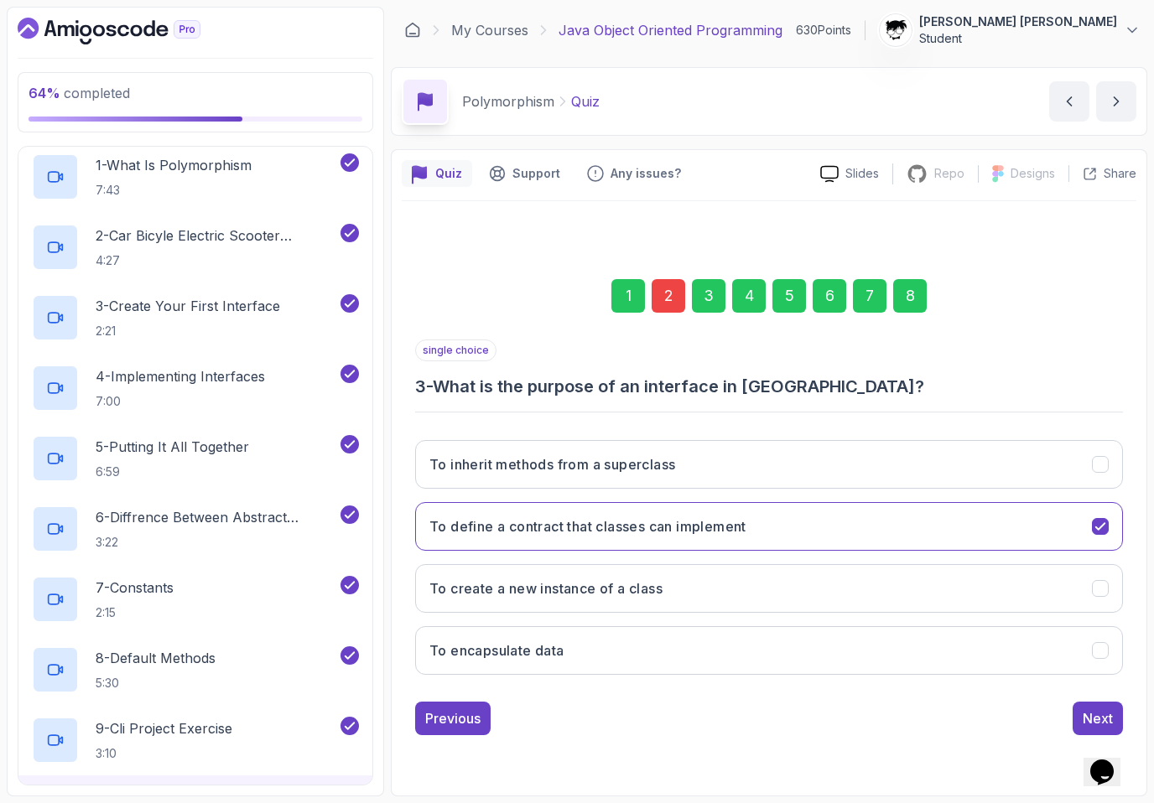
click at [737, 722] on div "Next" at bounding box center [1098, 719] width 30 height 20
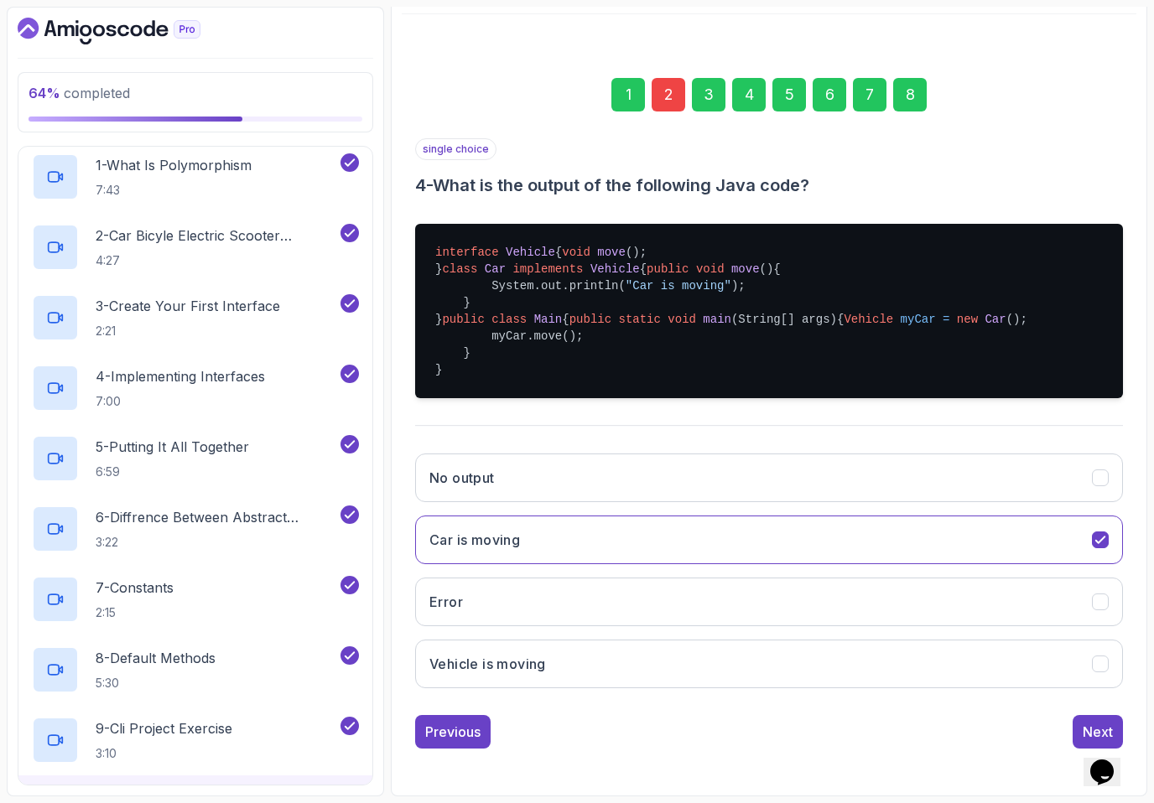
scroll to position [288, 0]
click at [737, 724] on div "Next" at bounding box center [1098, 732] width 30 height 20
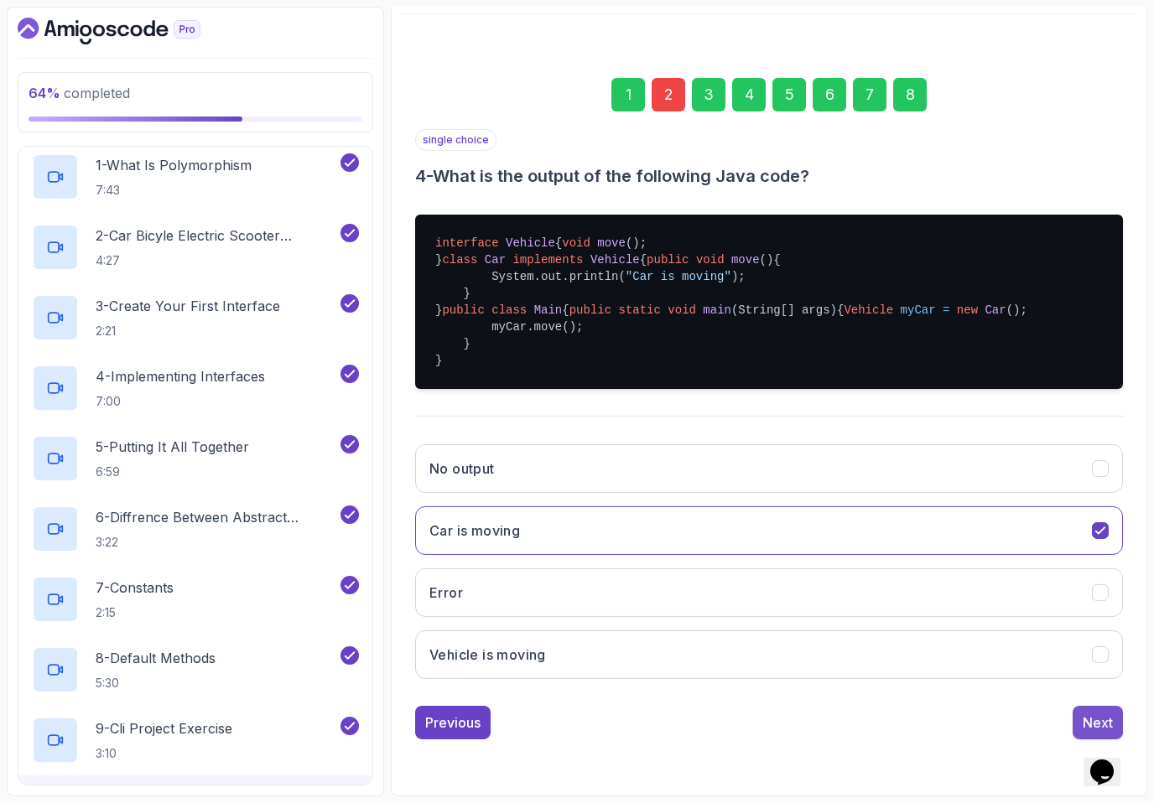
scroll to position [0, 0]
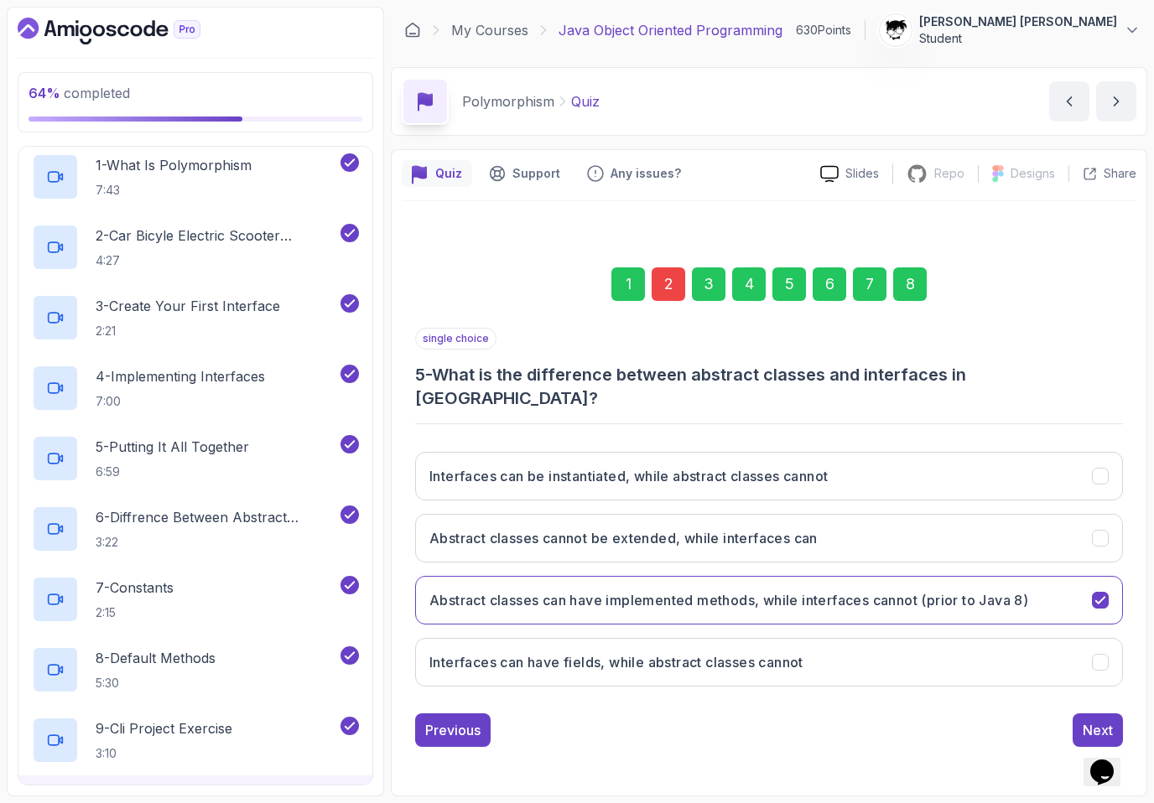
click at [737, 724] on div "Next" at bounding box center [1098, 730] width 30 height 20
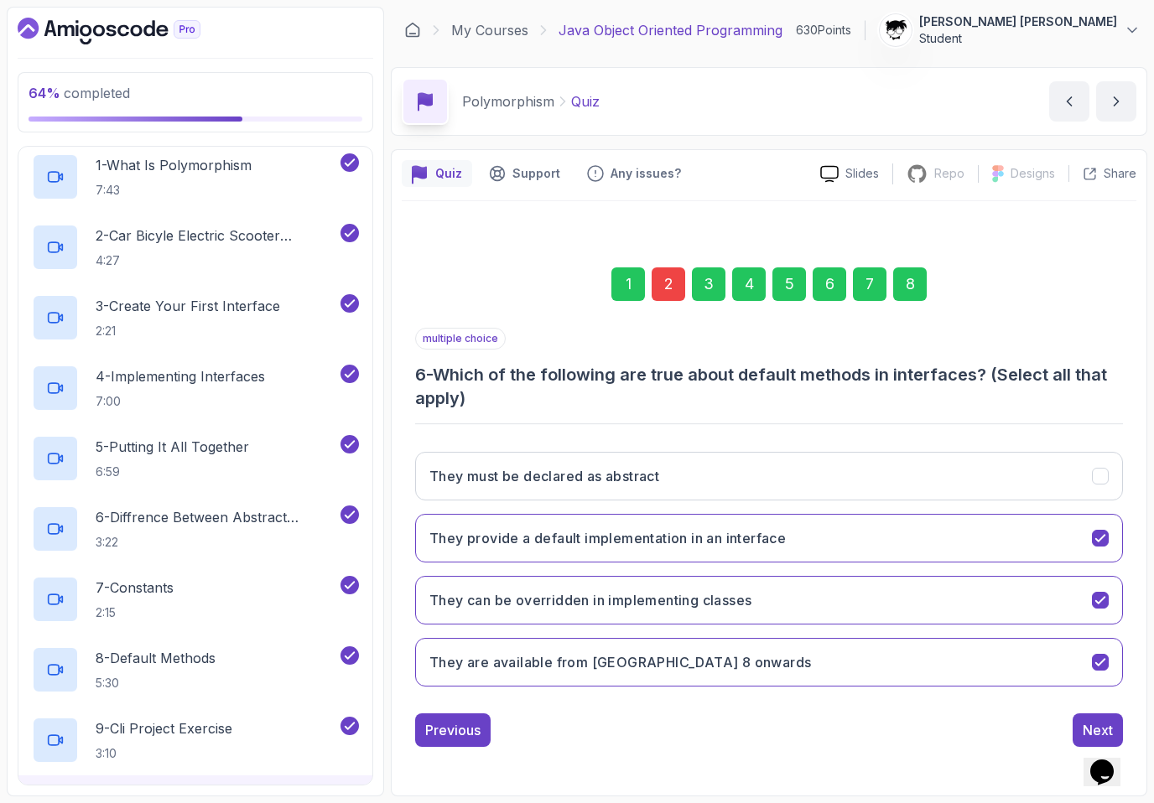
click at [737, 724] on div "Next" at bounding box center [1098, 730] width 30 height 20
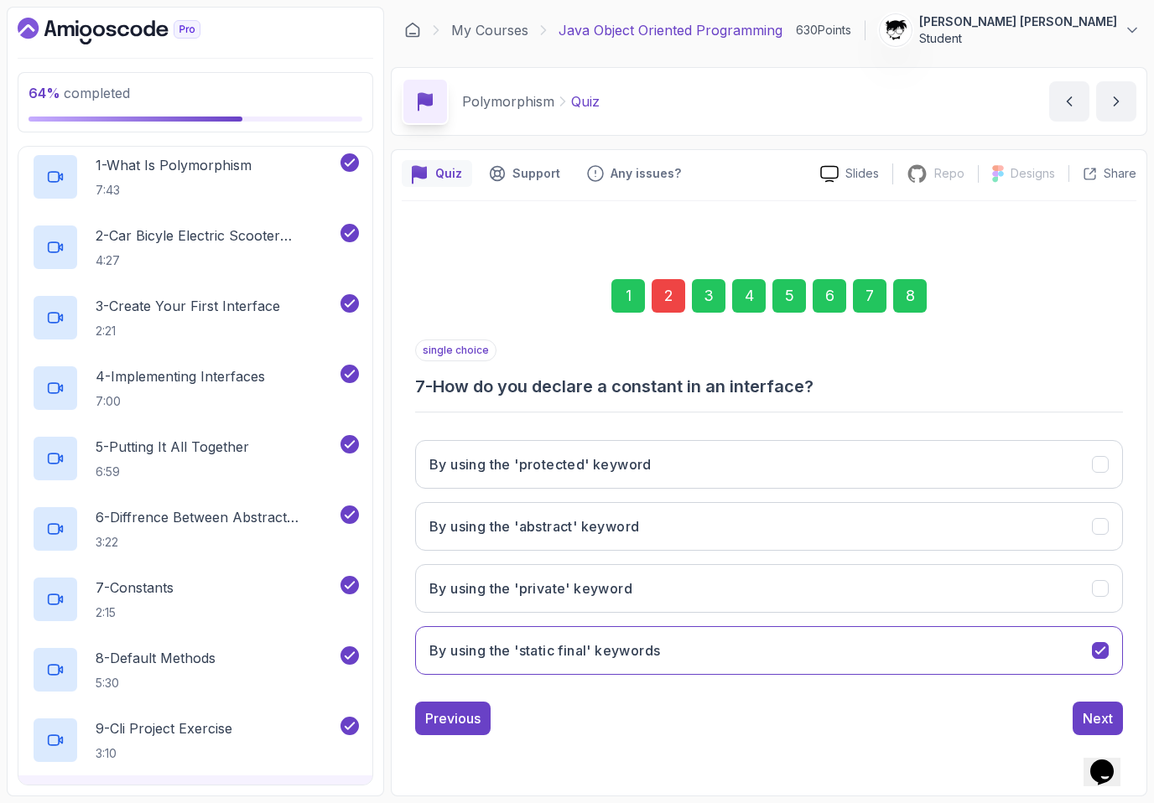
click at [737, 724] on div "Next" at bounding box center [1098, 719] width 30 height 20
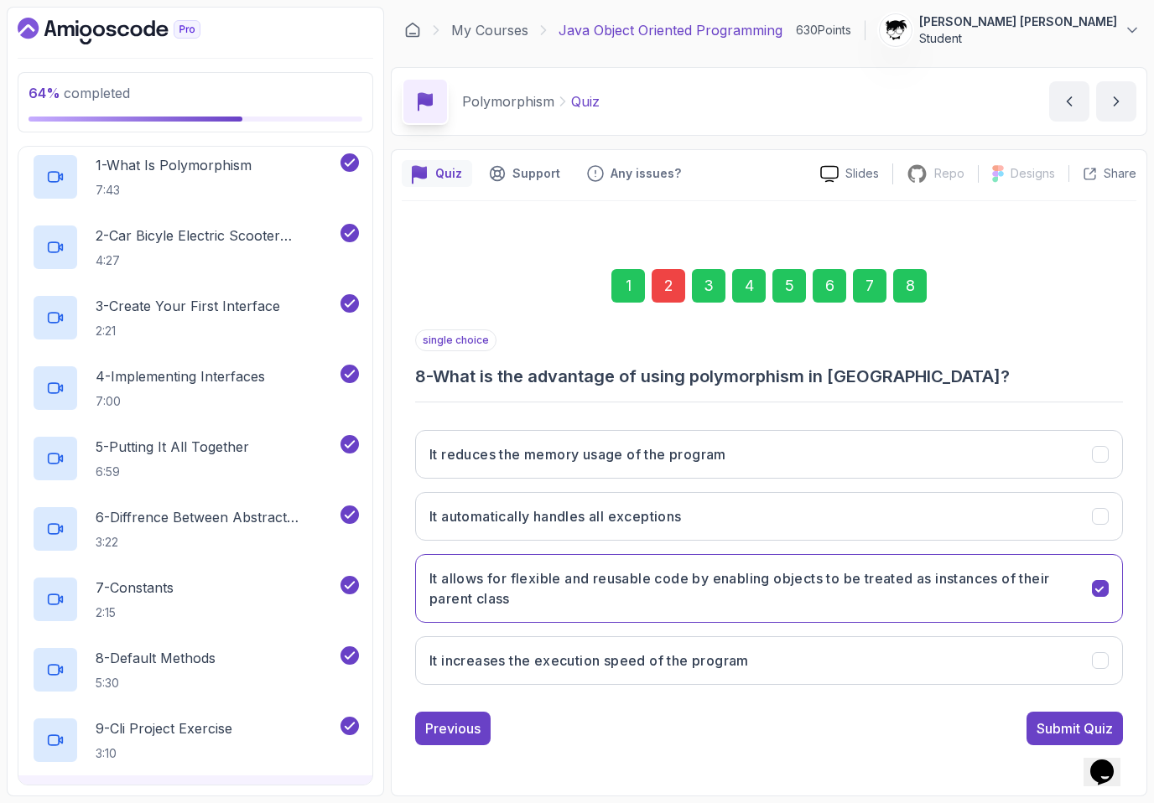
click at [737, 724] on div "Submit Quiz" at bounding box center [1074, 729] width 76 height 20
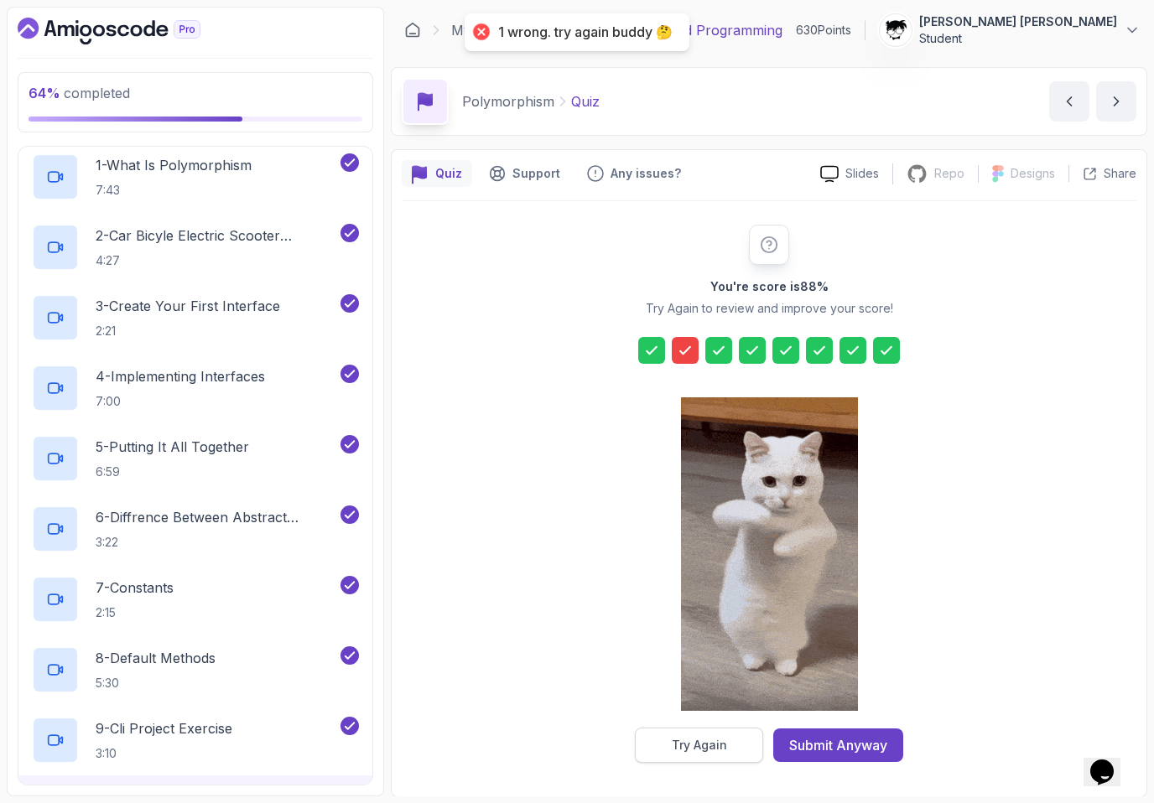
click at [697, 755] on button "Try Again" at bounding box center [699, 745] width 128 height 35
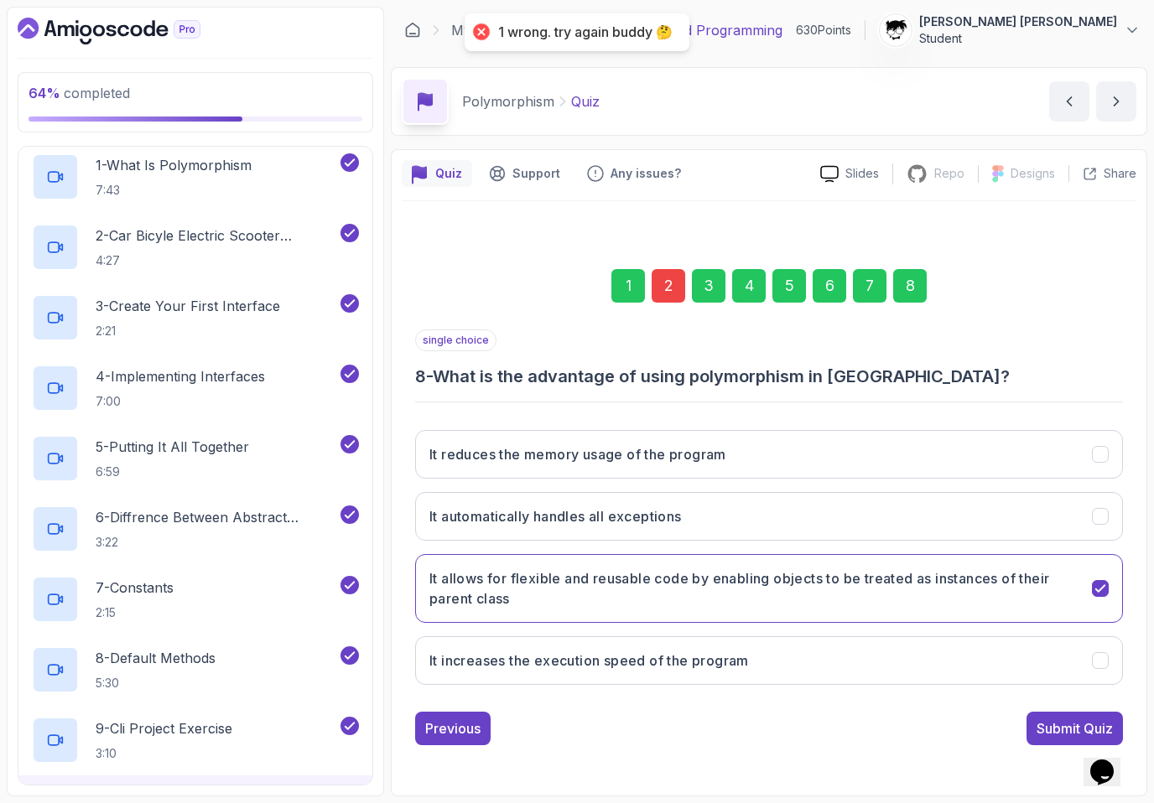
click at [665, 288] on div "2" at bounding box center [669, 286] width 34 height 34
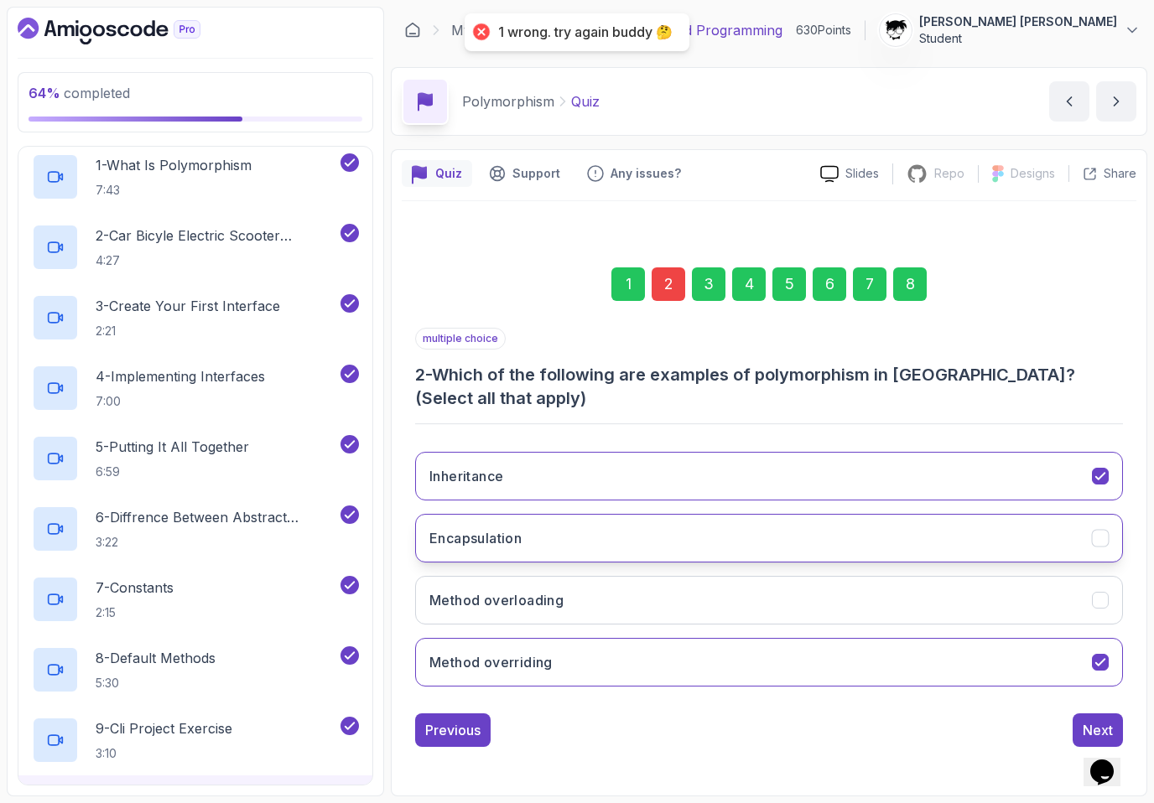
click at [609, 517] on button "Encapsulation" at bounding box center [769, 538] width 708 height 49
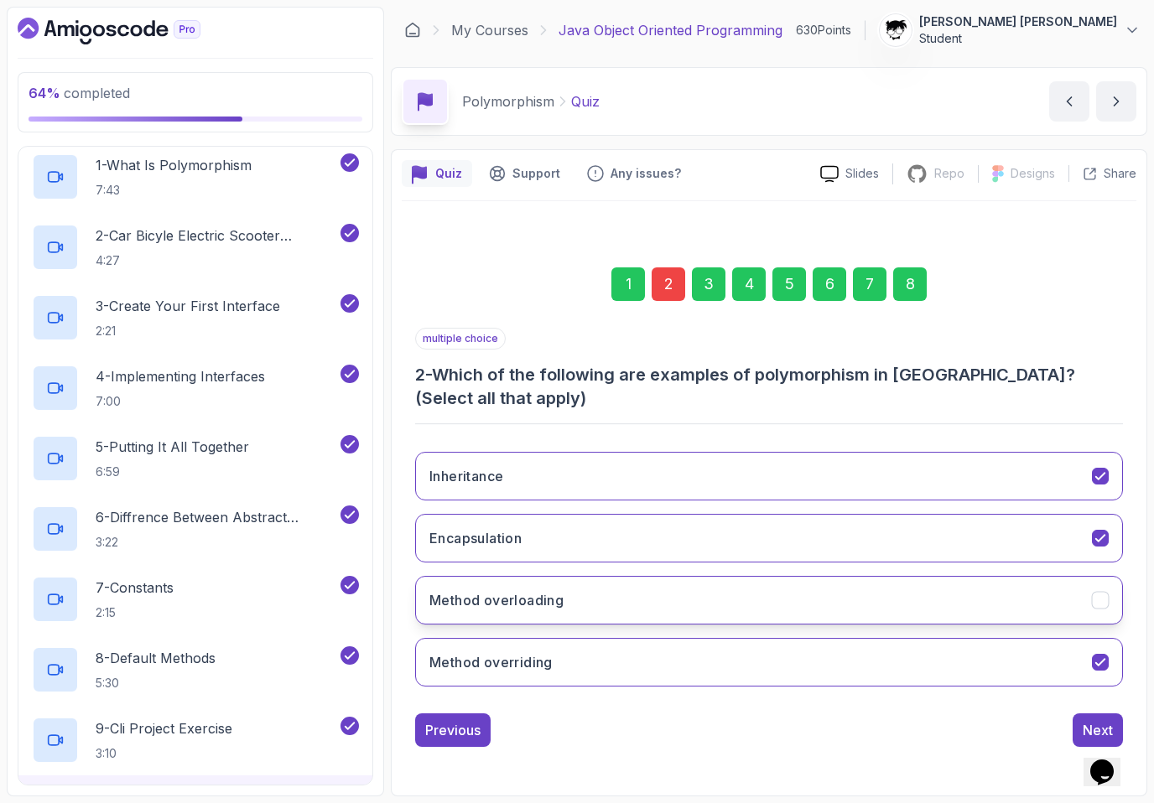
click at [608, 586] on button "Method overloading" at bounding box center [769, 600] width 708 height 49
click at [737, 278] on div "8" at bounding box center [910, 284] width 34 height 34
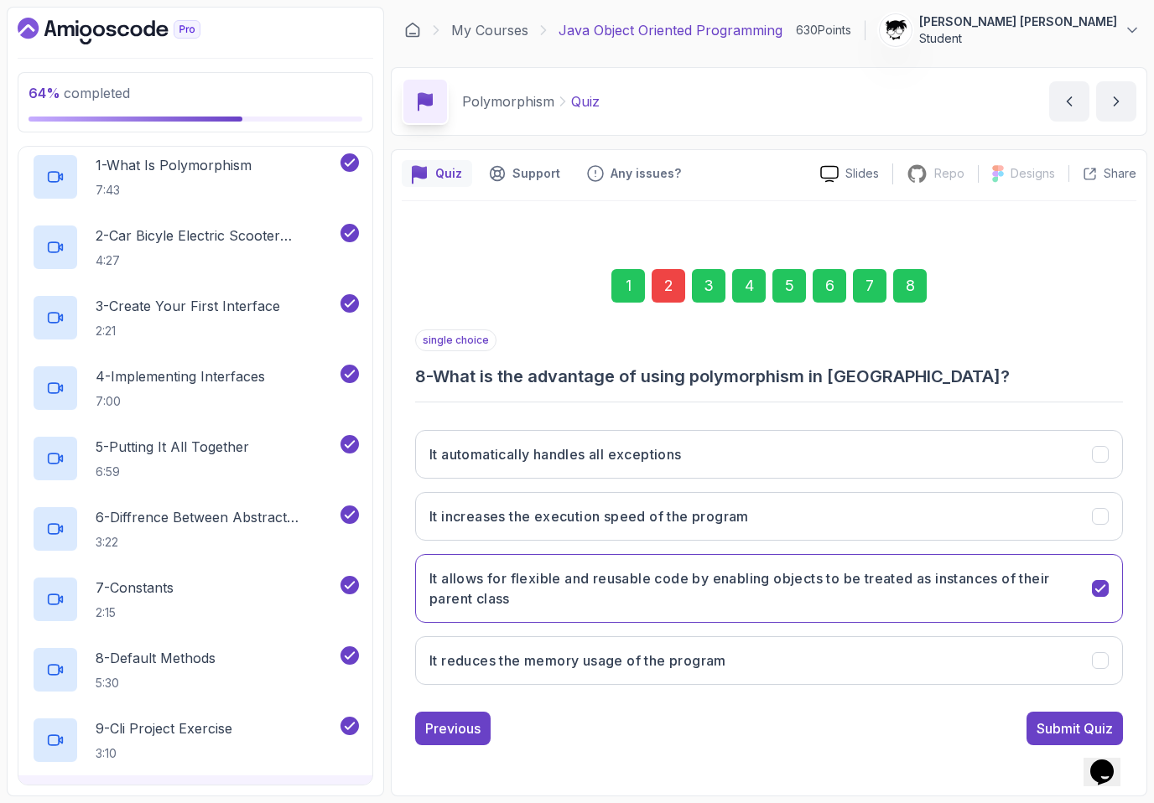
click at [657, 275] on div "2" at bounding box center [669, 286] width 34 height 34
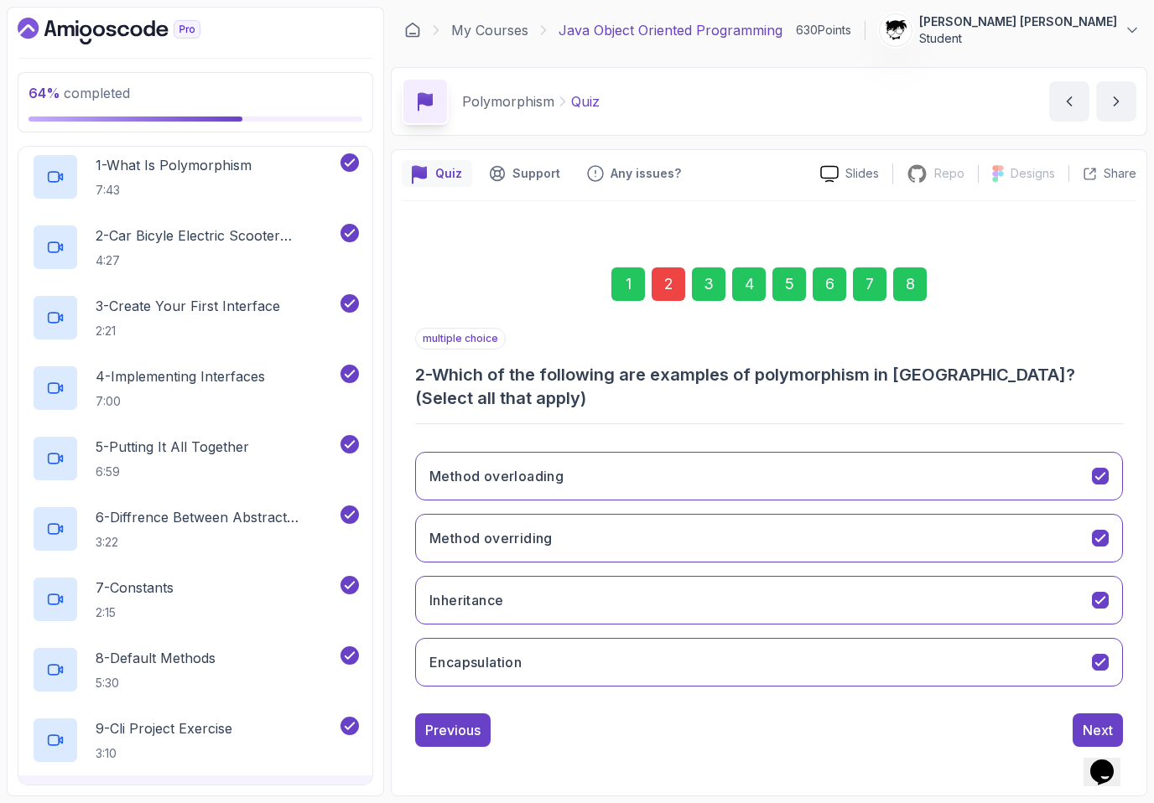
click at [737, 299] on div "8" at bounding box center [910, 284] width 34 height 34
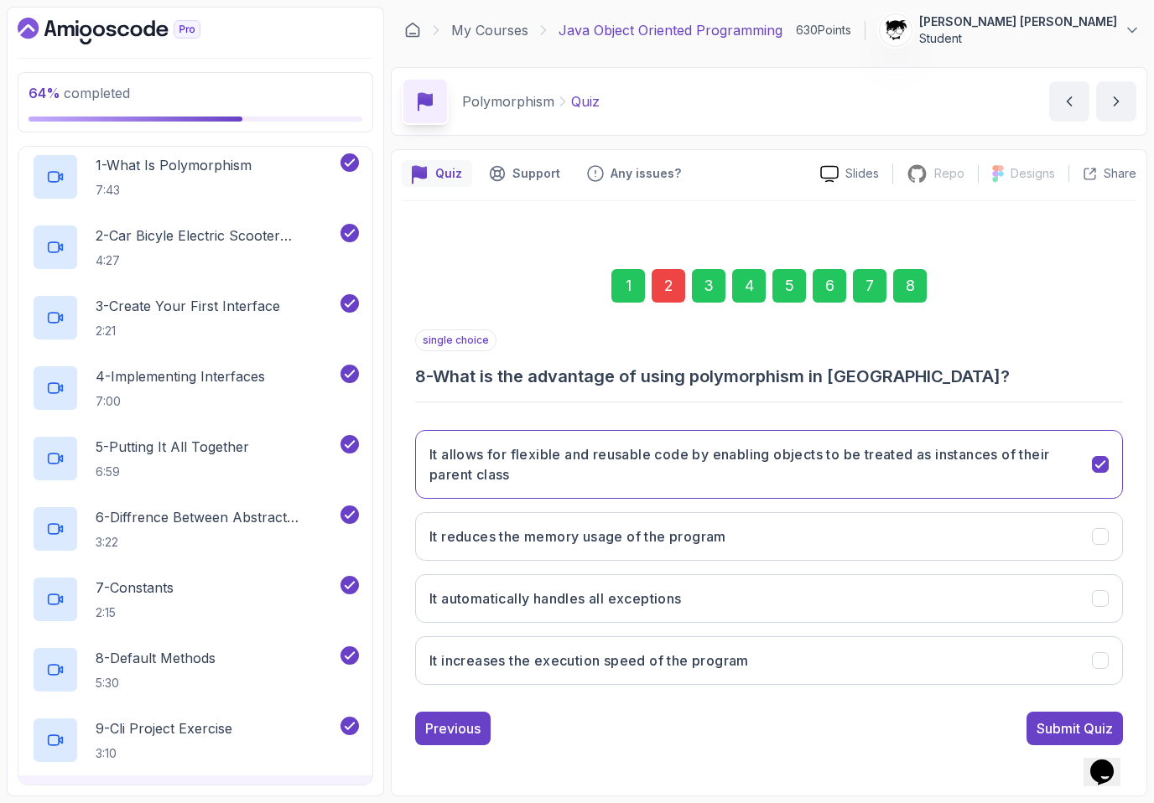
click at [737, 709] on div "single choice 8 - What is the advantage of using polymorphism in [GEOGRAPHIC_DA…" at bounding box center [769, 538] width 708 height 416
click at [737, 719] on div "Submit Quiz" at bounding box center [1074, 729] width 76 height 20
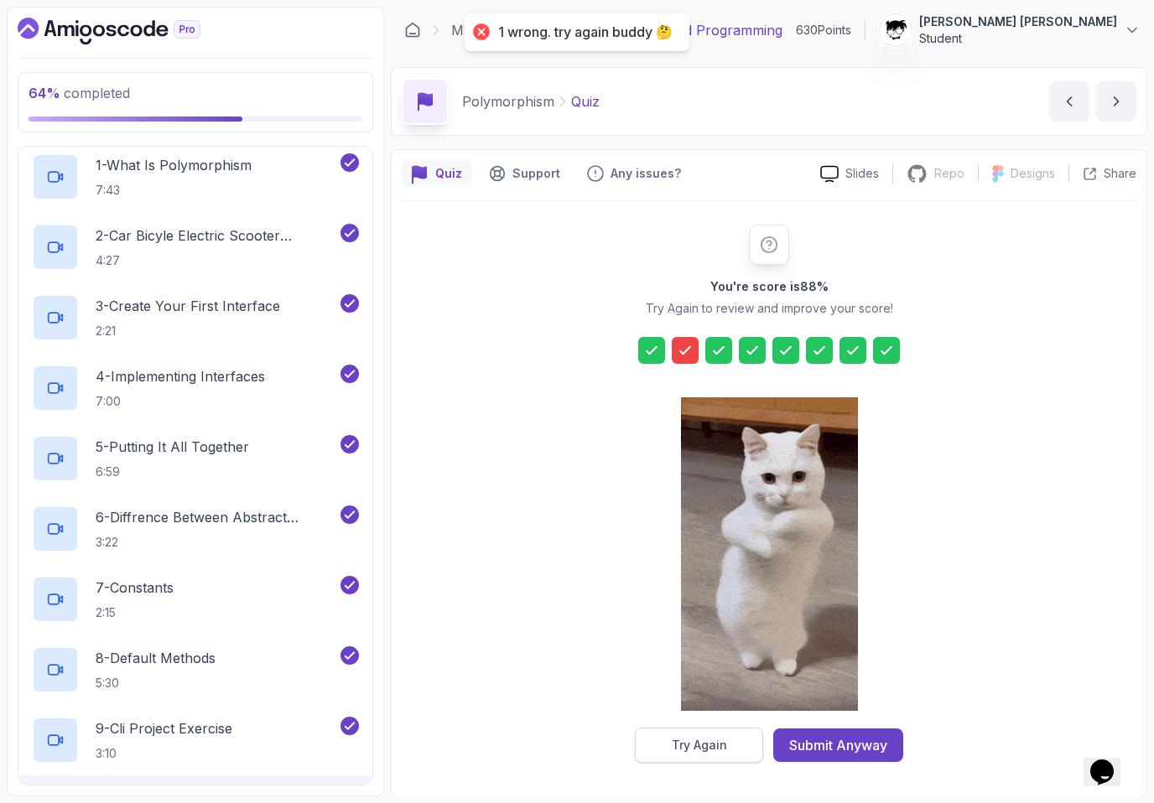
click at [694, 747] on div "Try Again" at bounding box center [699, 745] width 55 height 17
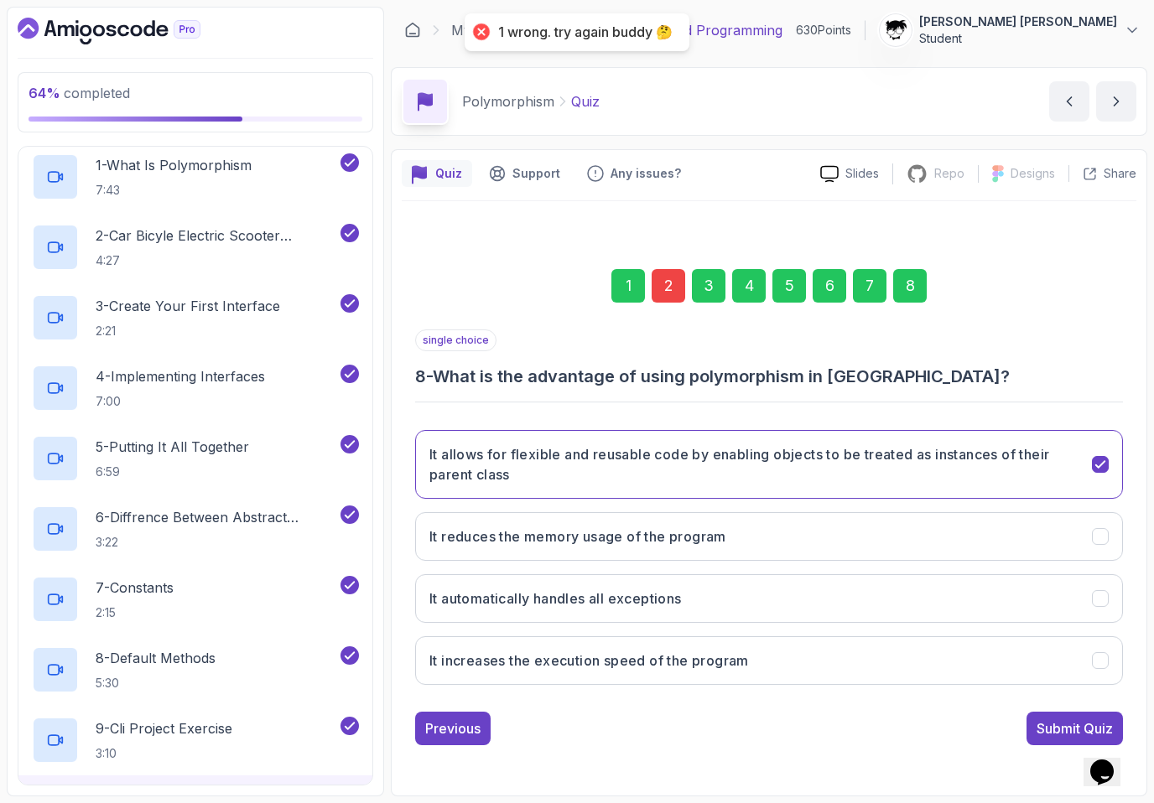
click at [664, 283] on div "2" at bounding box center [669, 286] width 34 height 34
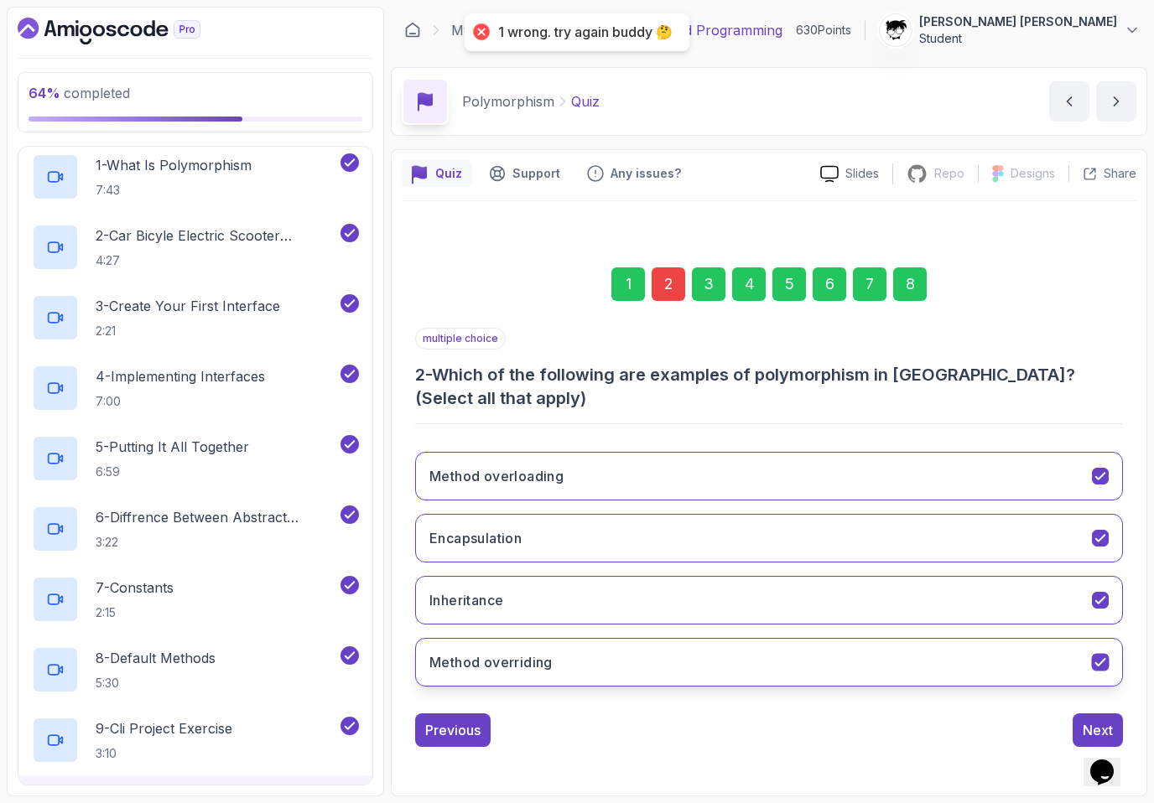
click at [506, 646] on button "Method overriding" at bounding box center [769, 662] width 708 height 49
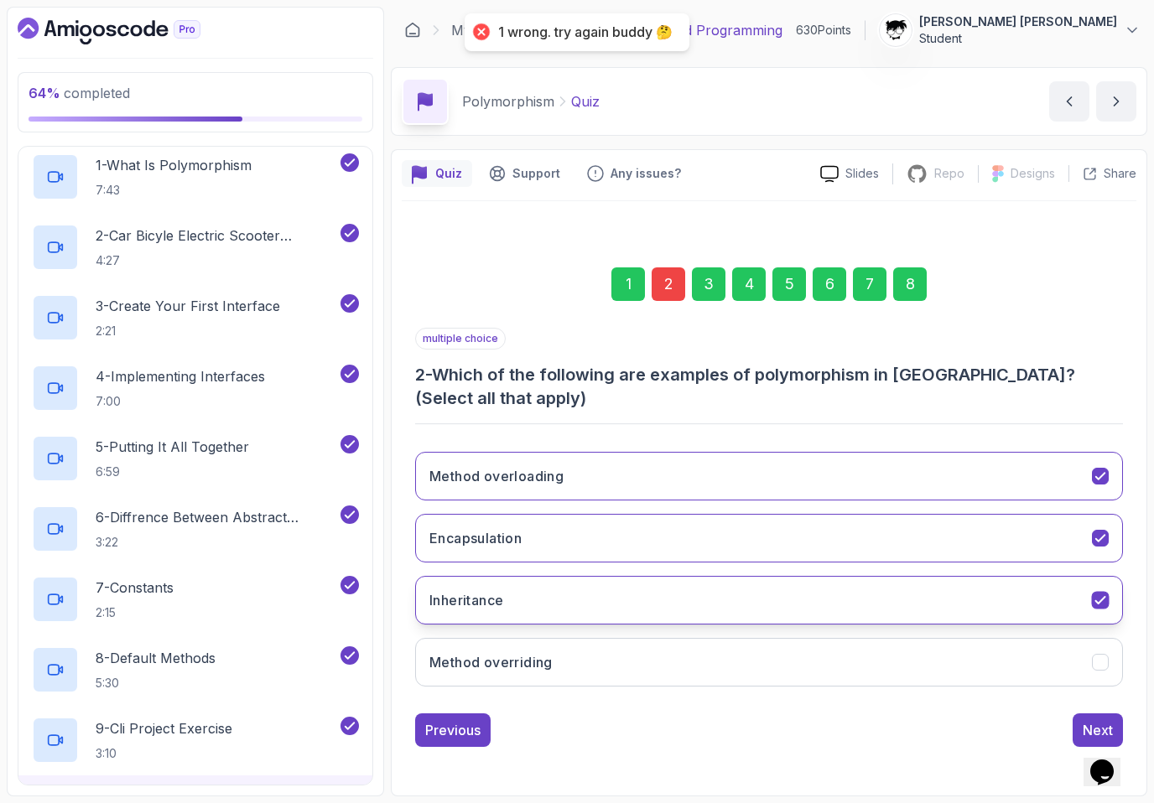
click at [504, 580] on button "Inheritance" at bounding box center [769, 600] width 708 height 49
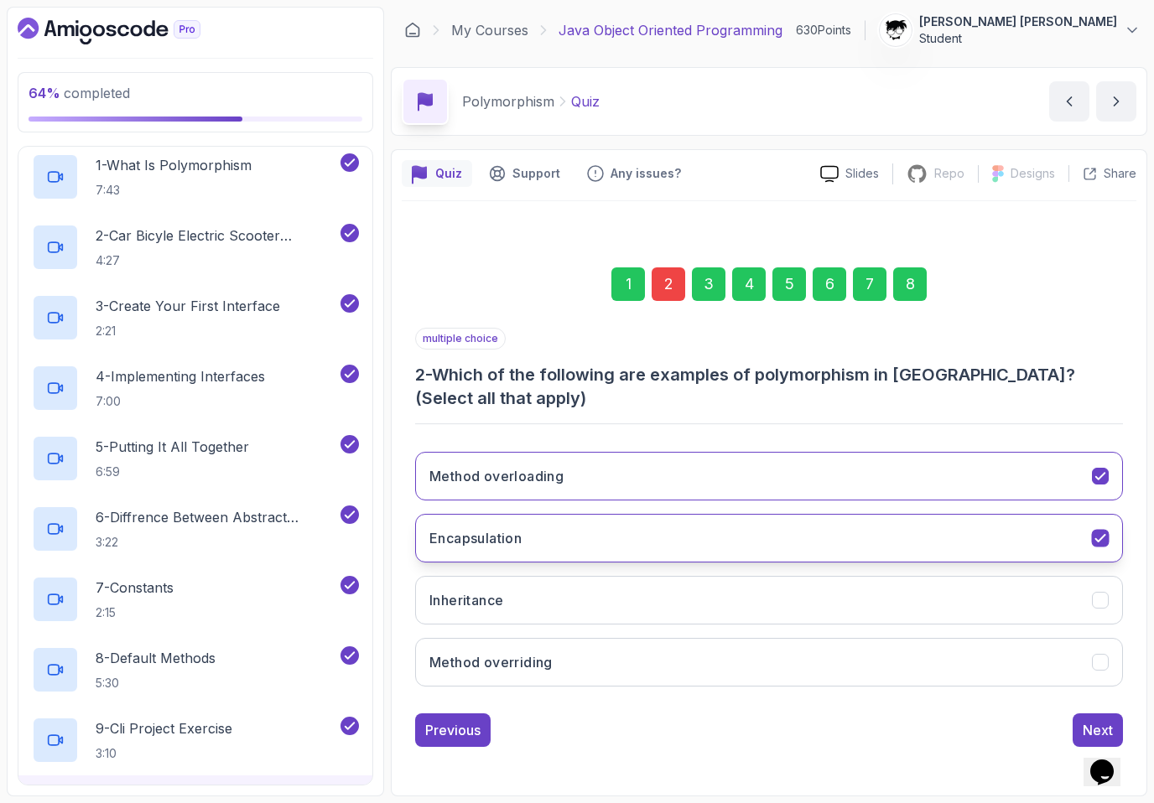
click at [494, 529] on h3 "Encapsulation" at bounding box center [475, 538] width 92 height 20
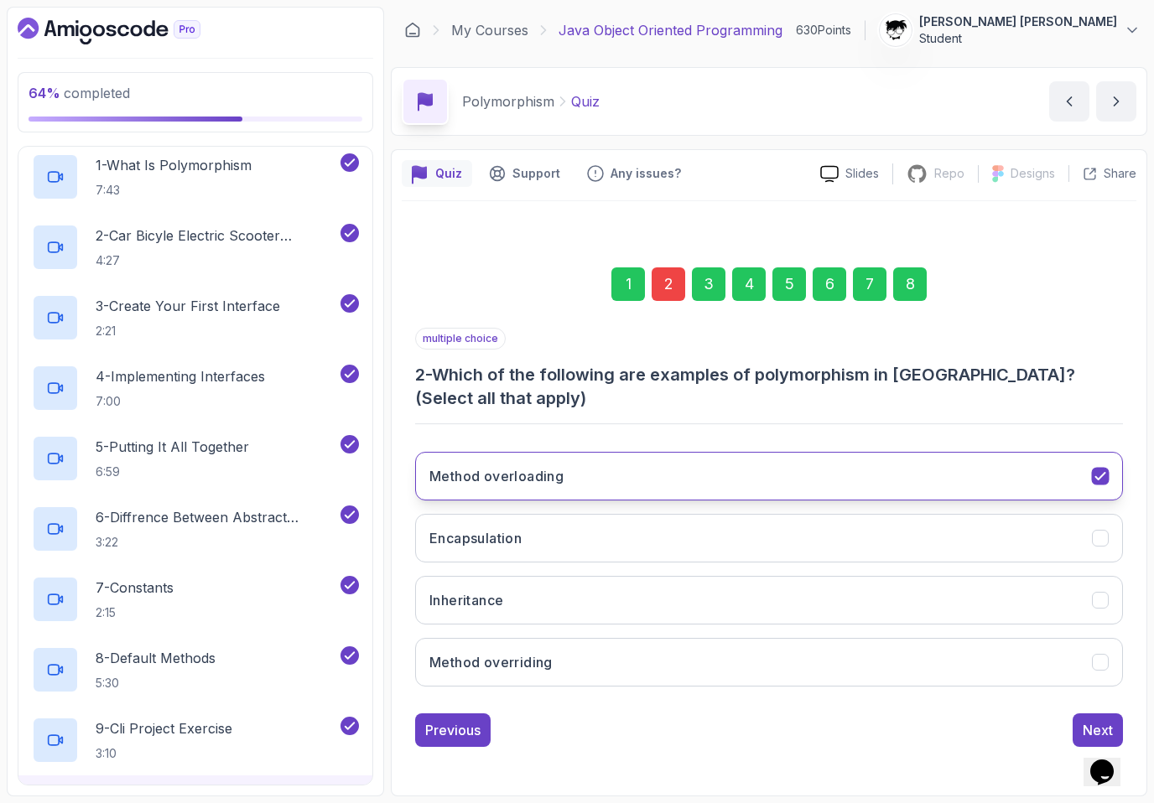
click at [492, 486] on button "Method overloading" at bounding box center [769, 476] width 708 height 49
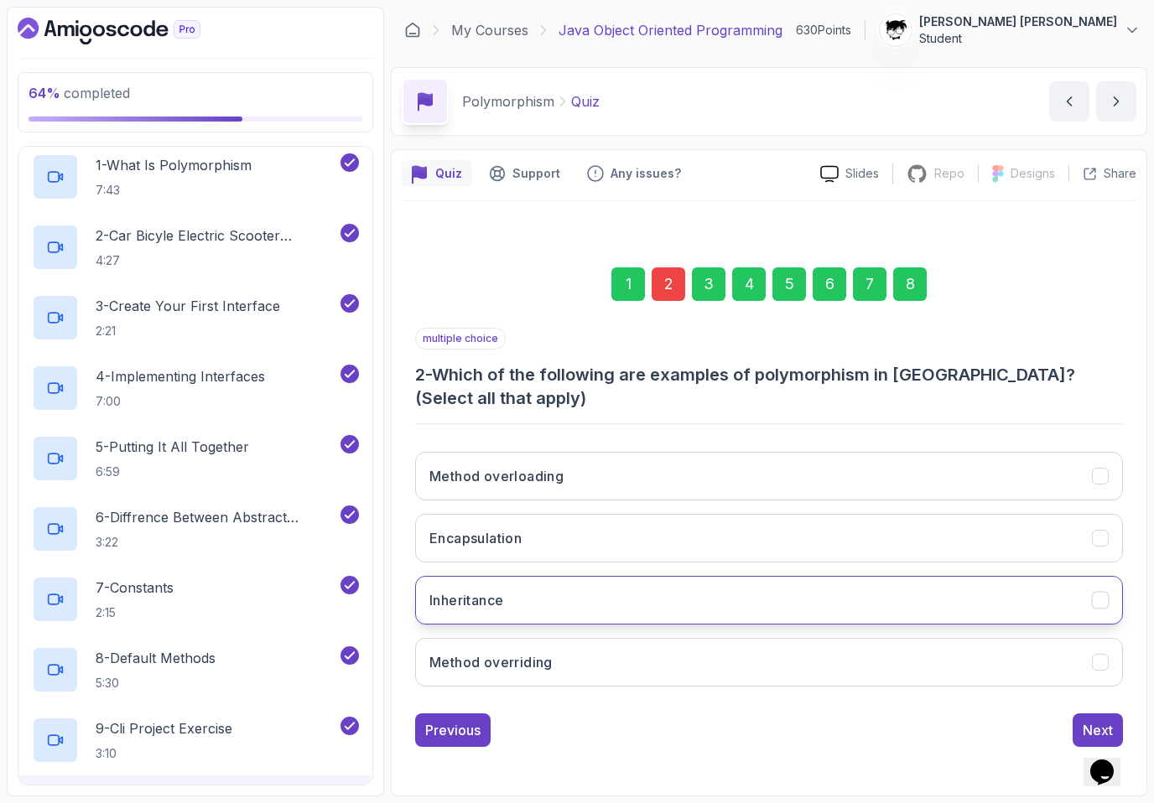
click at [502, 590] on h3 "Inheritance" at bounding box center [466, 600] width 74 height 20
click at [737, 289] on div "8" at bounding box center [910, 284] width 34 height 34
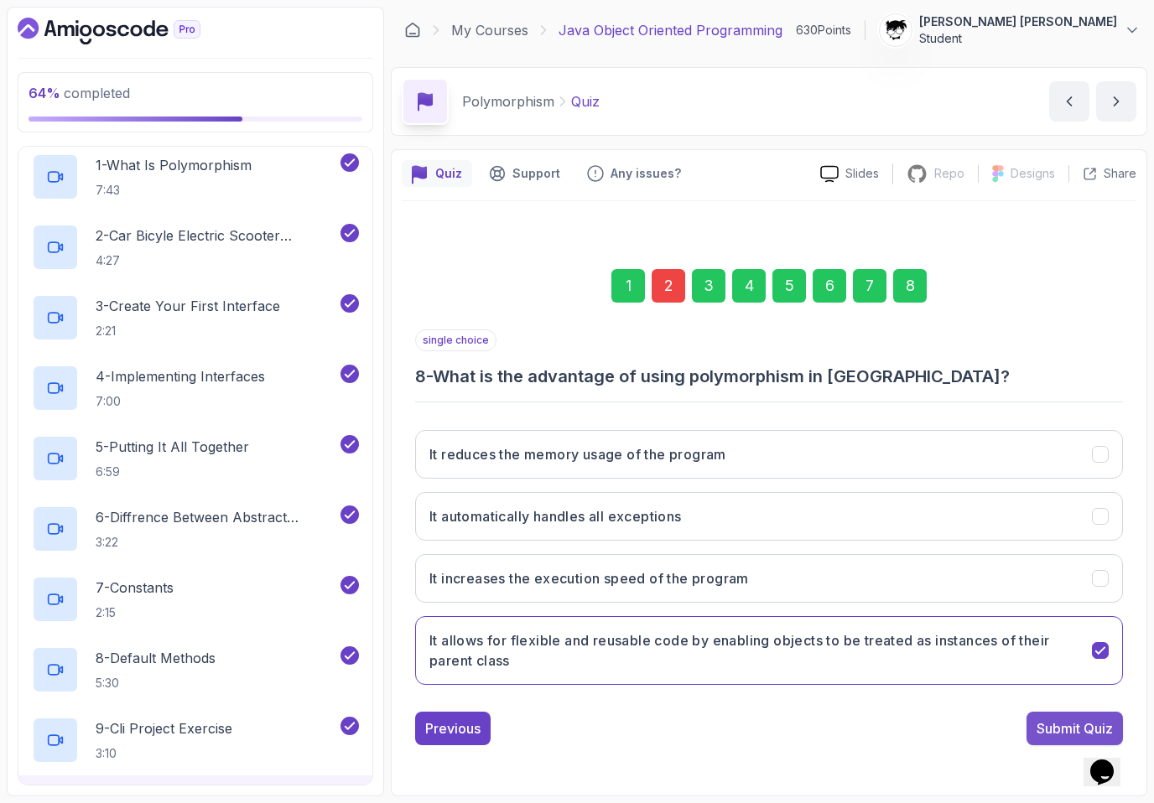
click at [737, 728] on div "Submit Quiz" at bounding box center [1074, 729] width 76 height 20
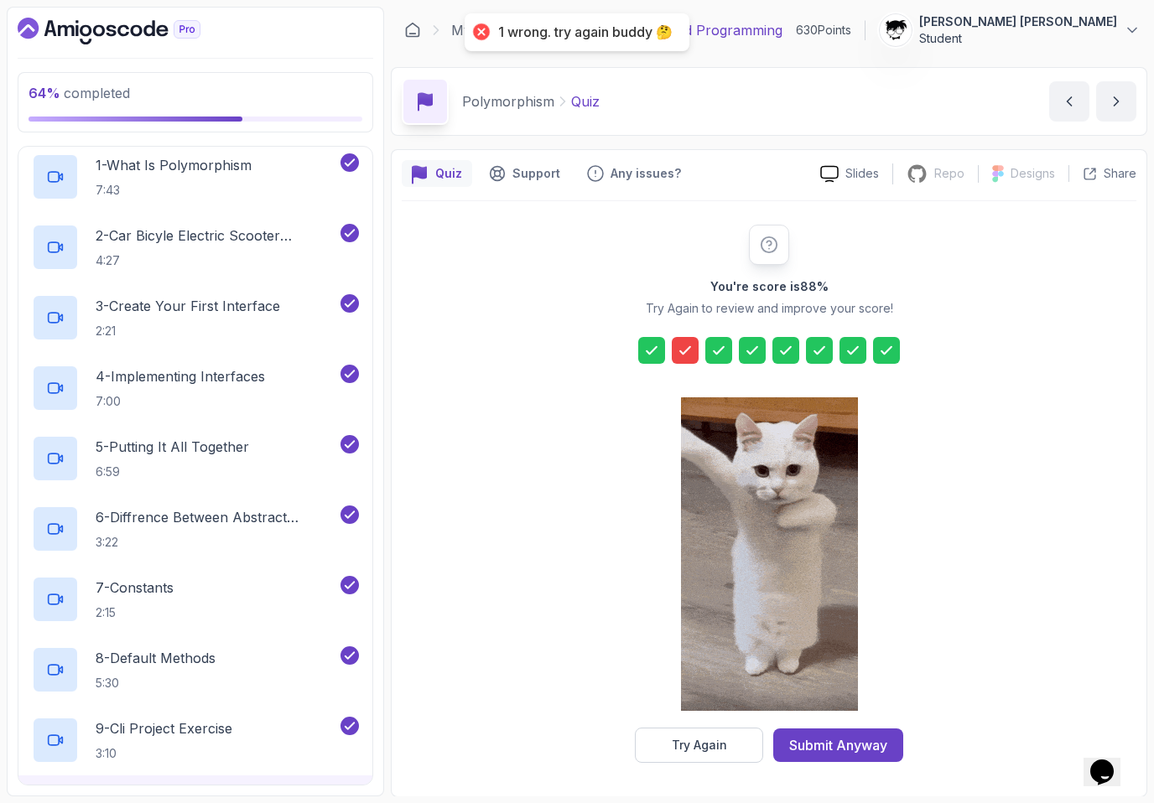
click at [682, 345] on icon at bounding box center [685, 350] width 17 height 17
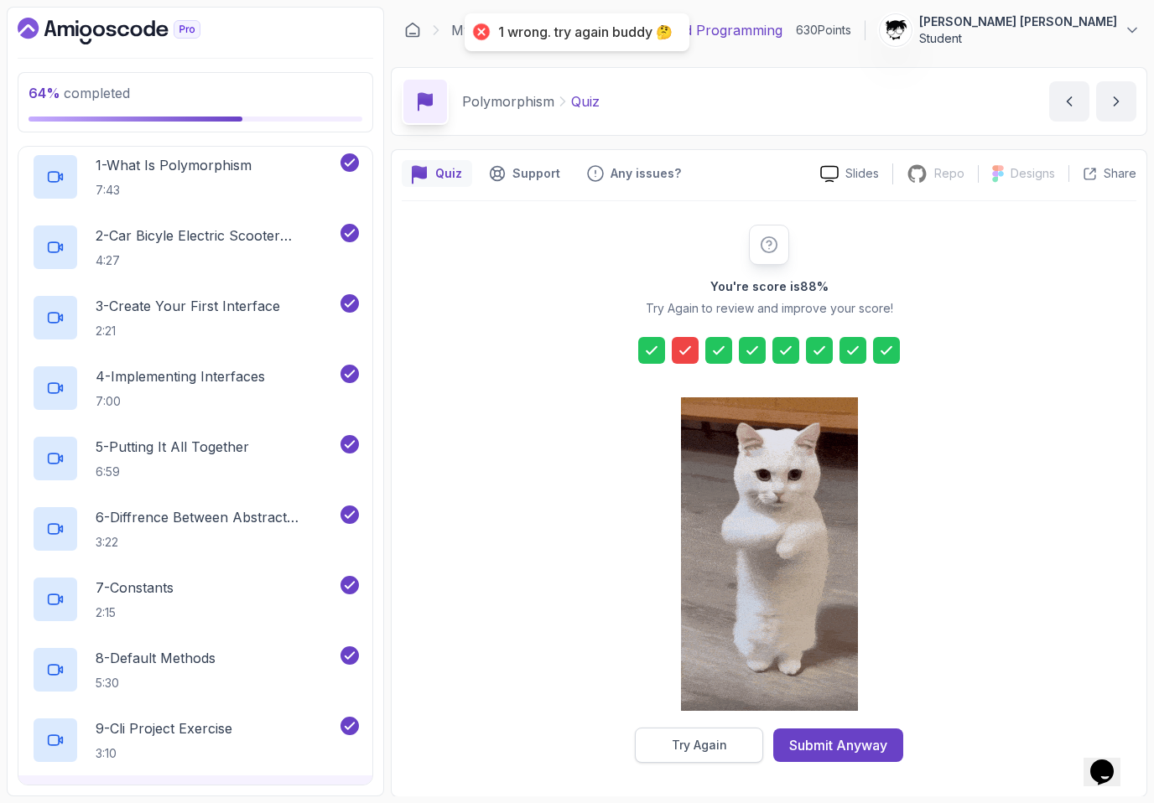
click at [688, 747] on div "Try Again" at bounding box center [699, 745] width 55 height 17
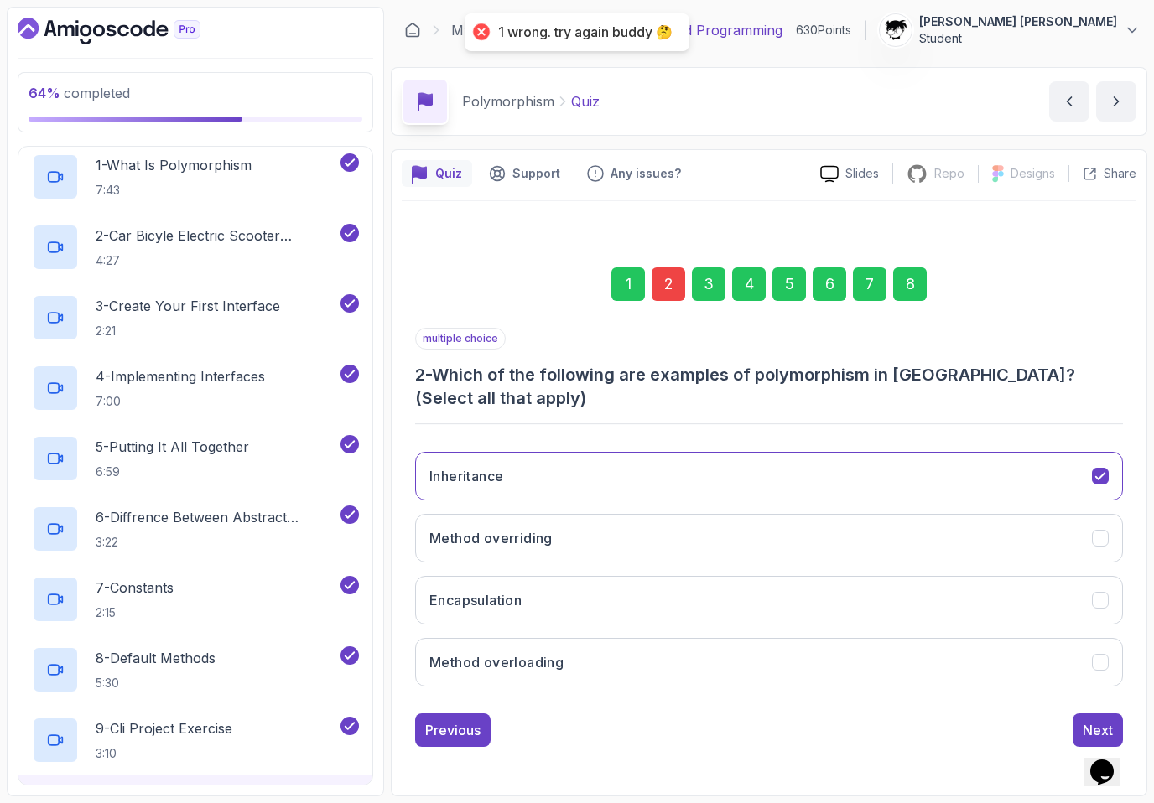
click at [669, 275] on div "2" at bounding box center [669, 284] width 34 height 34
click at [403, 356] on div "1 2 3 4 5 6 7 8 multiple choice 2 - Which of the following are examples of poly…" at bounding box center [769, 493] width 735 height 533
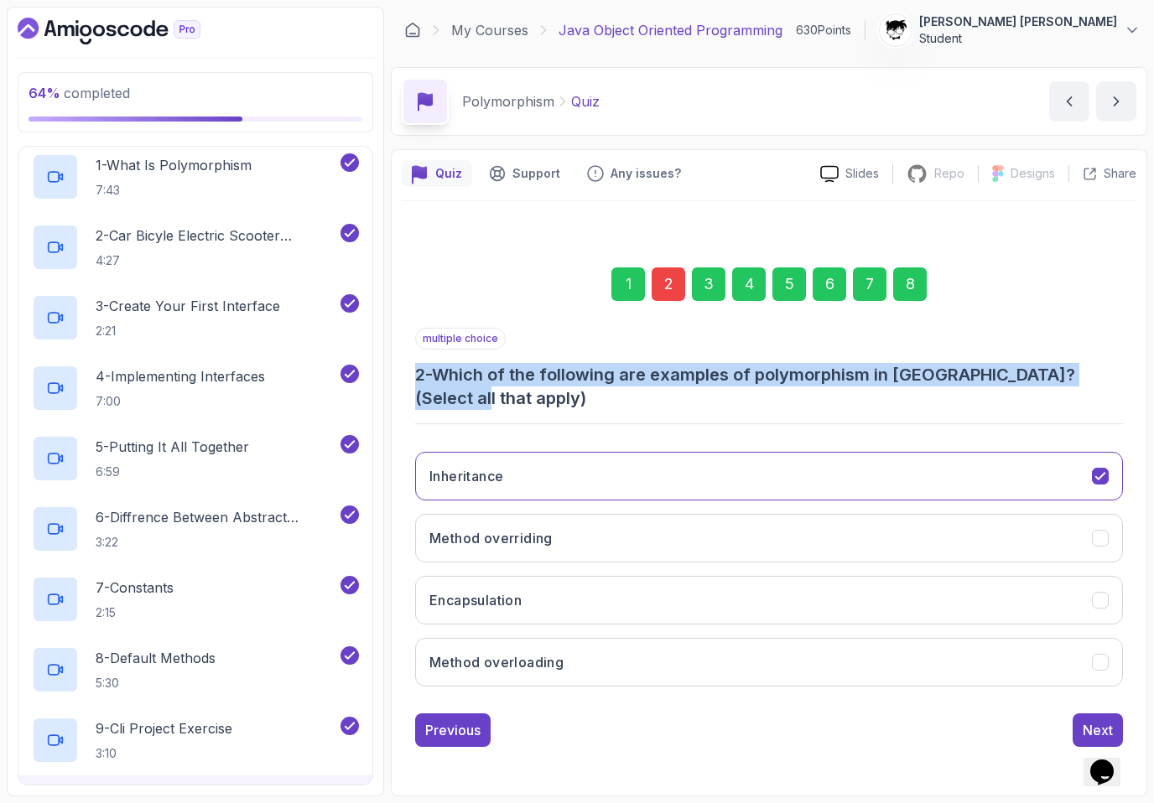
drag, startPoint x: 403, startPoint y: 356, endPoint x: 561, endPoint y: 399, distance: 163.6
click at [561, 399] on div "1 2 3 4 5 6 7 8 multiple choice 2 - Which of the following are examples of poly…" at bounding box center [769, 493] width 735 height 533
click at [561, 399] on h3 "2 - Which of the following are examples of polymorphism in [GEOGRAPHIC_DATA]? (…" at bounding box center [769, 386] width 708 height 47
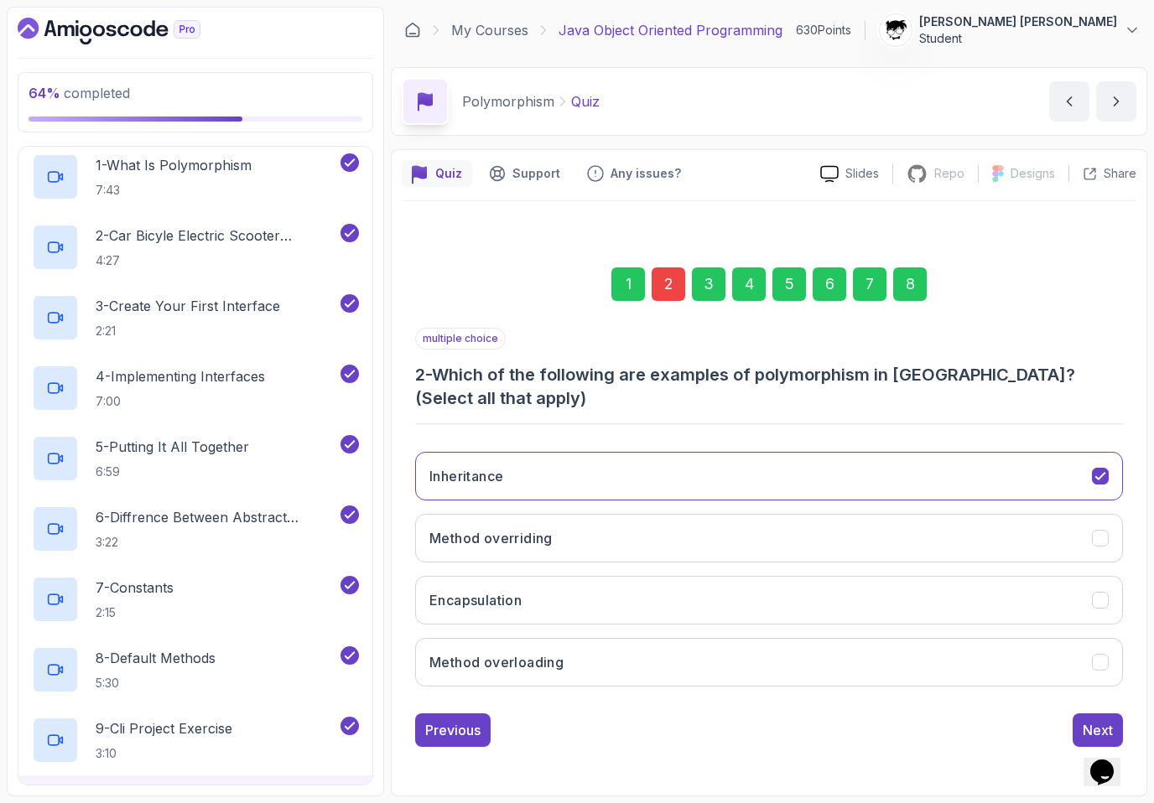
drag, startPoint x: 501, startPoint y: 174, endPoint x: 475, endPoint y: 220, distance: 52.9
click at [475, 218] on div "Quiz Support Any issues? Slides Repo Repository not available Designs Design no…" at bounding box center [769, 472] width 756 height 647
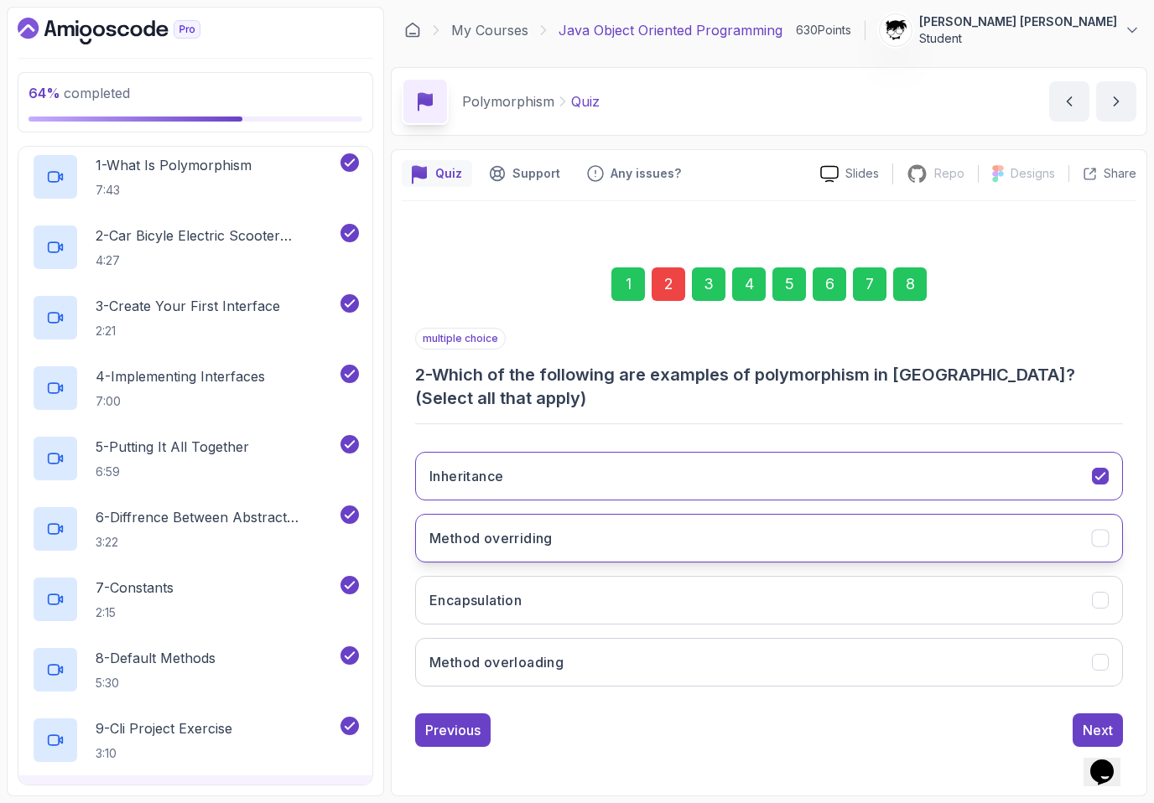
click at [474, 545] on h3 "Method overriding" at bounding box center [490, 538] width 123 height 20
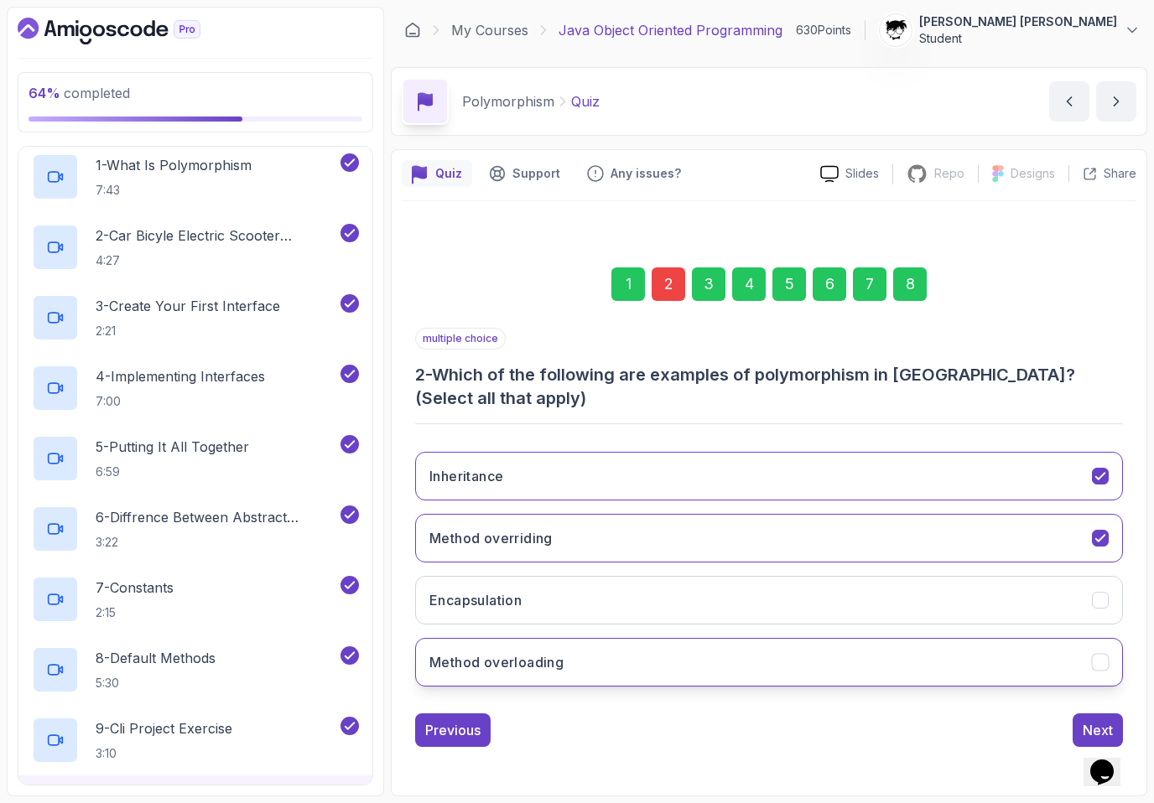
click at [498, 647] on button "Method overloading" at bounding box center [769, 662] width 708 height 49
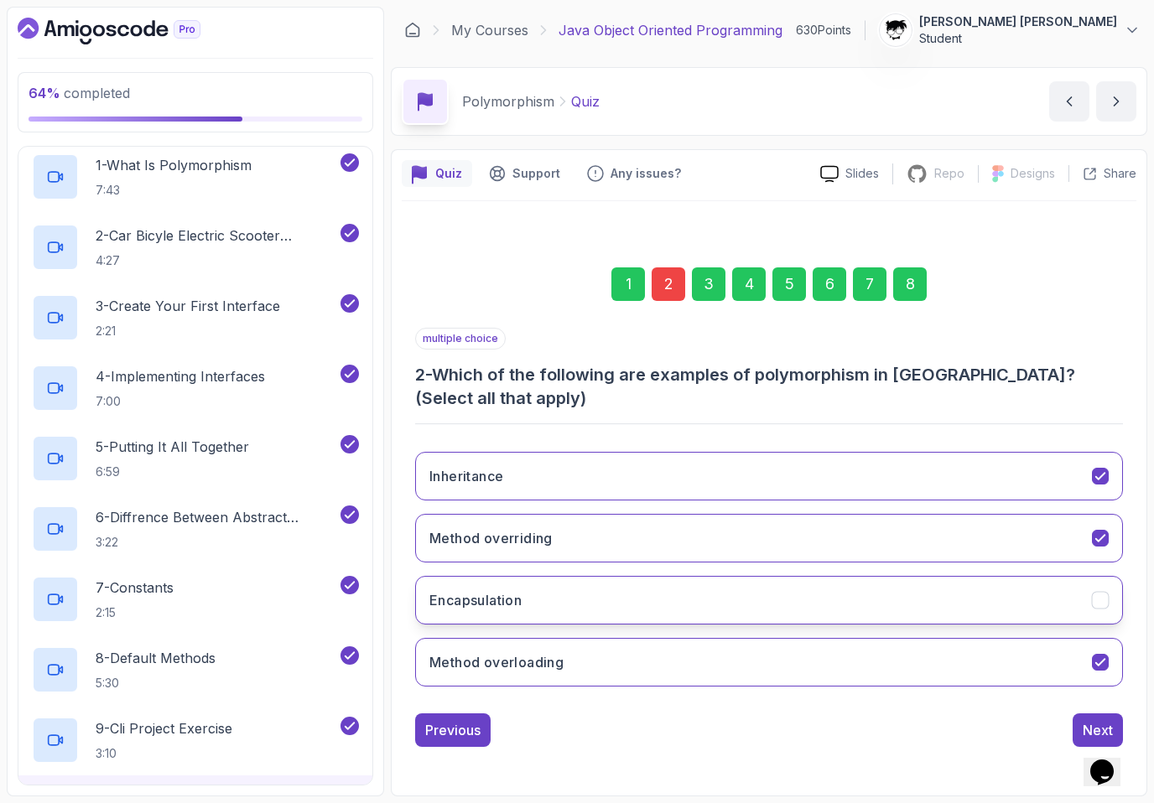
click at [490, 603] on h3 "Encapsulation" at bounding box center [475, 600] width 92 height 20
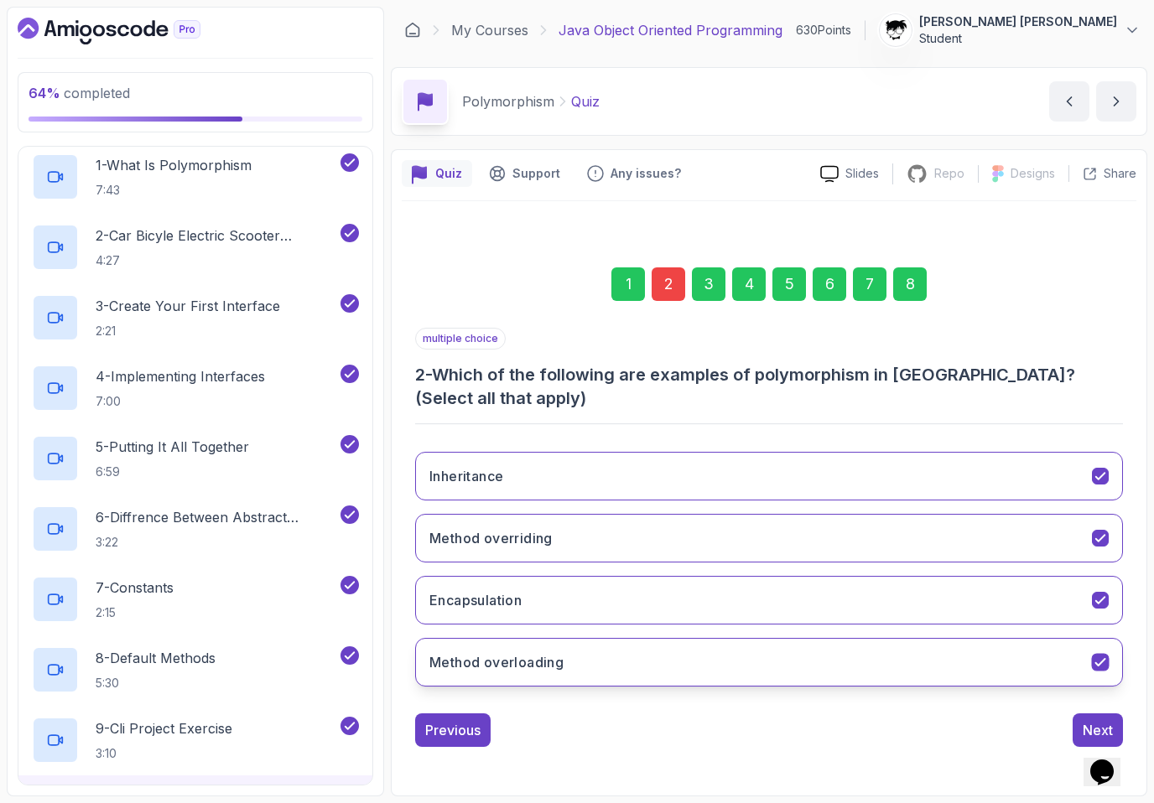
click at [641, 638] on button "Method overloading" at bounding box center [769, 662] width 708 height 49
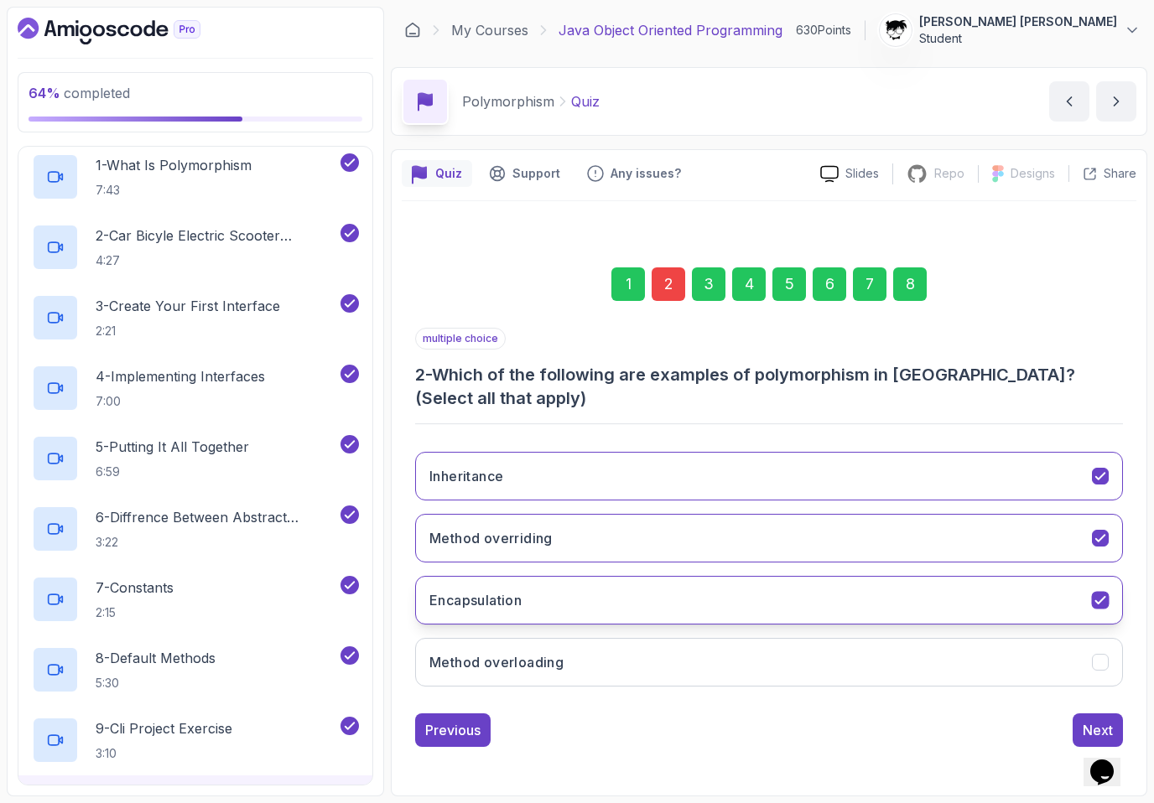
click at [625, 616] on button "Encapsulation" at bounding box center [769, 600] width 708 height 49
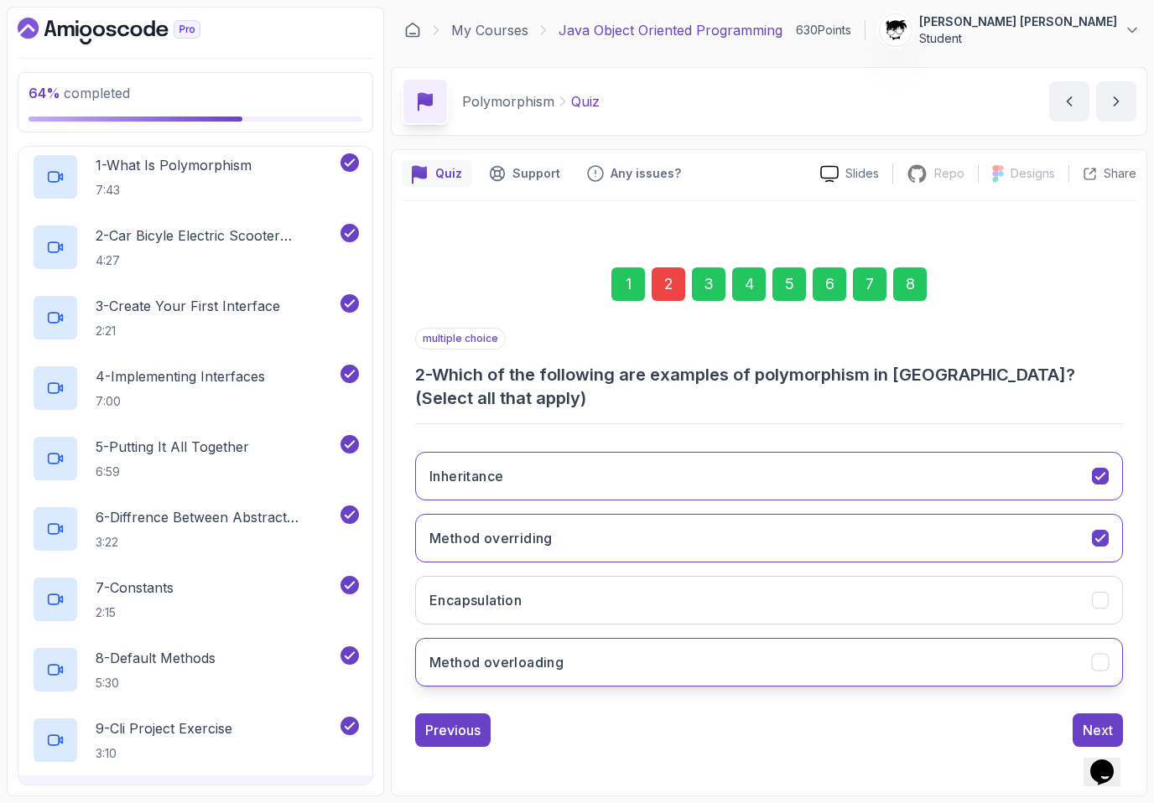
click at [632, 657] on button "Method overloading" at bounding box center [769, 662] width 708 height 49
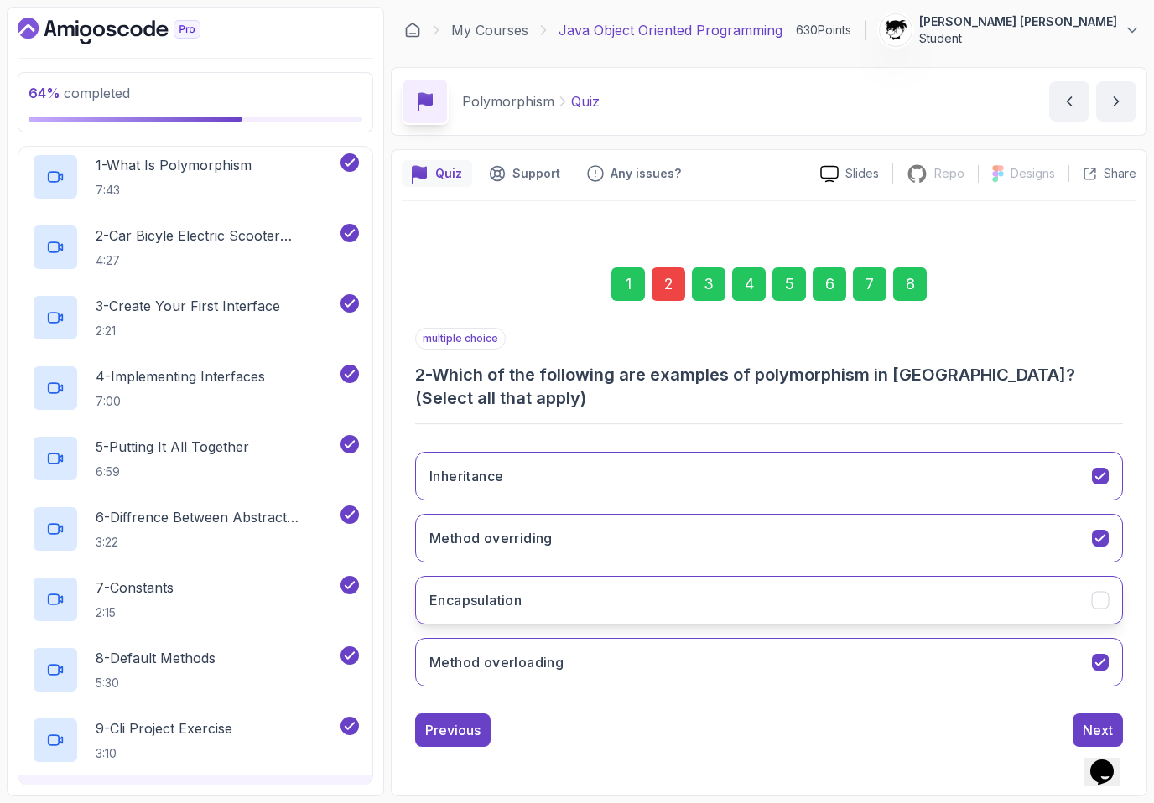
click at [630, 592] on button "Encapsulation" at bounding box center [769, 600] width 708 height 49
click at [737, 723] on button "Next" at bounding box center [1097, 731] width 50 height 34
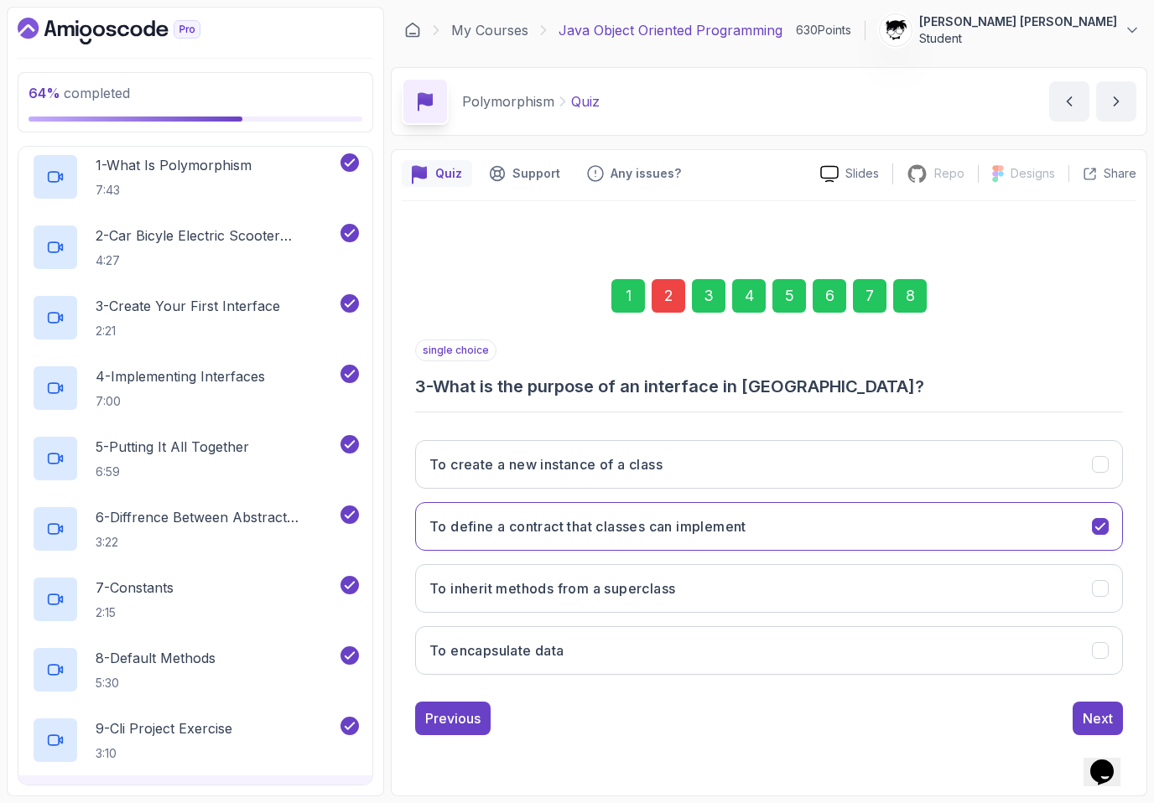
click at [737, 290] on div "8" at bounding box center [910, 296] width 34 height 34
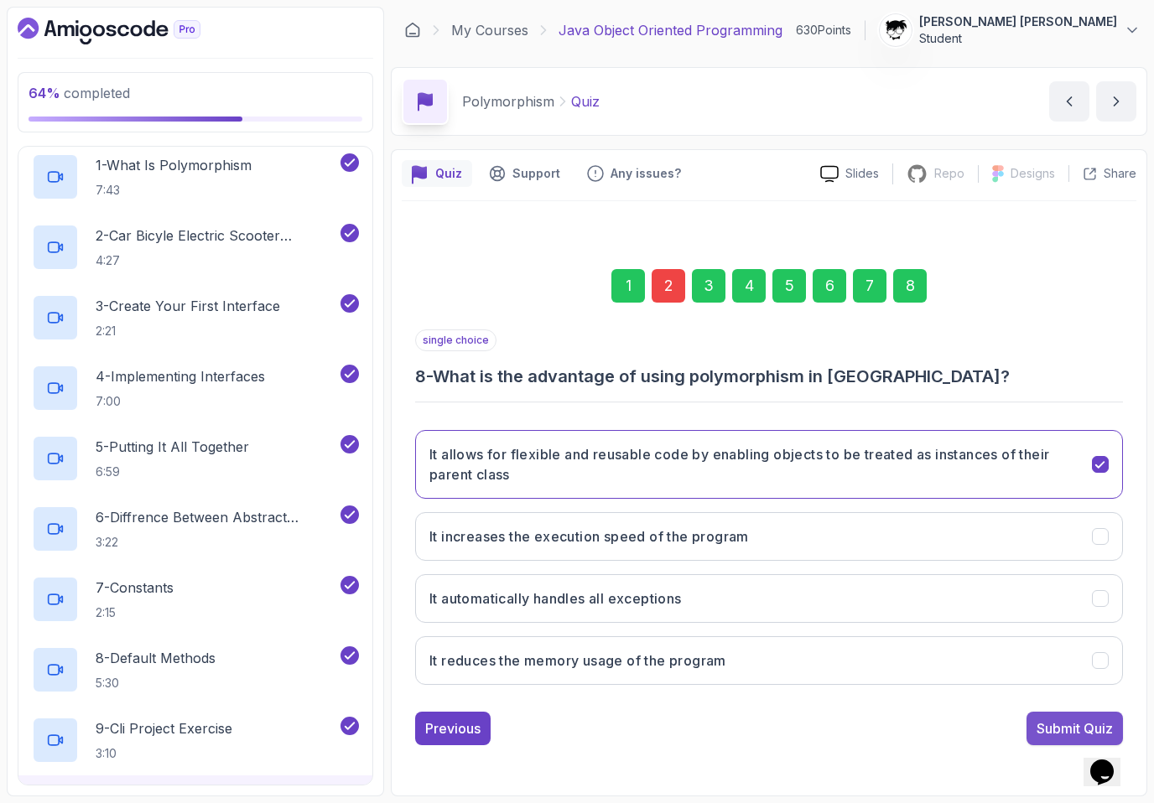
click at [737, 737] on div "Submit Quiz" at bounding box center [1074, 729] width 76 height 20
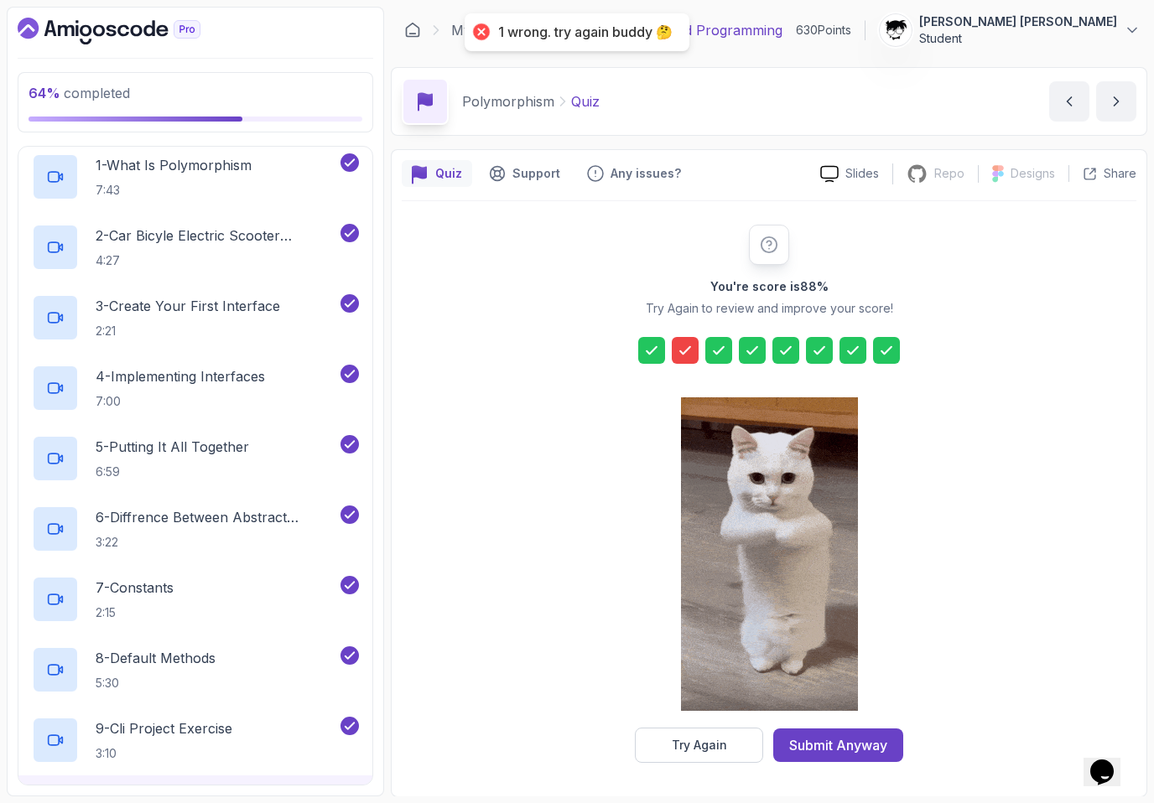
click at [678, 763] on div "You're score is 88 % Try Again to review and improve your score! Try Again Subm…" at bounding box center [769, 493] width 735 height 585
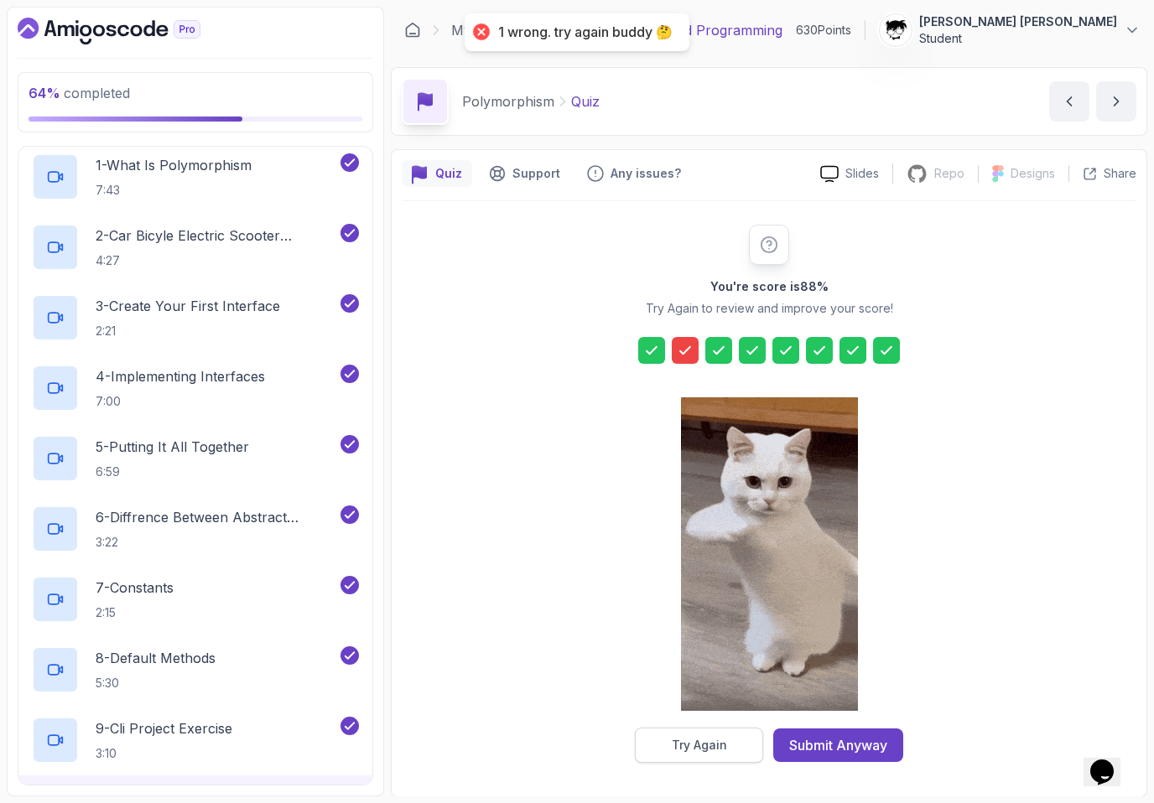
click at [678, 750] on div "Try Again" at bounding box center [699, 745] width 55 height 17
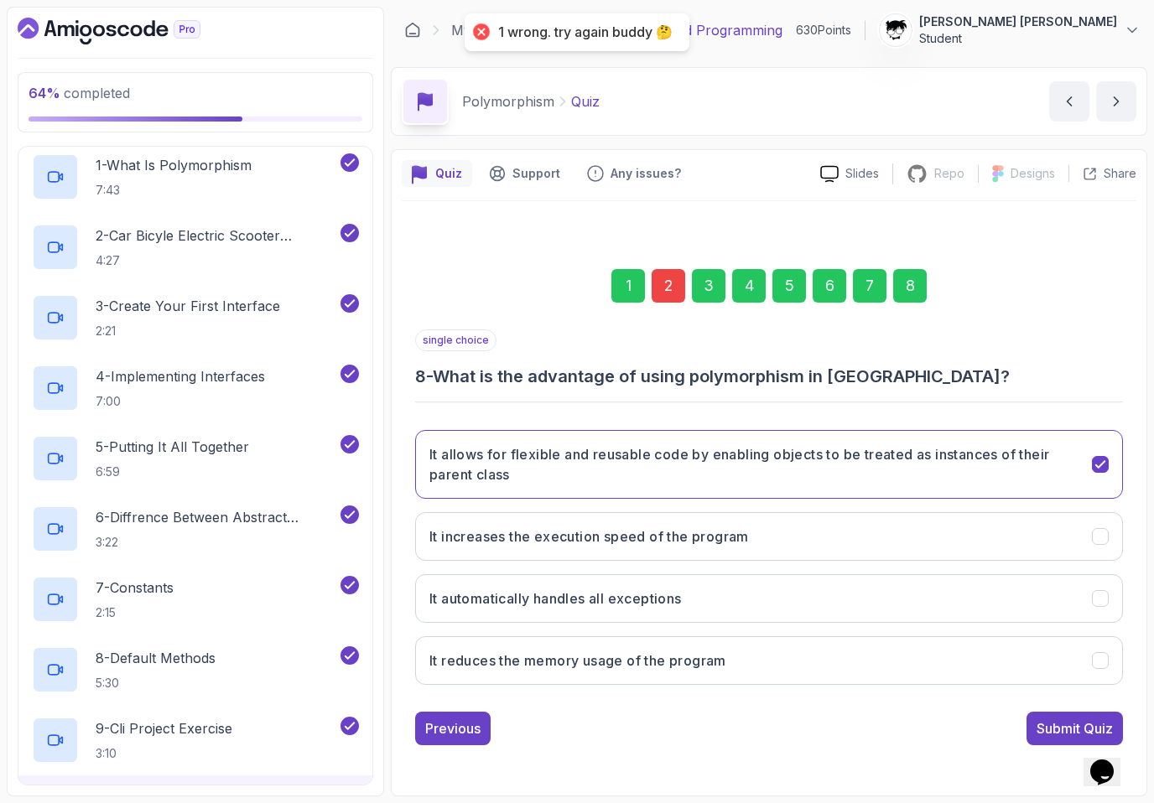
click at [670, 274] on div "2" at bounding box center [669, 286] width 34 height 34
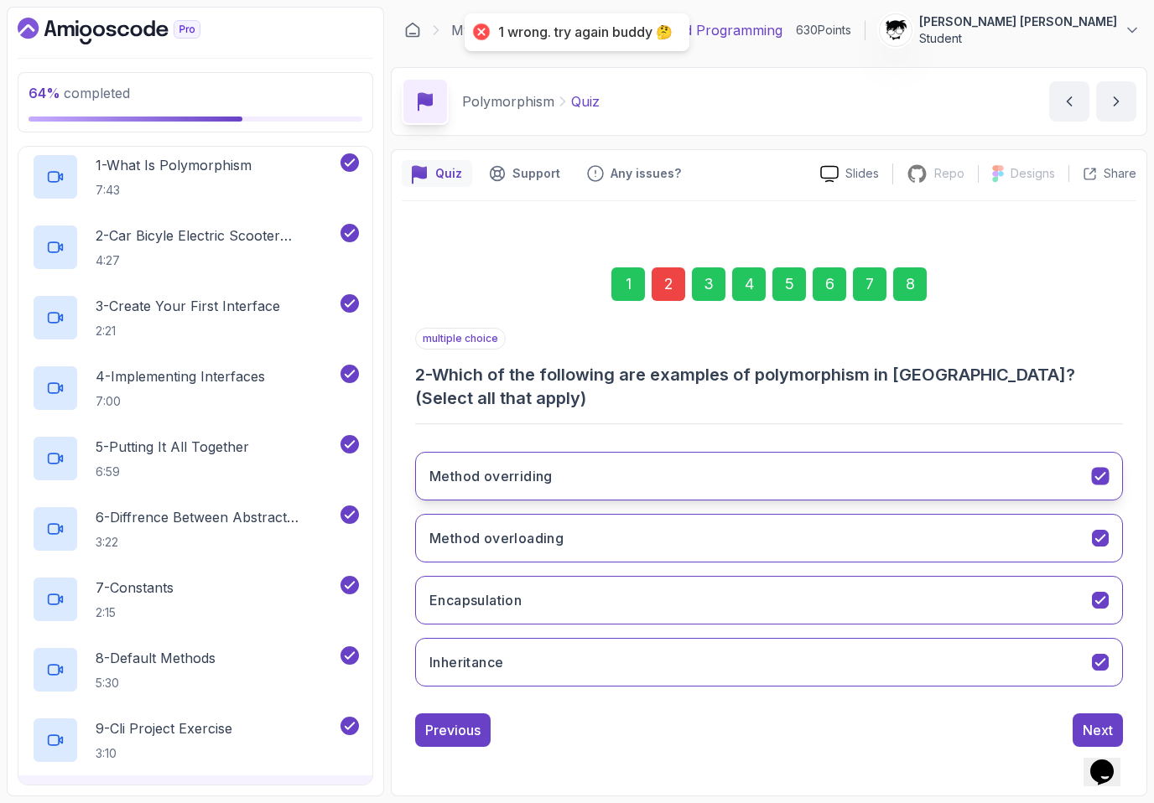
click at [514, 477] on h3 "Method overriding" at bounding box center [490, 476] width 123 height 20
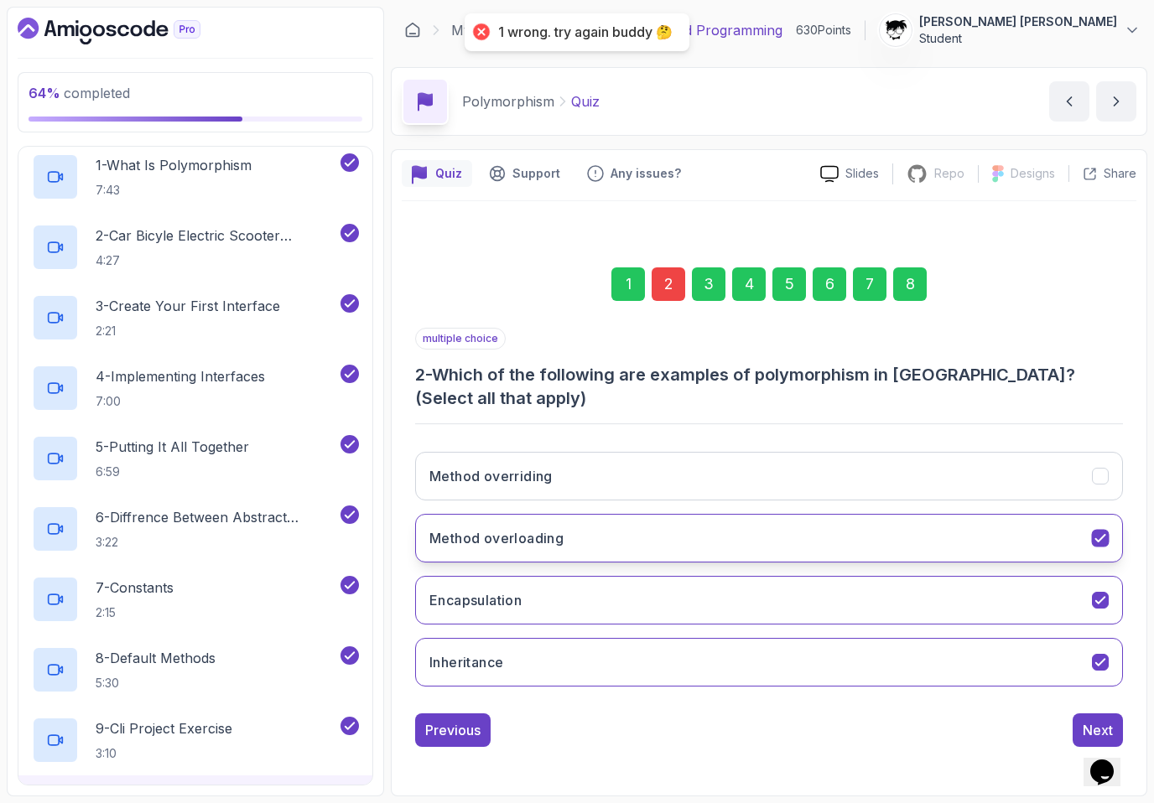
click at [514, 521] on button "Method overloading" at bounding box center [769, 538] width 708 height 49
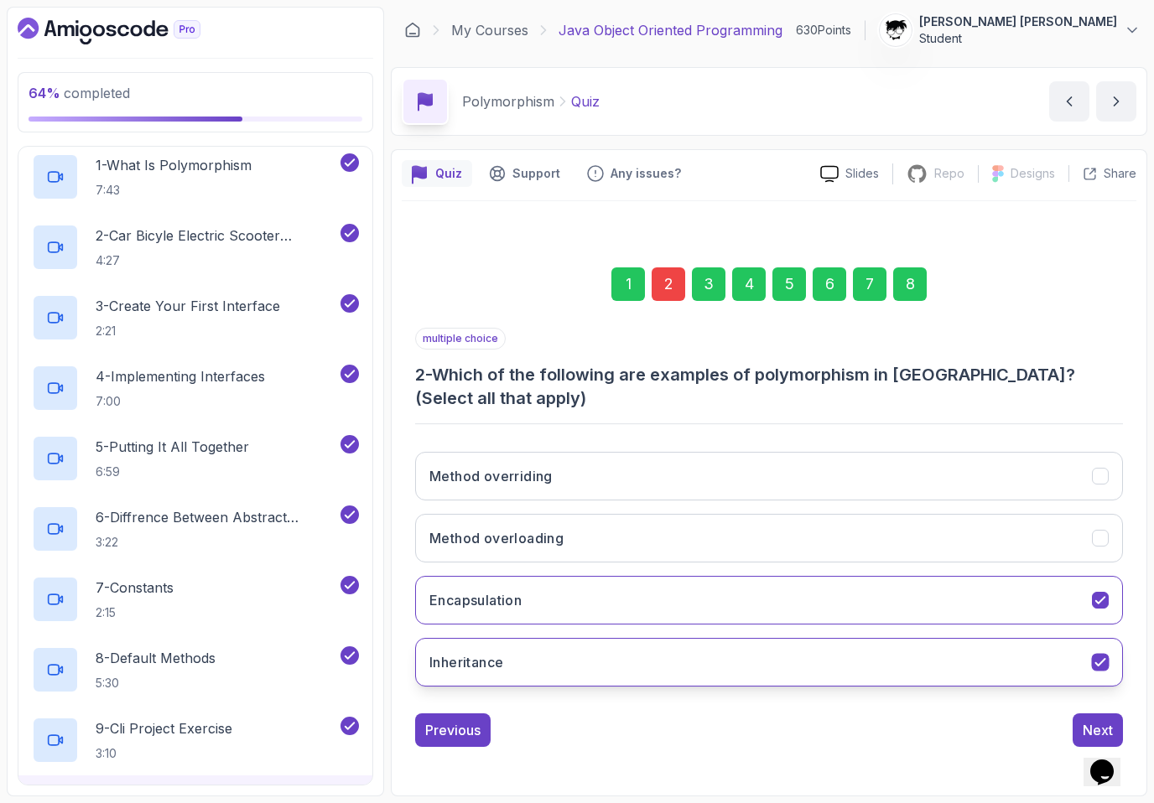
click at [496, 662] on h3 "Inheritance" at bounding box center [466, 662] width 74 height 20
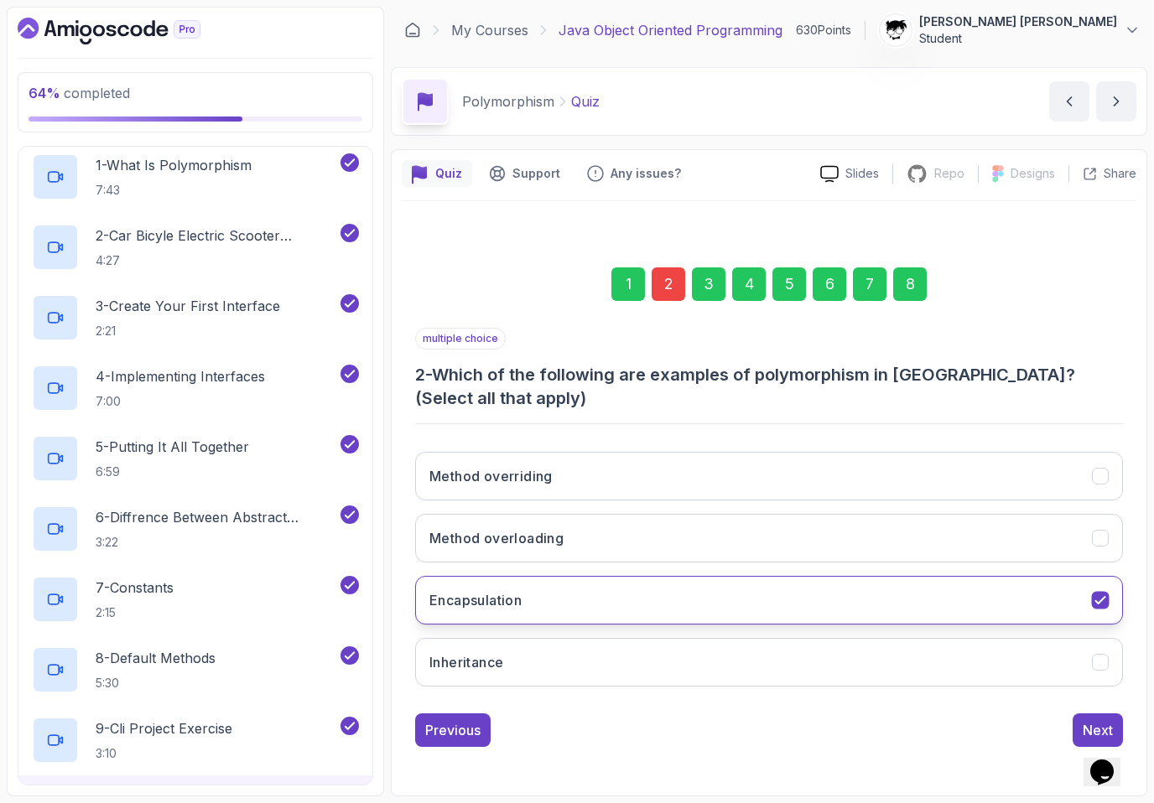
click at [496, 584] on button "Encapsulation" at bounding box center [769, 600] width 708 height 49
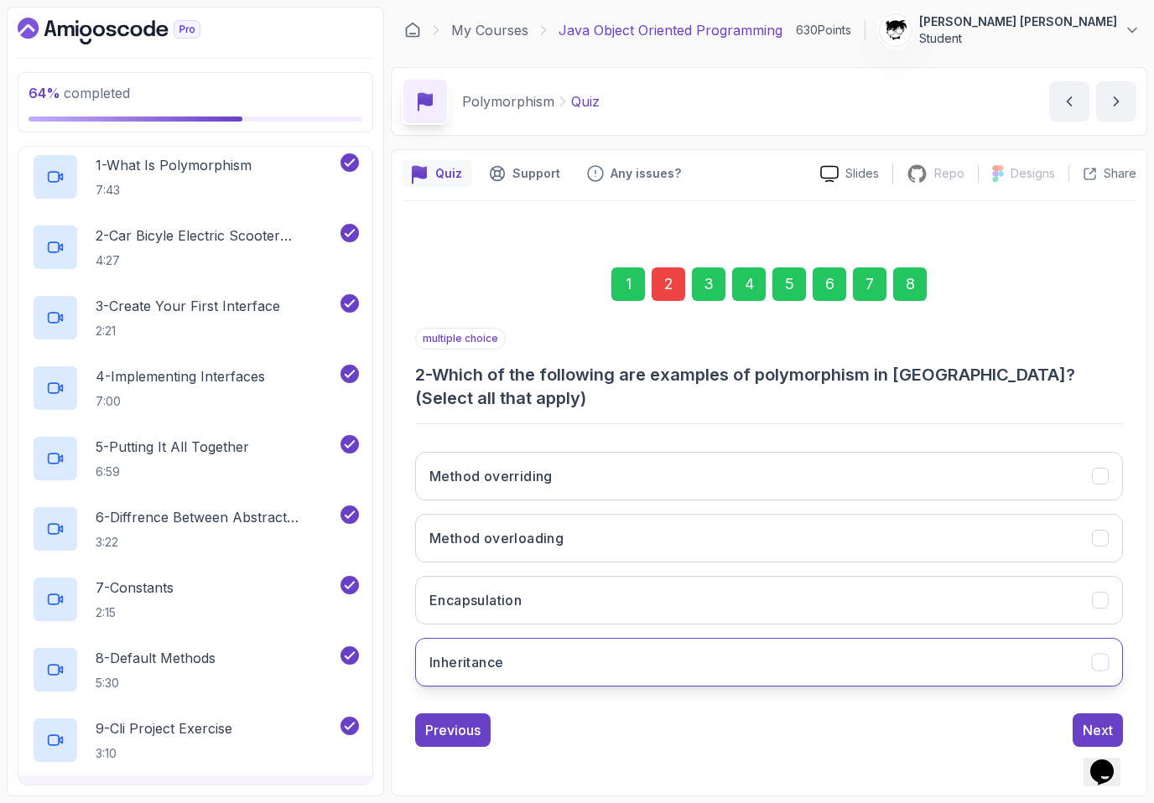
click at [497, 650] on button "Inheritance" at bounding box center [769, 662] width 708 height 49
click at [737, 722] on button "Next" at bounding box center [1097, 731] width 50 height 34
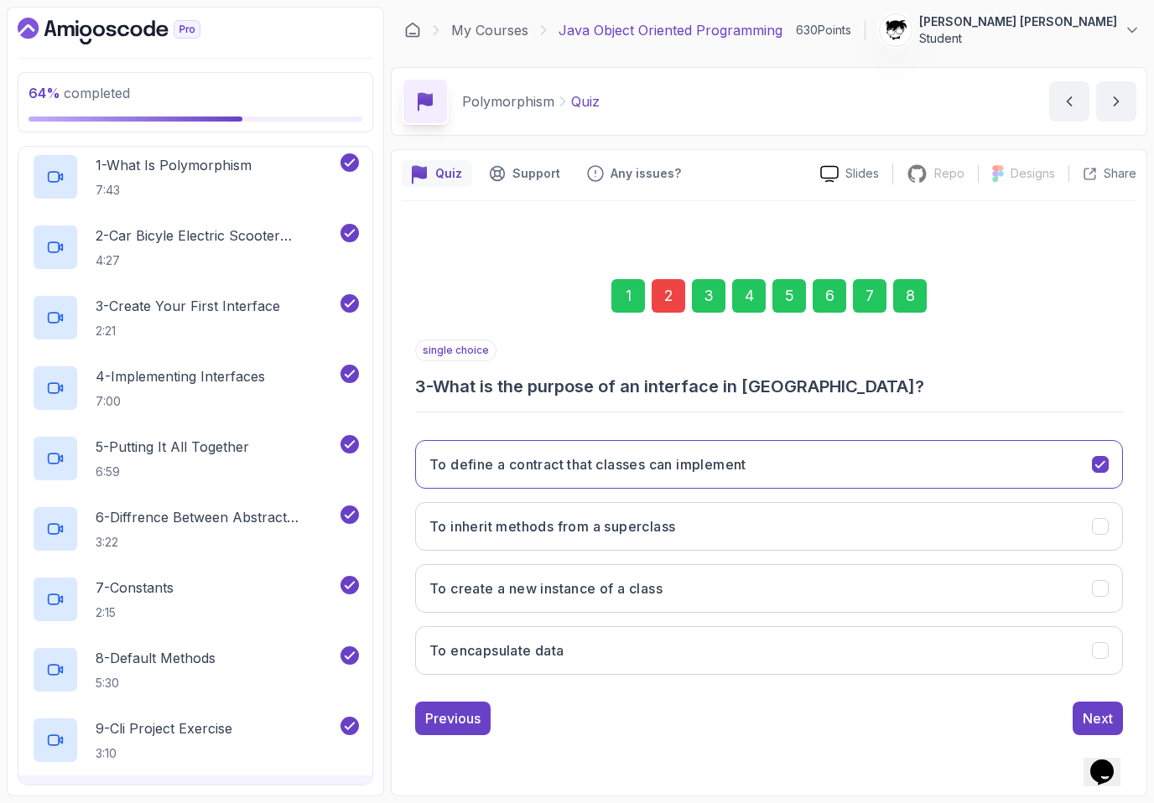
click at [737, 303] on div "8" at bounding box center [910, 296] width 34 height 34
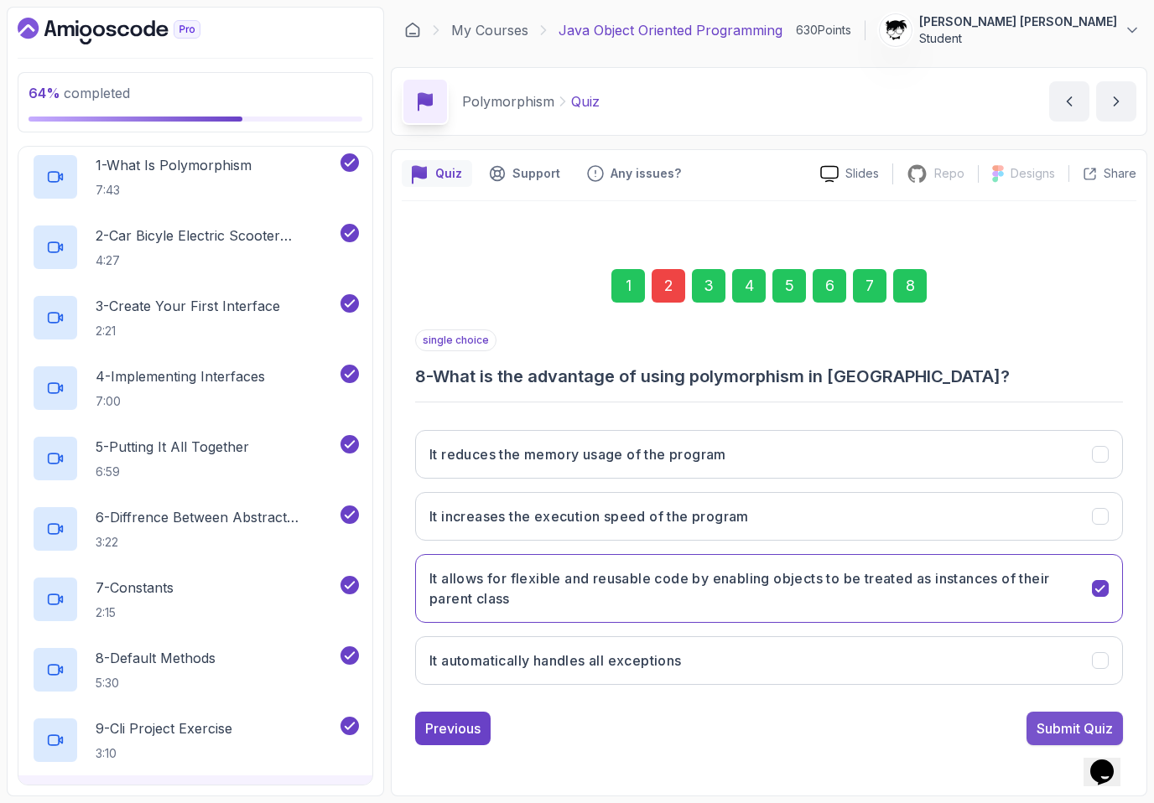
click at [737, 730] on div "Submit Quiz" at bounding box center [1074, 729] width 76 height 20
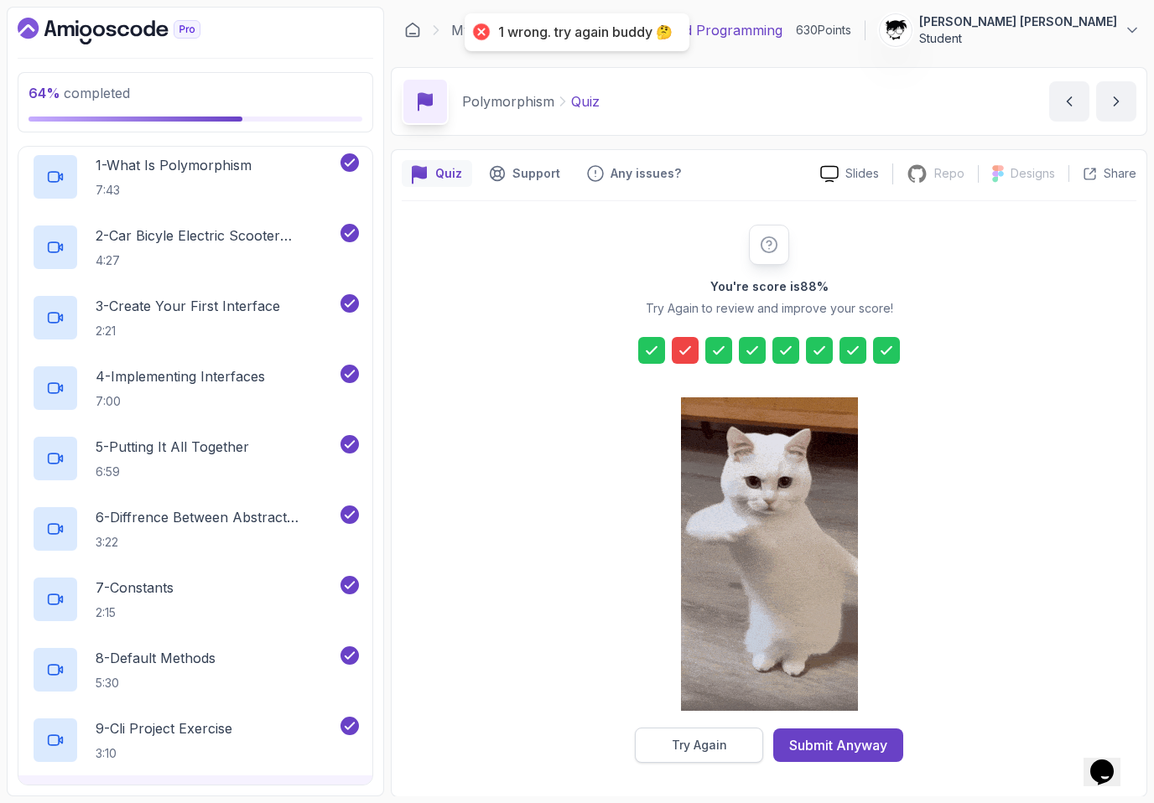
click at [680, 758] on button "Try Again" at bounding box center [699, 745] width 128 height 35
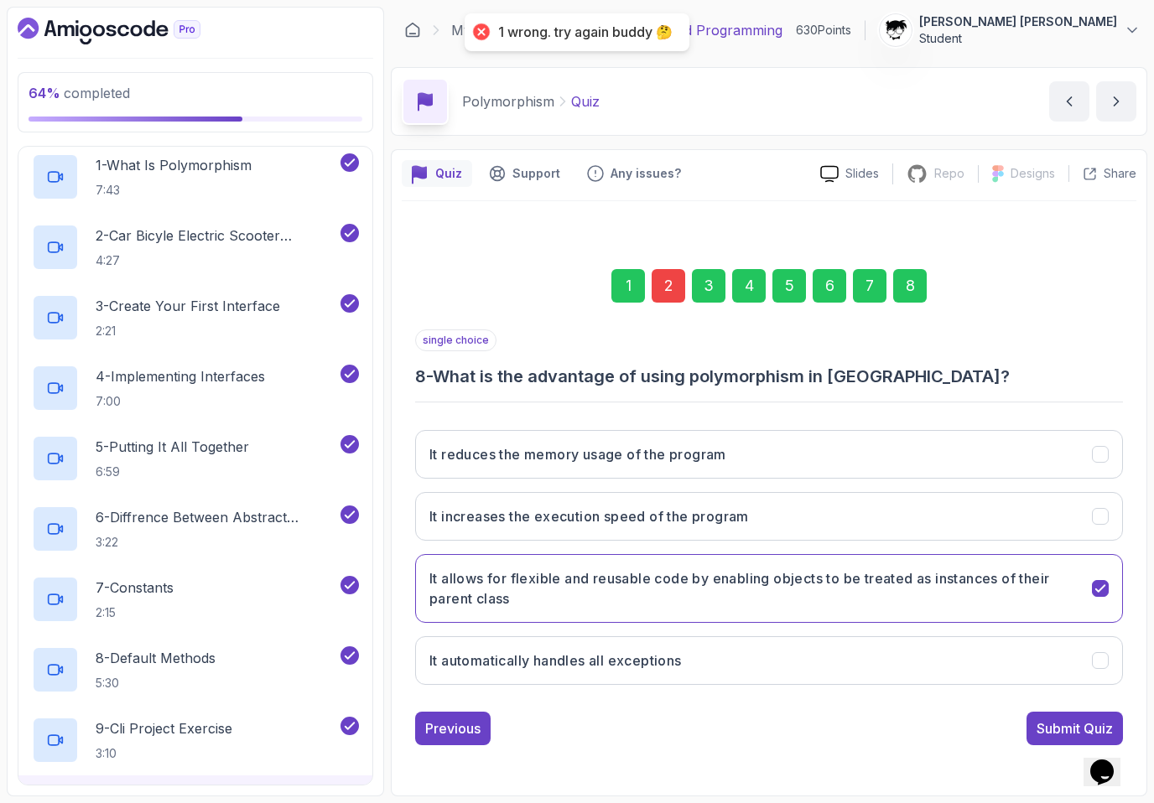
click at [663, 280] on div "2" at bounding box center [669, 286] width 34 height 34
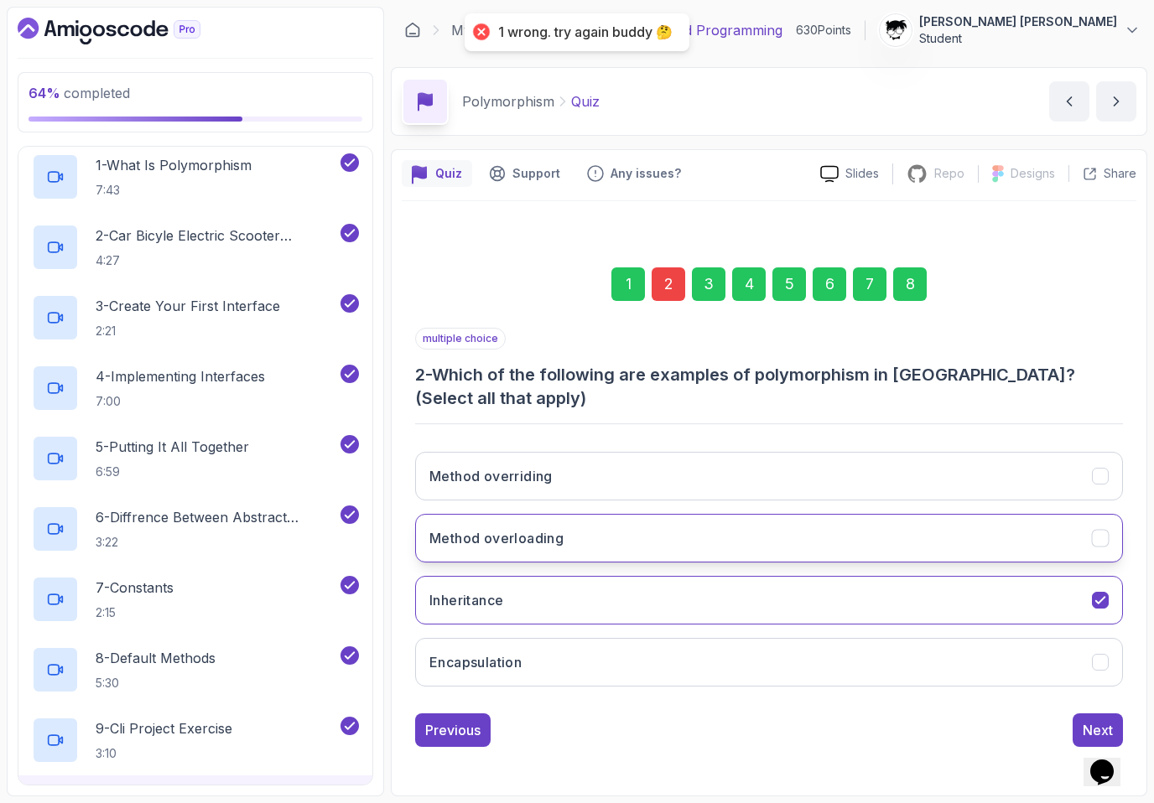
click at [490, 553] on button "Method overloading" at bounding box center [769, 538] width 708 height 49
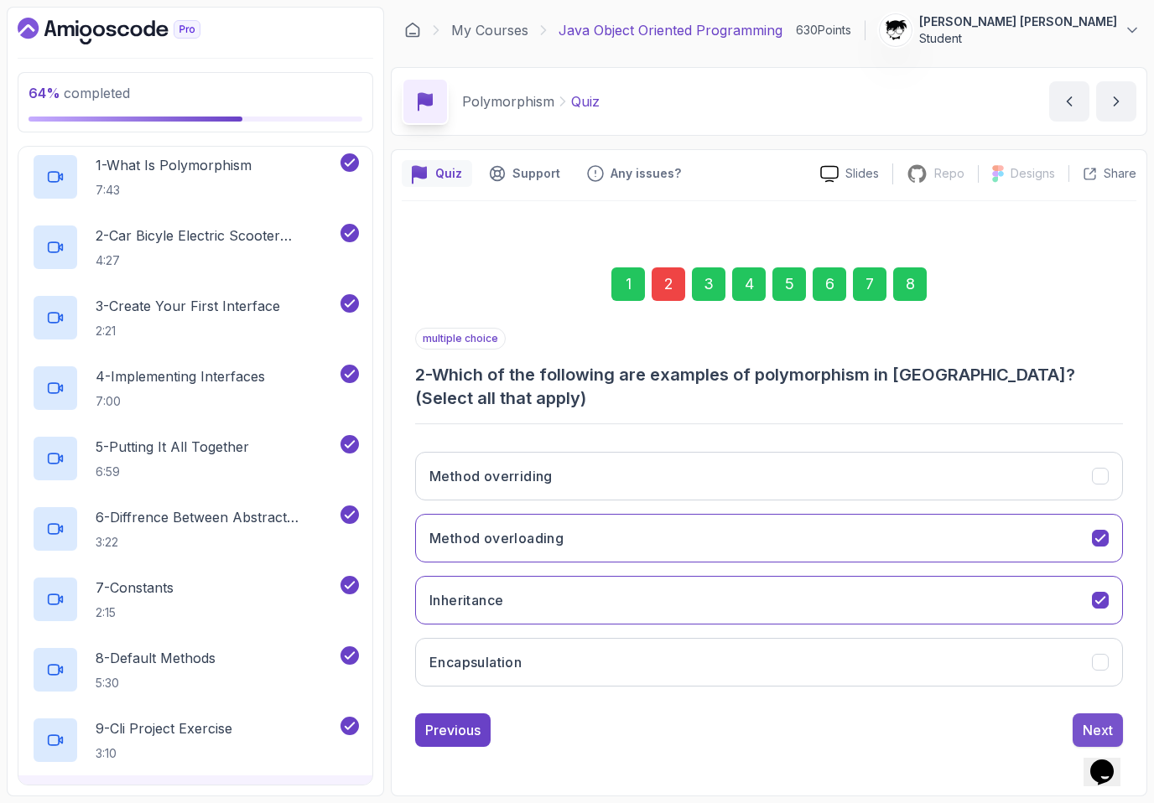
click at [737, 720] on div "Next" at bounding box center [1098, 730] width 30 height 20
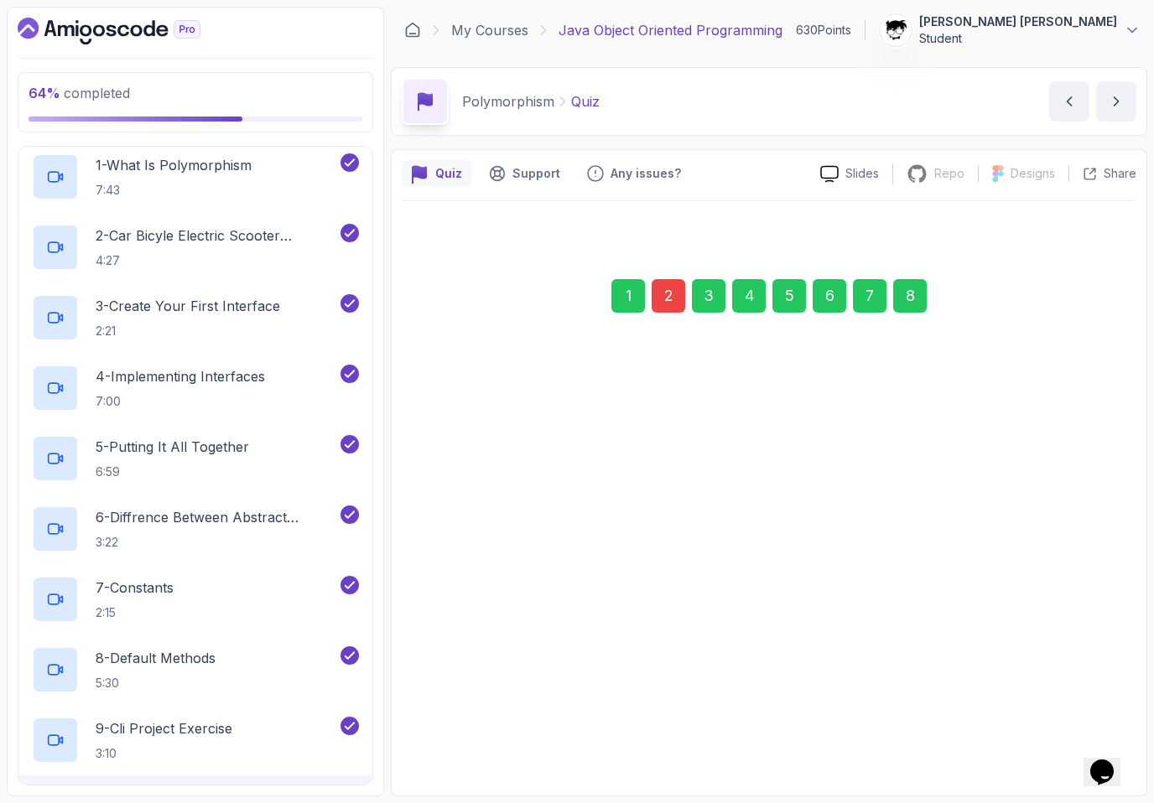
click at [737, 294] on div "8" at bounding box center [910, 296] width 34 height 34
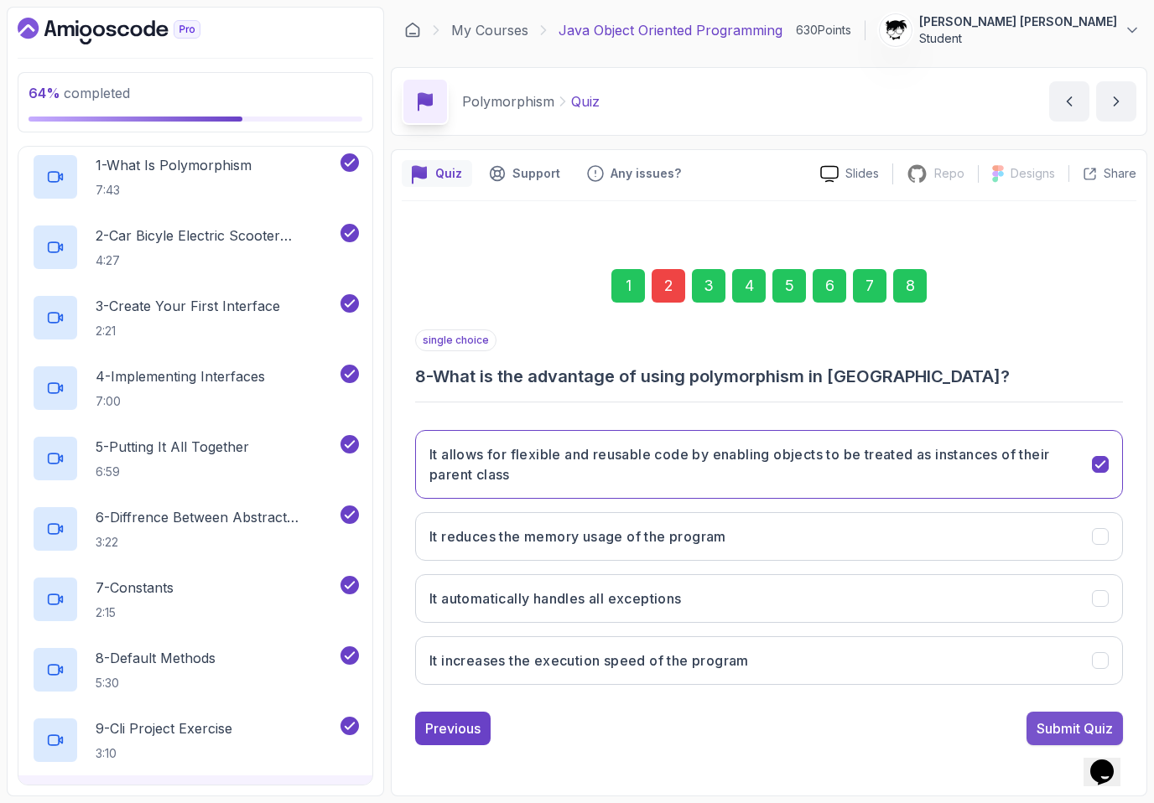
click at [737, 743] on button "Submit Quiz" at bounding box center [1074, 729] width 96 height 34
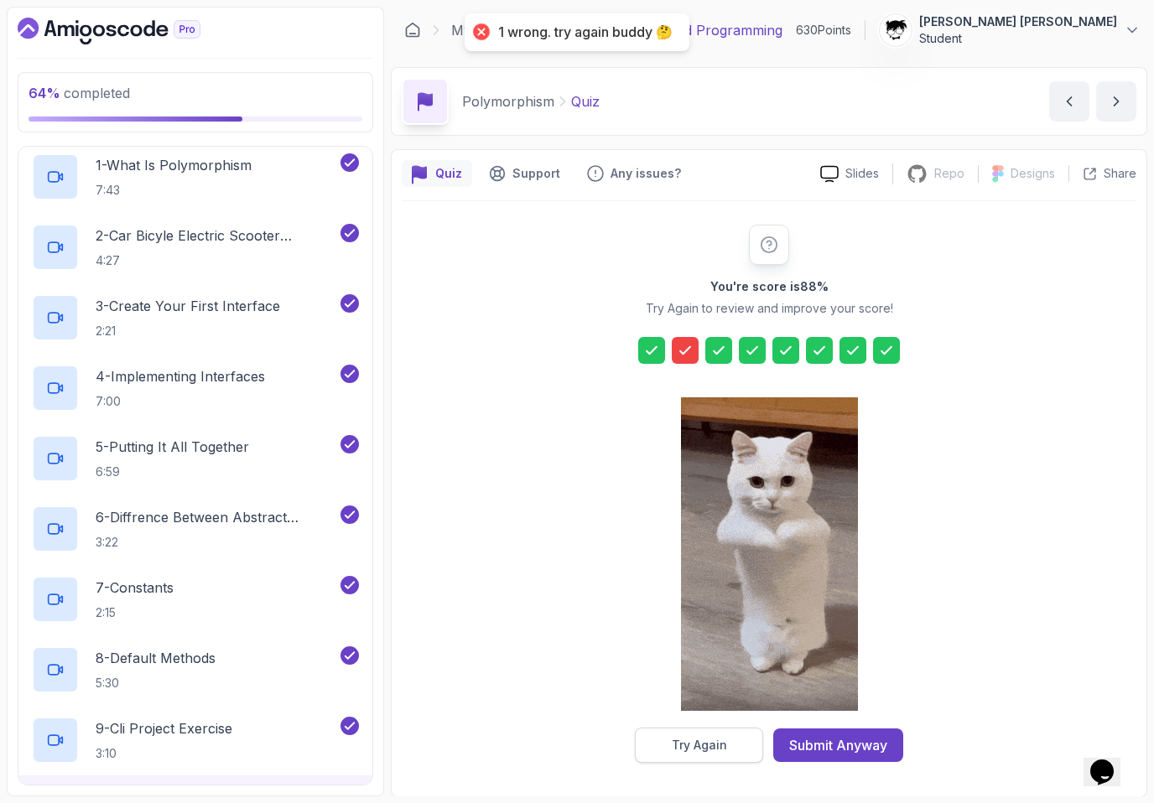
click at [726, 745] on button "Try Again" at bounding box center [699, 745] width 128 height 35
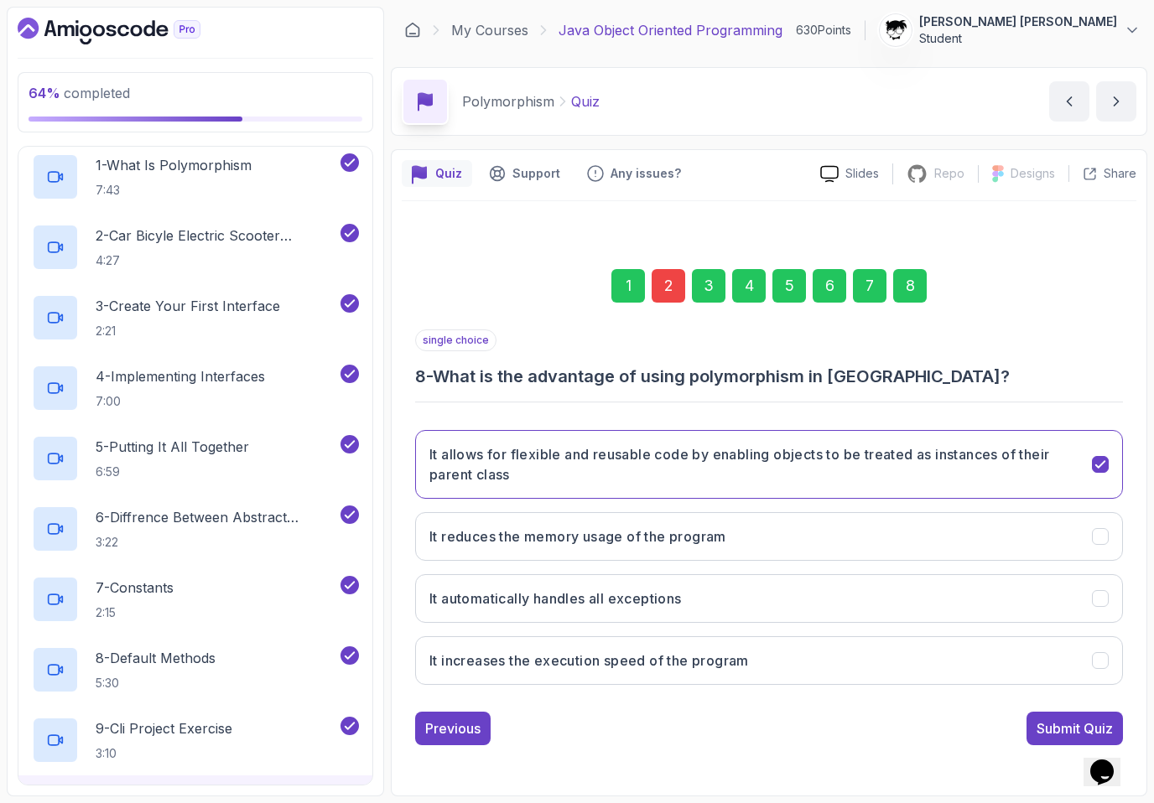
click at [666, 270] on div "2" at bounding box center [669, 286] width 34 height 34
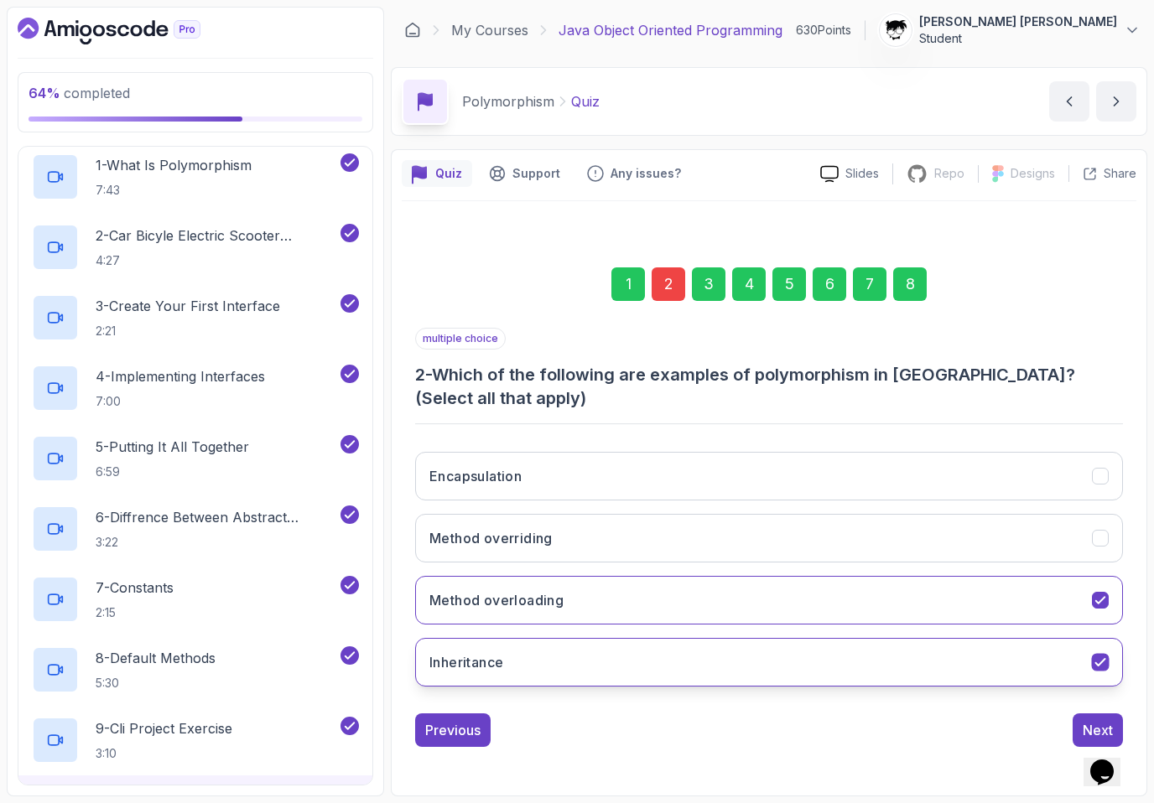
click at [521, 653] on button "Inheritance" at bounding box center [769, 662] width 708 height 49
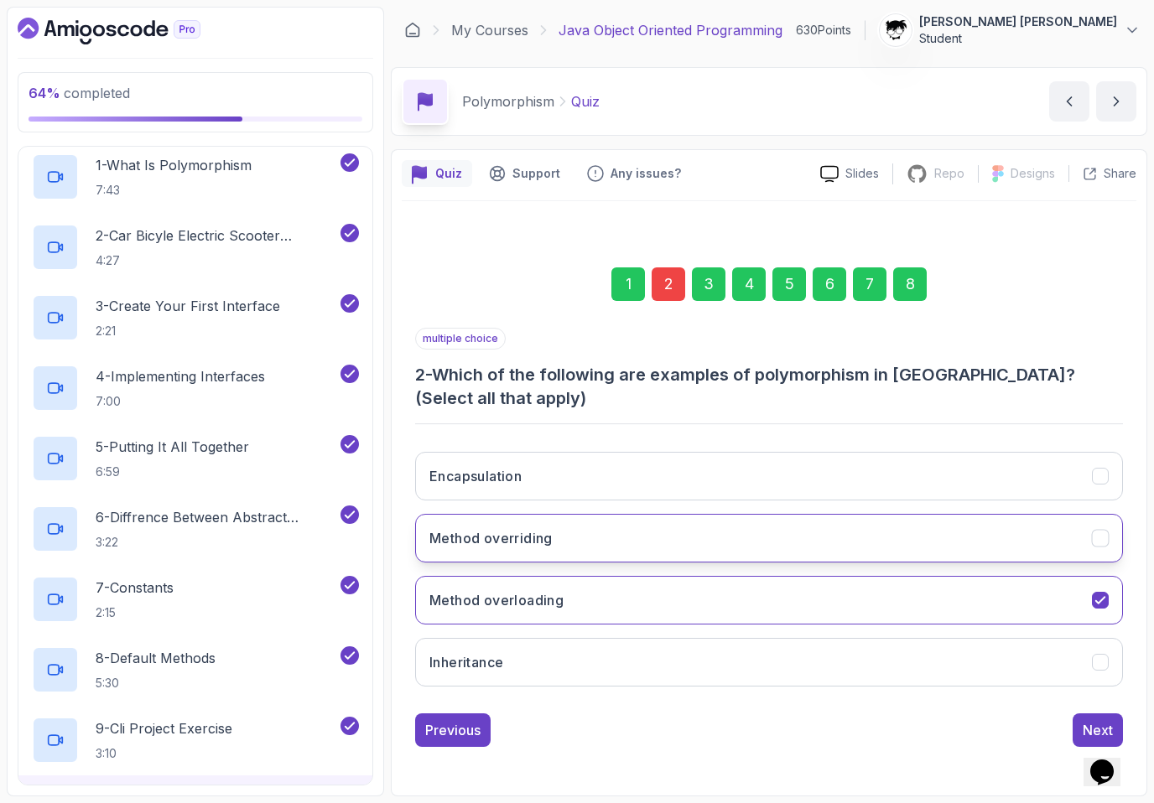
click at [478, 522] on button "Method overriding" at bounding box center [769, 538] width 708 height 49
click at [737, 728] on div "Next" at bounding box center [1098, 730] width 30 height 20
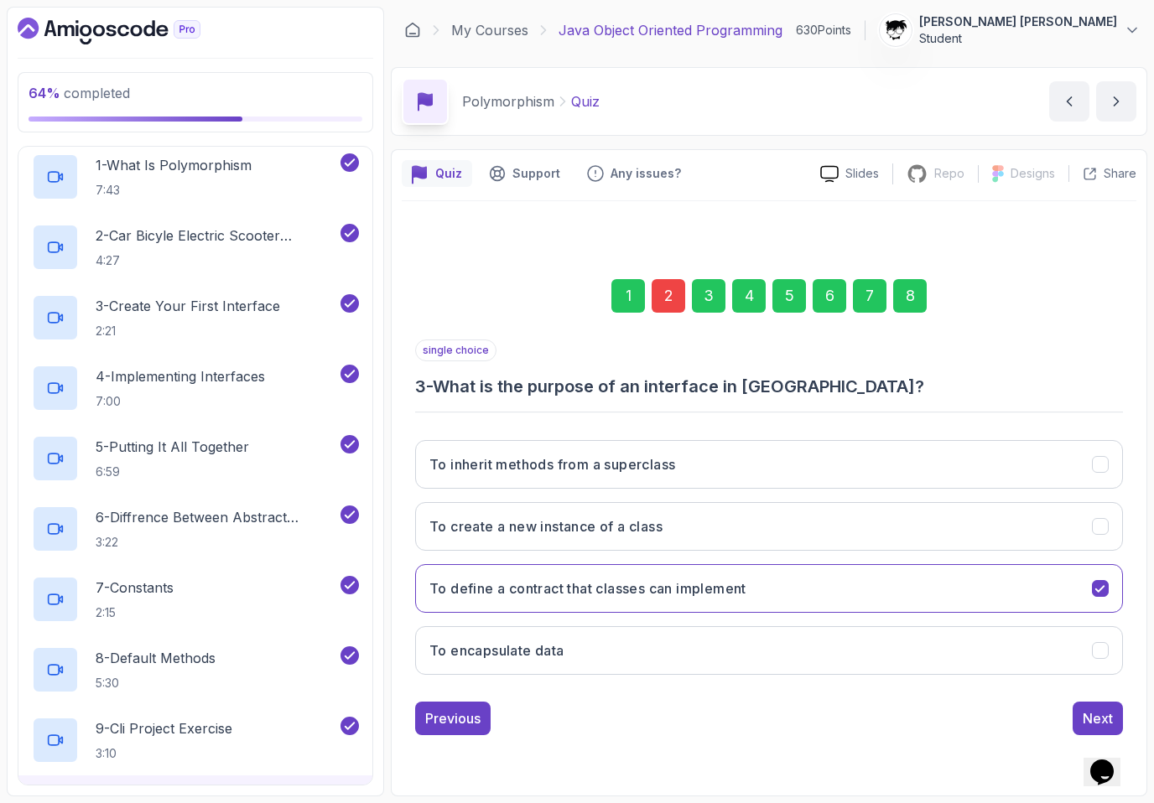
click at [737, 305] on div "8" at bounding box center [910, 296] width 34 height 34
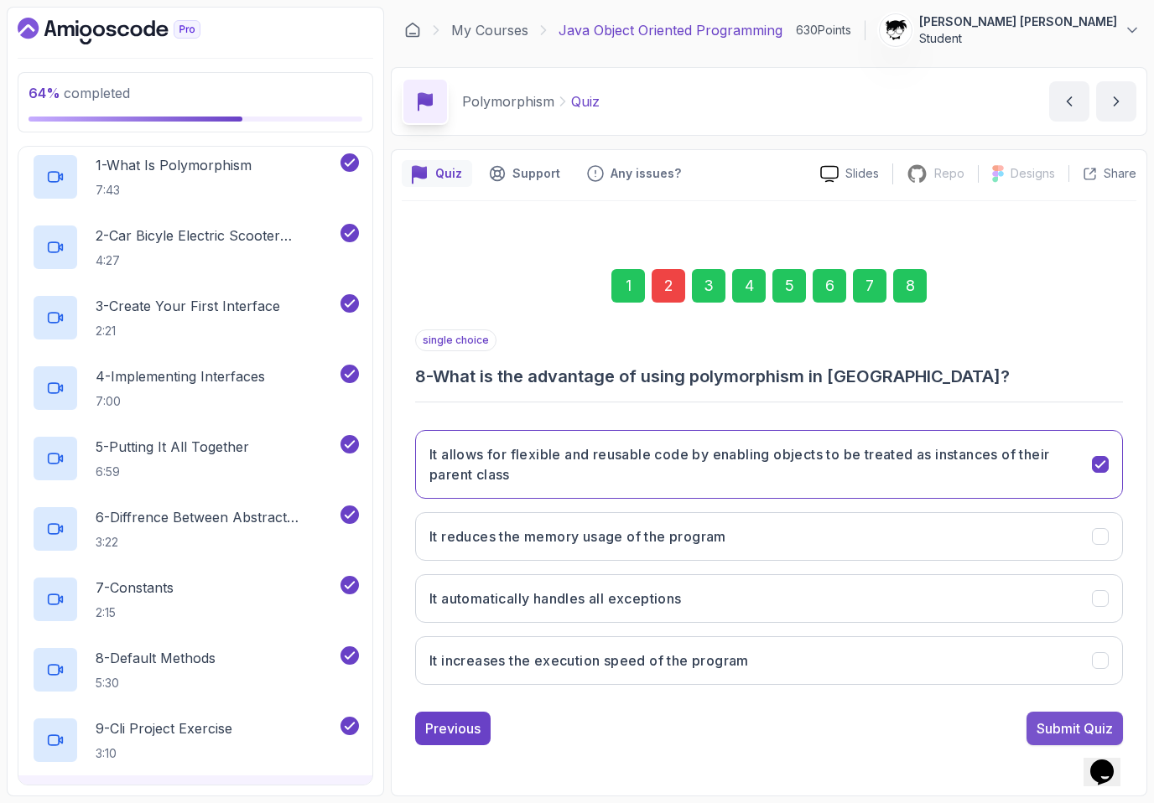
click at [737, 725] on div "Submit Quiz" at bounding box center [1074, 729] width 76 height 20
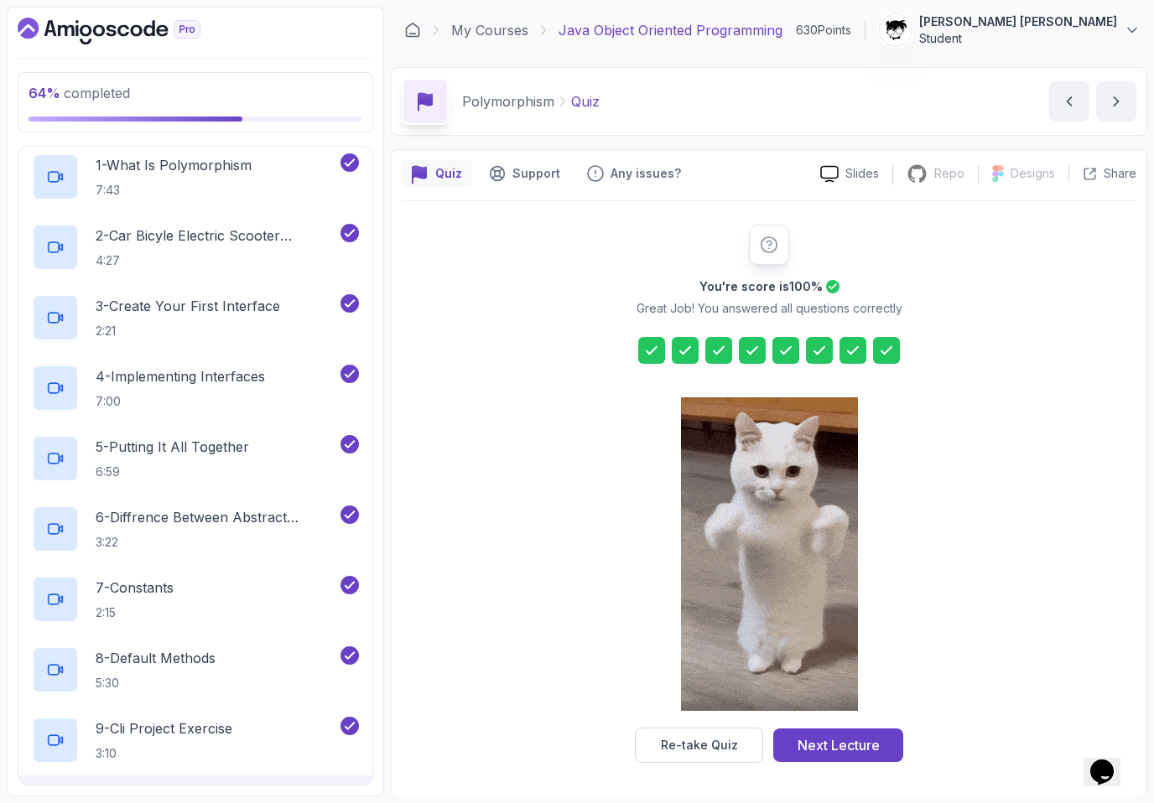
click at [737, 723] on div "You're score is 100 % Great Job! You answered all questions correctly Re-take Q…" at bounding box center [769, 494] width 322 height 538
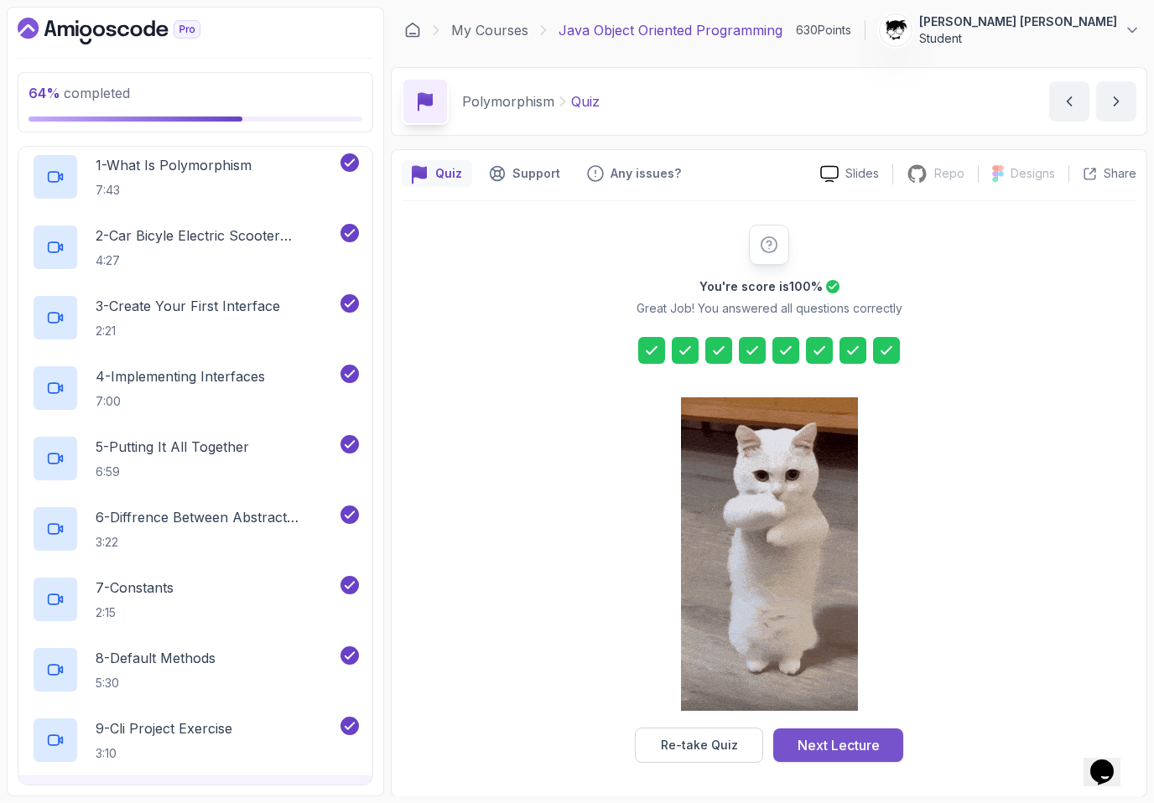
click at [737, 735] on div "Next Lecture" at bounding box center [838, 745] width 82 height 20
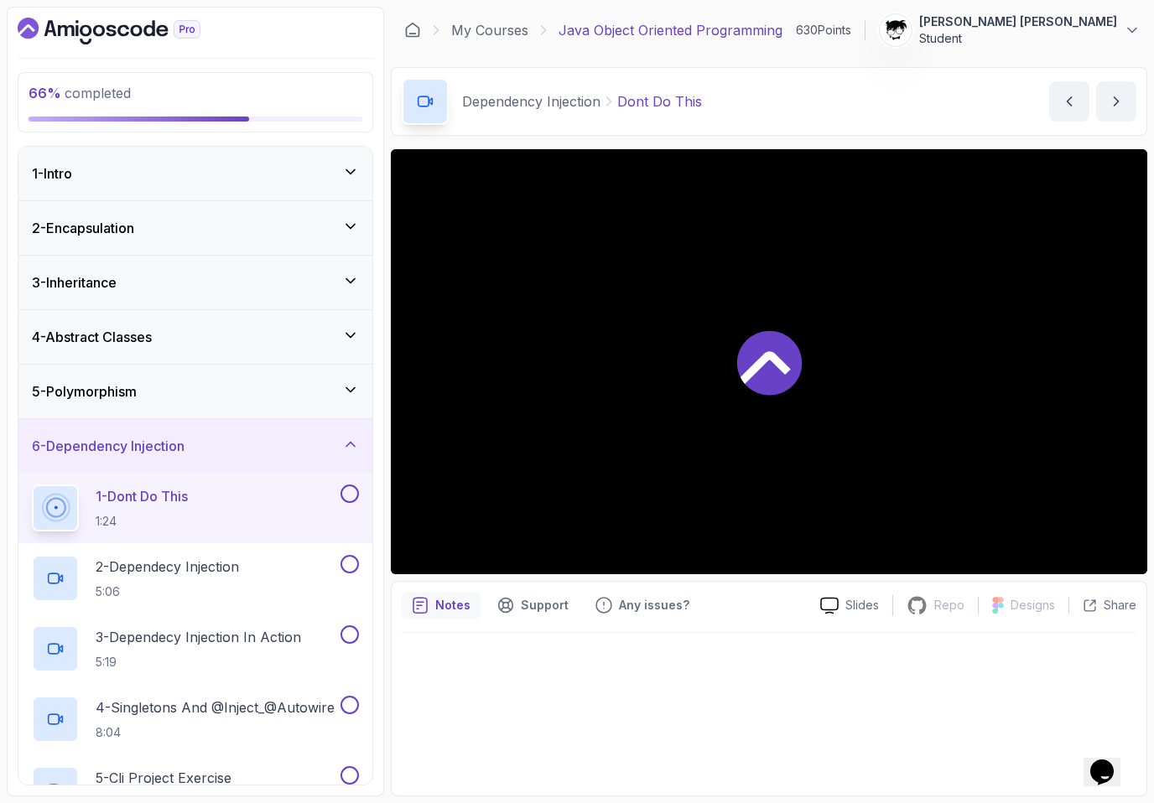
click at [226, 417] on div "5 - Polymorphism" at bounding box center [195, 392] width 354 height 54
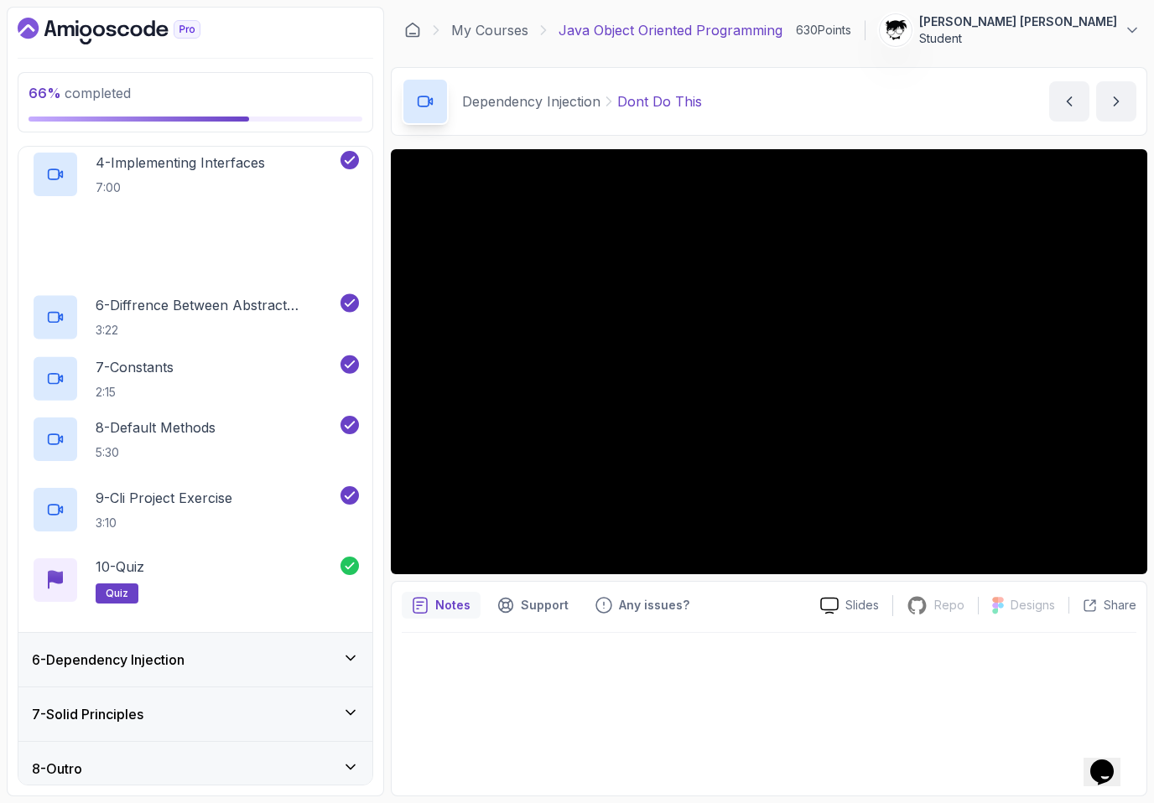
scroll to position [501, 0]
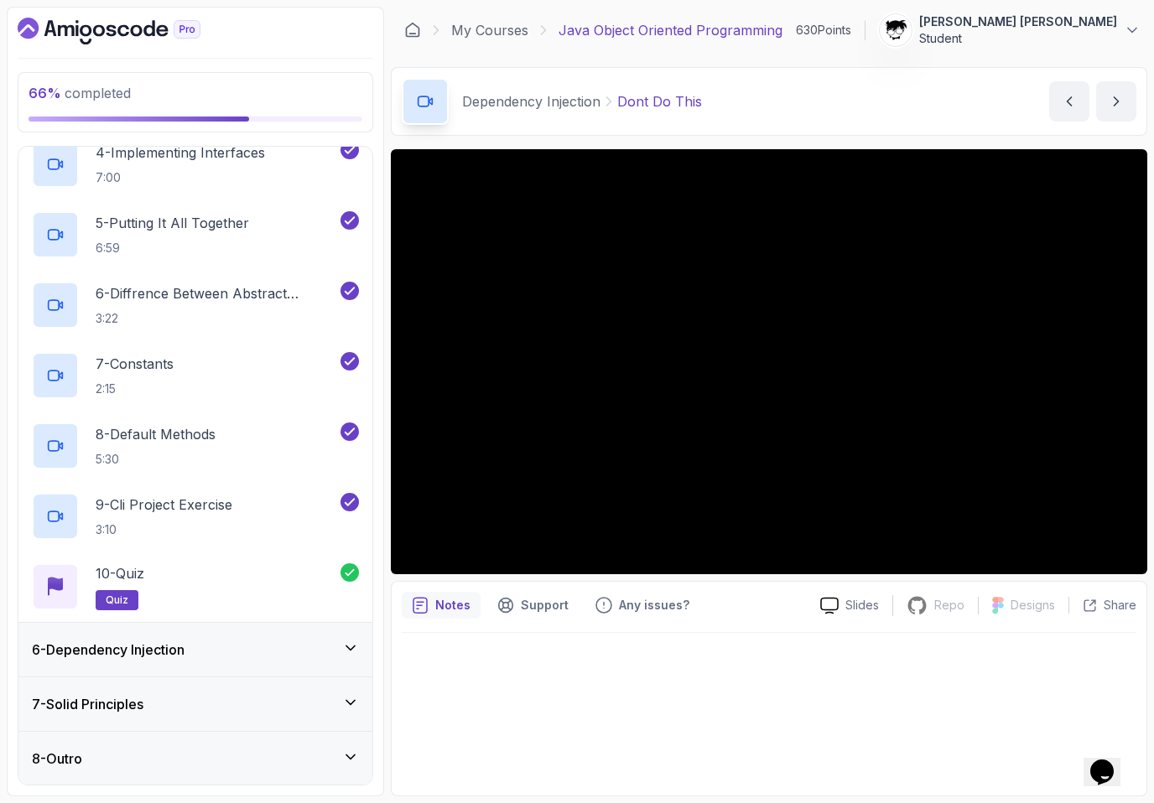
click at [112, 635] on div "6 - Dependency Injection" at bounding box center [195, 650] width 354 height 54
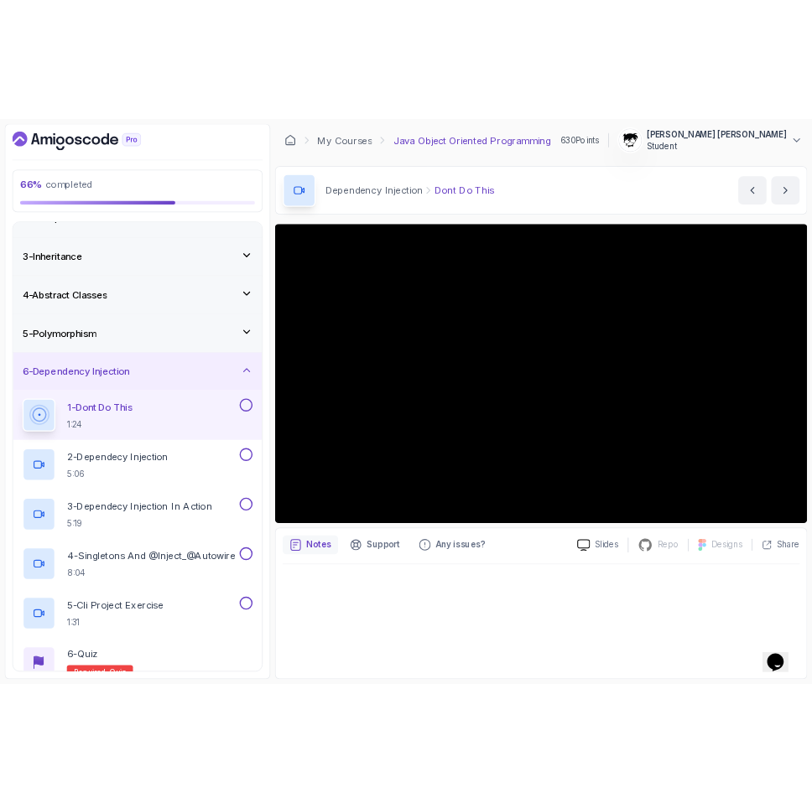
scroll to position [0, 0]
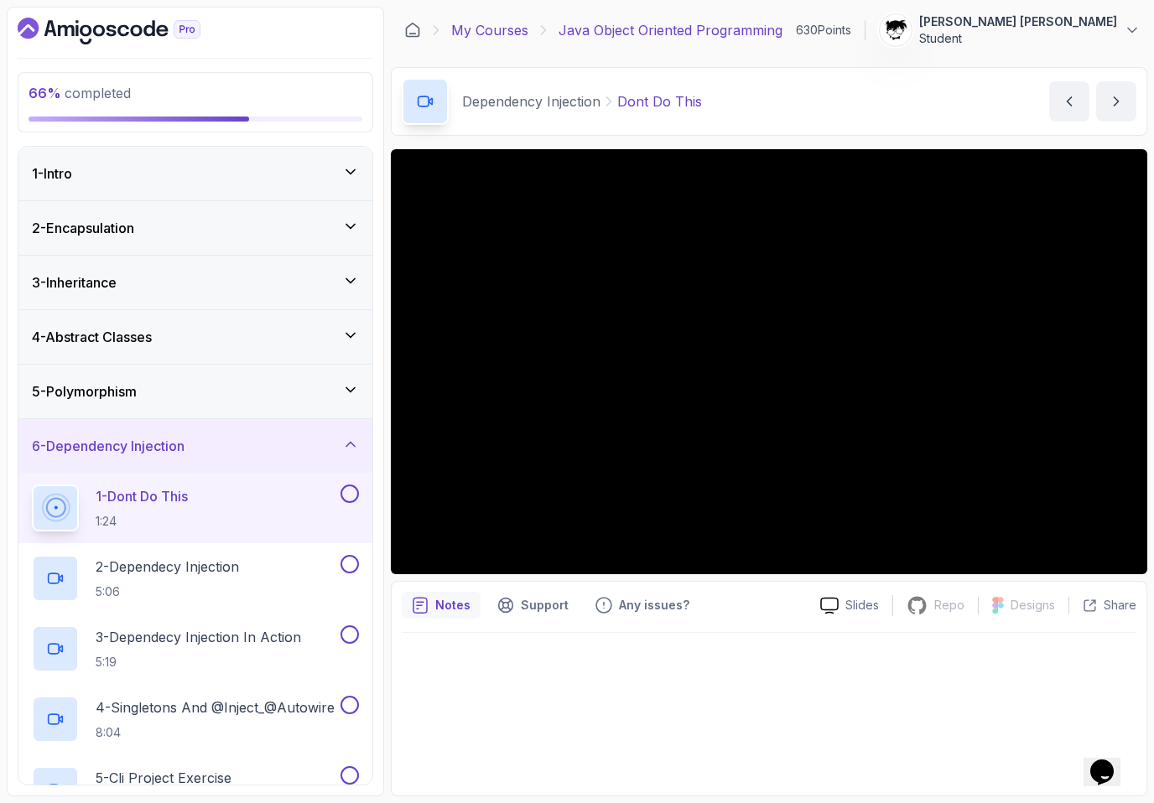
click at [502, 29] on link "My Courses" at bounding box center [489, 30] width 77 height 20
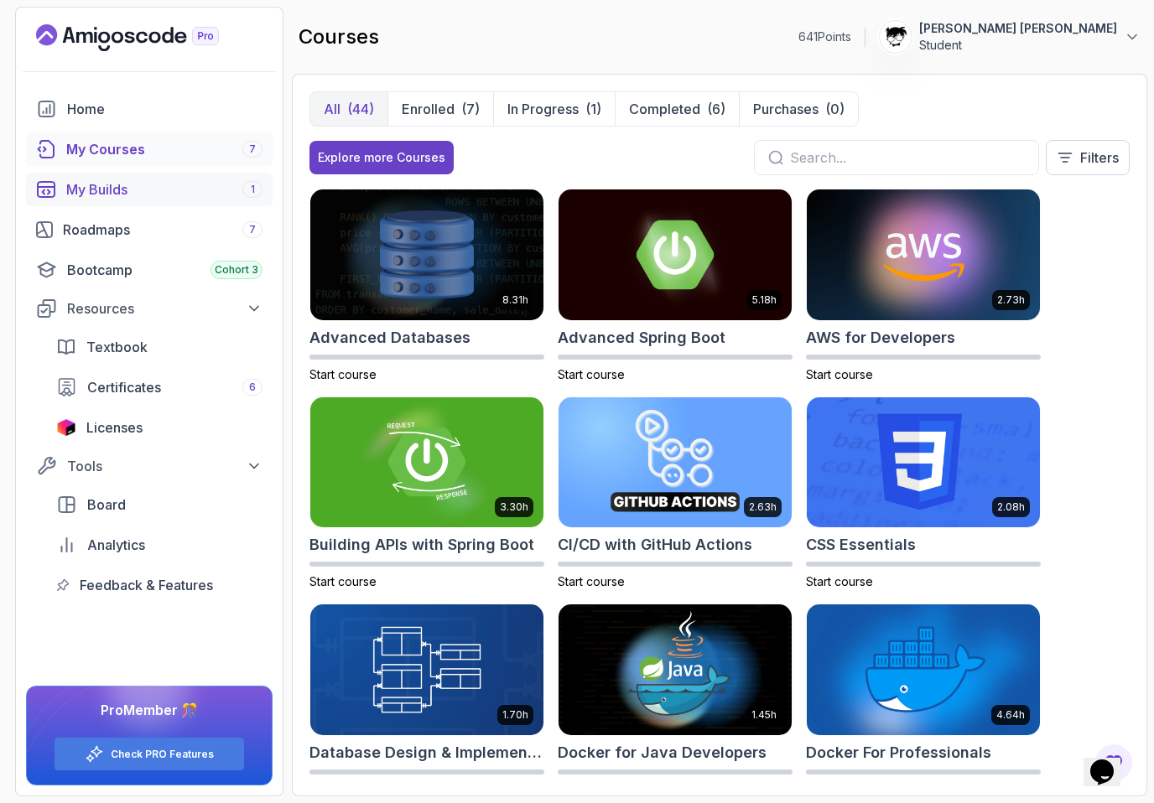
click at [143, 196] on div "My Builds 1" at bounding box center [164, 189] width 196 height 20
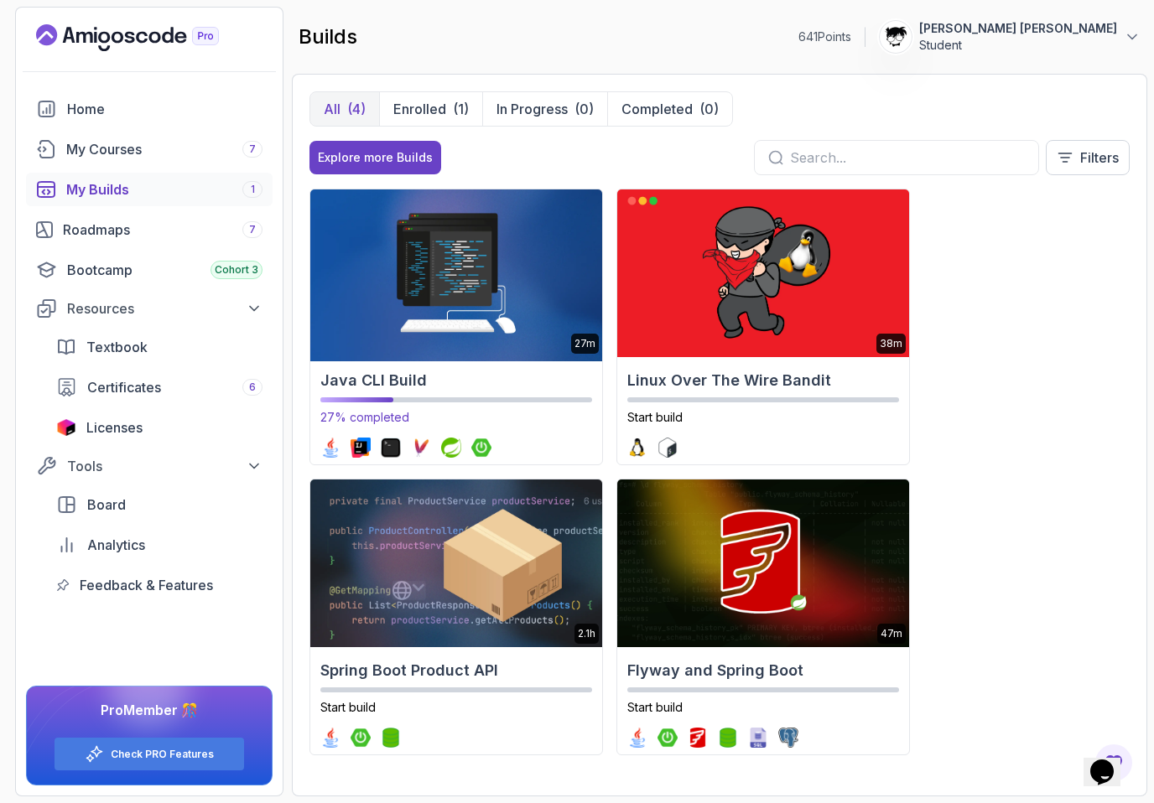
click at [413, 392] on div "Java CLI Build 27% completed" at bounding box center [456, 413] width 292 height 102
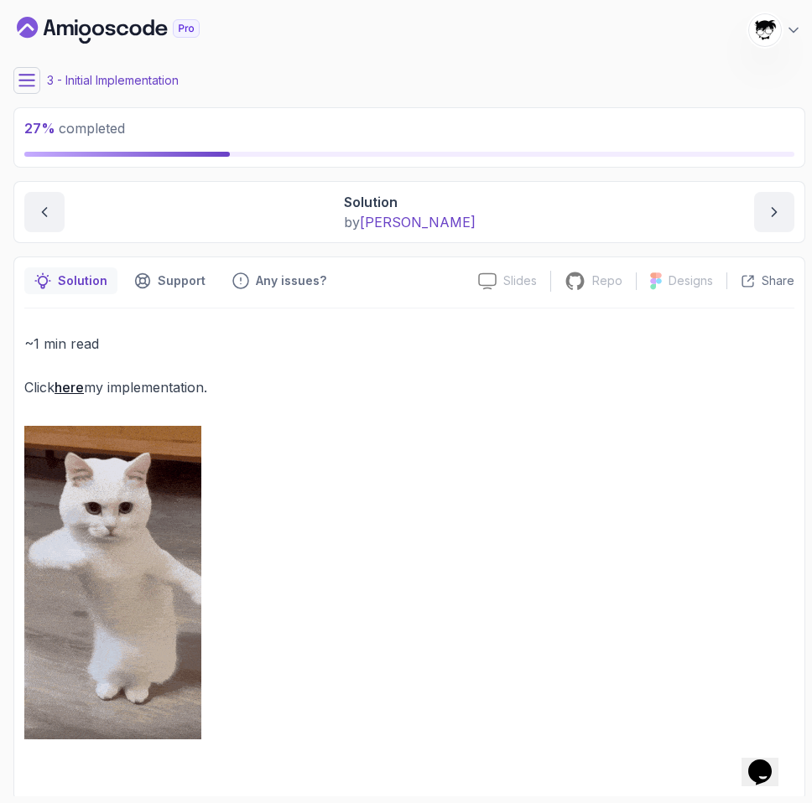
scroll to position [4, 0]
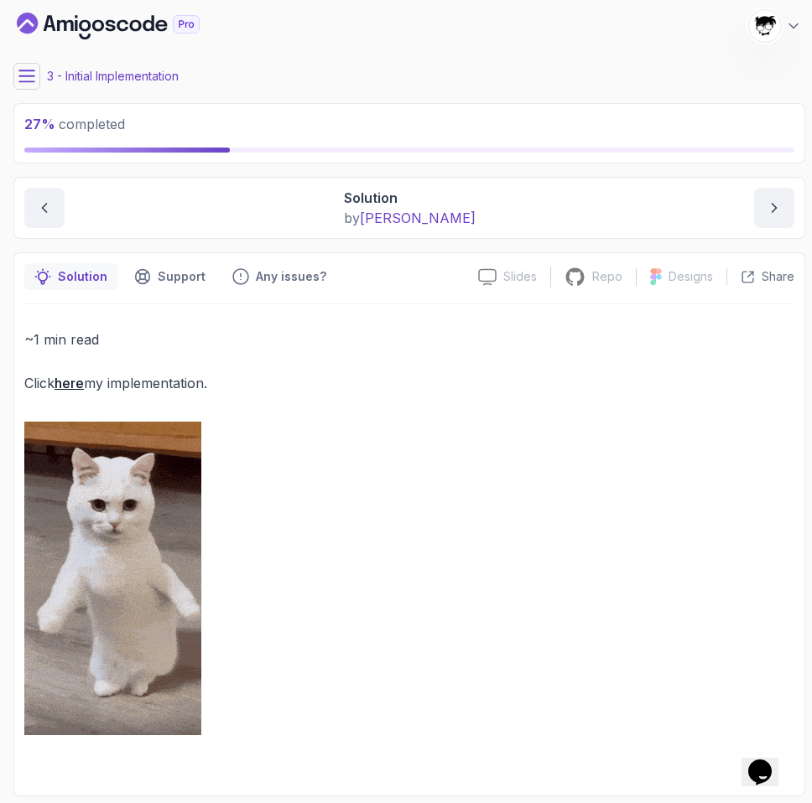
click at [16, 76] on button at bounding box center [26, 76] width 27 height 27
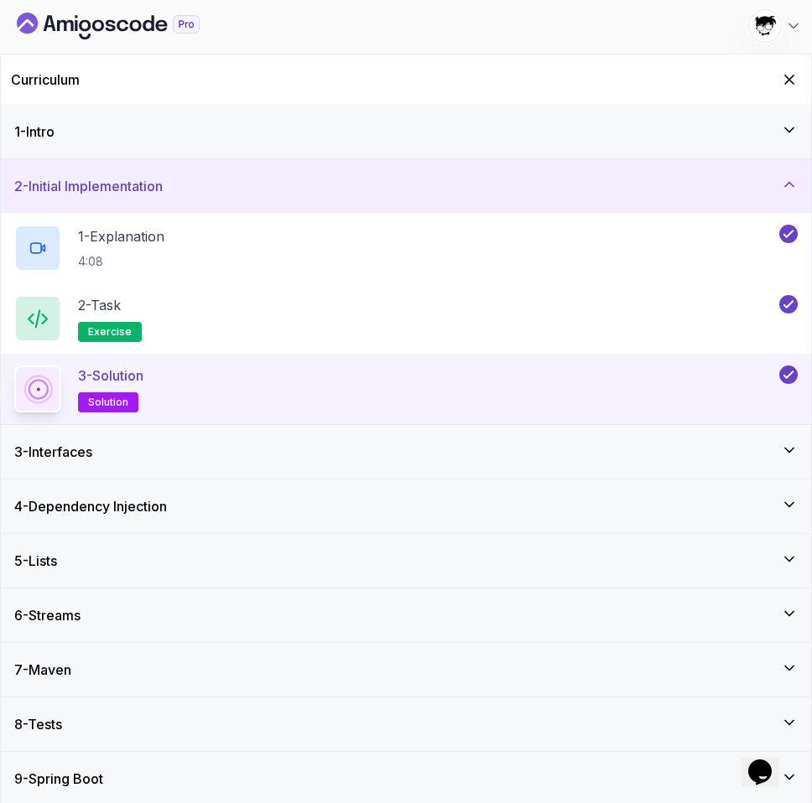
click at [141, 467] on div "3 - Interfaces" at bounding box center [406, 452] width 810 height 54
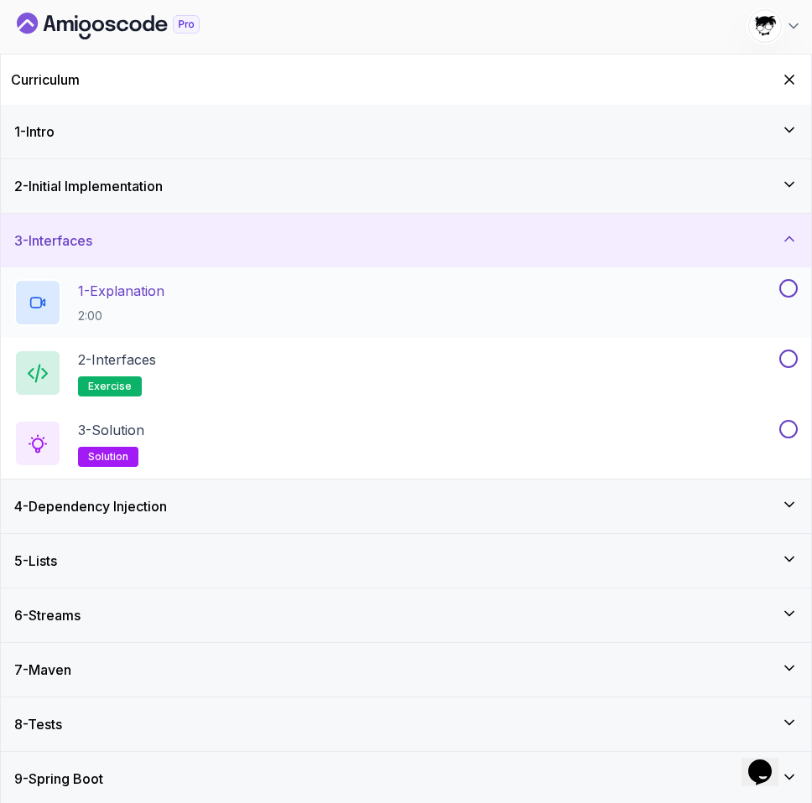
click at [120, 311] on p "2:00" at bounding box center [121, 316] width 86 height 17
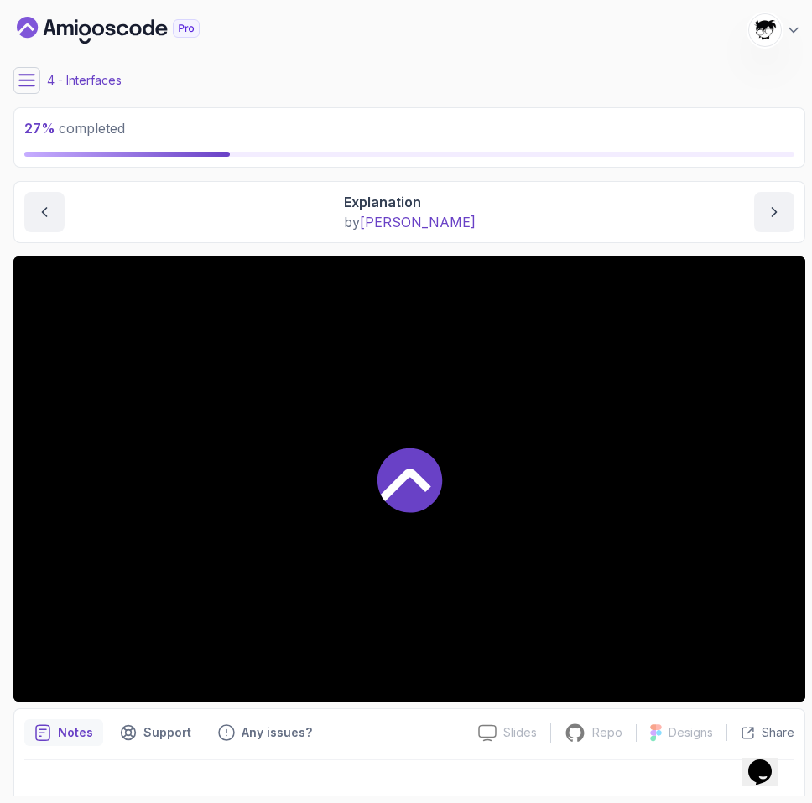
click at [23, 75] on icon at bounding box center [26, 80] width 15 height 11
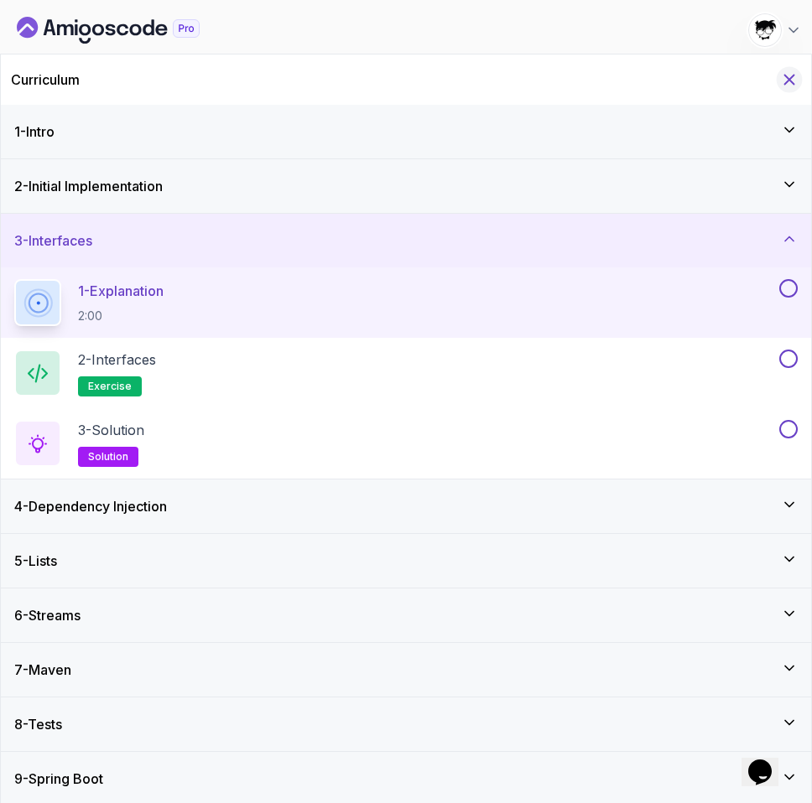
click at [737, 73] on icon "Hide Curriculum for mobile" at bounding box center [789, 79] width 18 height 18
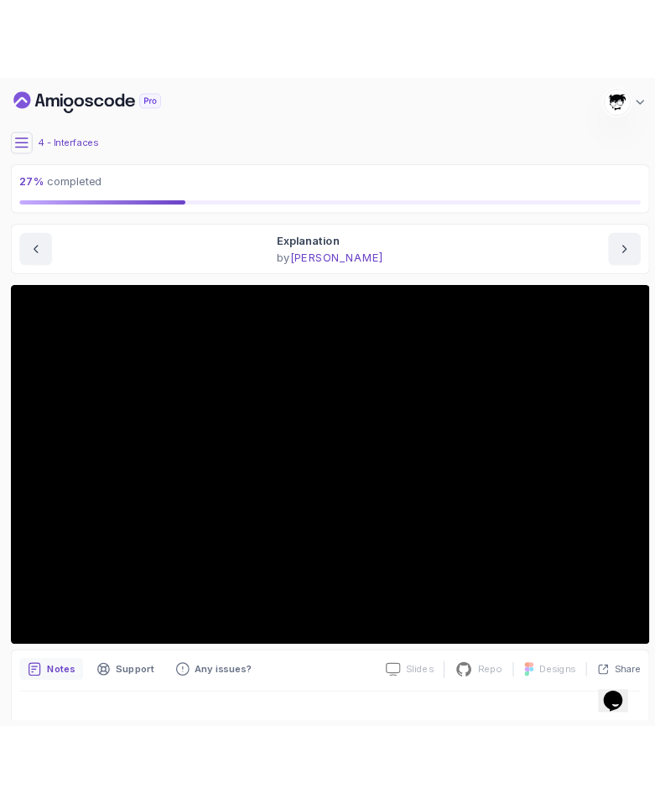
scroll to position [22, 0]
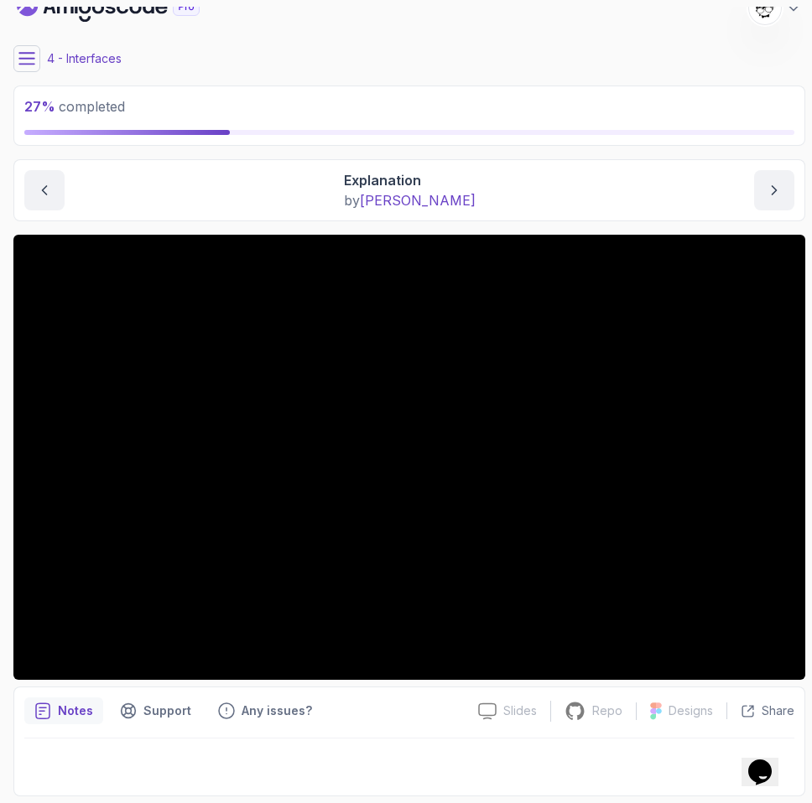
click at [30, 64] on icon at bounding box center [26, 58] width 17 height 17
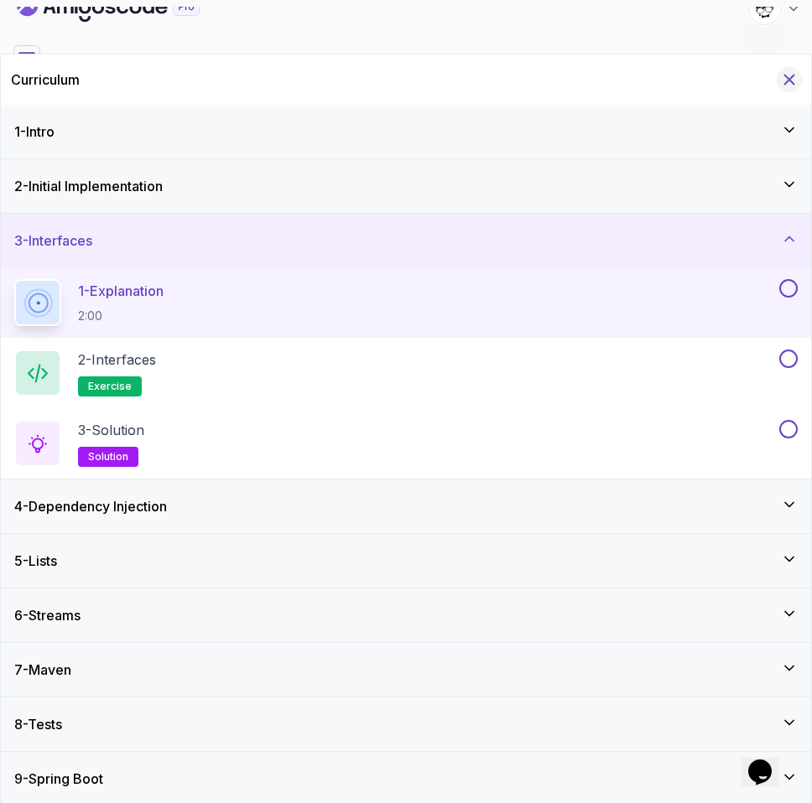
click at [737, 80] on icon "Hide Curriculum for mobile" at bounding box center [789, 79] width 18 height 18
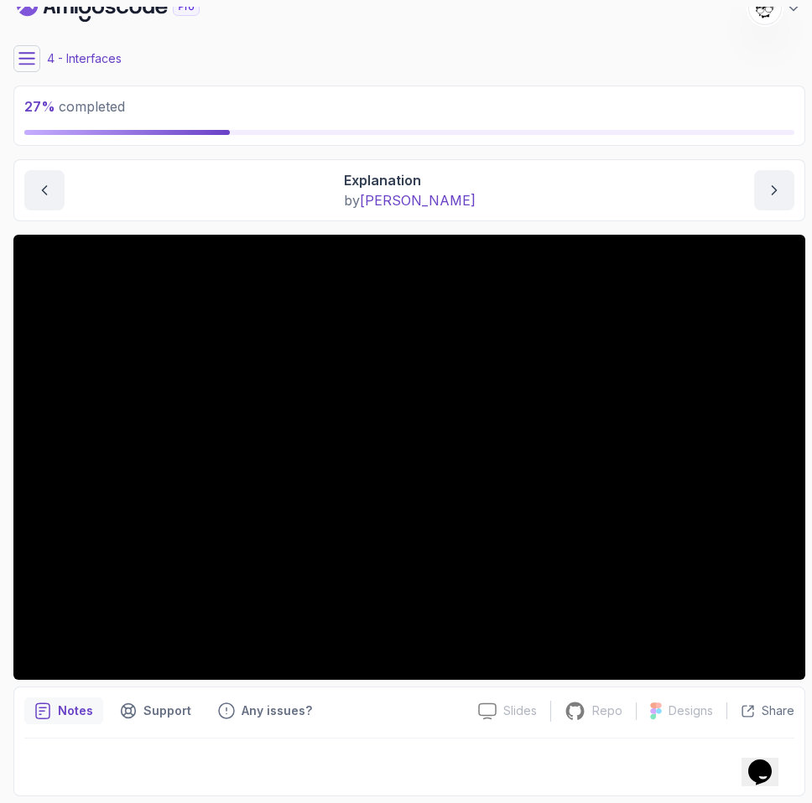
click at [29, 67] on button at bounding box center [26, 58] width 27 height 27
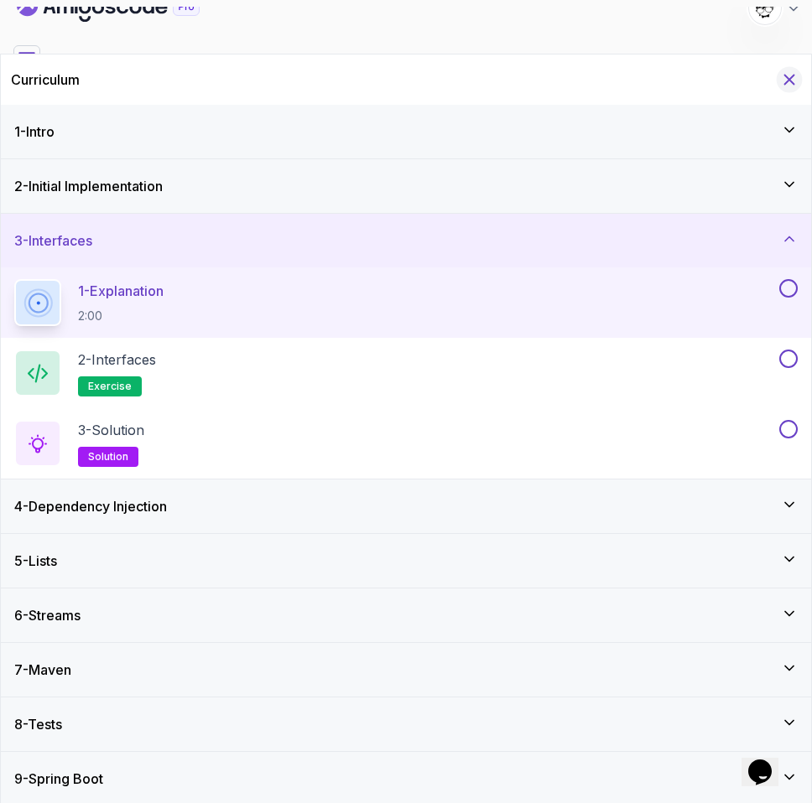
click at [737, 83] on icon "Hide Curriculum for mobile" at bounding box center [789, 79] width 18 height 18
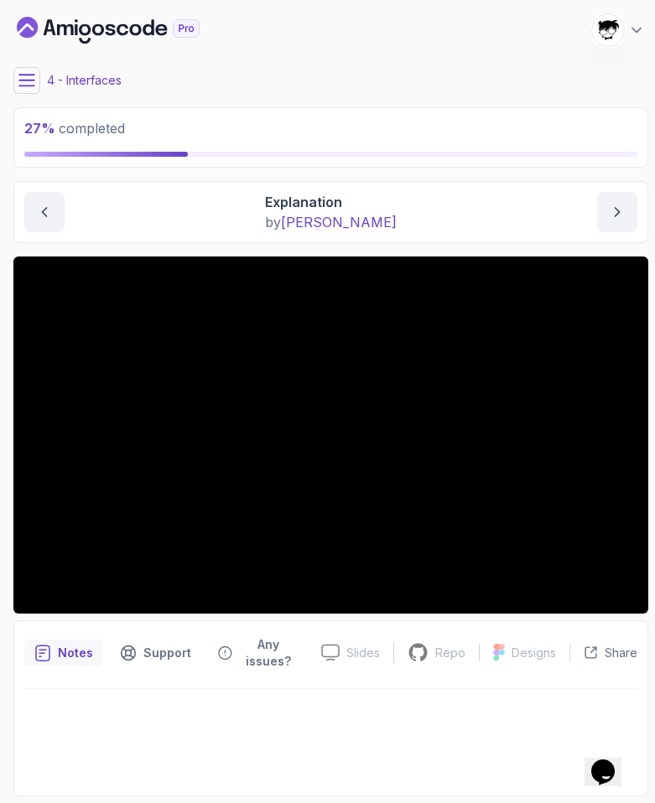
scroll to position [0, 0]
click at [24, 87] on icon at bounding box center [26, 80] width 17 height 17
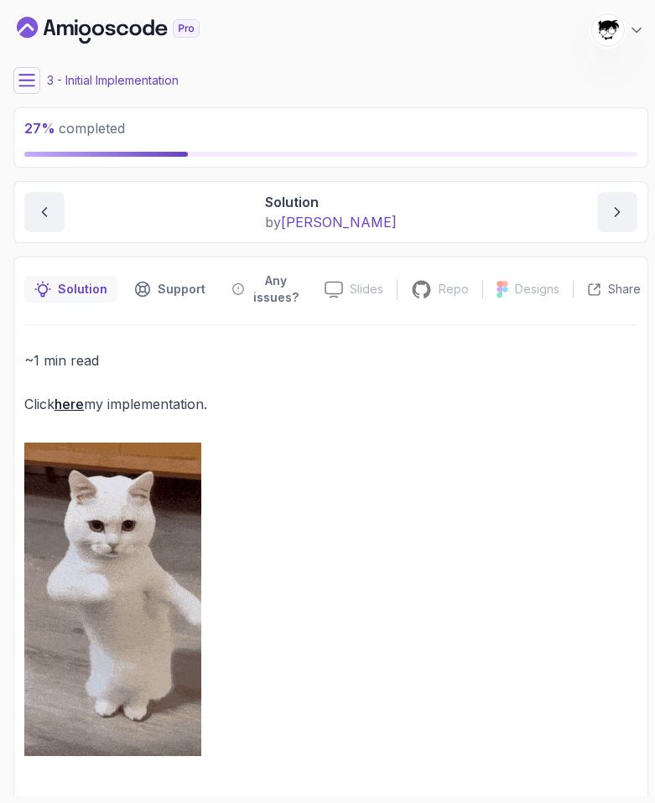
click at [31, 71] on button at bounding box center [26, 80] width 27 height 27
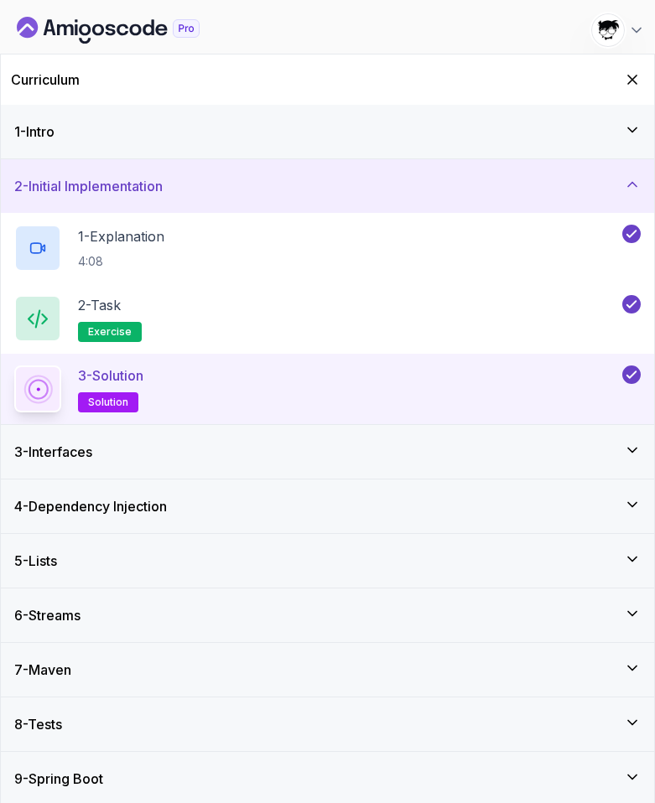
click at [131, 444] on div "3 - Interfaces" at bounding box center [327, 452] width 626 height 20
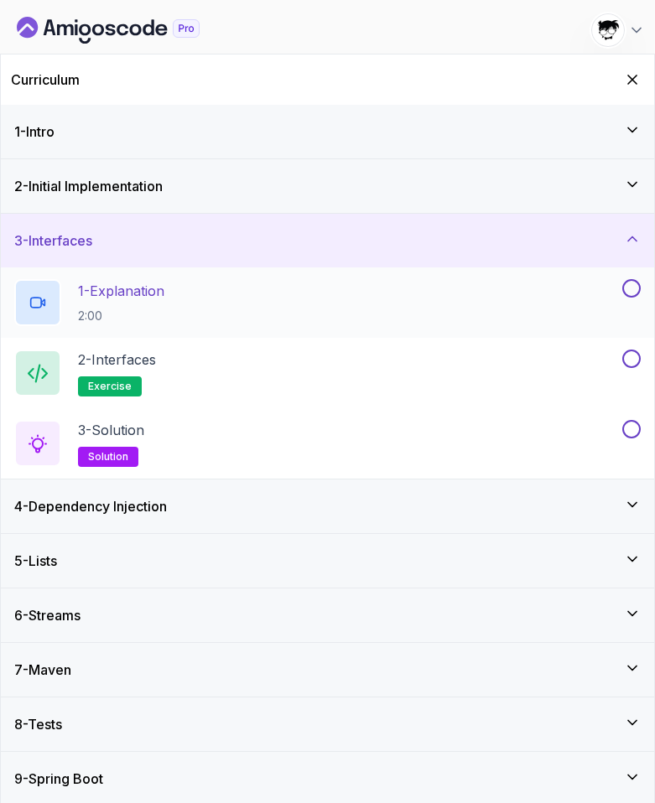
click at [128, 299] on p "1 - Explanation" at bounding box center [121, 291] width 86 height 20
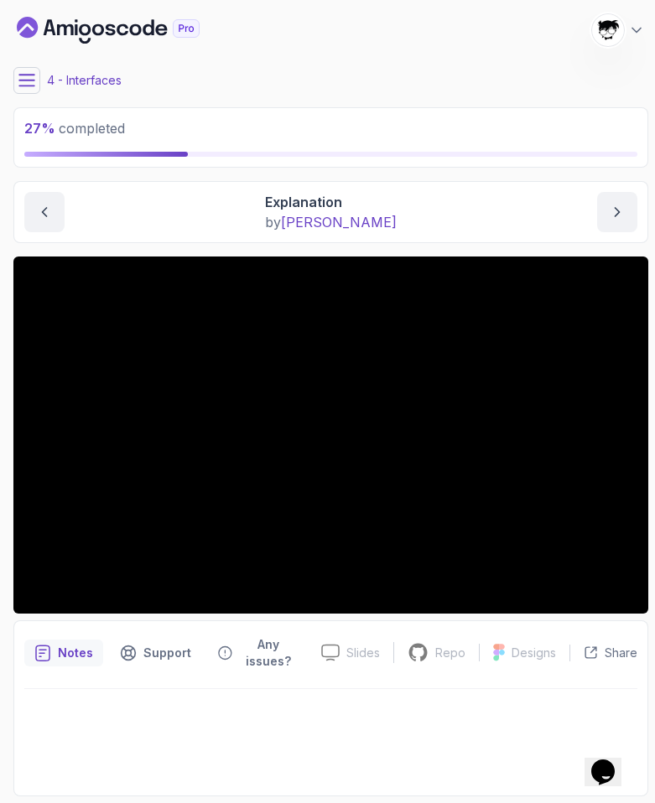
click at [31, 81] on icon at bounding box center [26, 80] width 17 height 17
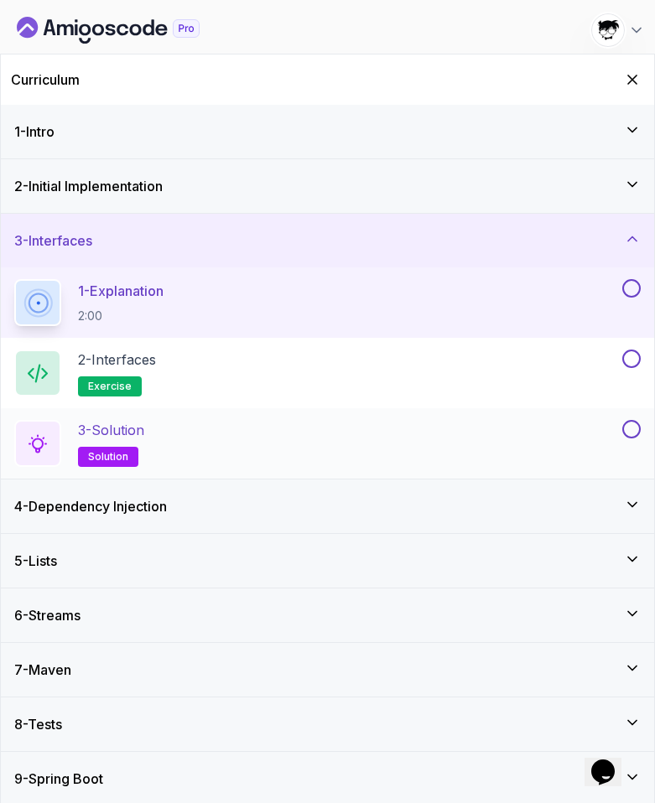
scroll to position [4, 0]
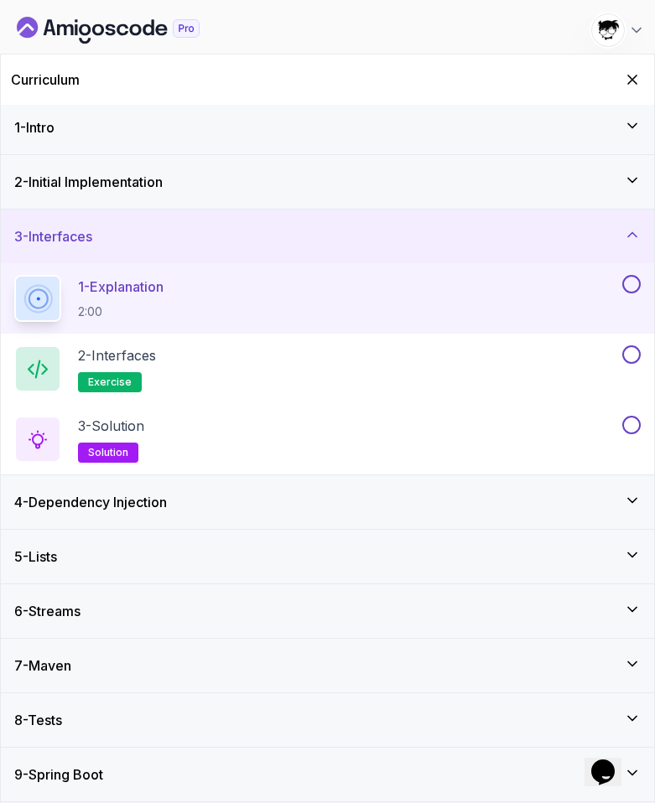
click at [69, 551] on div "5 - Lists" at bounding box center [327, 557] width 626 height 20
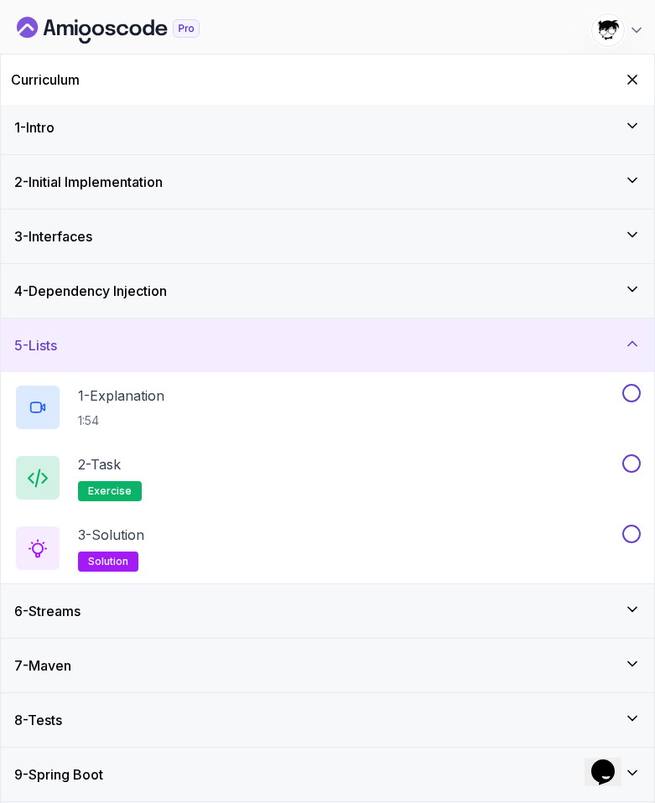
click at [41, 681] on div "7 - Maven" at bounding box center [327, 666] width 653 height 54
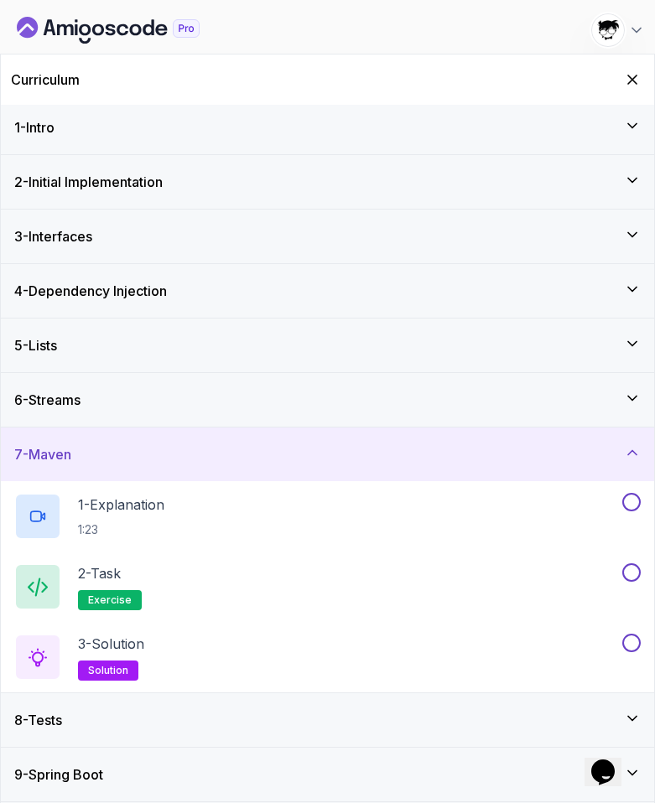
click at [54, 710] on h3 "8 - Tests" at bounding box center [38, 720] width 48 height 20
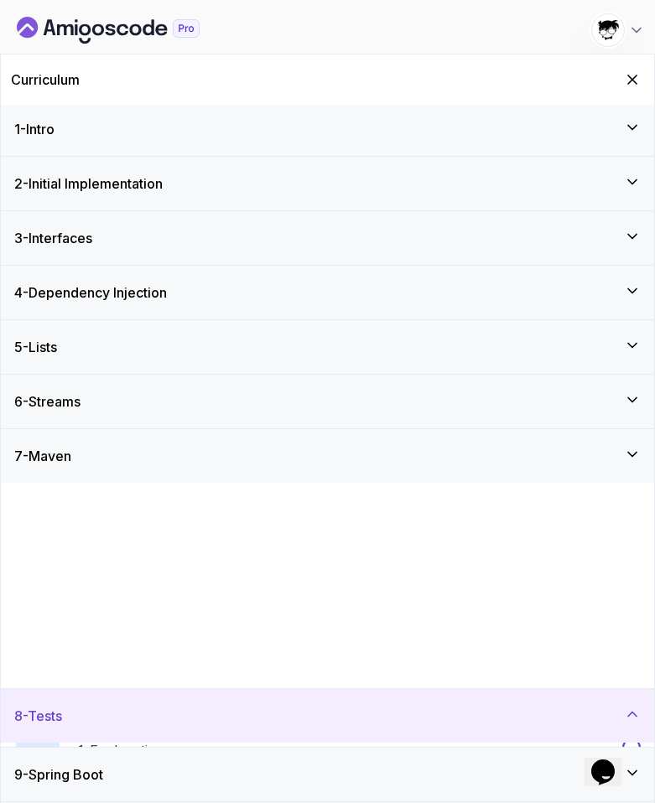
scroll to position [0, 0]
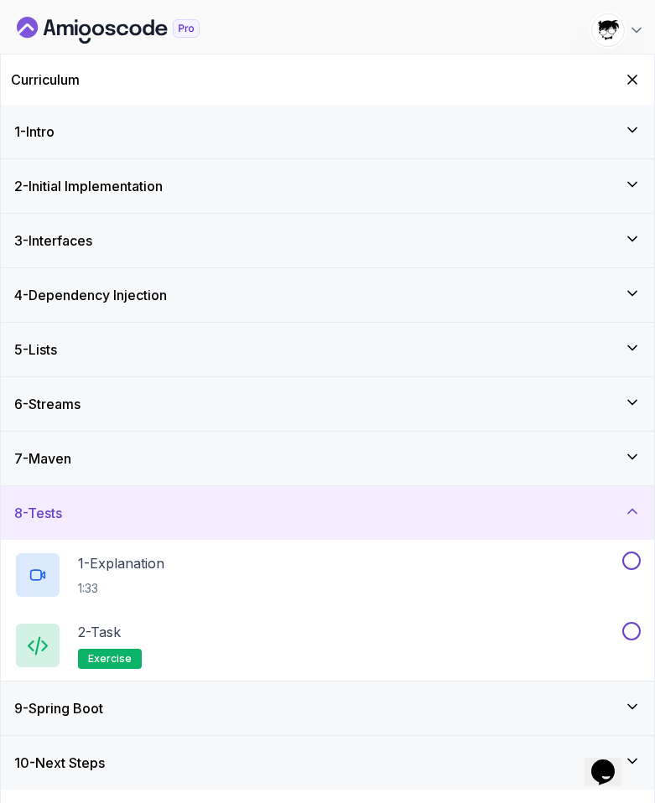
click at [54, 710] on h3 "9 - Spring Boot" at bounding box center [58, 708] width 89 height 20
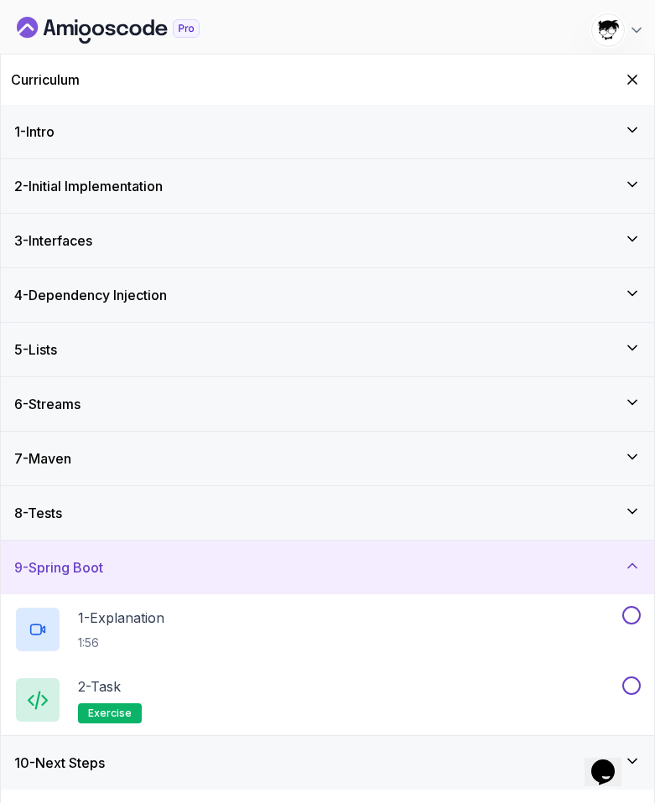
click at [64, 759] on h3 "10 - Next Steps" at bounding box center [59, 763] width 91 height 20
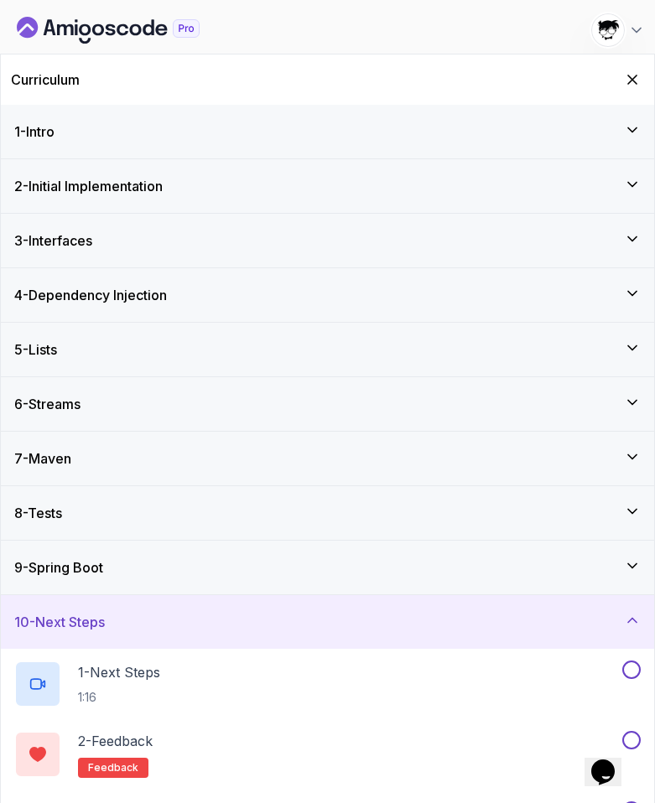
scroll to position [4, 0]
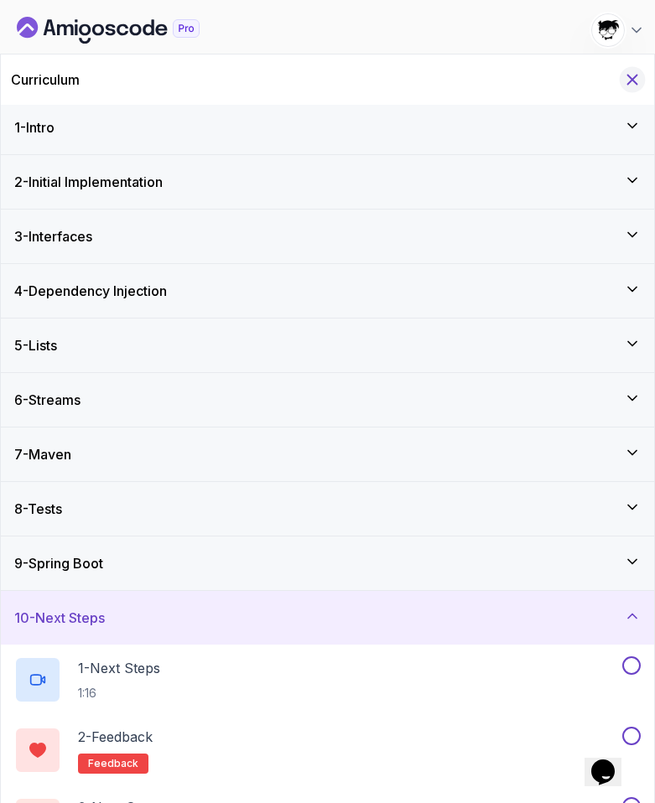
click at [629, 86] on icon "Hide Curriculum for mobile" at bounding box center [632, 79] width 18 height 18
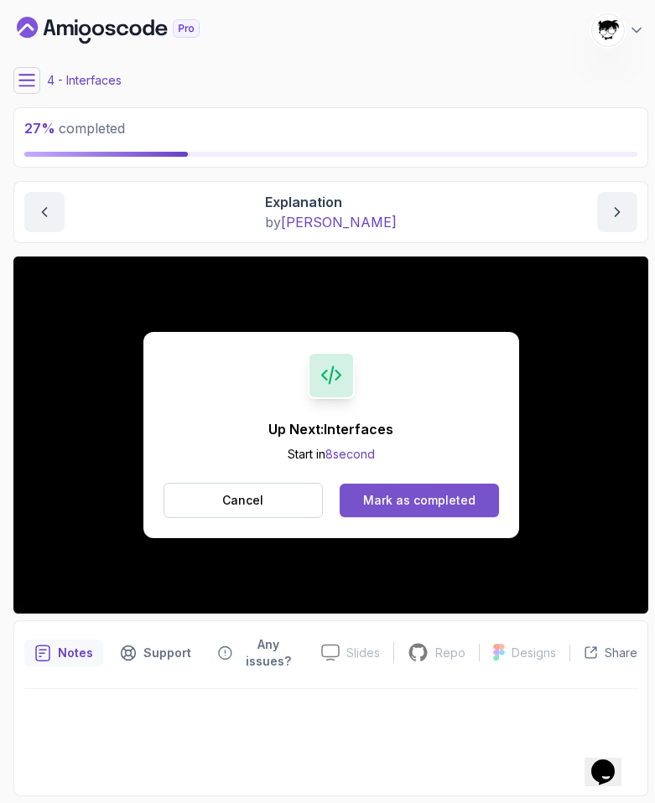
click at [409, 506] on div "Mark as completed" at bounding box center [419, 500] width 112 height 17
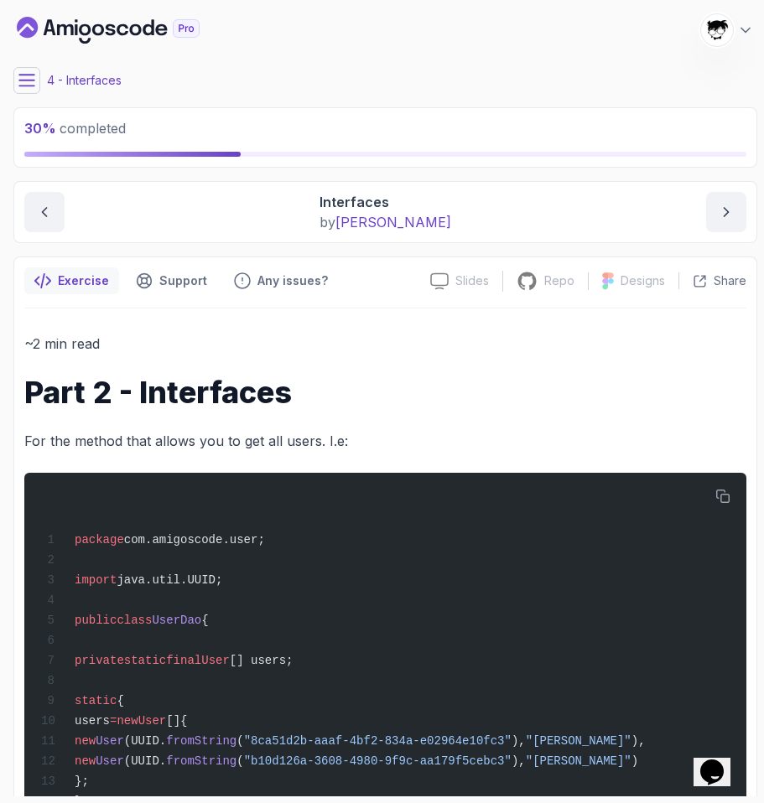
scroll to position [288, 0]
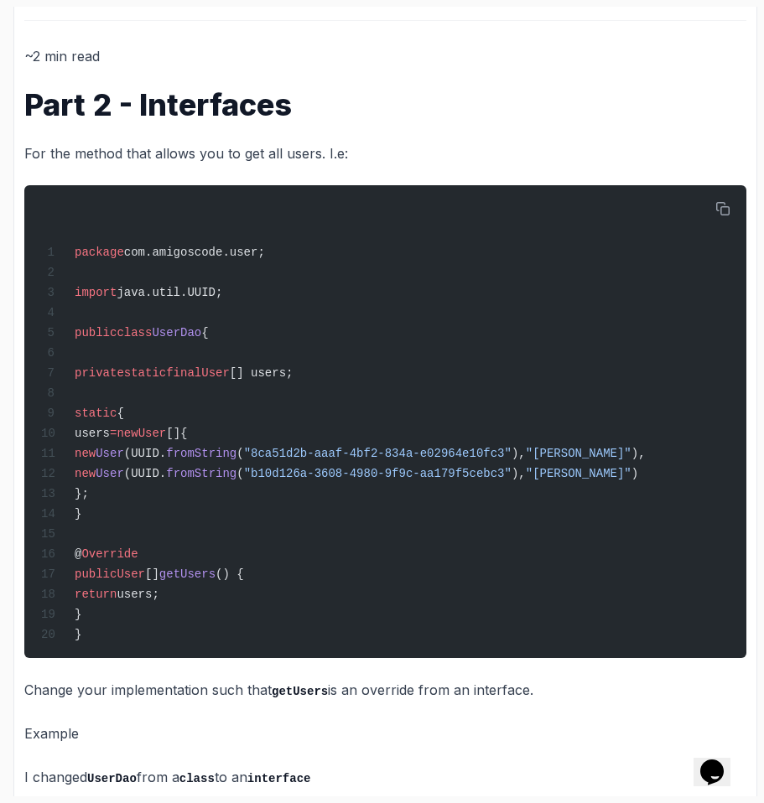
click at [55, 144] on p "For the method that allows you to get all users. I.e:" at bounding box center [385, 153] width 722 height 23
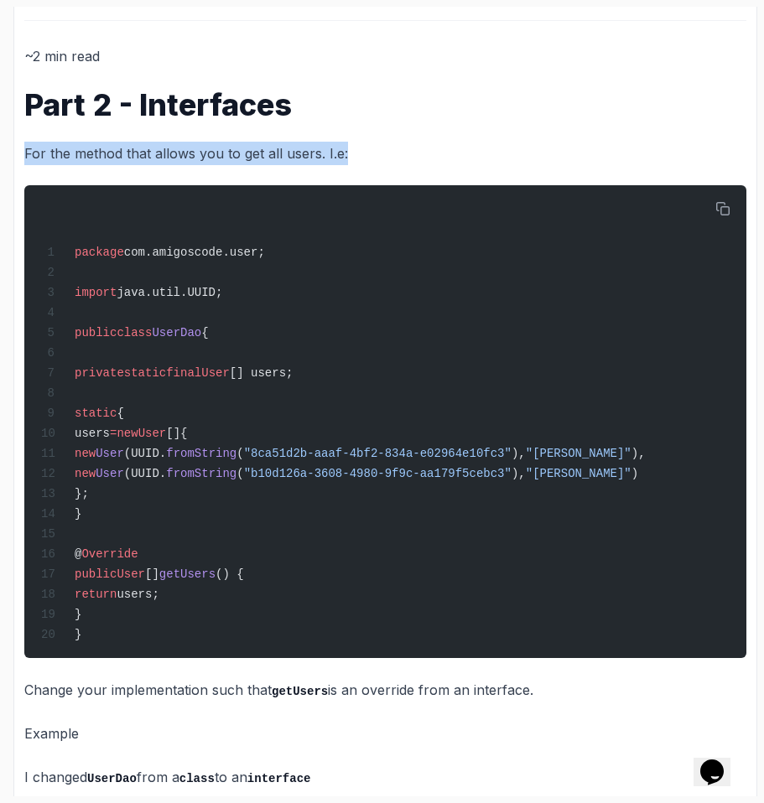
click at [55, 144] on p "For the method that allows you to get all users. I.e:" at bounding box center [385, 153] width 722 height 23
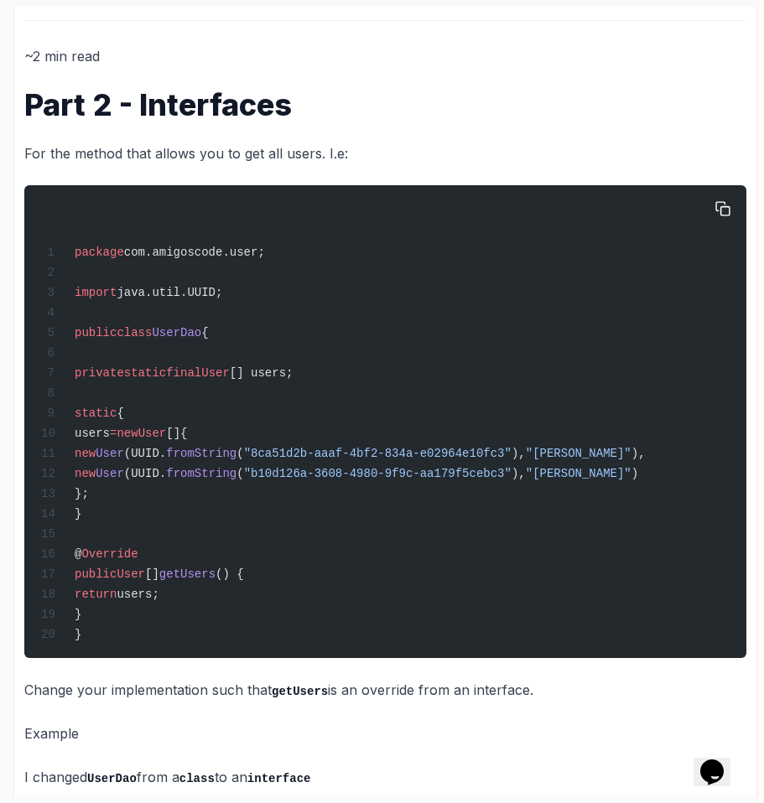
click at [92, 345] on div "package com.amigoscode.user; import java.util.UUID; public class UserDao { priv…" at bounding box center [385, 421] width 695 height 453
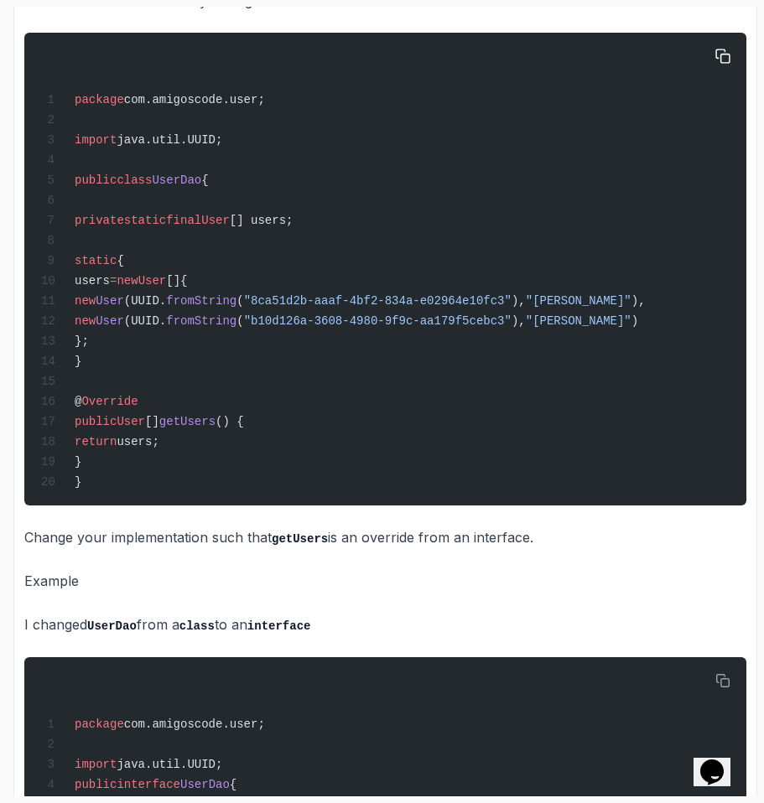
scroll to position [747, 0]
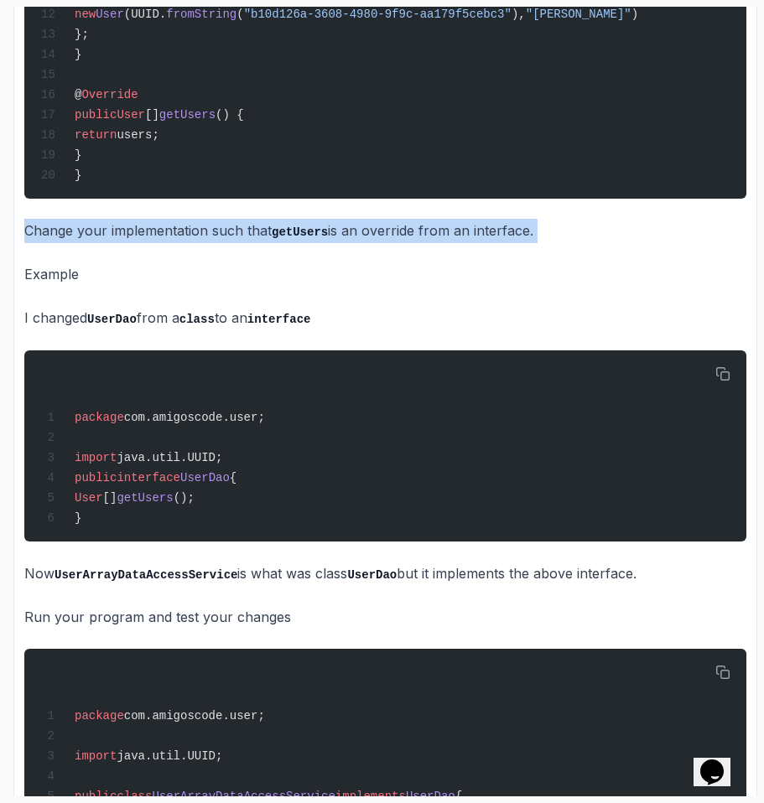
drag, startPoint x: 16, startPoint y: 224, endPoint x: 612, endPoint y: 273, distance: 598.2
click at [612, 273] on div "Exercise Support Any issues? Slides Slides not available Repo Repository not av…" at bounding box center [385, 496] width 744 height 1974
click at [612, 273] on div "~2 min read Part 2 - Interfaces For the method that allows you to get all users…" at bounding box center [385, 517] width 722 height 1864
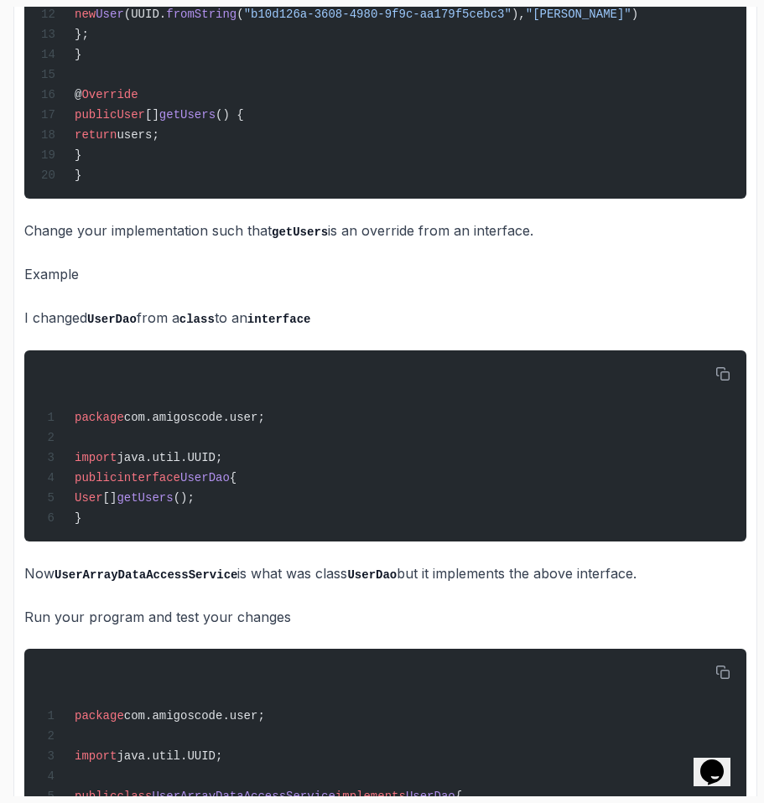
click at [117, 326] on code "UserDao" at bounding box center [111, 319] width 49 height 13
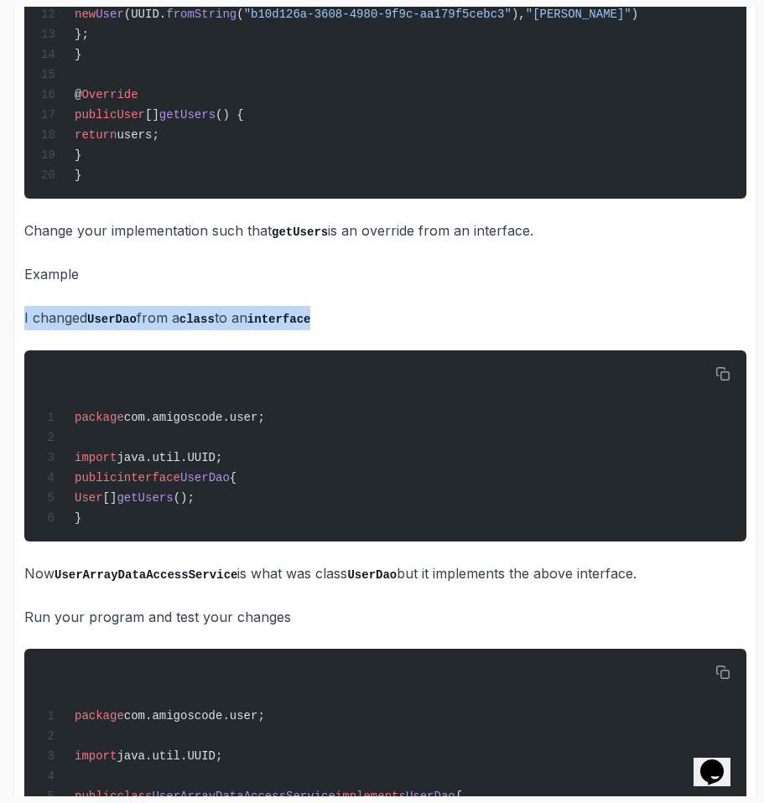
click at [117, 326] on code "UserDao" at bounding box center [111, 319] width 49 height 13
click at [117, 356] on div "~2 min read Part 2 - Interfaces For the method that allows you to get all users…" at bounding box center [385, 517] width 722 height 1864
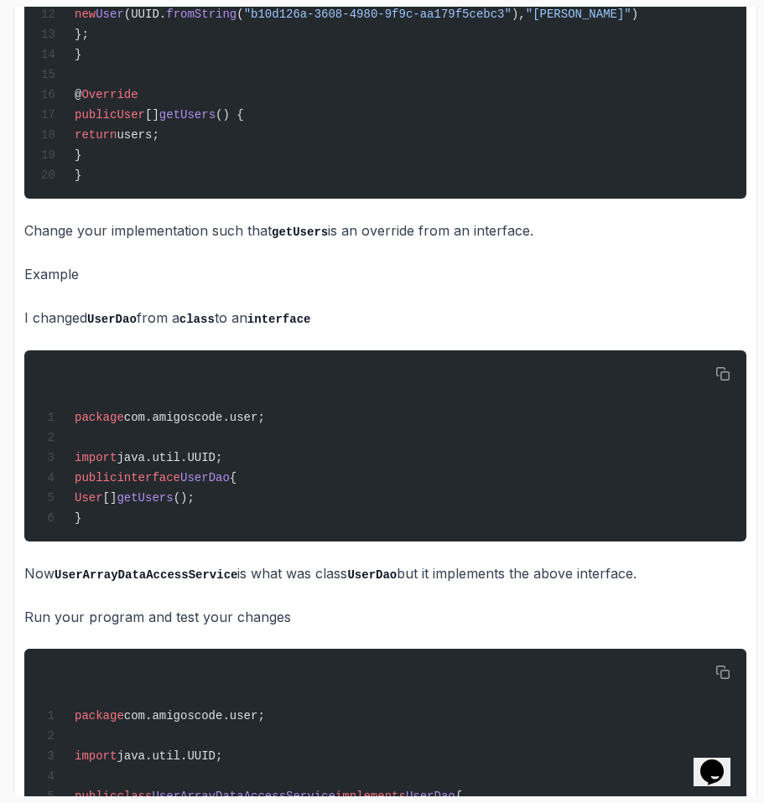
scroll to position [1231, 0]
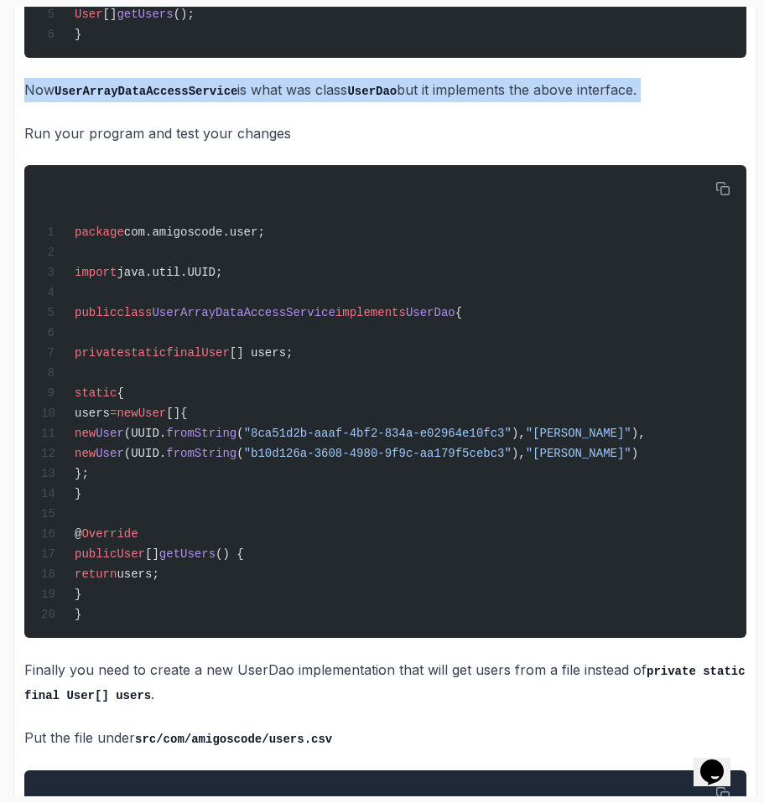
drag, startPoint x: 19, startPoint y: 112, endPoint x: 247, endPoint y: 150, distance: 231.2
click at [235, 137] on div "Exercise Support Any issues? Slides Slides not available Repo Repository not av…" at bounding box center [385, 13] width 744 height 1974
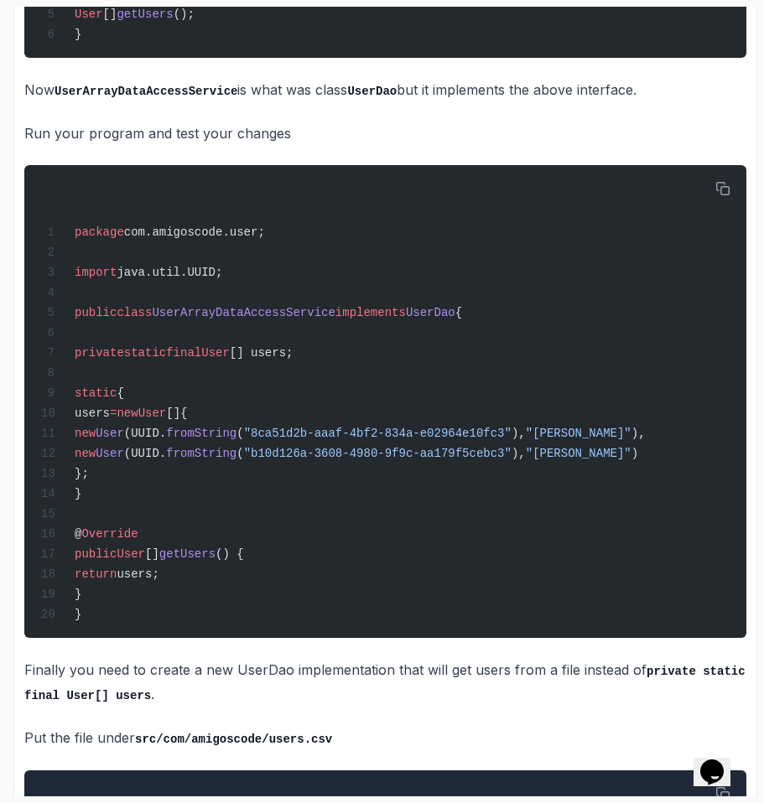
click at [247, 145] on p "Run your program and test your changes" at bounding box center [385, 133] width 722 height 23
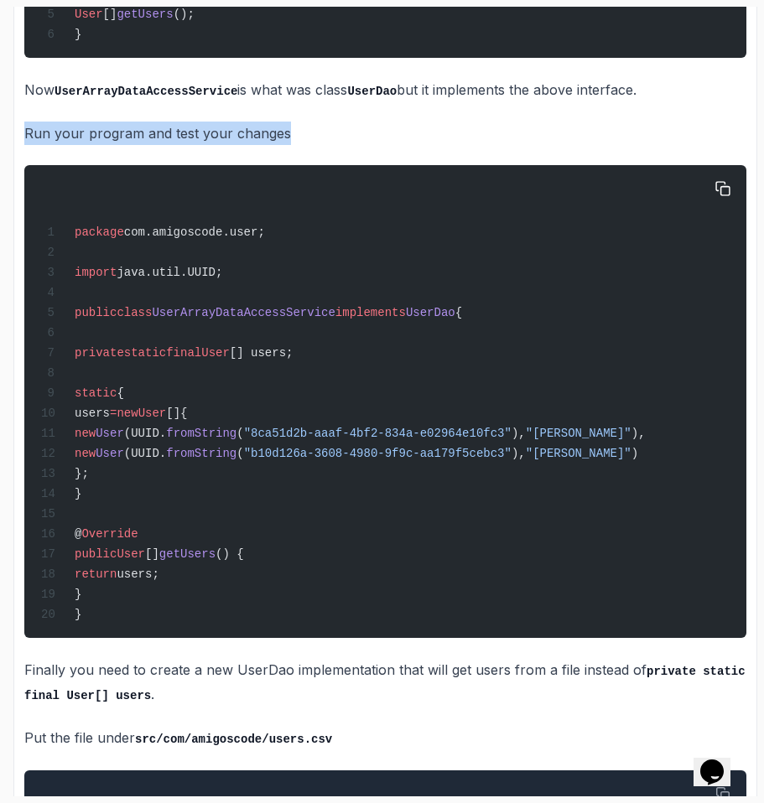
click at [240, 202] on div "package com.amigoscode.user; import java.util.UUID; public class UserArrayDataA…" at bounding box center [385, 401] width 695 height 453
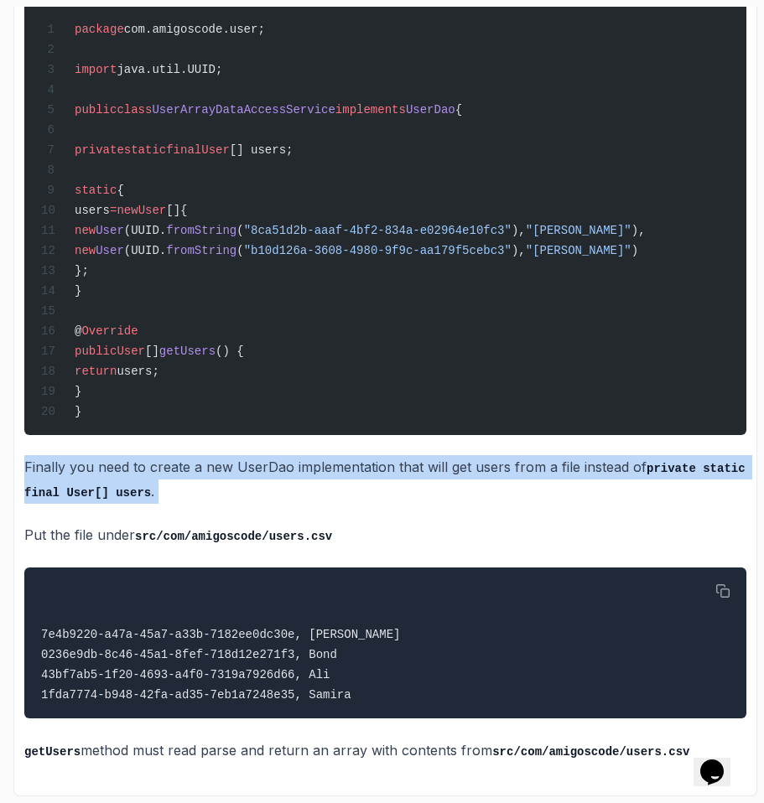
click at [111, 469] on p "Finally you need to create a new UserDao implementation that will get users fro…" at bounding box center [385, 479] width 722 height 48
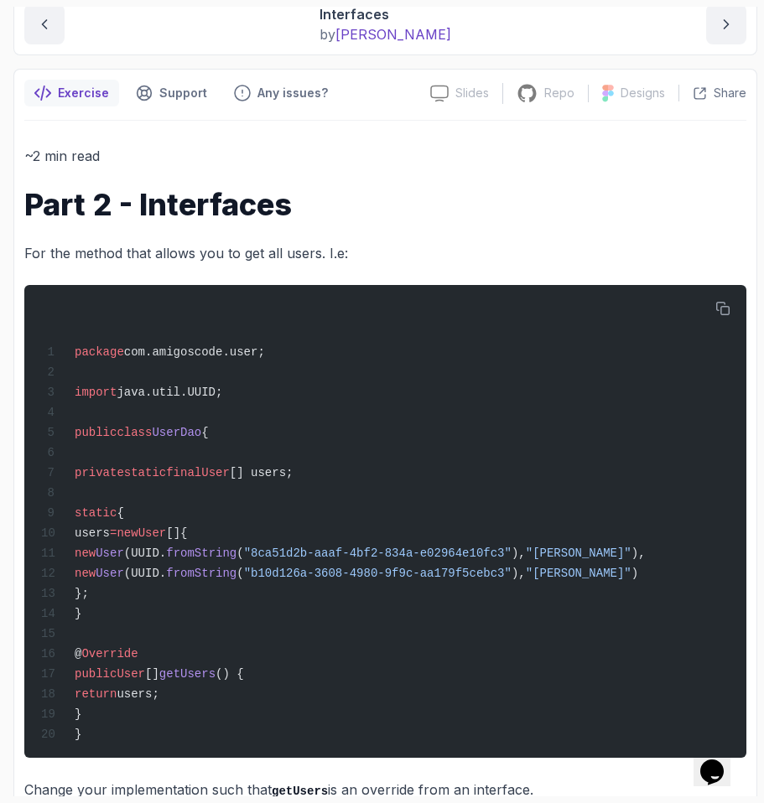
scroll to position [0, 0]
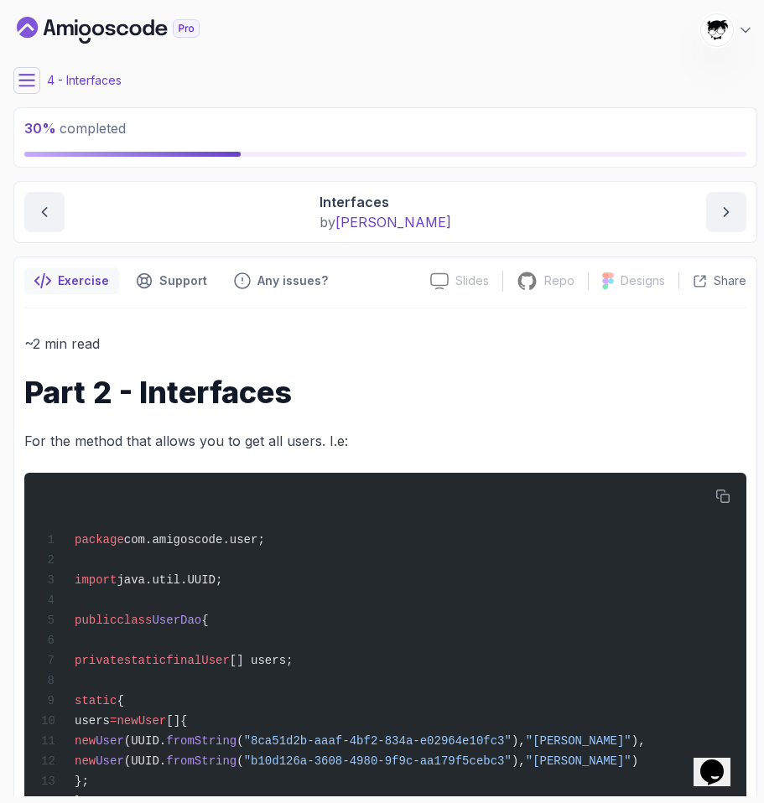
click at [23, 91] on button at bounding box center [26, 80] width 27 height 27
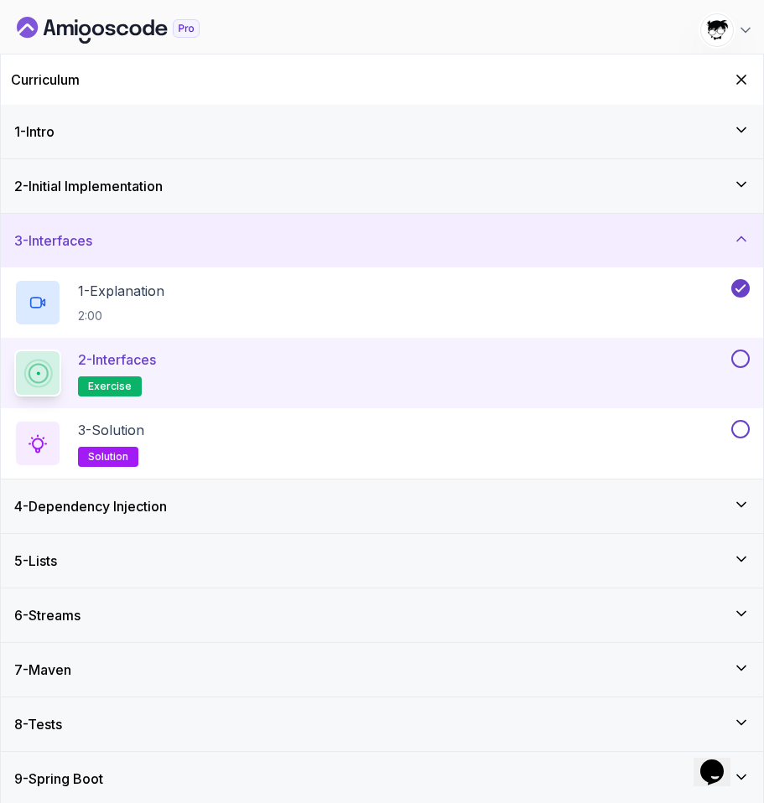
click at [202, 392] on div "2 - Interfaces exercise" at bounding box center [371, 373] width 714 height 47
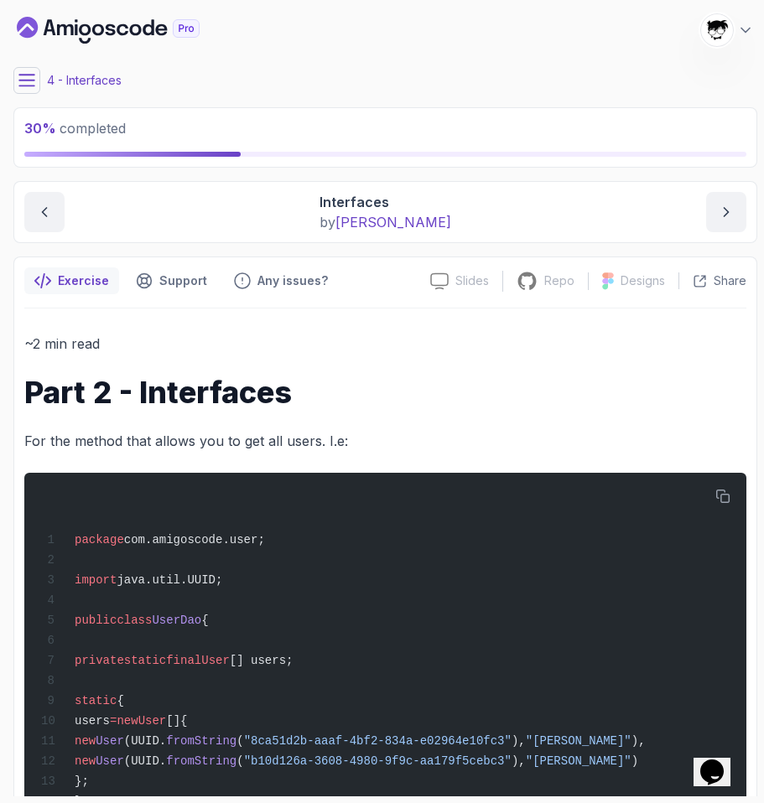
click at [29, 85] on icon at bounding box center [26, 80] width 17 height 17
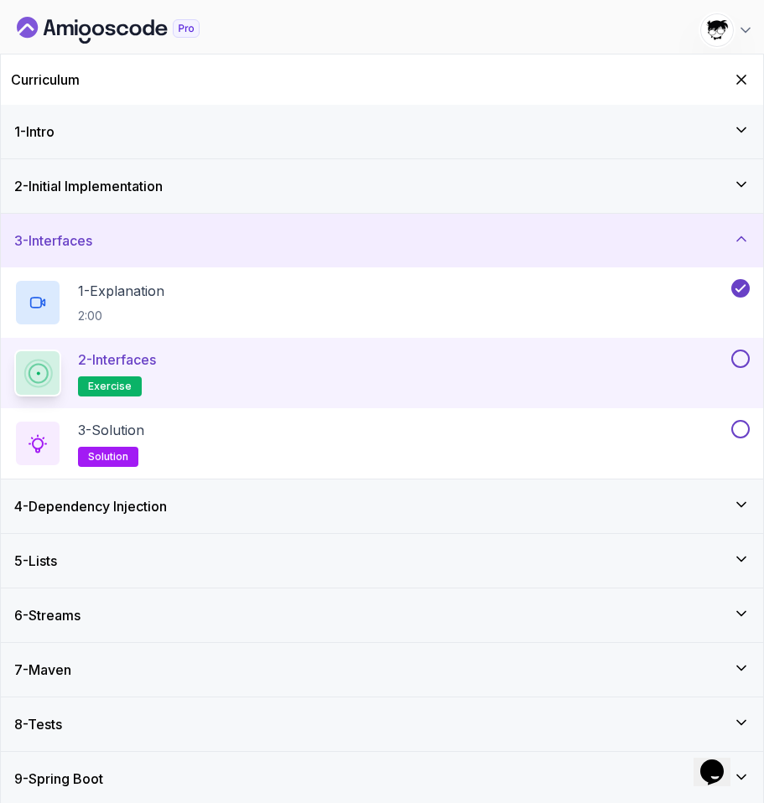
click at [654, 356] on button at bounding box center [740, 359] width 18 height 18
click at [523, 442] on div "3 - Solution solution" at bounding box center [371, 443] width 714 height 47
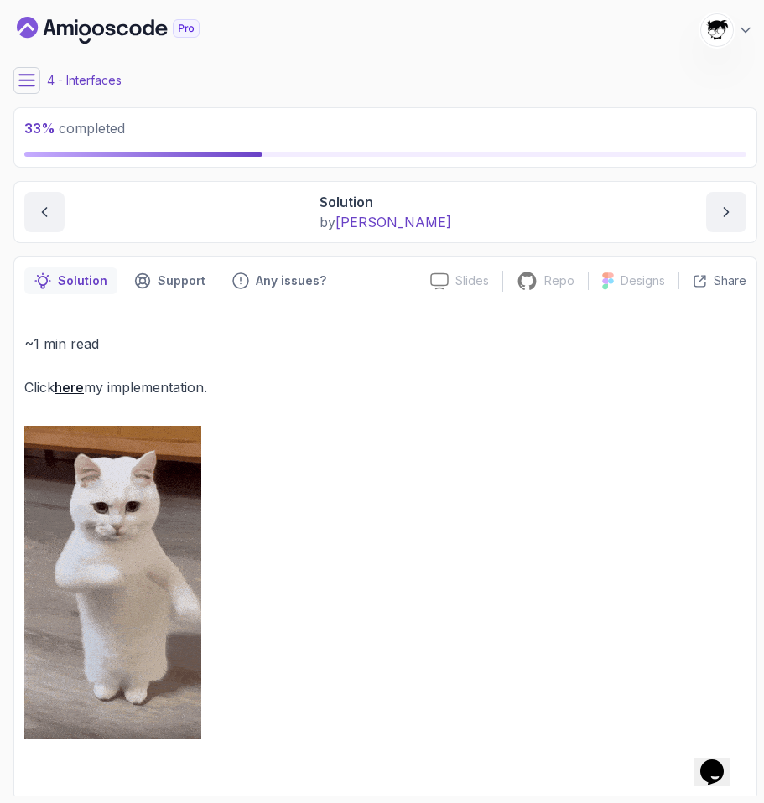
click at [72, 389] on link "here" at bounding box center [69, 387] width 29 height 17
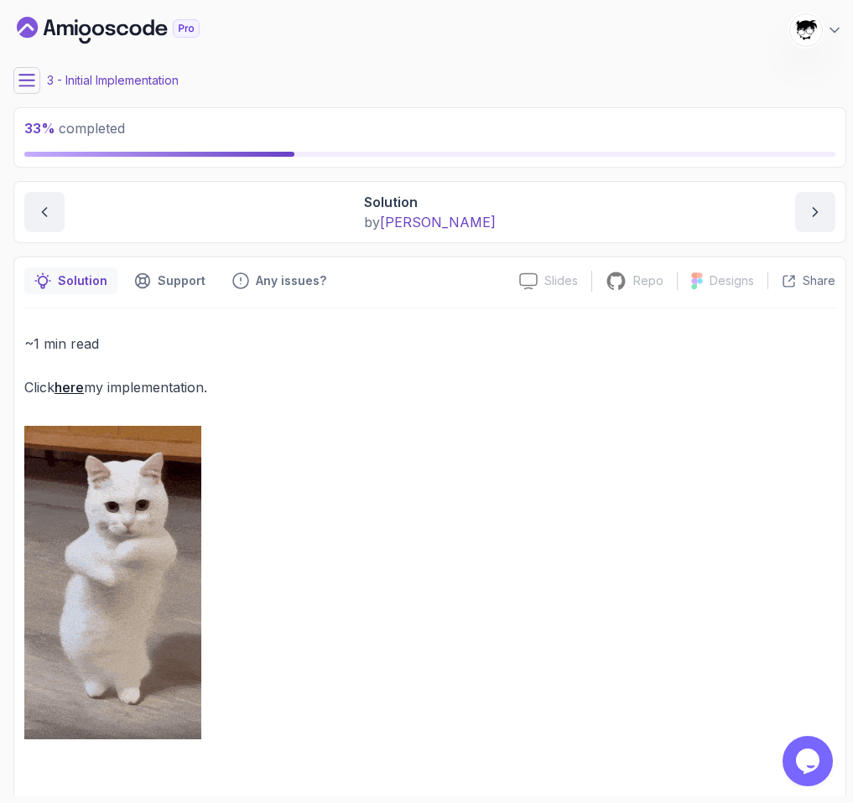
click at [71, 386] on link "here" at bounding box center [69, 387] width 29 height 17
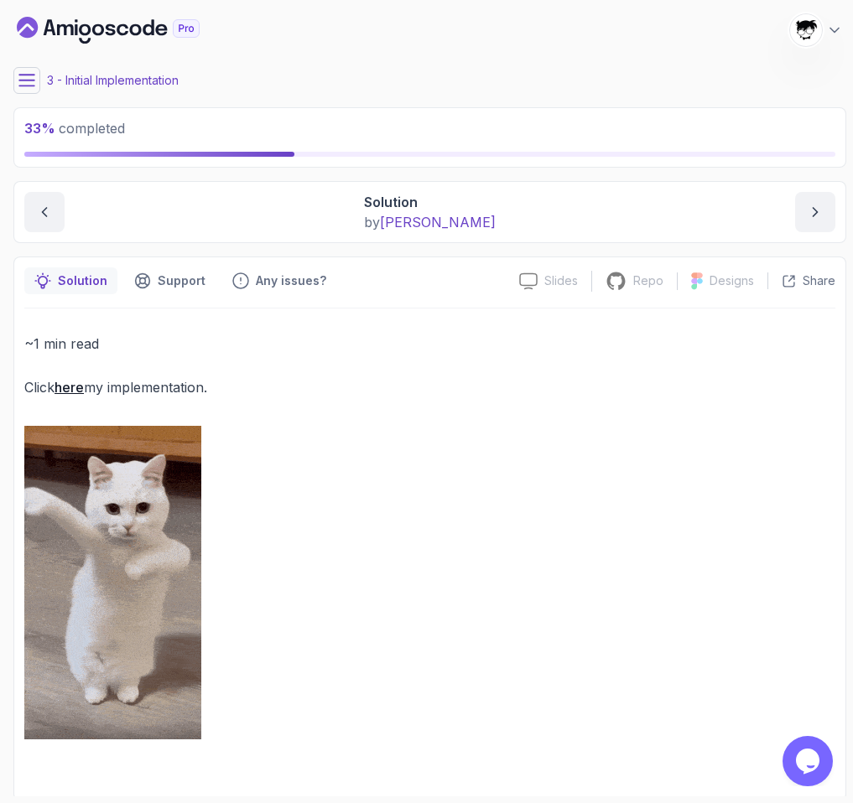
click at [31, 91] on button at bounding box center [26, 80] width 27 height 27
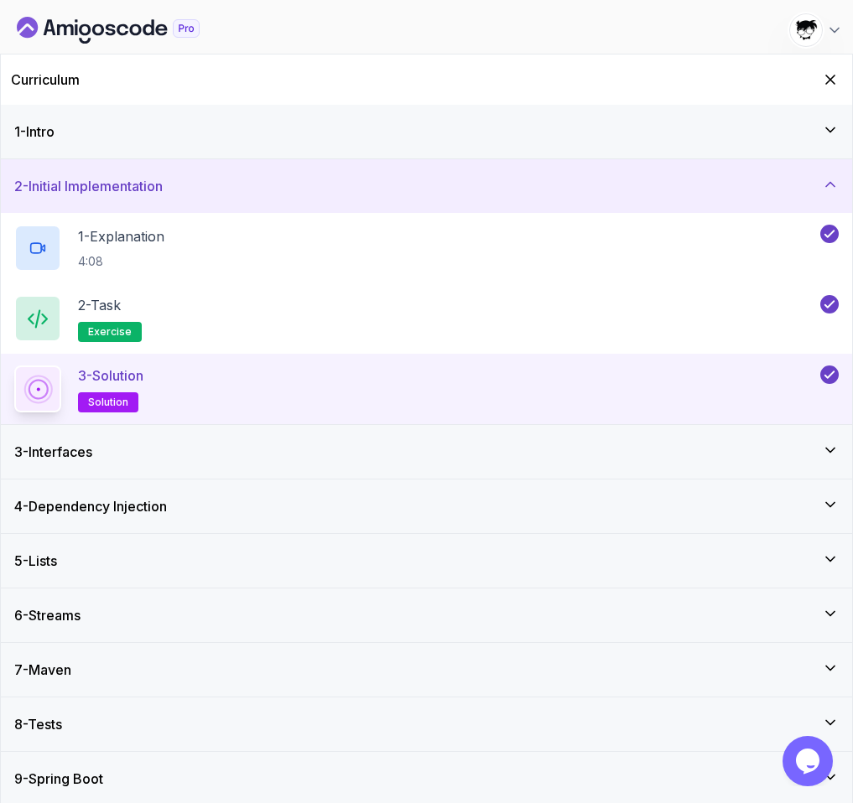
click at [97, 18] on icon "Dashboard" at bounding box center [108, 30] width 183 height 27
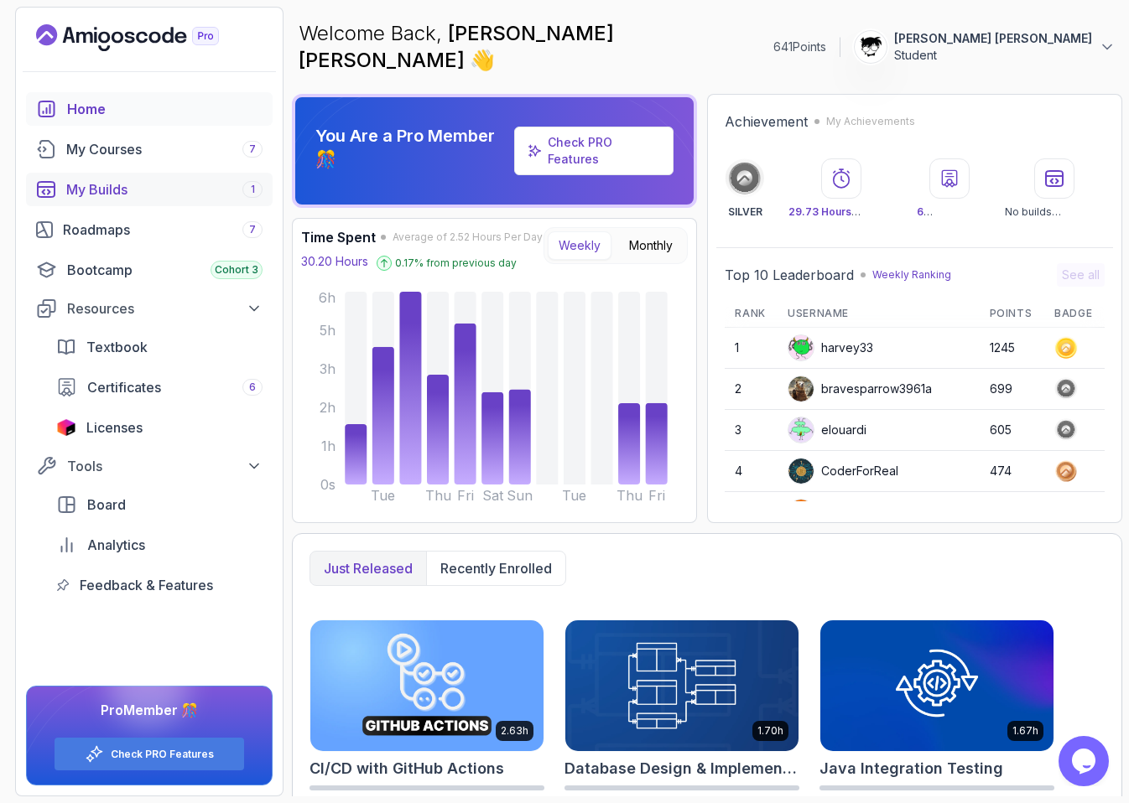
click at [101, 191] on div "My Builds 1" at bounding box center [164, 189] width 196 height 20
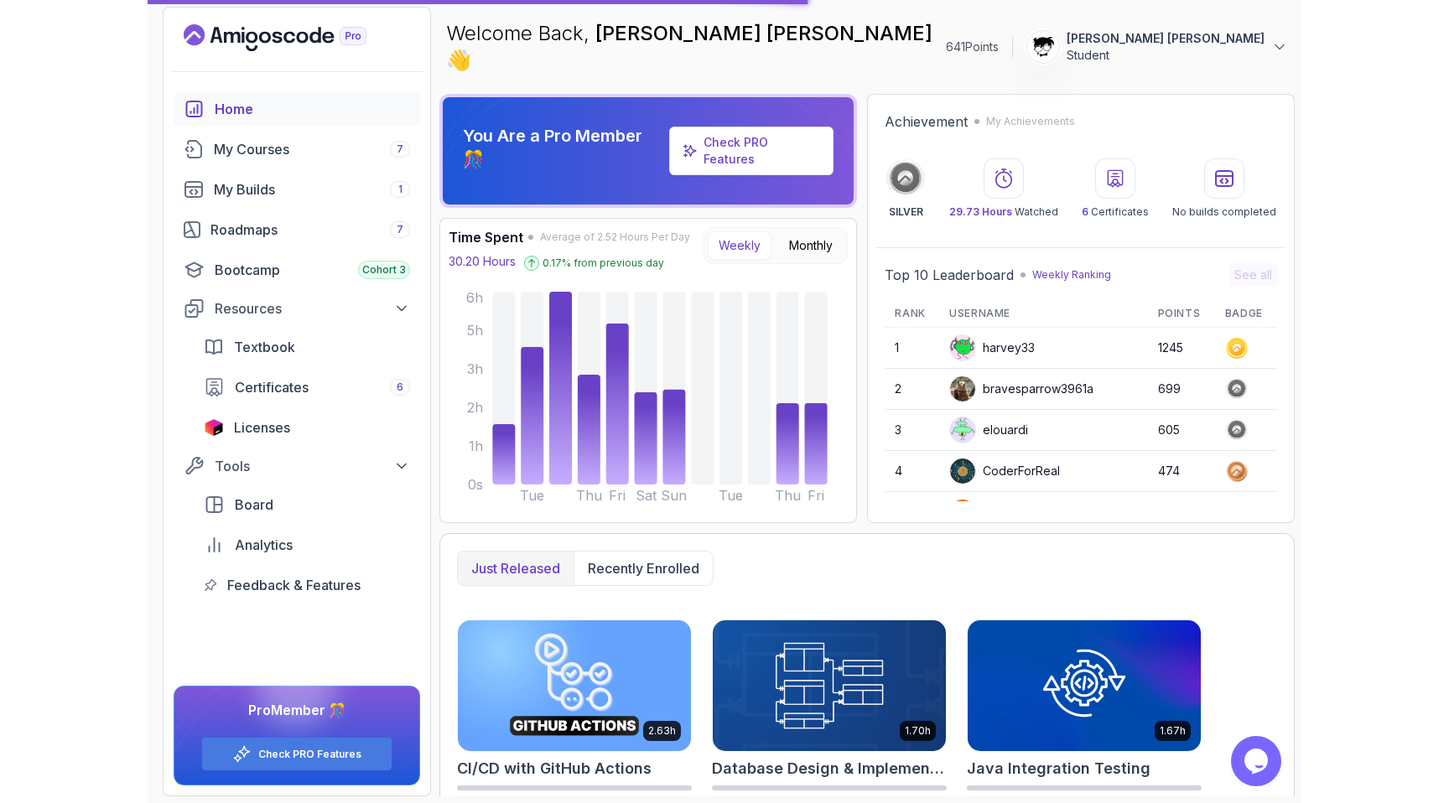
scroll to position [236, 0]
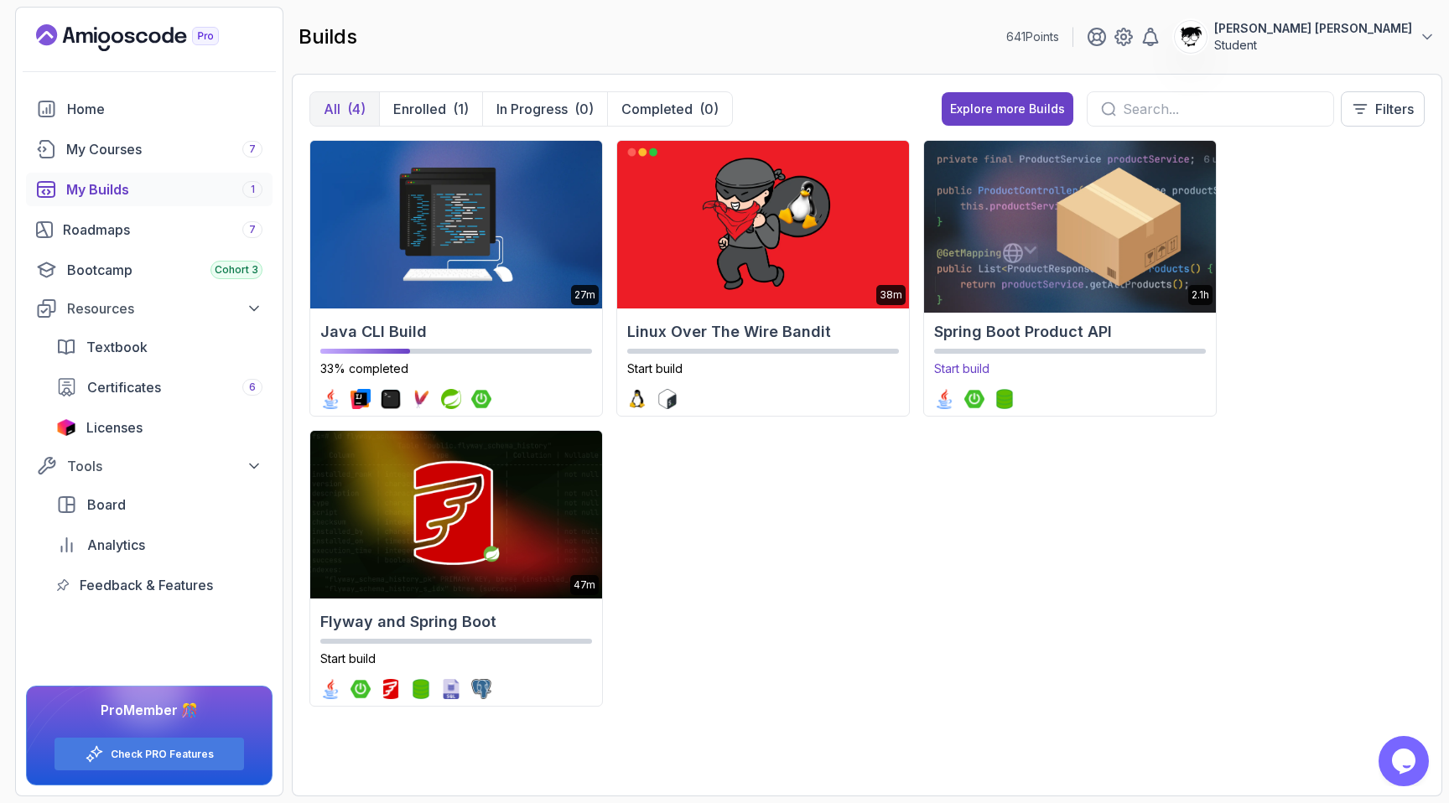
click at [763, 366] on p "Start build" at bounding box center [1070, 369] width 272 height 17
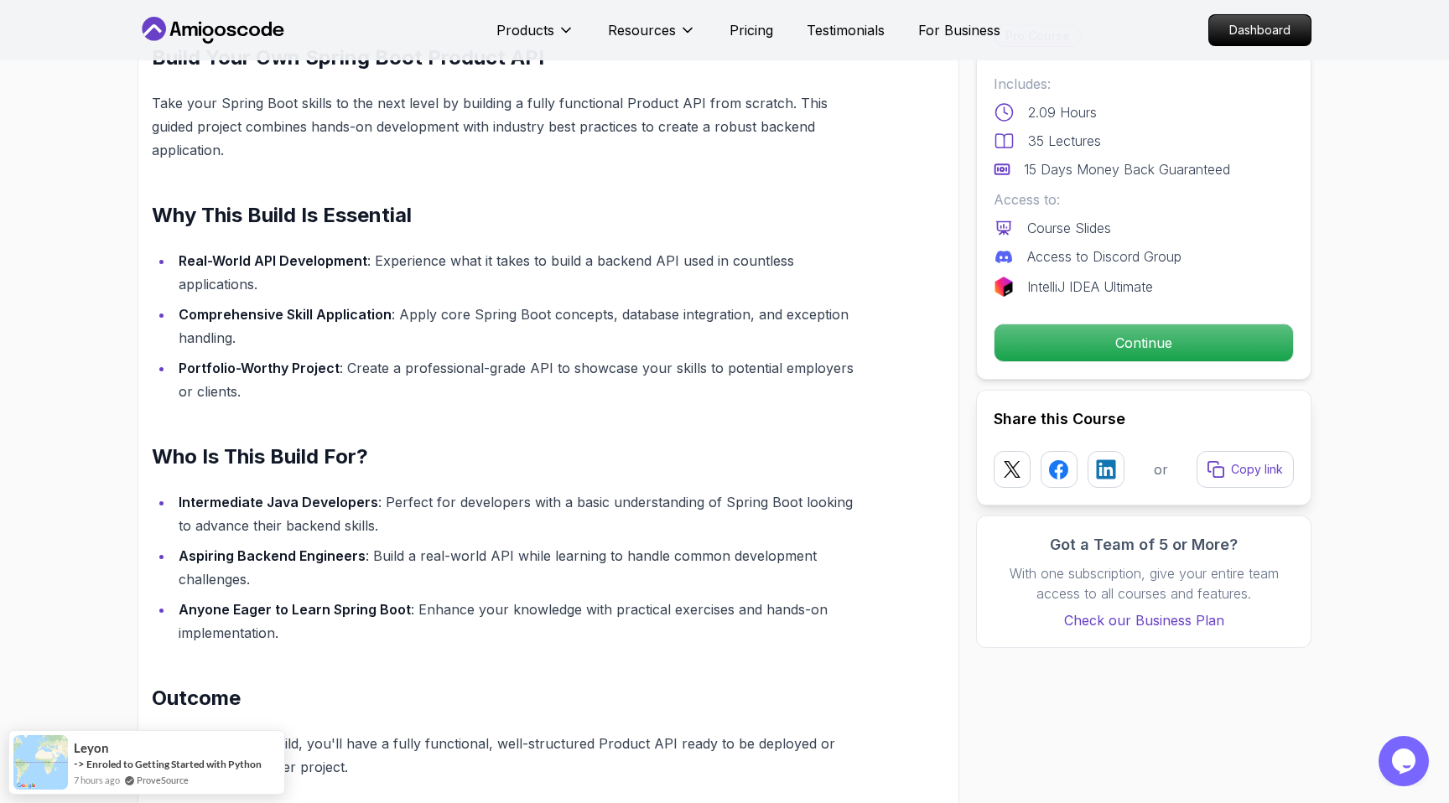
scroll to position [1306, 0]
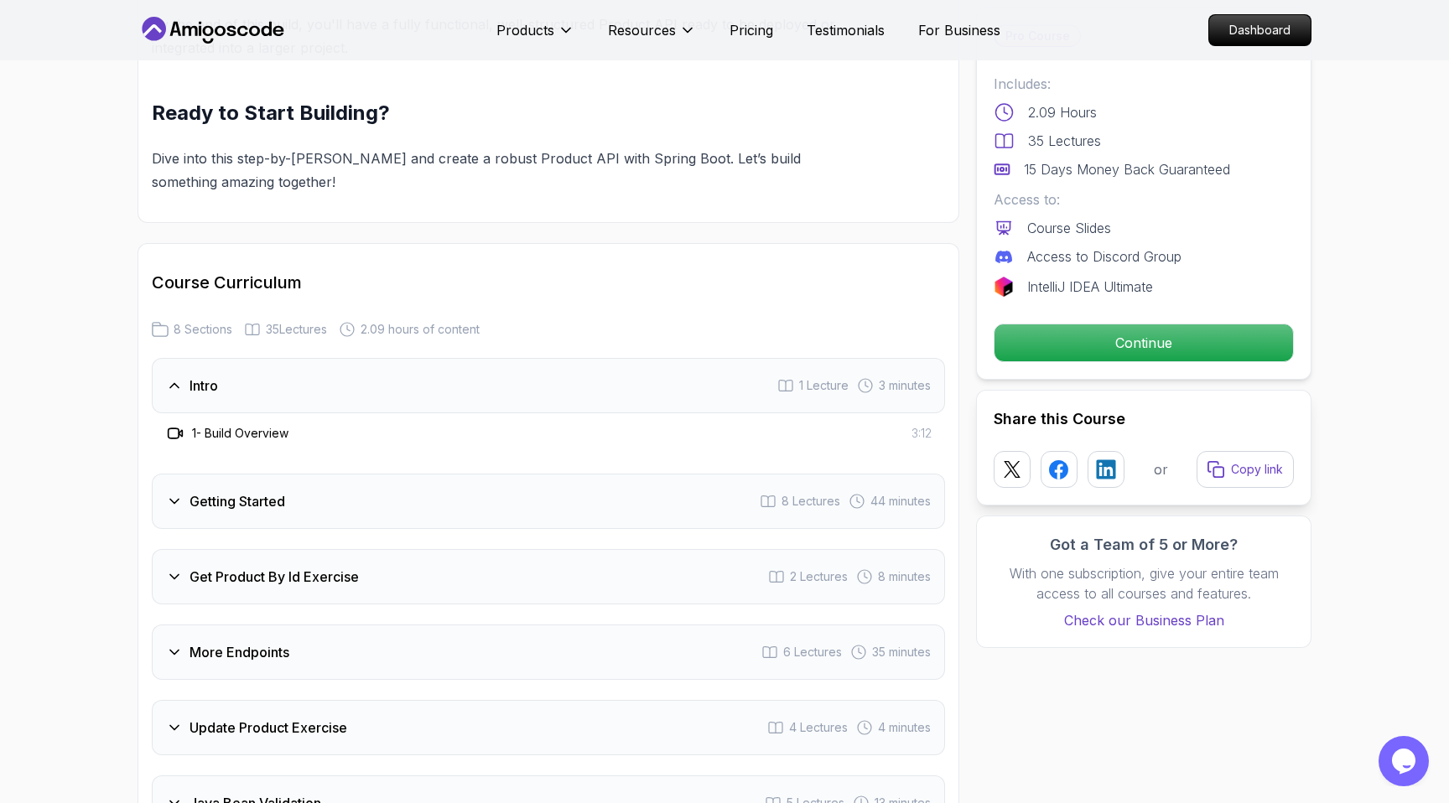
scroll to position [1808, 0]
click at [360, 485] on div "Getting Started 8 Lectures 44 minutes" at bounding box center [548, 500] width 793 height 55
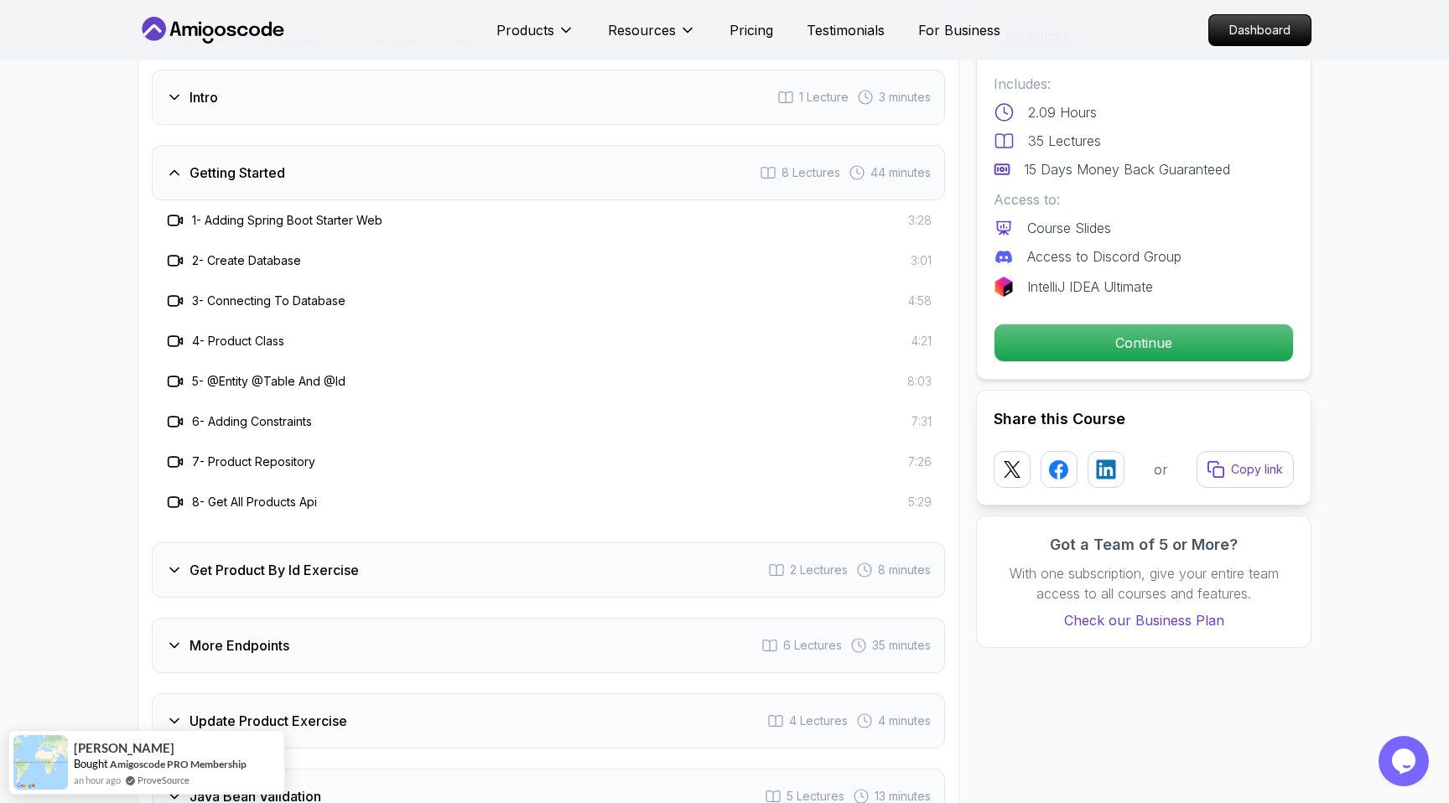
scroll to position [2102, 0]
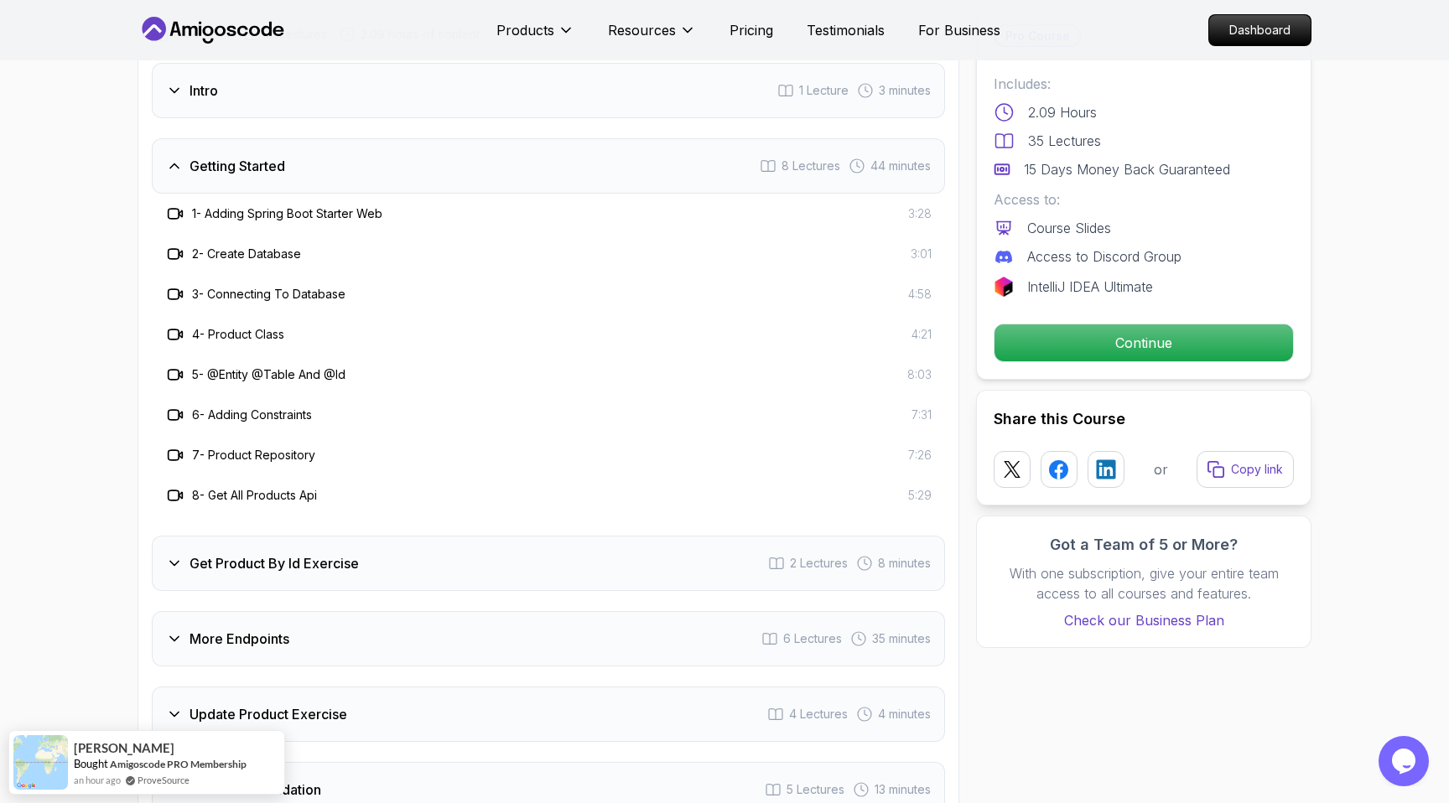
drag, startPoint x: 233, startPoint y: 139, endPoint x: 103, endPoint y: 128, distance: 130.4
drag, startPoint x: 109, startPoint y: 152, endPoint x: 323, endPoint y: 148, distance: 213.8
click at [323, 148] on div "Getting Started 8 Lectures 44 minutes" at bounding box center [548, 165] width 793 height 55
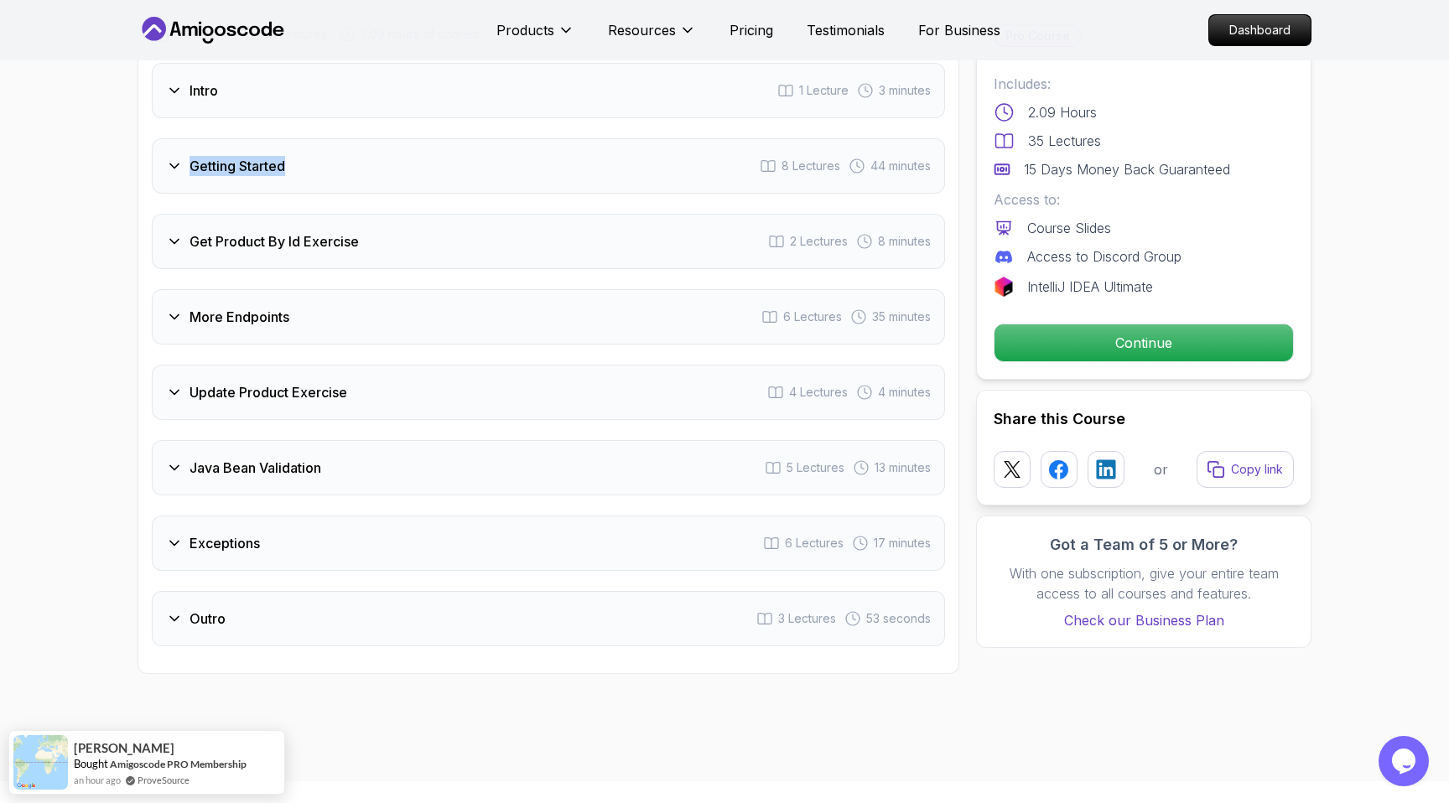
click at [323, 148] on div "Getting Started 8 Lectures 44 minutes" at bounding box center [548, 165] width 793 height 55
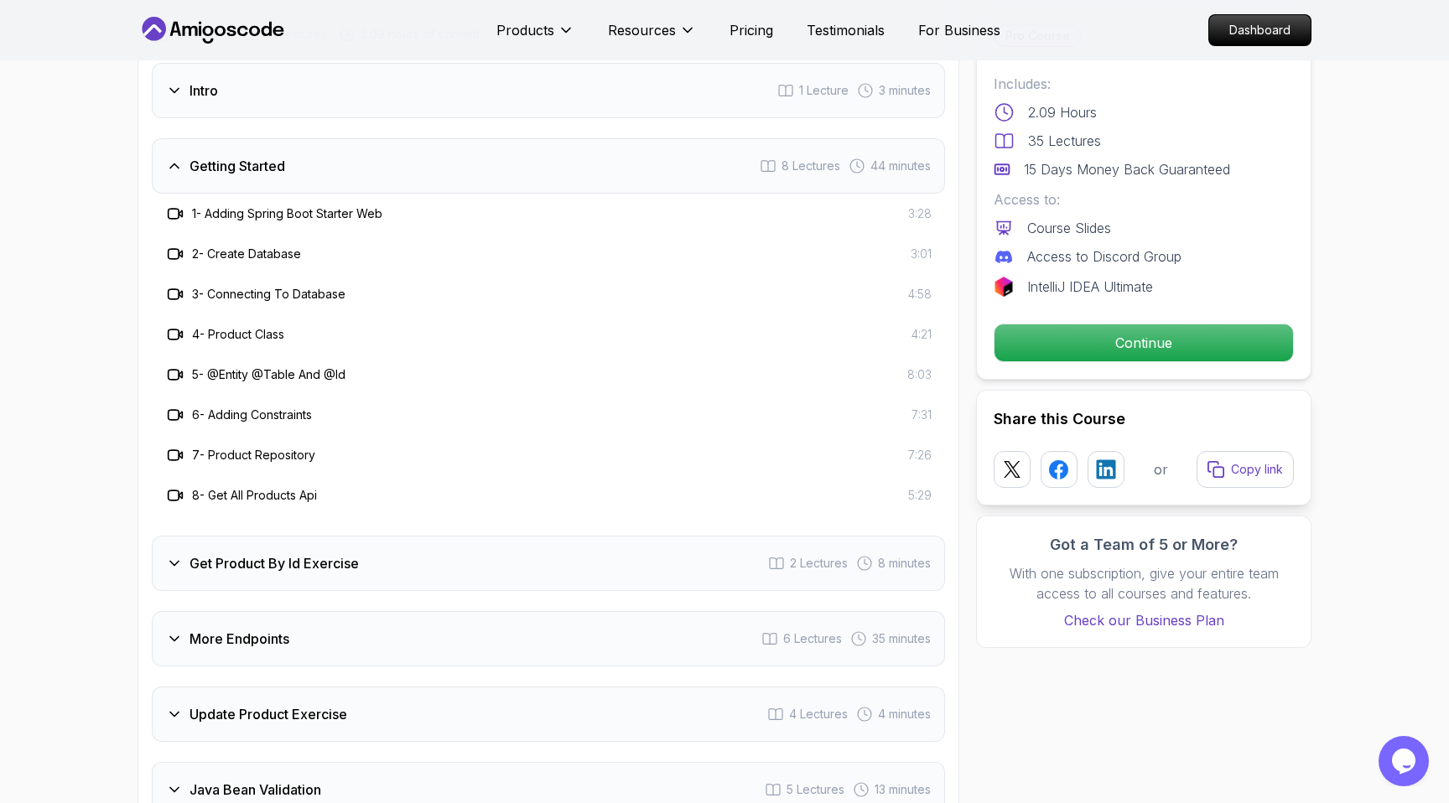
click at [202, 156] on h3 "Getting Started" at bounding box center [238, 166] width 96 height 20
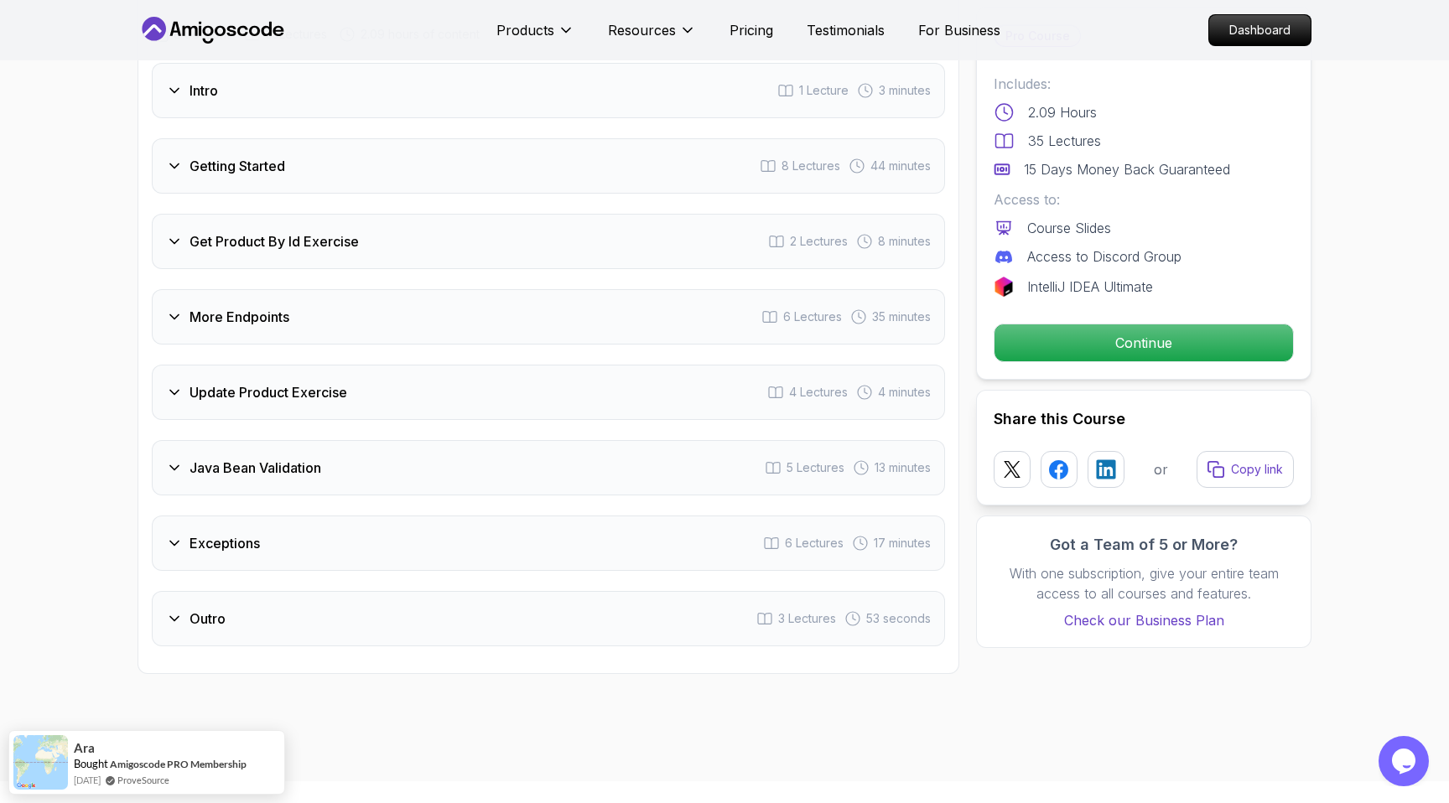
click at [212, 214] on div "Get Product By Id Exercise 2 Lectures 8 minutes" at bounding box center [548, 241] width 793 height 55
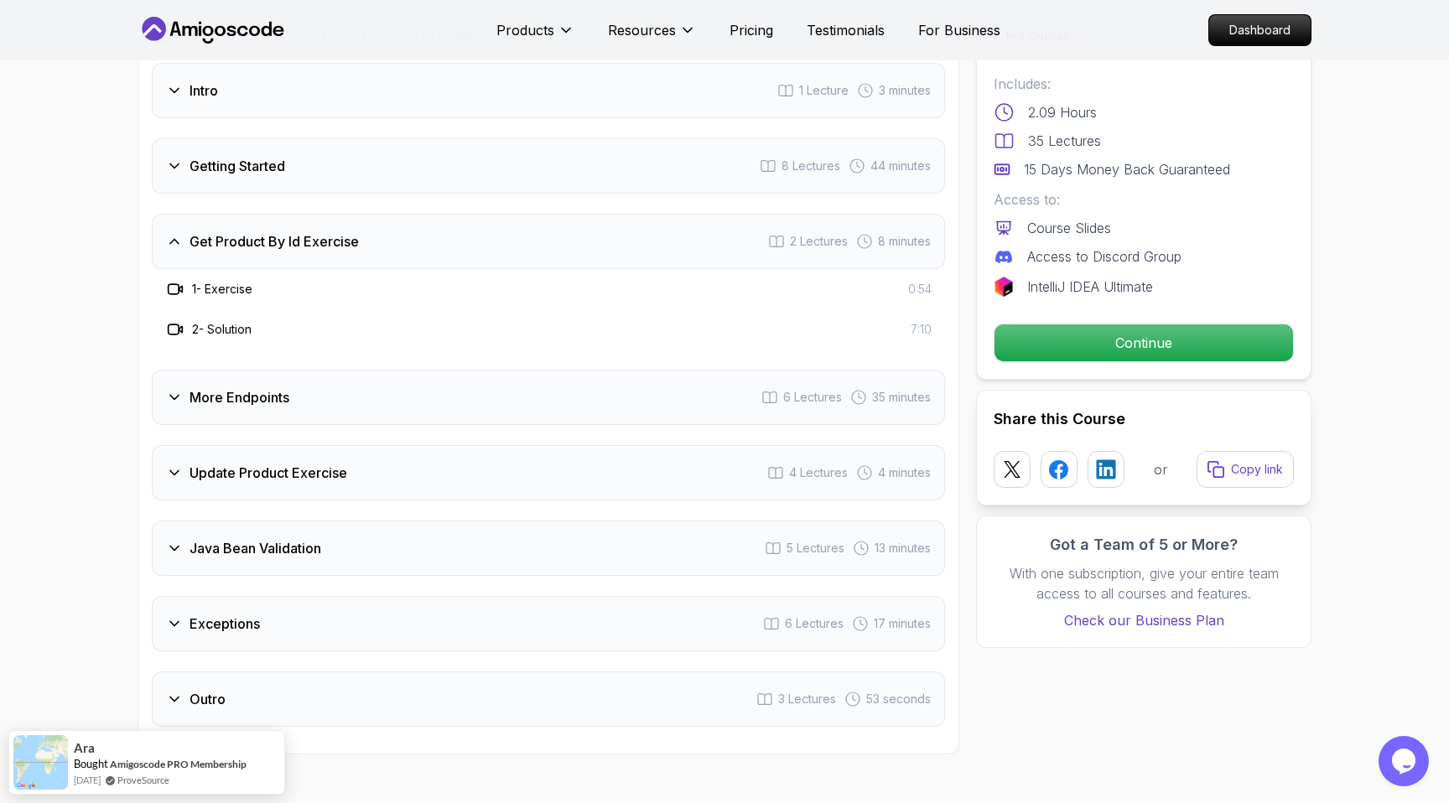
click at [210, 231] on h3 "Get Product By Id Exercise" at bounding box center [274, 241] width 169 height 20
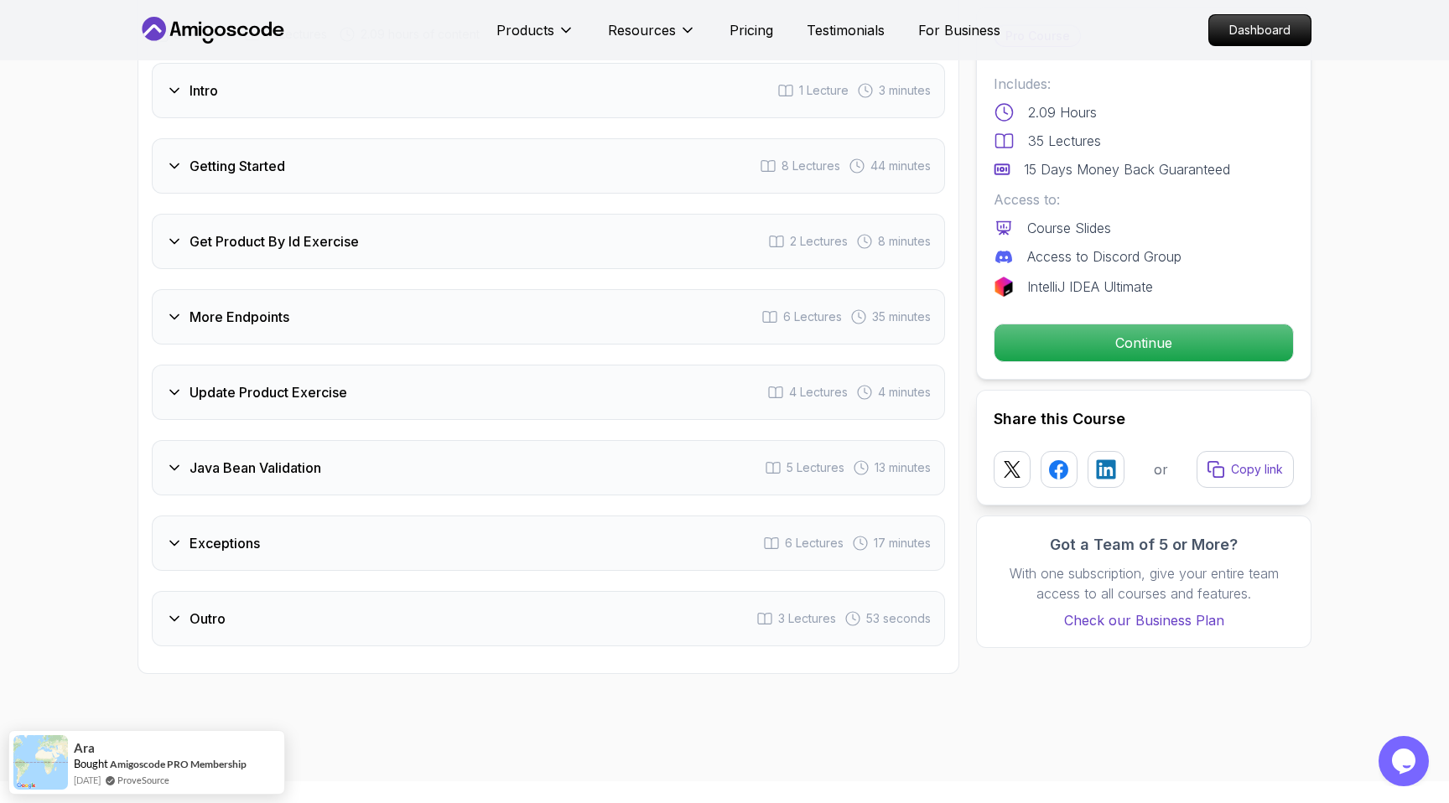
click at [199, 307] on h3 "More Endpoints" at bounding box center [240, 317] width 100 height 20
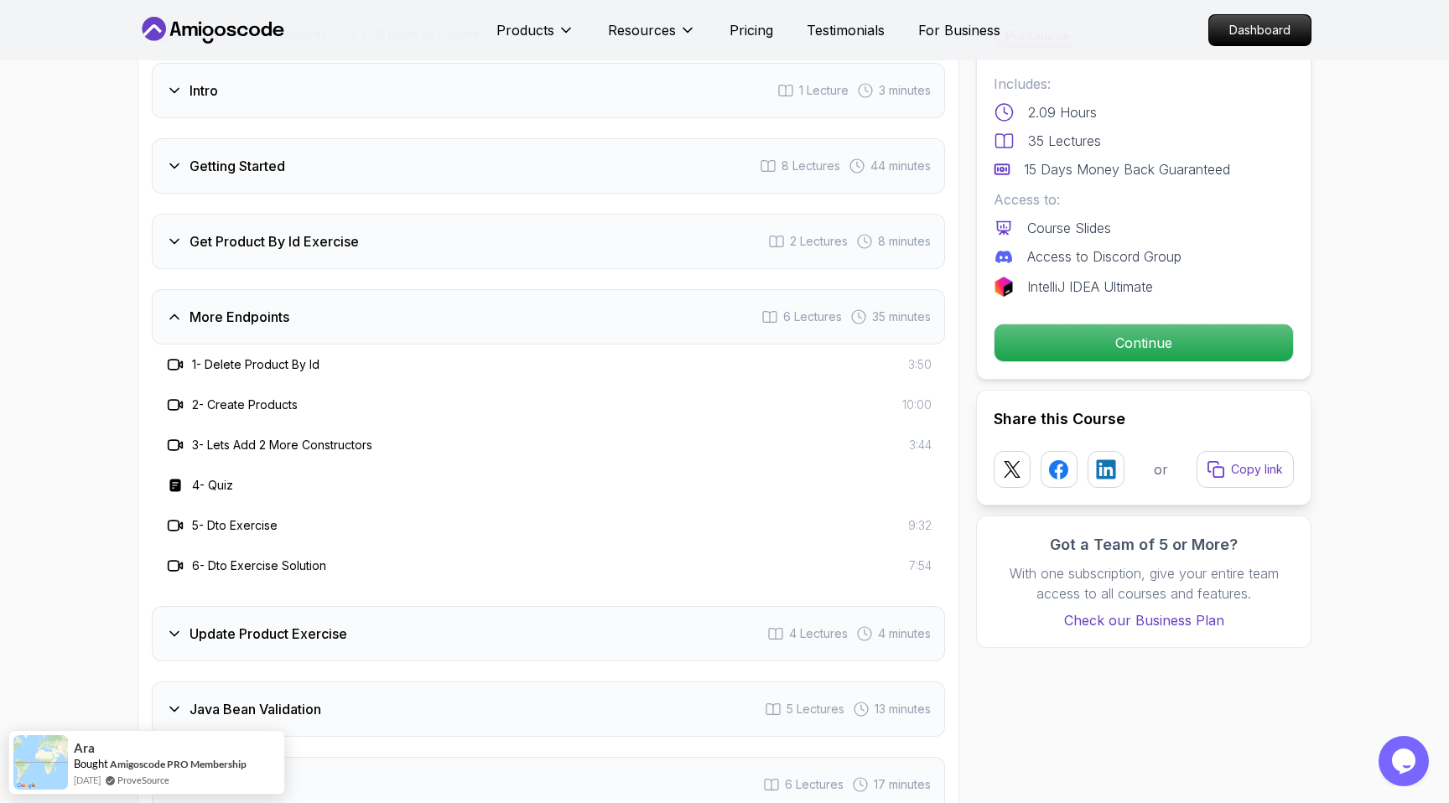
click at [199, 307] on h3 "More Endpoints" at bounding box center [240, 317] width 100 height 20
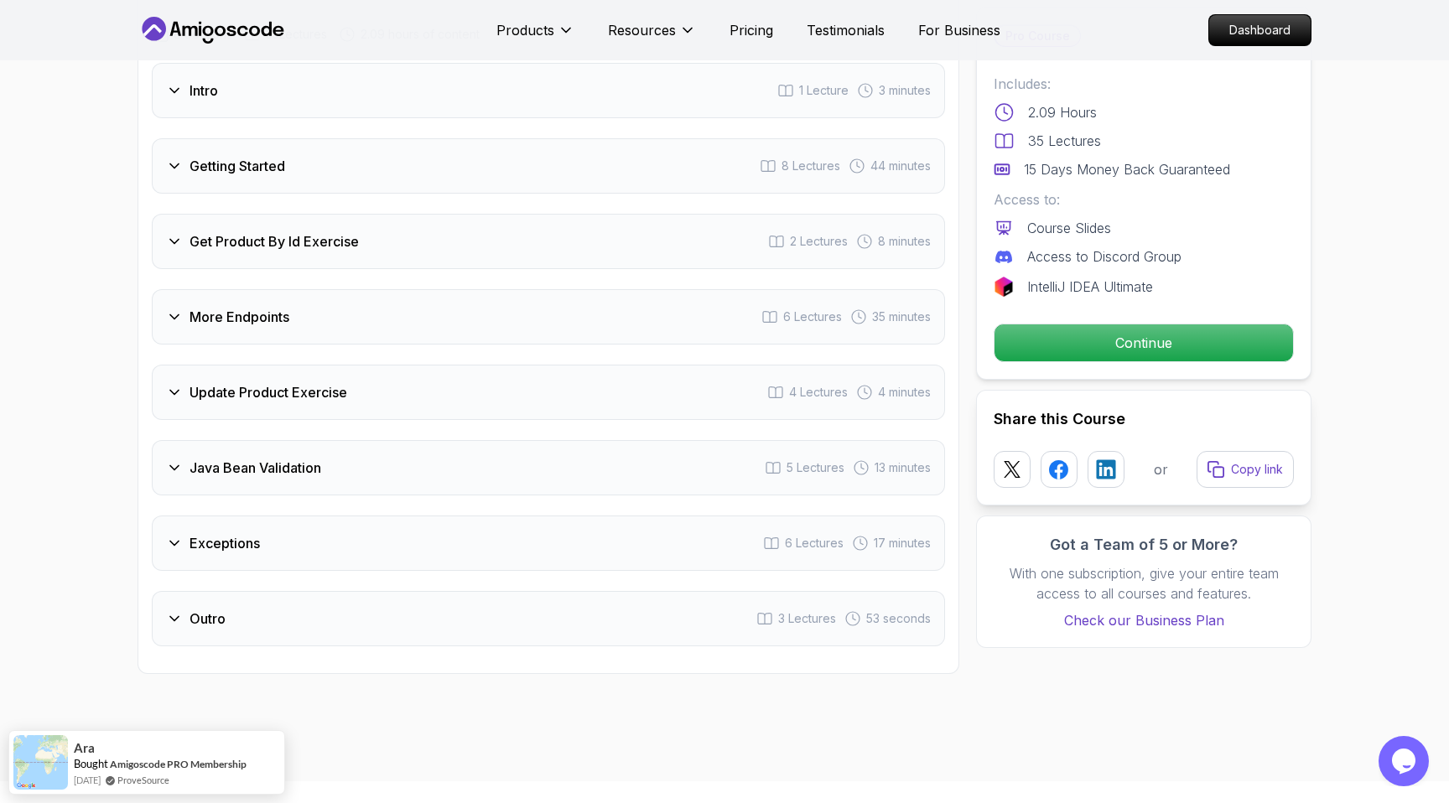
click at [210, 251] on div "Intro 1 Lecture 3 minutes Getting Started 8 Lectures 44 minutes Get Product By …" at bounding box center [548, 355] width 793 height 584
click at [205, 304] on div "More Endpoints 6 Lectures 35 minutes" at bounding box center [548, 316] width 793 height 55
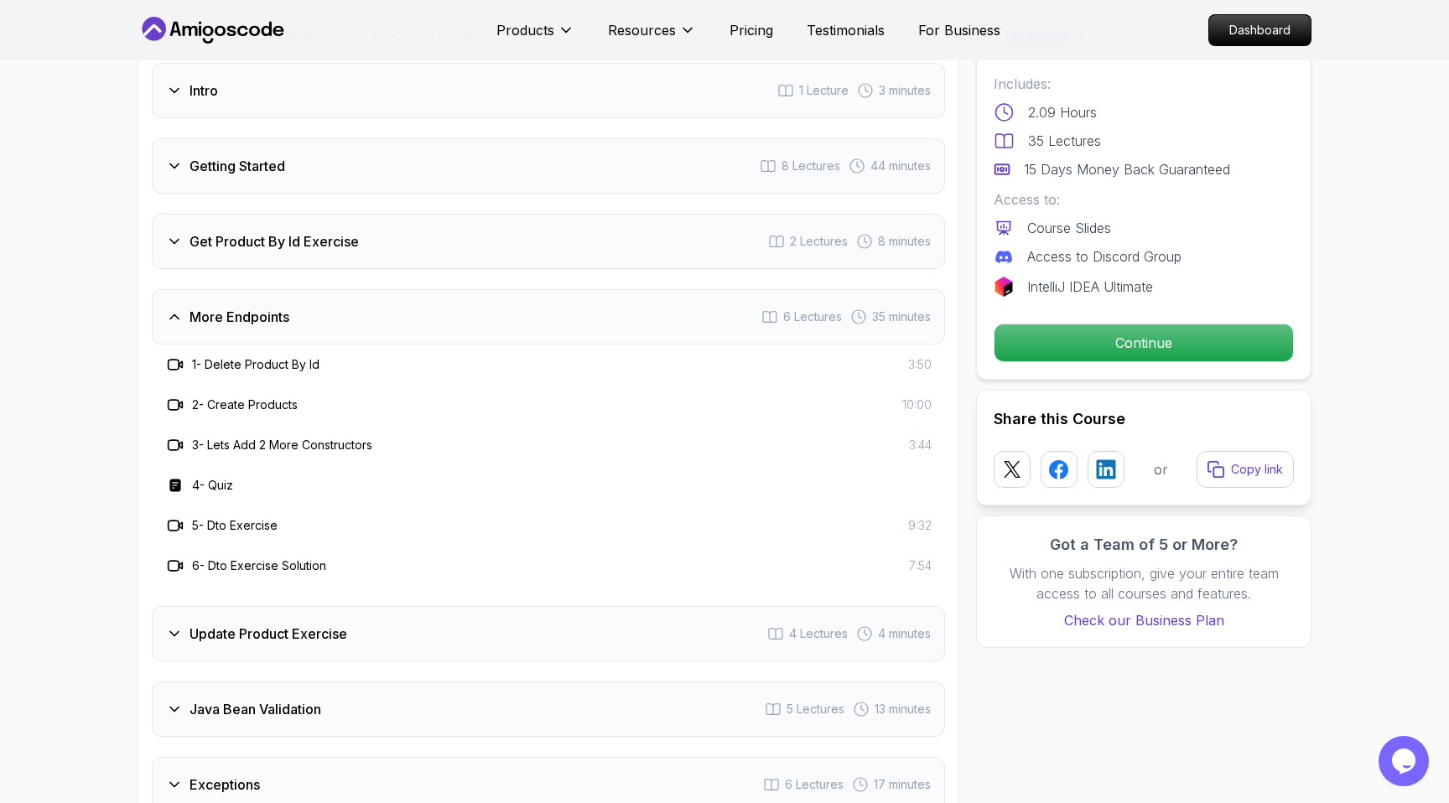
click at [205, 304] on div "More Endpoints 6 Lectures 35 minutes" at bounding box center [548, 316] width 793 height 55
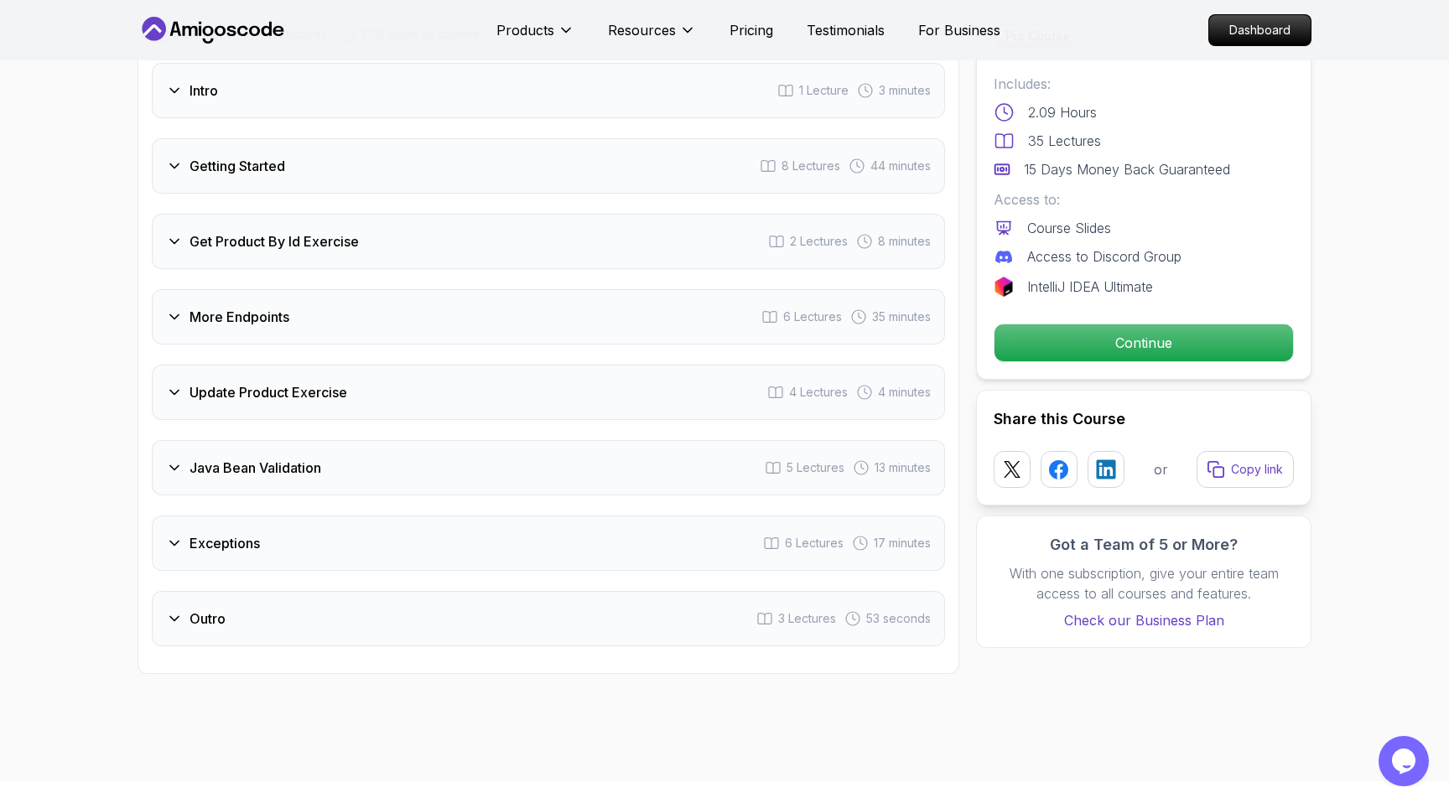
click at [205, 382] on h3 "Update Product Exercise" at bounding box center [269, 392] width 158 height 20
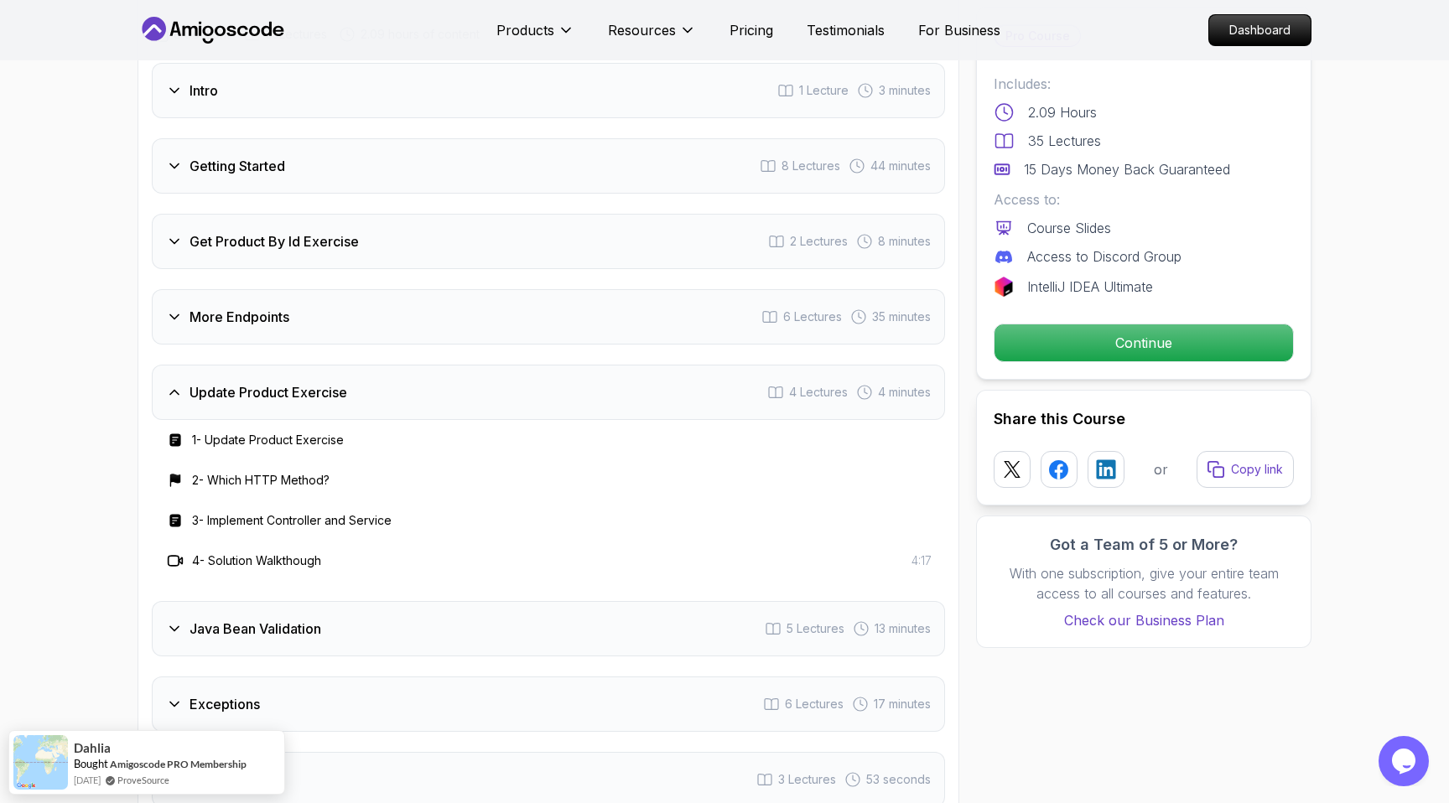
click at [205, 382] on h3 "Update Product Exercise" at bounding box center [269, 392] width 158 height 20
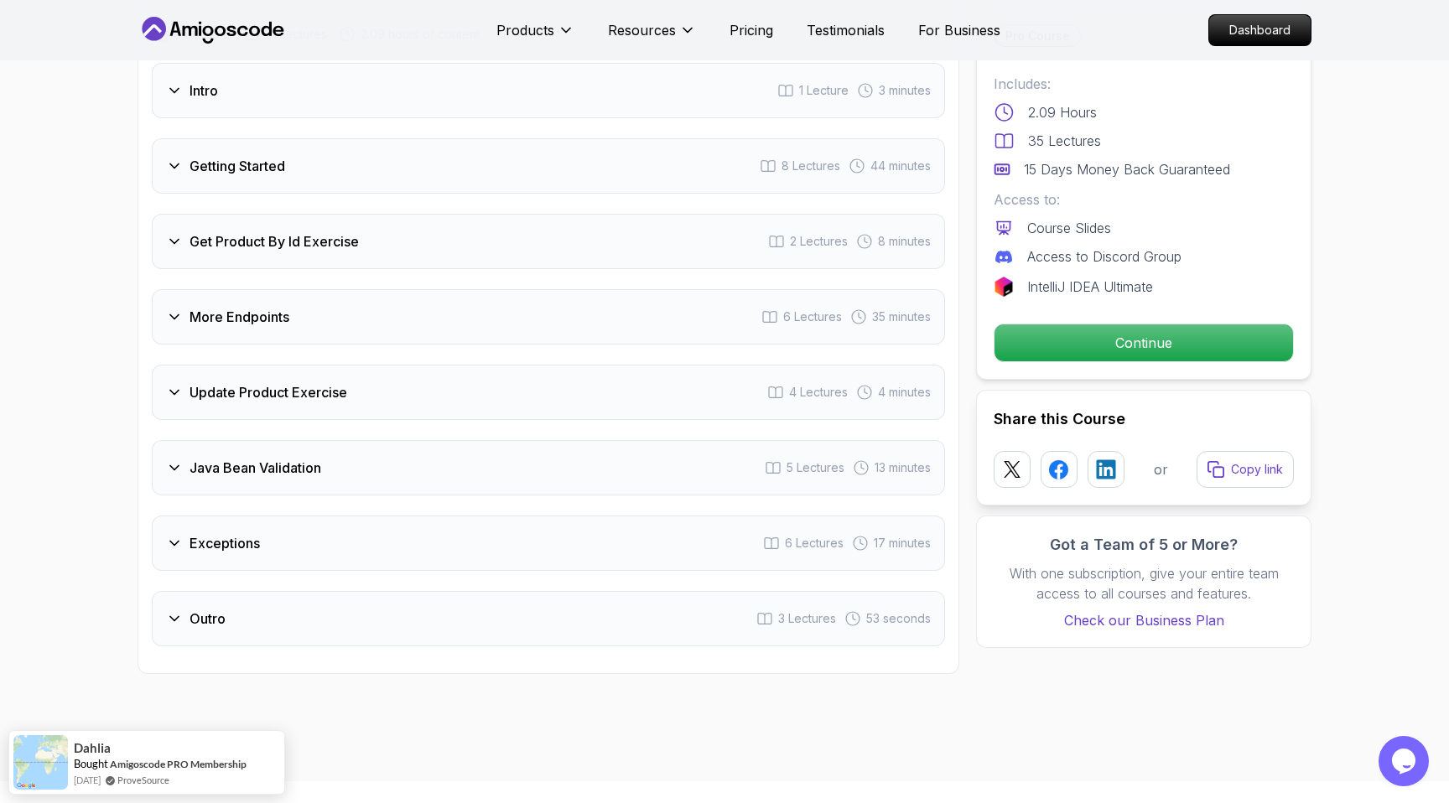
click at [212, 472] on div "Intro 1 Lecture 3 minutes Getting Started 8 Lectures 44 minutes Get Product By …" at bounding box center [548, 355] width 793 height 584
click at [226, 533] on h3 "Exceptions" at bounding box center [225, 543] width 70 height 20
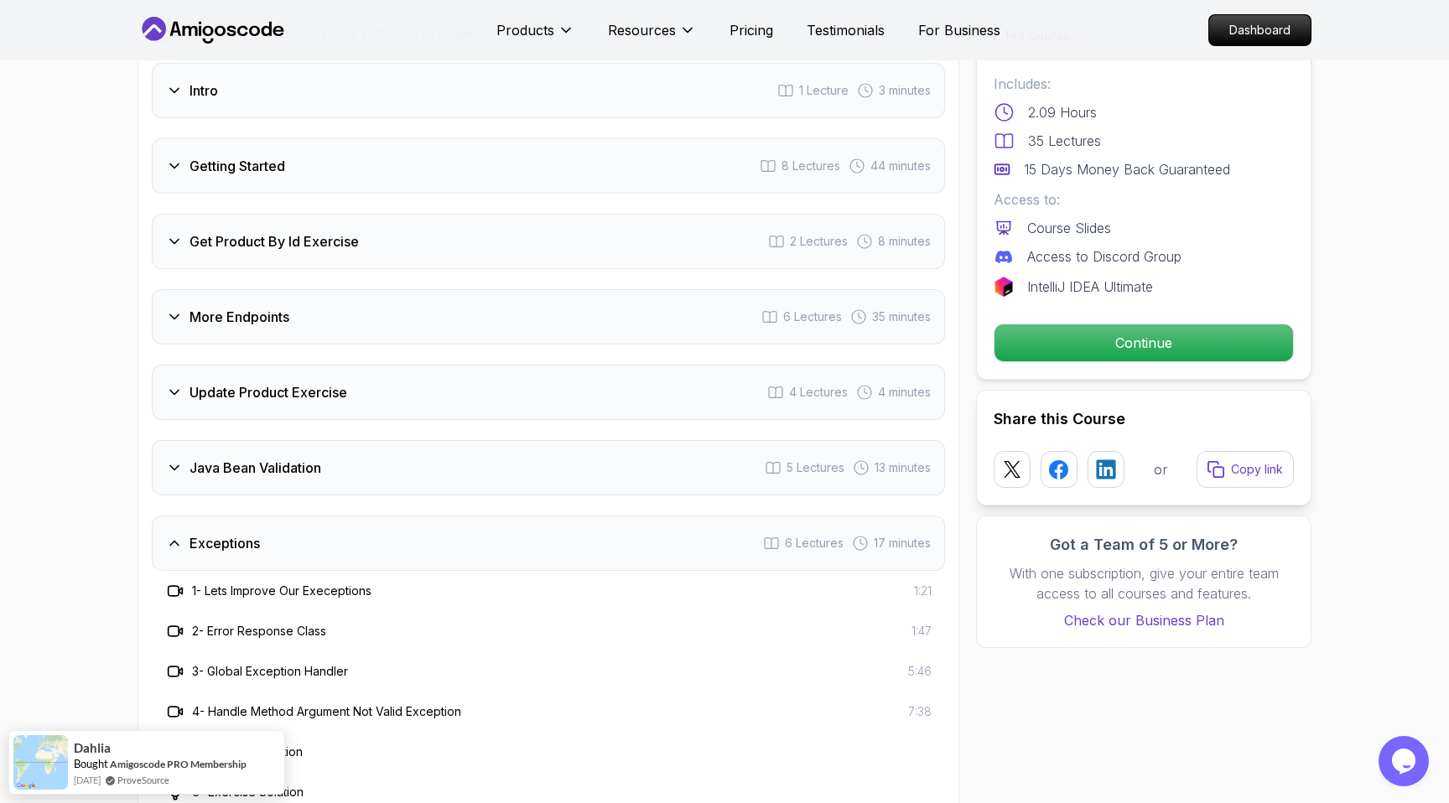
click at [226, 533] on h3 "Exceptions" at bounding box center [225, 543] width 70 height 20
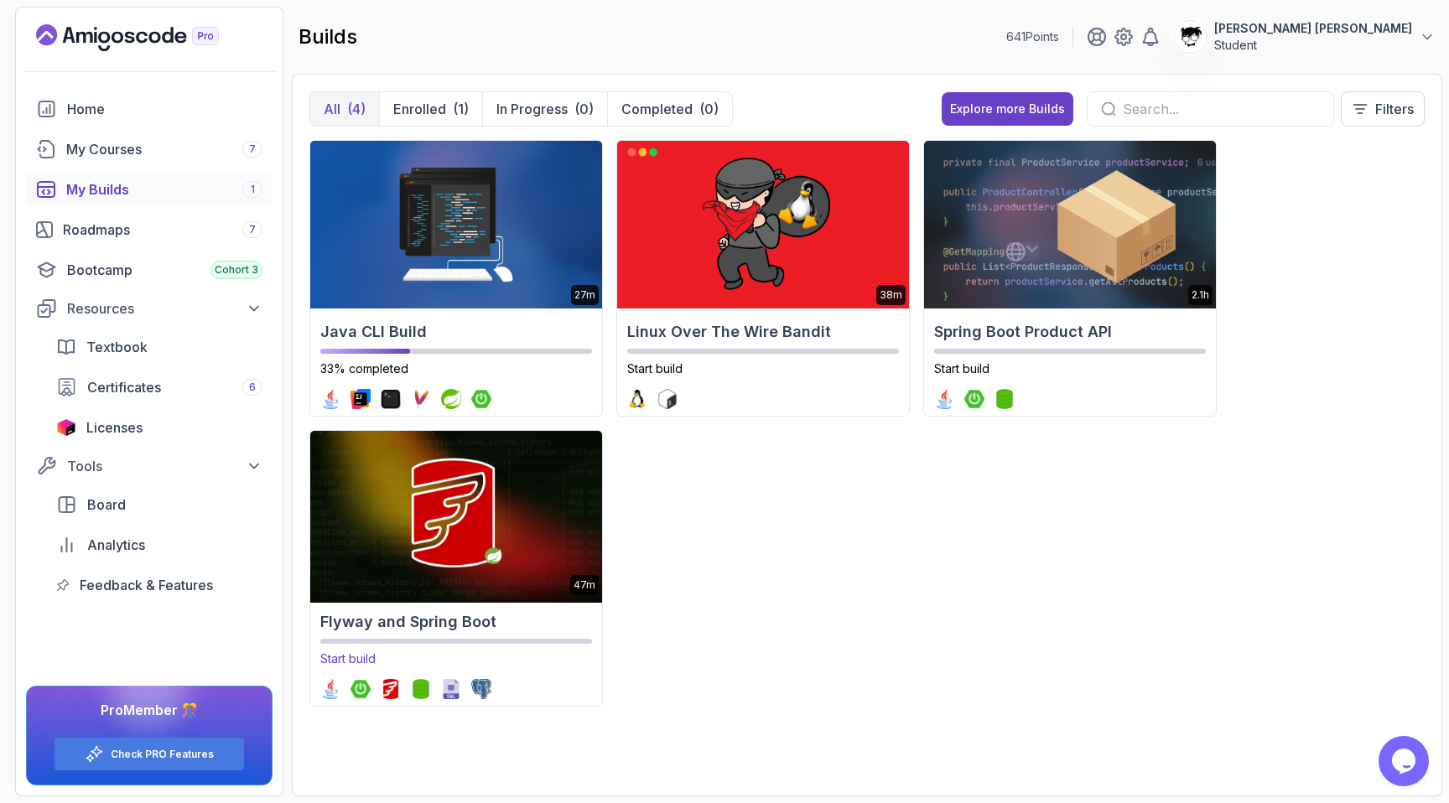
click at [465, 597] on img at bounding box center [456, 515] width 306 height 176
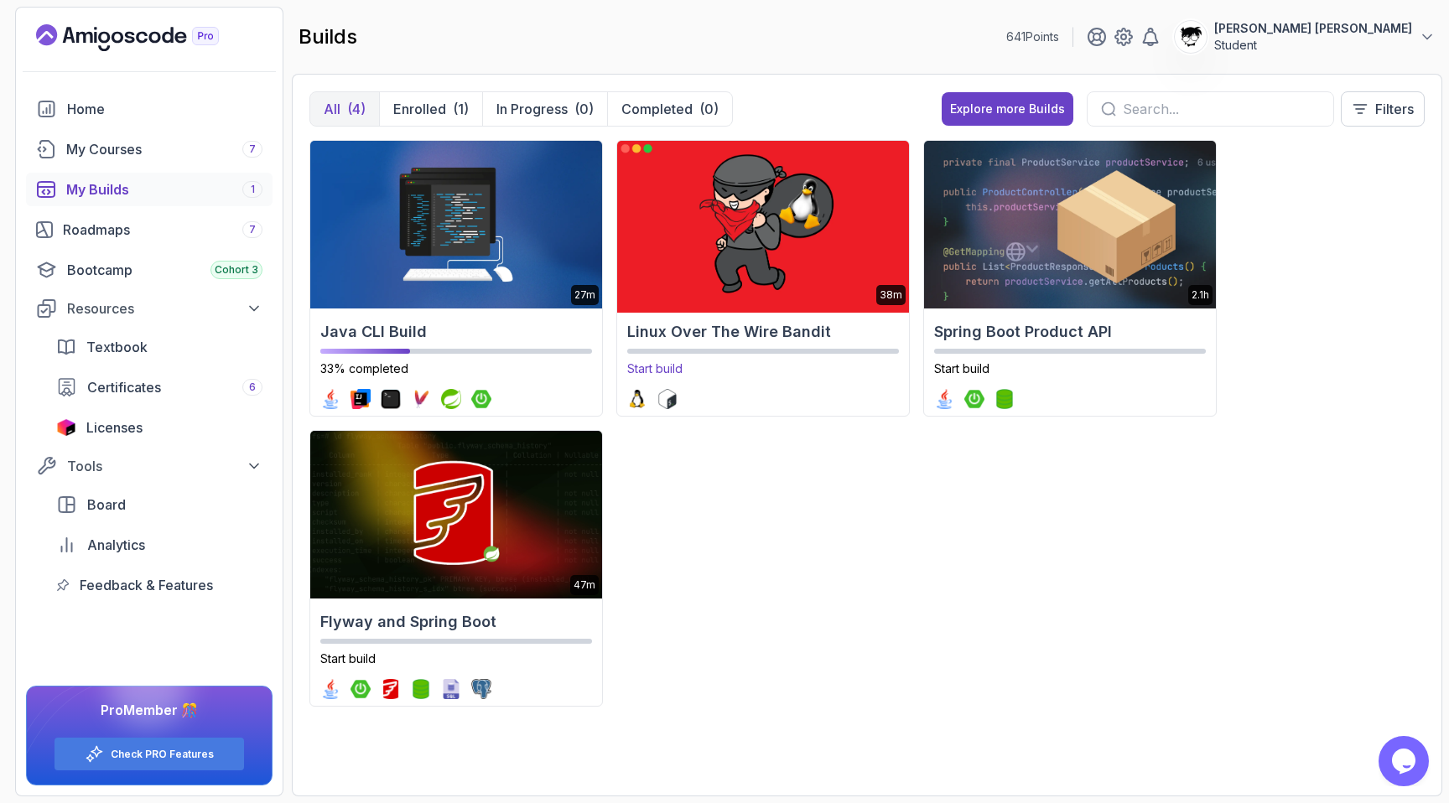
click at [763, 330] on h2 "Linux Over The Wire Bandit" at bounding box center [763, 331] width 272 height 23
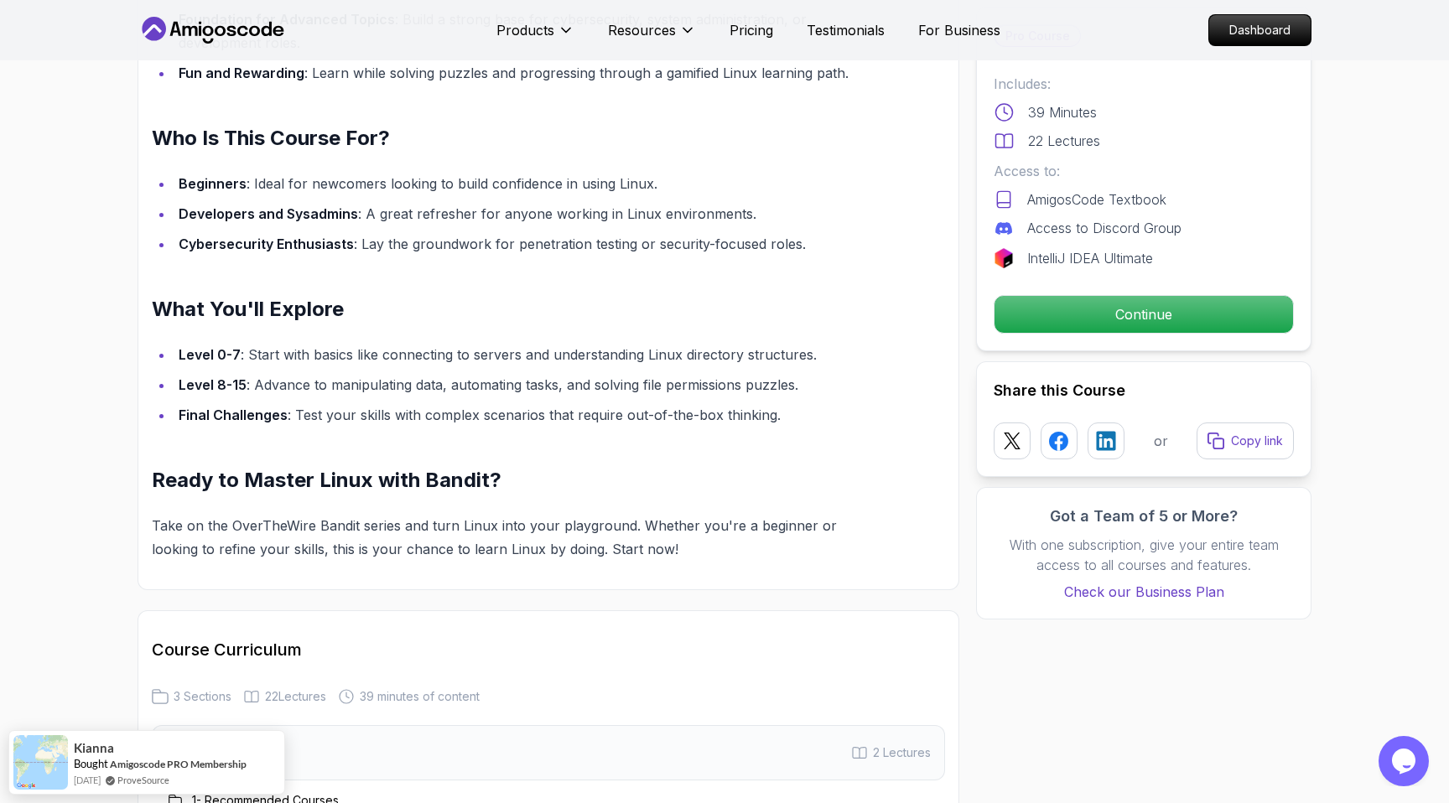
scroll to position [1352, 0]
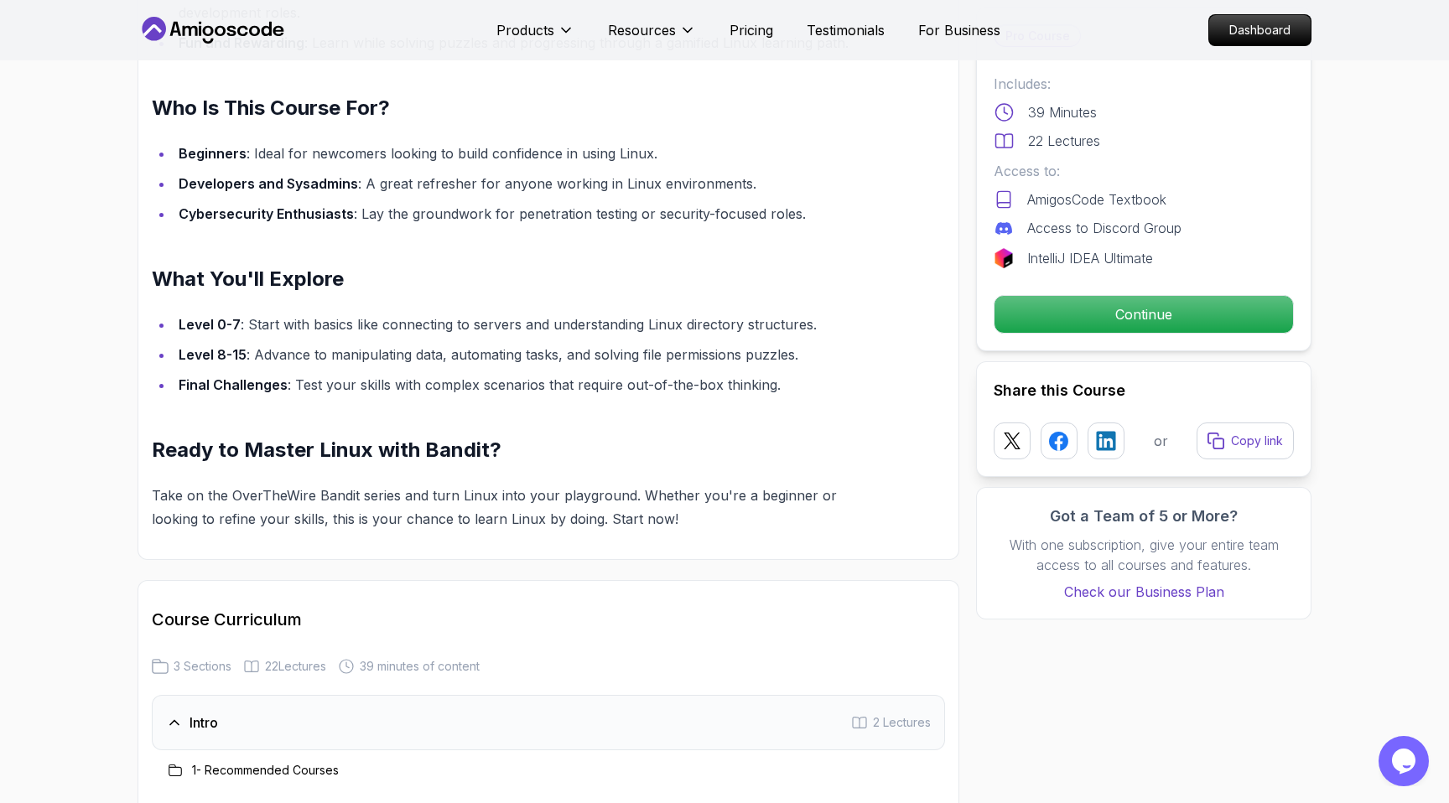
click at [260, 330] on li "Level 0-7 : Start with basics like connecting to servers and understanding Linu…" at bounding box center [520, 324] width 692 height 23
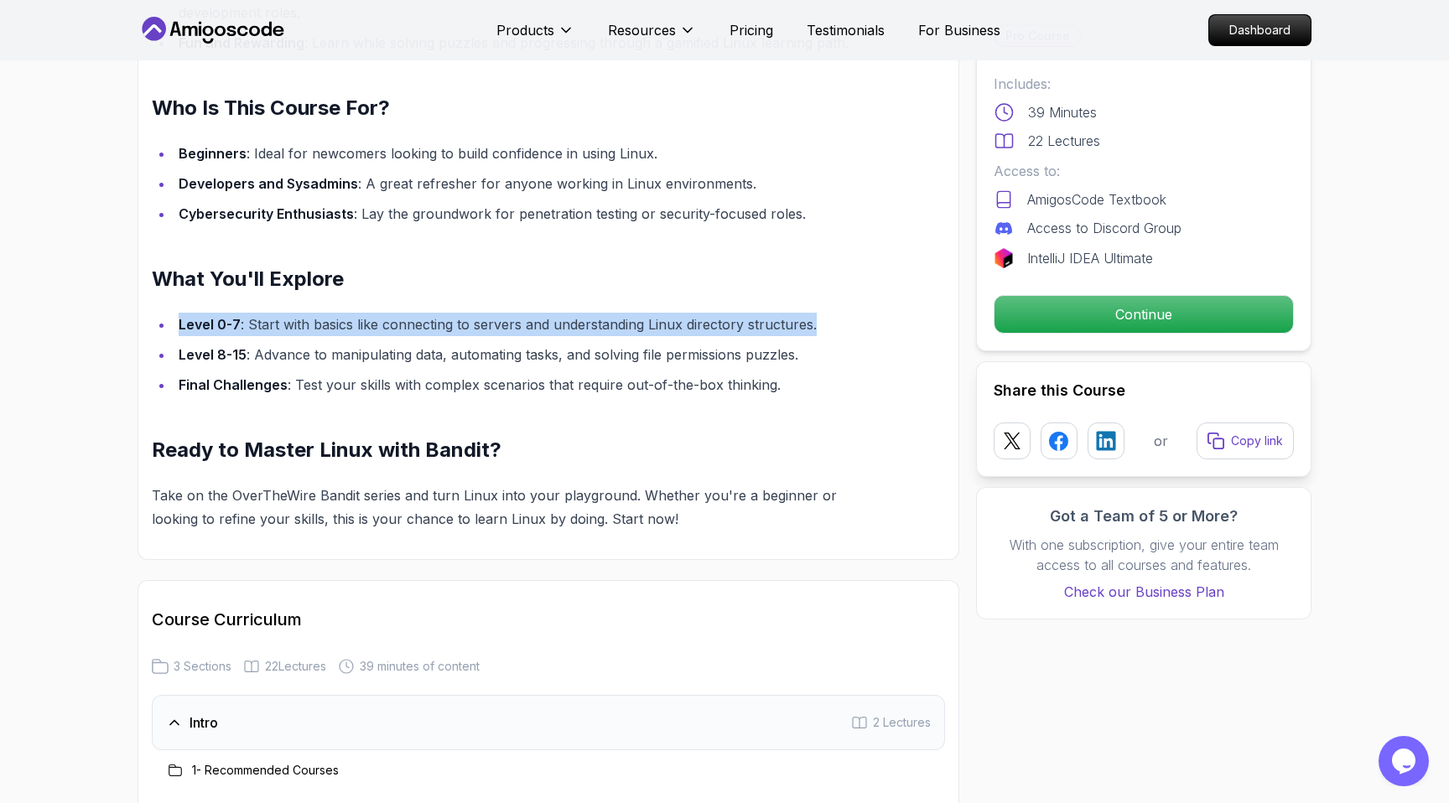
click at [260, 330] on li "Level 0-7 : Start with basics like connecting to servers and understanding Linu…" at bounding box center [520, 324] width 692 height 23
click at [214, 314] on li "Level 0-7 : Start with basics like connecting to servers and understanding Linu…" at bounding box center [520, 324] width 692 height 23
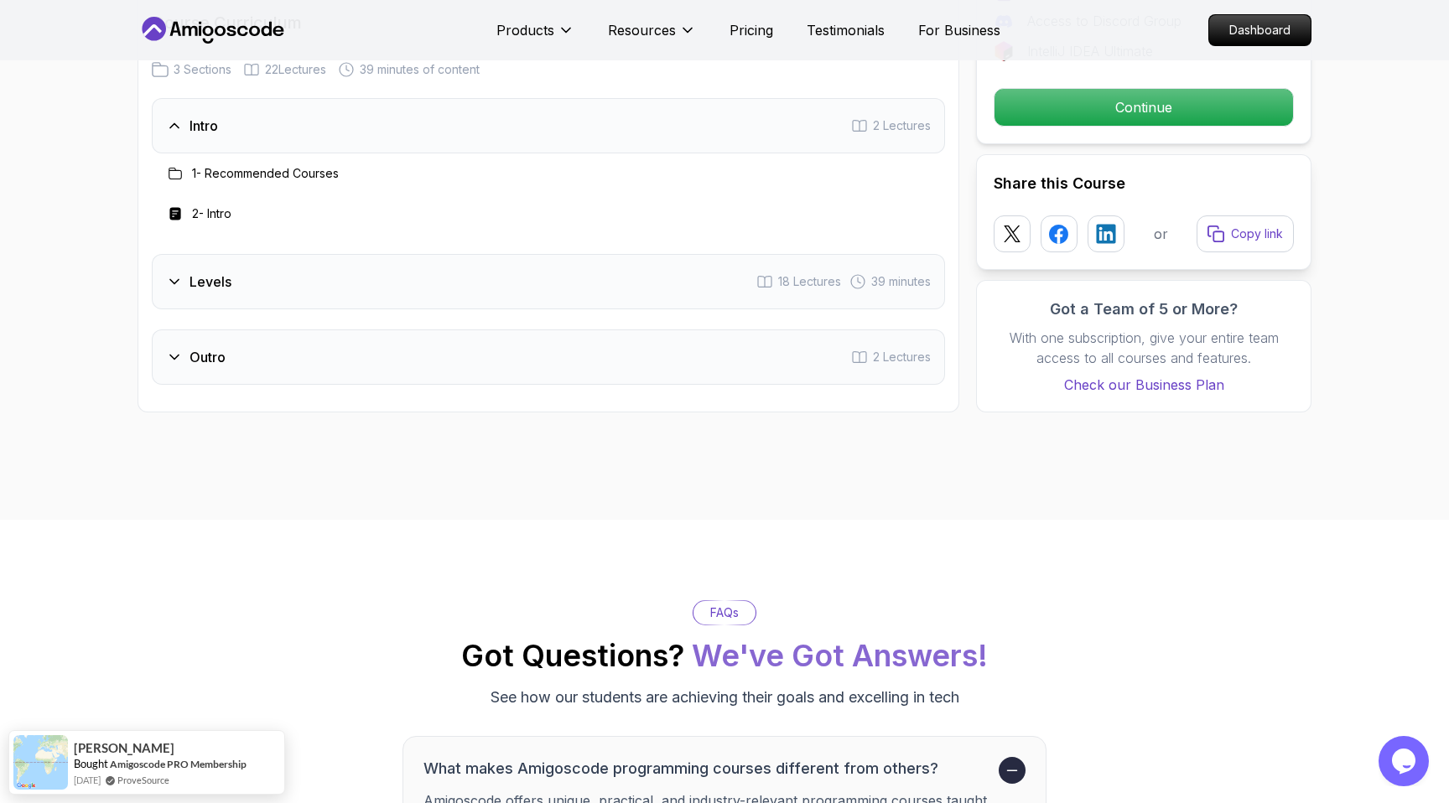
scroll to position [1828, 0]
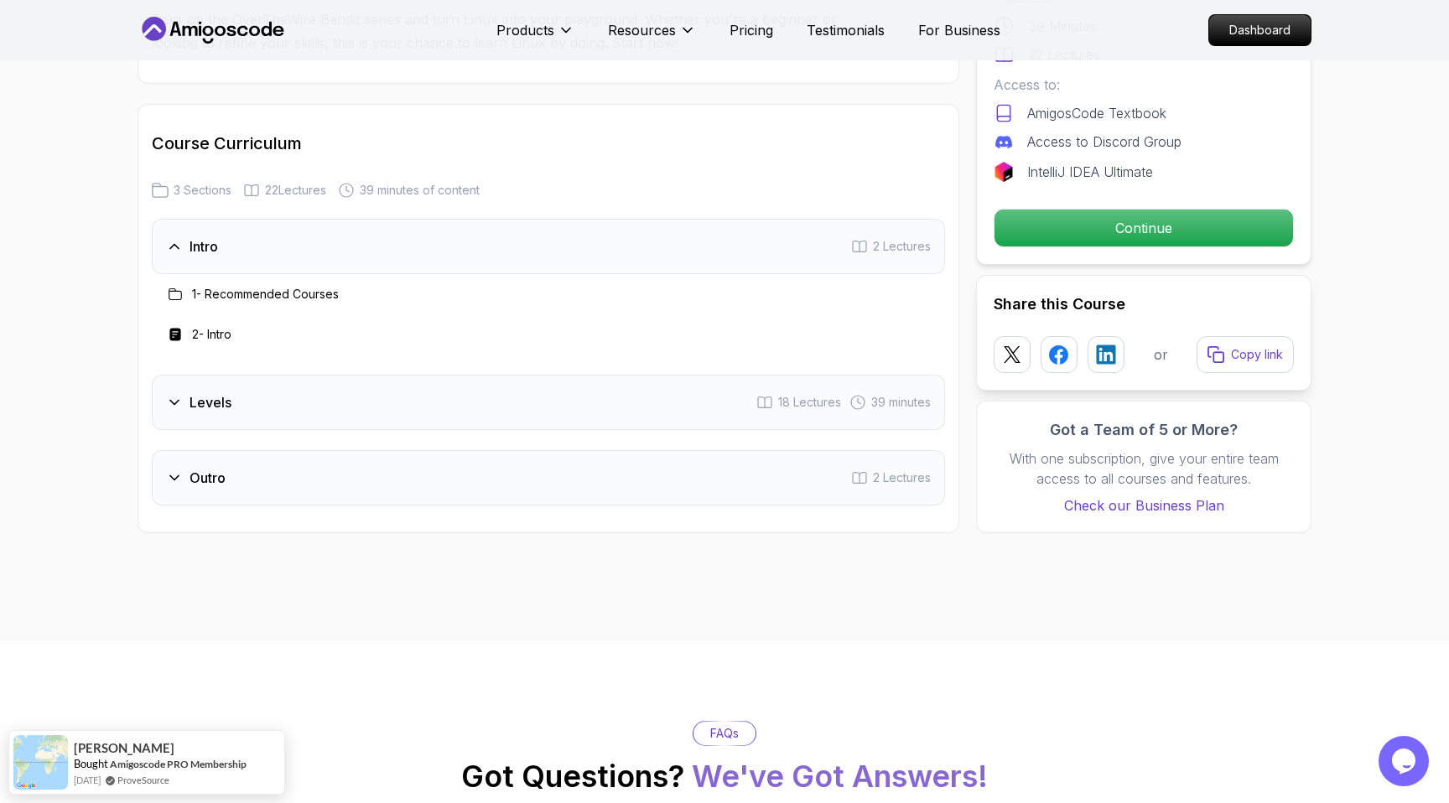
click at [207, 410] on h3 "Levels" at bounding box center [211, 402] width 42 height 20
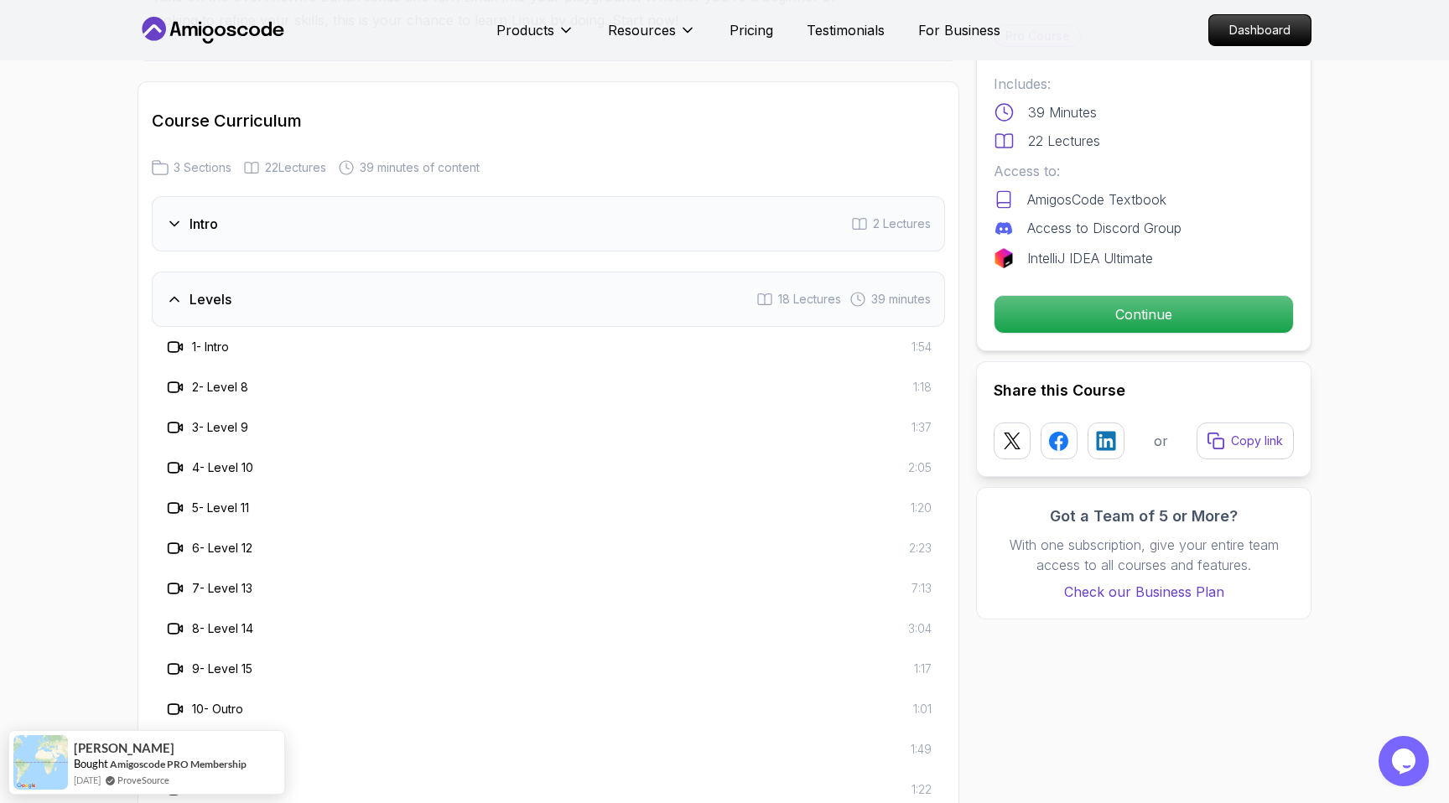
scroll to position [1768, 0]
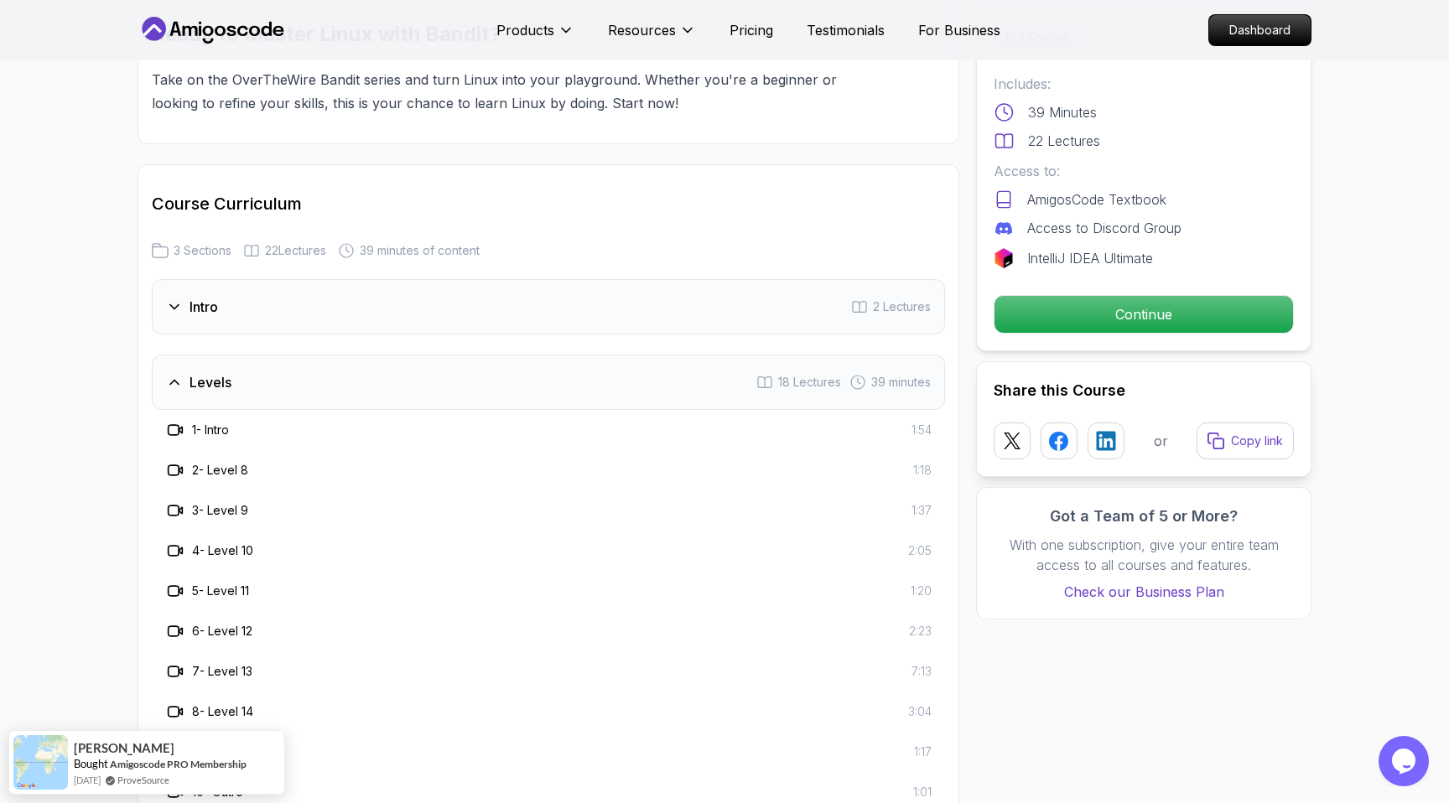
click at [194, 380] on h3 "Levels" at bounding box center [211, 382] width 42 height 20
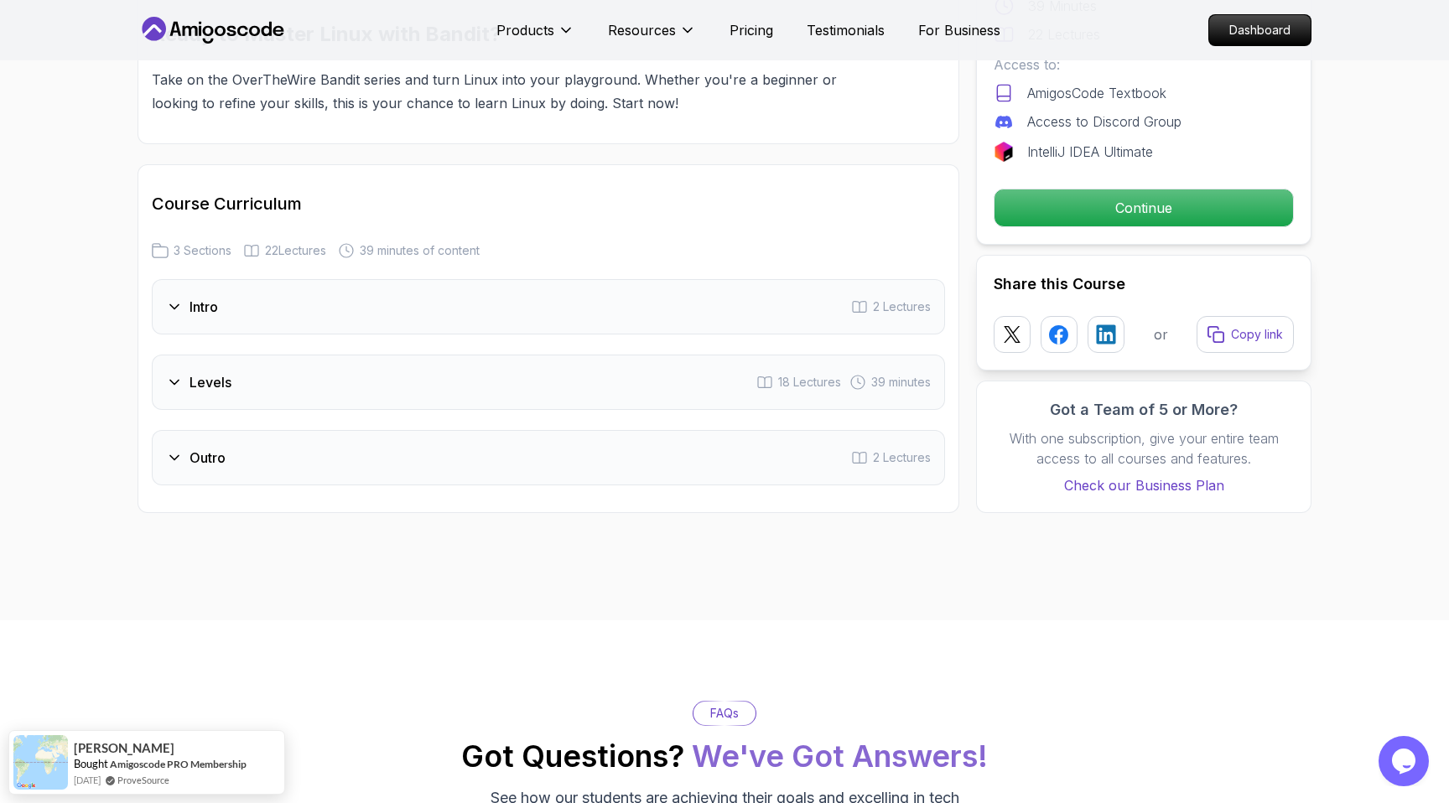
click at [200, 454] on h3 "Outro" at bounding box center [208, 458] width 36 height 20
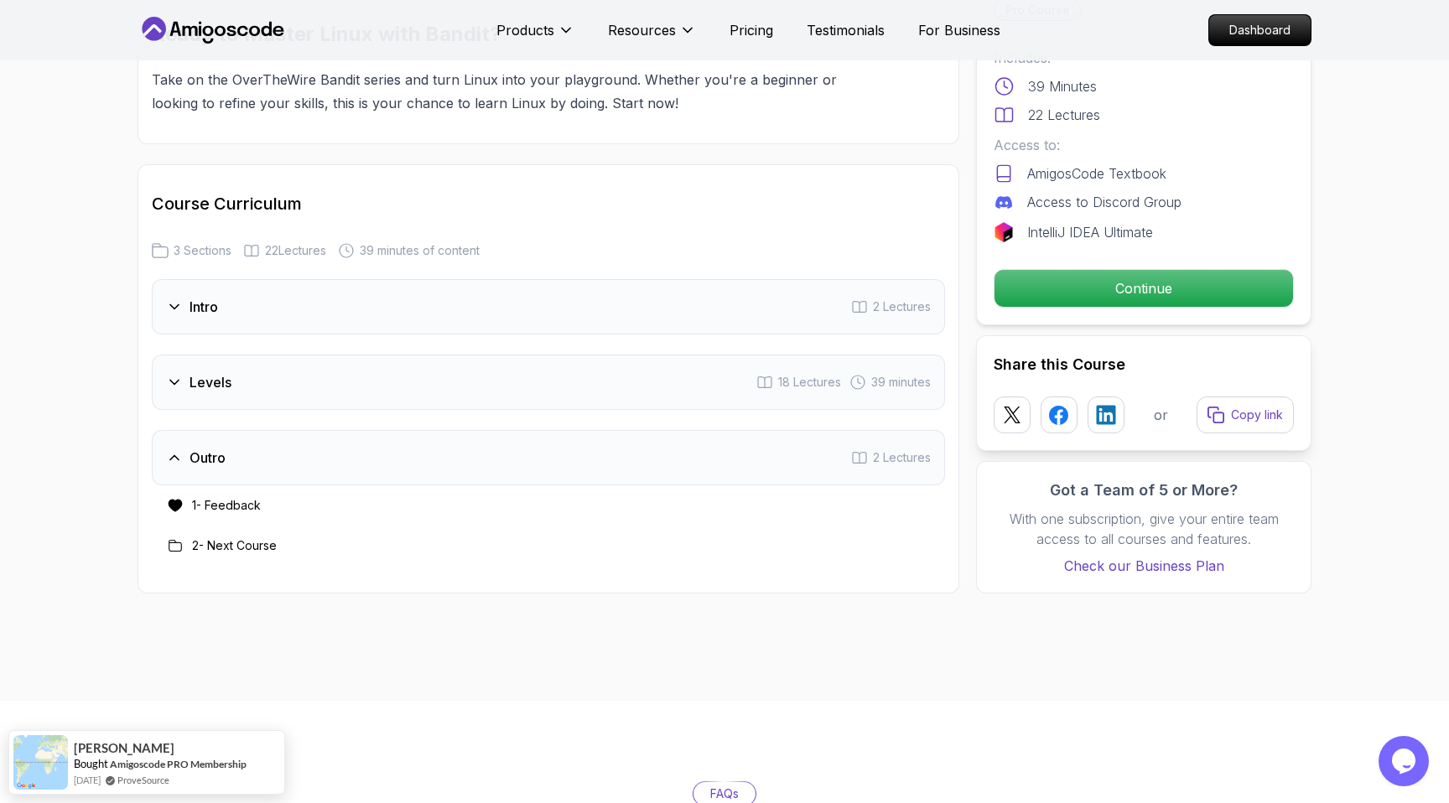
click at [200, 454] on h3 "Outro" at bounding box center [208, 458] width 36 height 20
